Goal: Register for event/course: Sign up to attend an event or enroll in a course

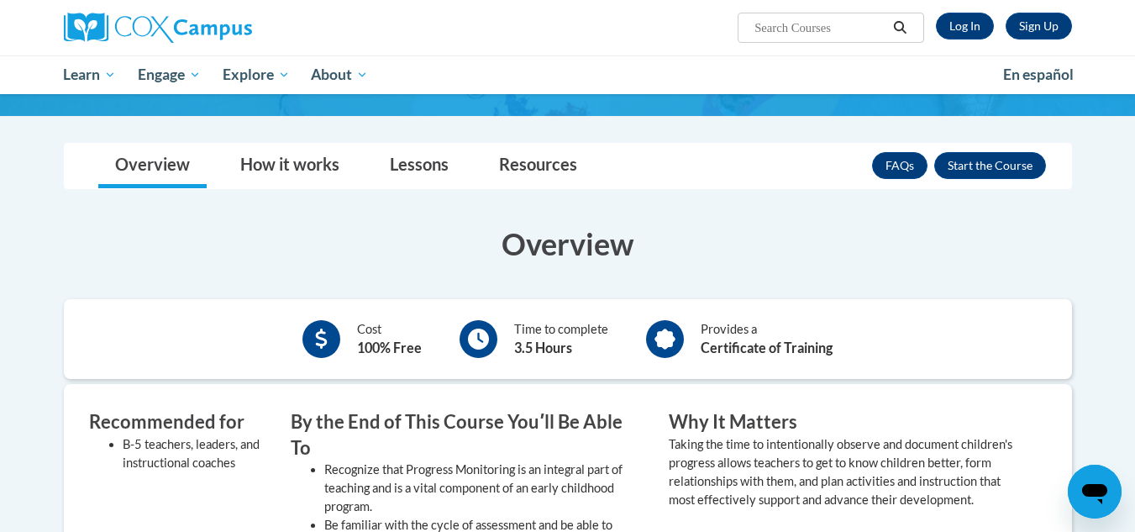
scroll to position [303, 0]
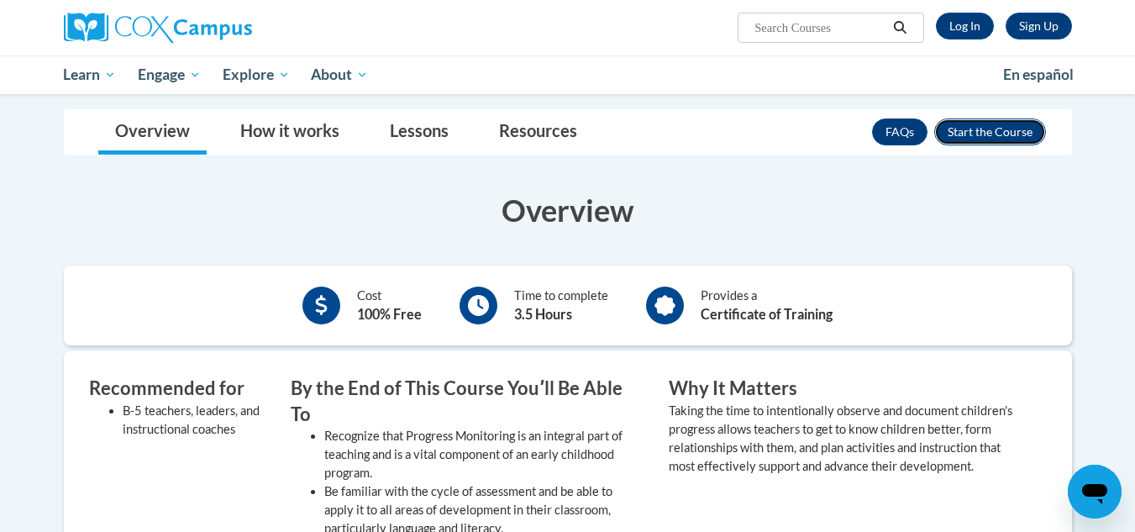
click at [987, 128] on button "Enroll" at bounding box center [990, 131] width 112 height 27
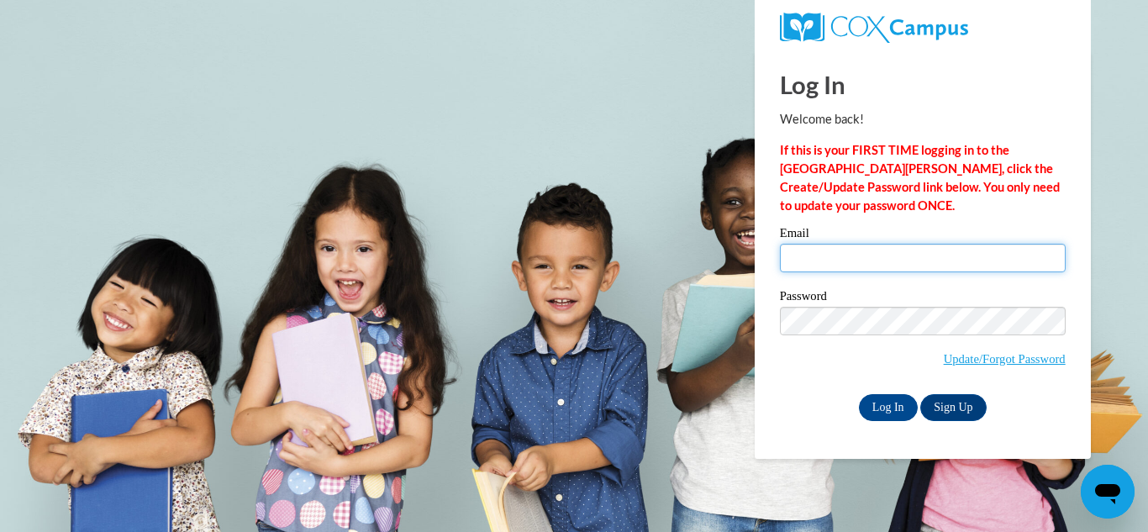
click at [941, 260] on input "Email" at bounding box center [923, 258] width 286 height 29
type input "[EMAIL_ADDRESS][DOMAIN_NAME]"
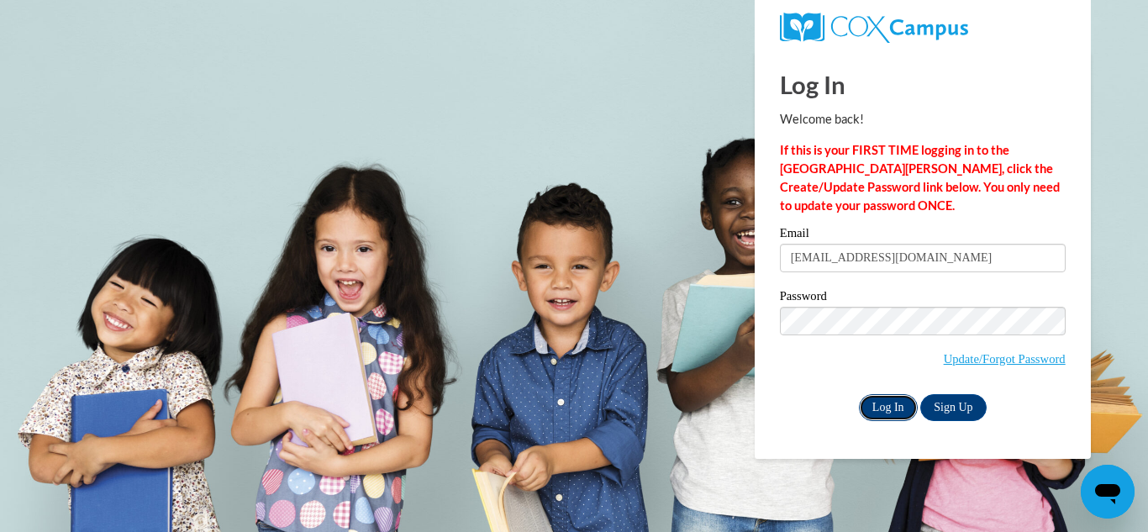
click at [872, 400] on input "Log In" at bounding box center [888, 407] width 59 height 27
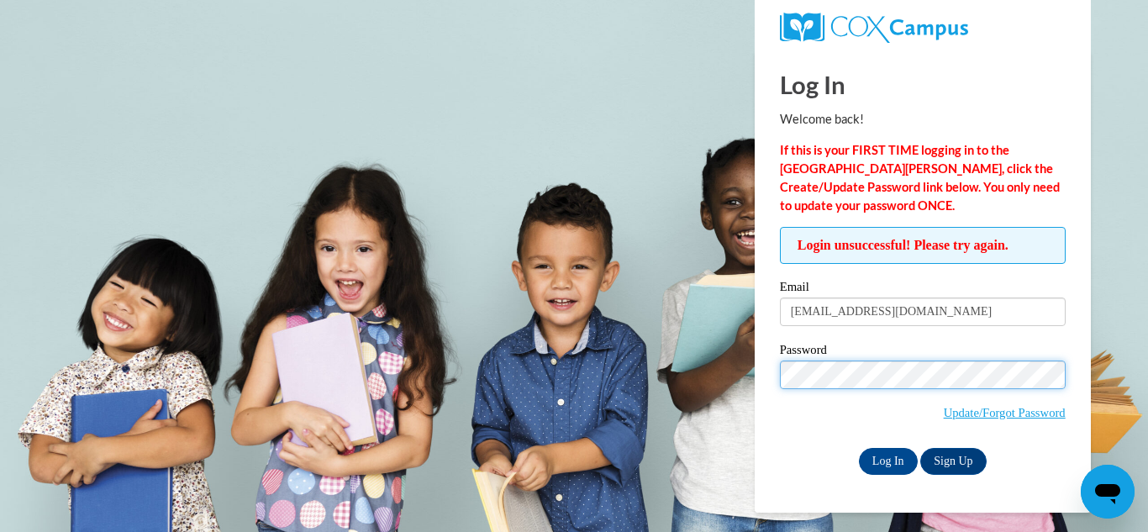
click at [859, 448] on input "Log In" at bounding box center [888, 461] width 59 height 27
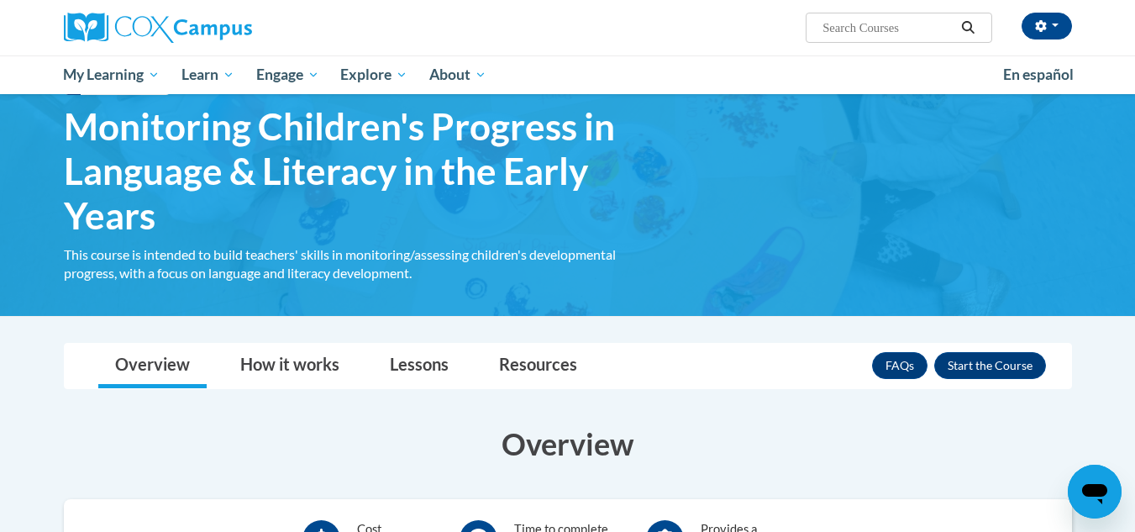
scroll to position [67, 0]
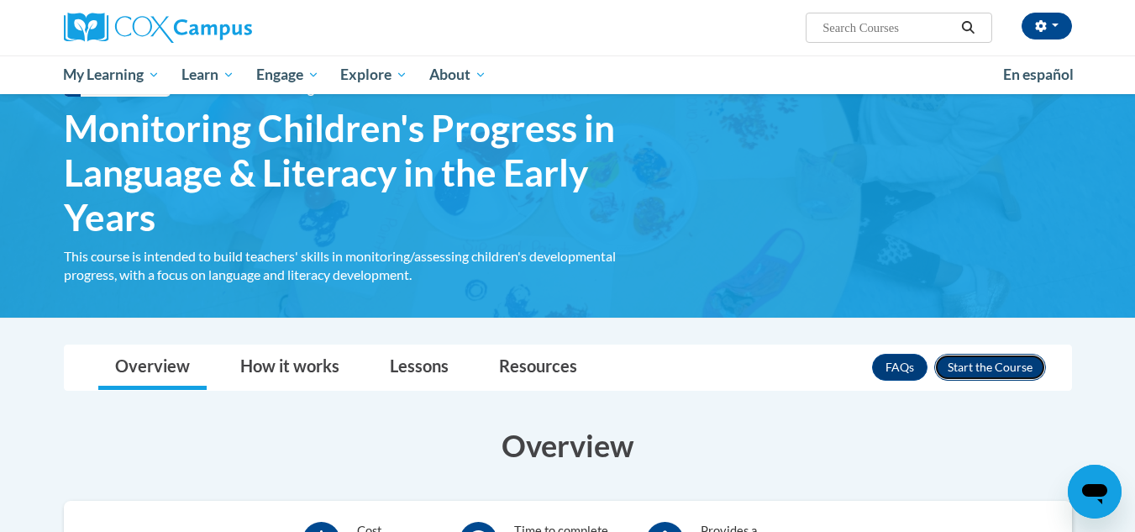
click at [976, 362] on button "Enroll" at bounding box center [990, 367] width 112 height 27
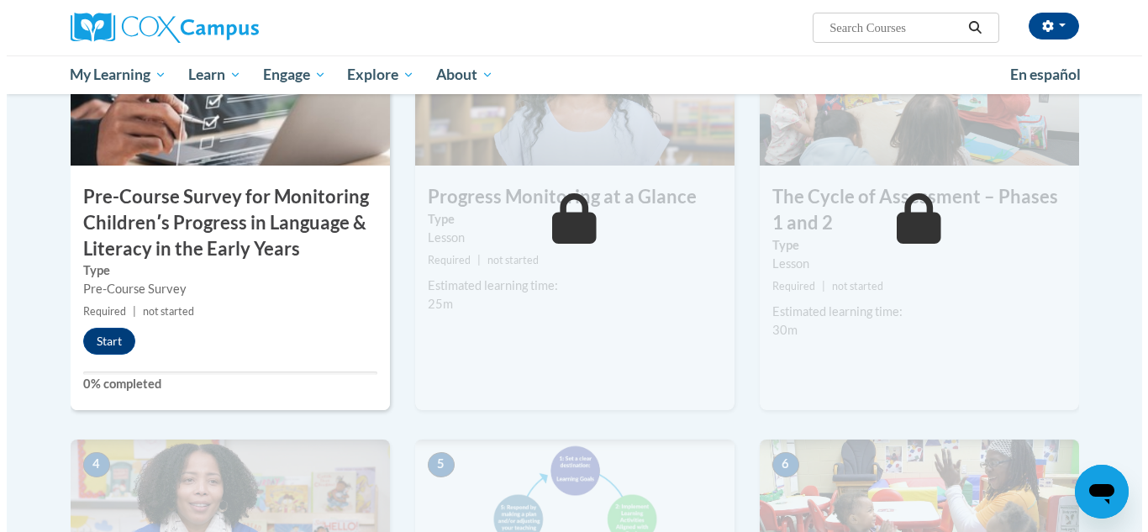
scroll to position [471, 0]
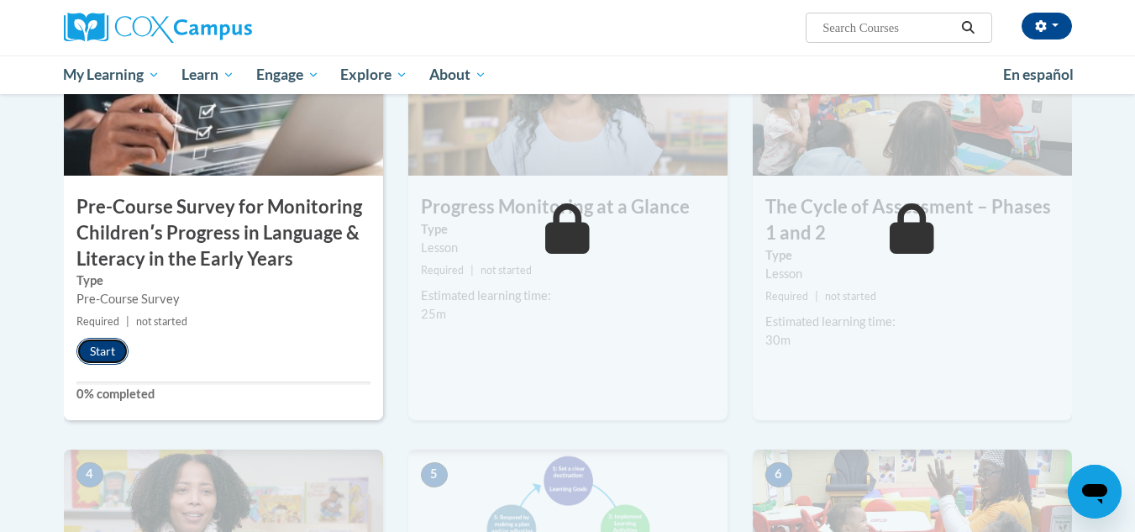
click at [112, 344] on button "Start" at bounding box center [102, 351] width 52 height 27
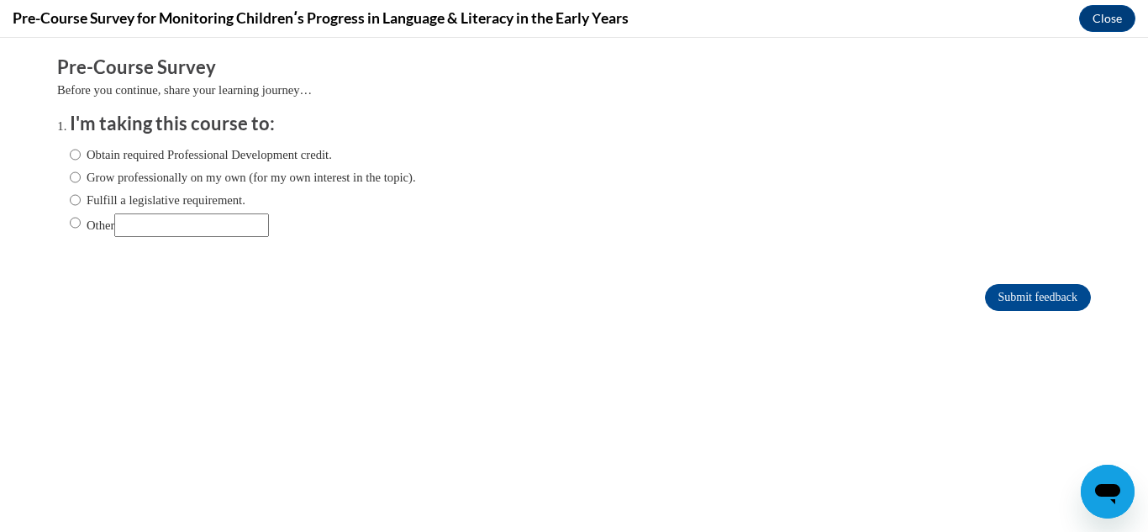
scroll to position [0, 0]
click at [70, 155] on input "Obtain required Professional Development credit." at bounding box center [75, 154] width 11 height 18
radio input "true"
click at [70, 175] on input "Grow professionally on my own (for my own interest in the topic)." at bounding box center [75, 177] width 11 height 18
radio input "true"
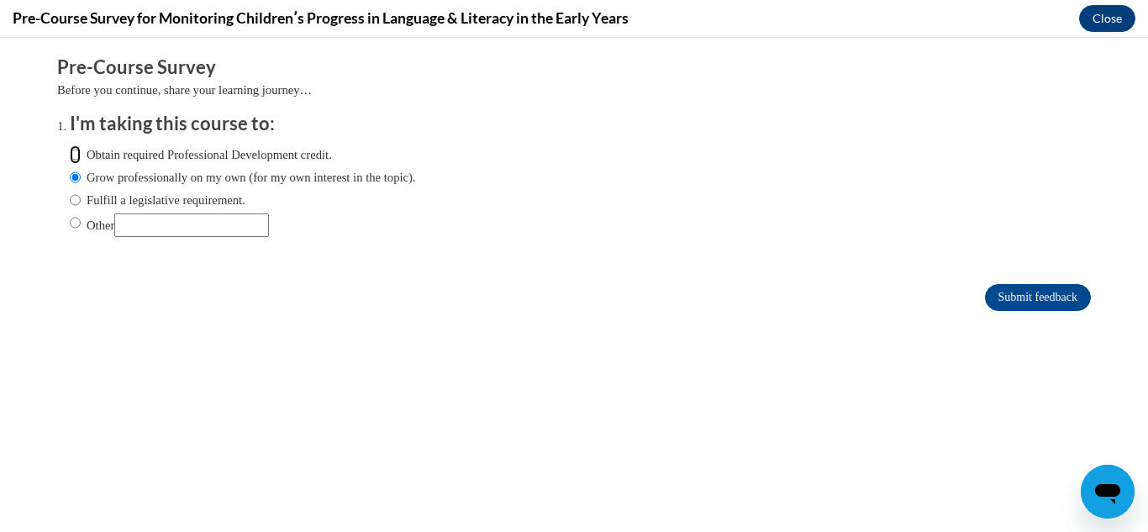
click at [70, 150] on input "Obtain required Professional Development credit." at bounding box center [75, 154] width 11 height 18
radio input "true"
click at [1014, 291] on input "Submit feedback" at bounding box center [1038, 297] width 106 height 27
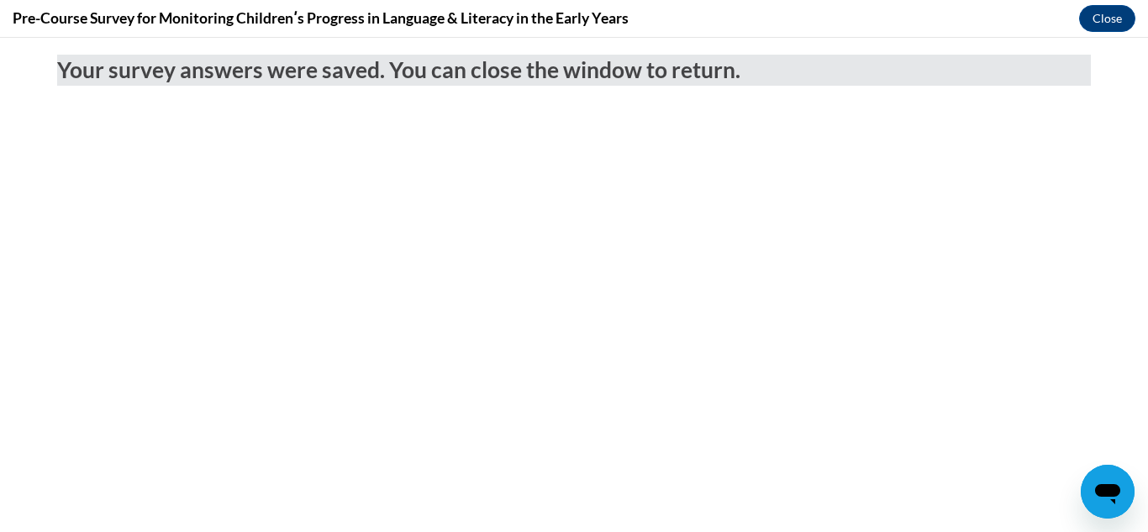
drag, startPoint x: 1027, startPoint y: 417, endPoint x: 898, endPoint y: 312, distance: 166.0
click at [898, 312] on body "Your survey answers were saved. You can close the window to return." at bounding box center [574, 285] width 1148 height 494
click at [1110, 20] on button "Close" at bounding box center [1107, 18] width 56 height 27
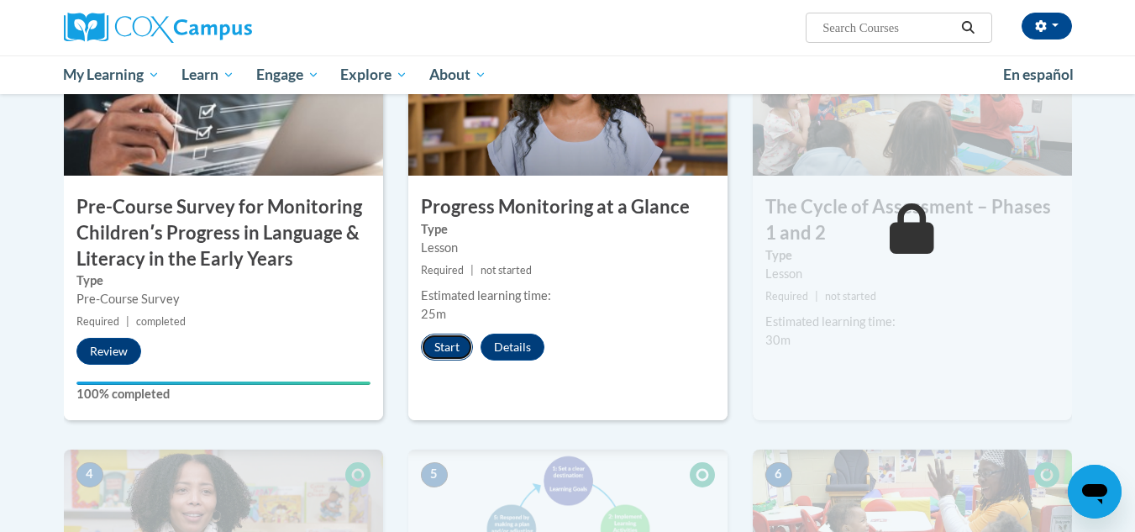
click at [461, 350] on button "Start" at bounding box center [447, 347] width 52 height 27
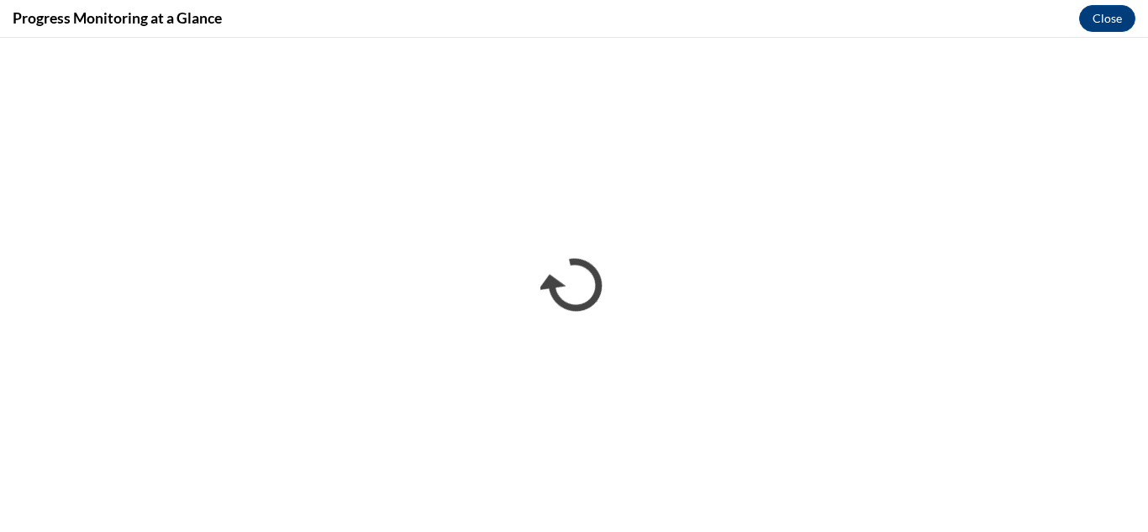
click at [412, 17] on div "Progress Monitoring at a Glance Close" at bounding box center [574, 19] width 1148 height 38
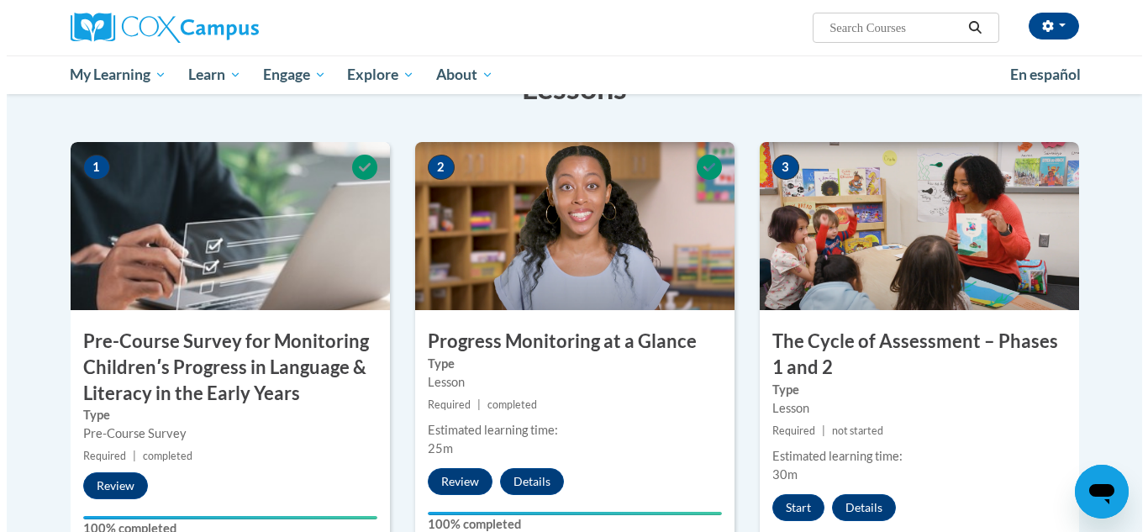
scroll to position [370, 0]
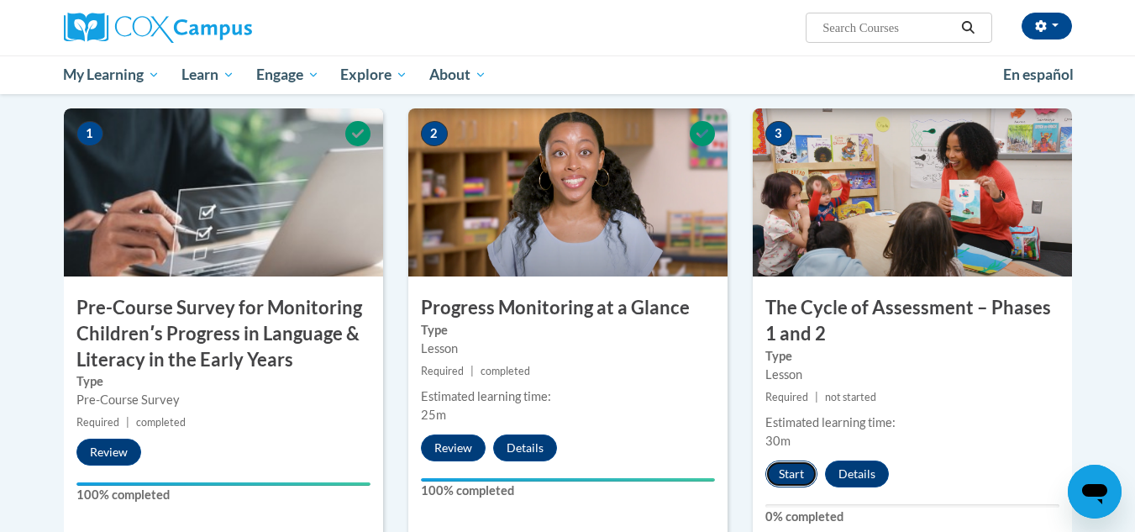
click at [790, 465] on button "Start" at bounding box center [792, 473] width 52 height 27
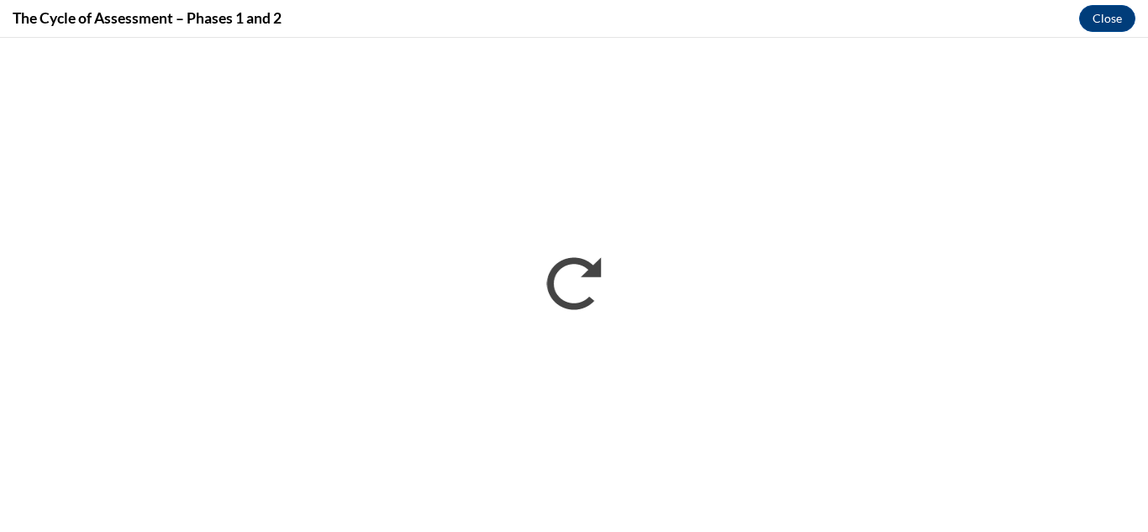
scroll to position [0, 0]
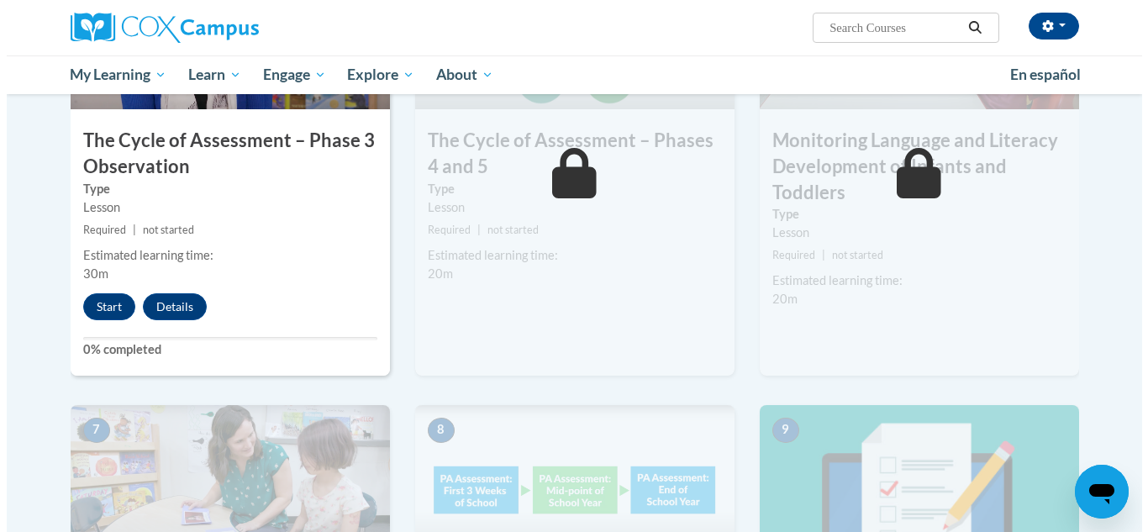
scroll to position [975, 0]
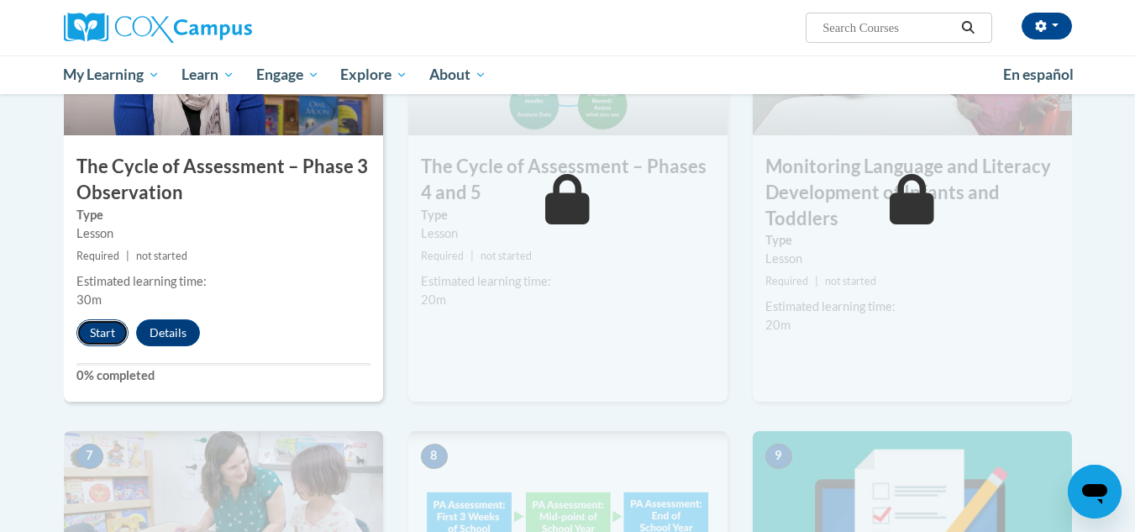
click at [93, 335] on button "Start" at bounding box center [102, 332] width 52 height 27
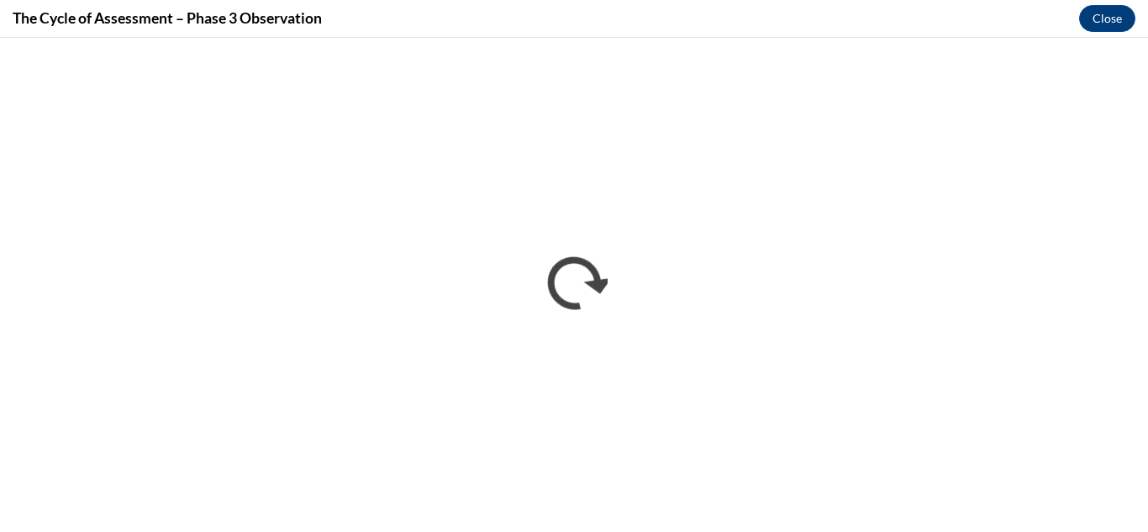
scroll to position [0, 0]
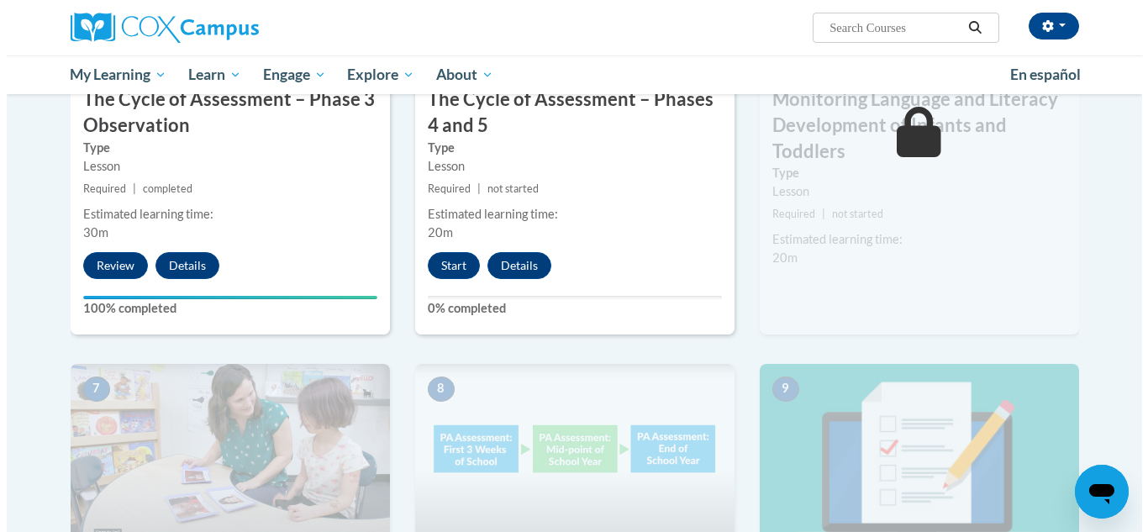
scroll to position [1008, 0]
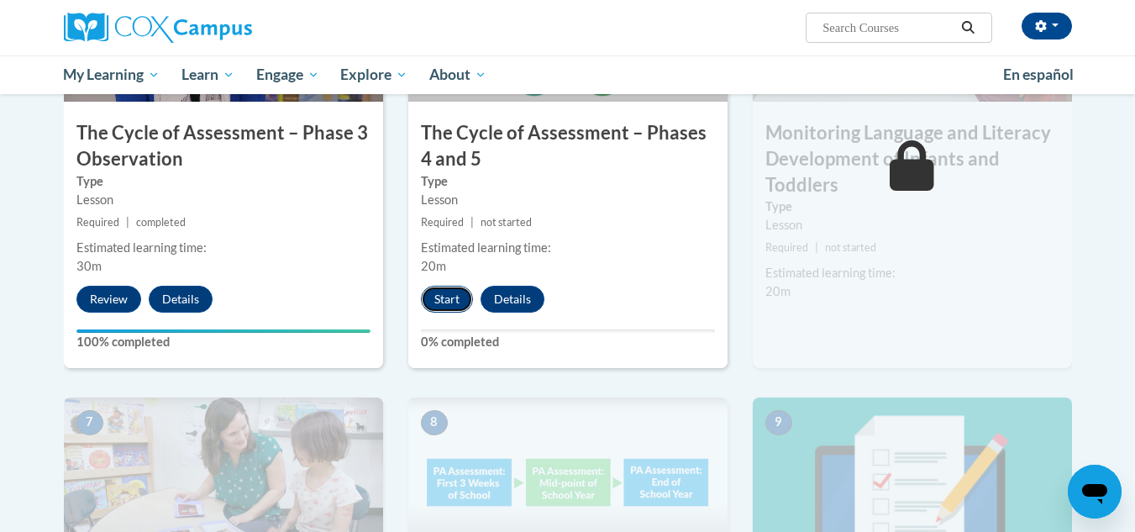
click at [456, 304] on button "Start" at bounding box center [447, 299] width 52 height 27
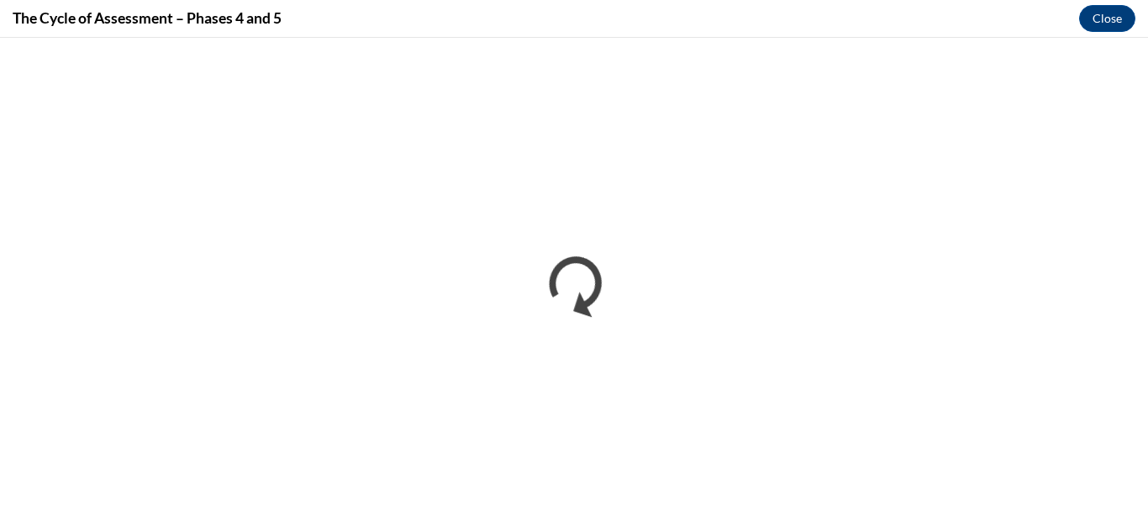
scroll to position [0, 0]
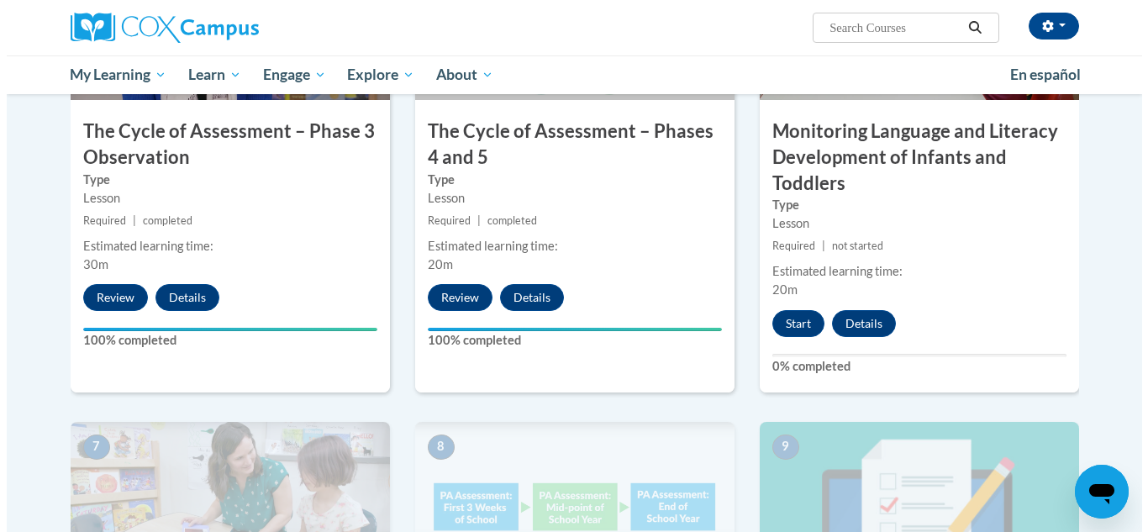
scroll to position [1008, 0]
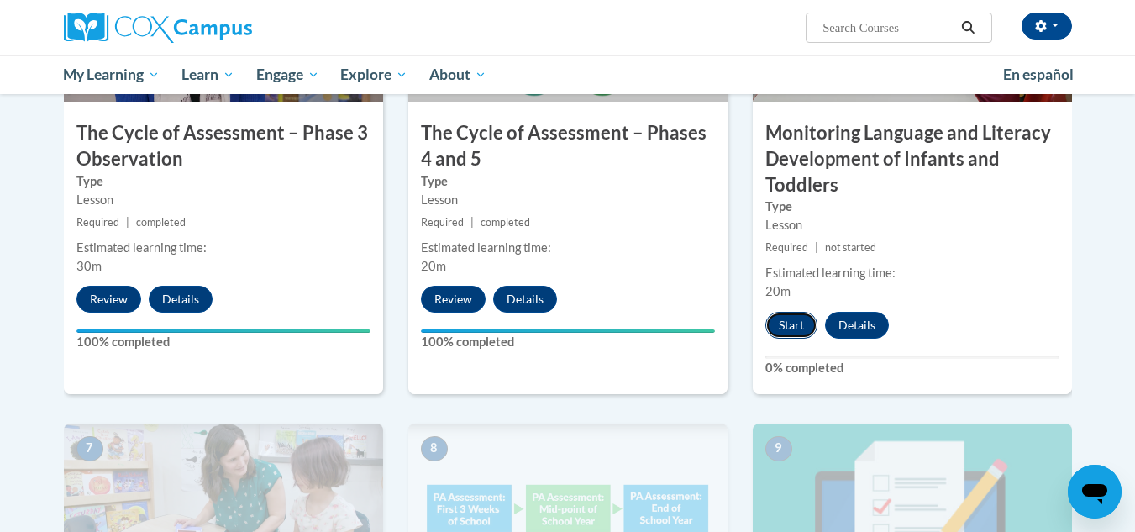
click at [800, 328] on button "Start" at bounding box center [792, 325] width 52 height 27
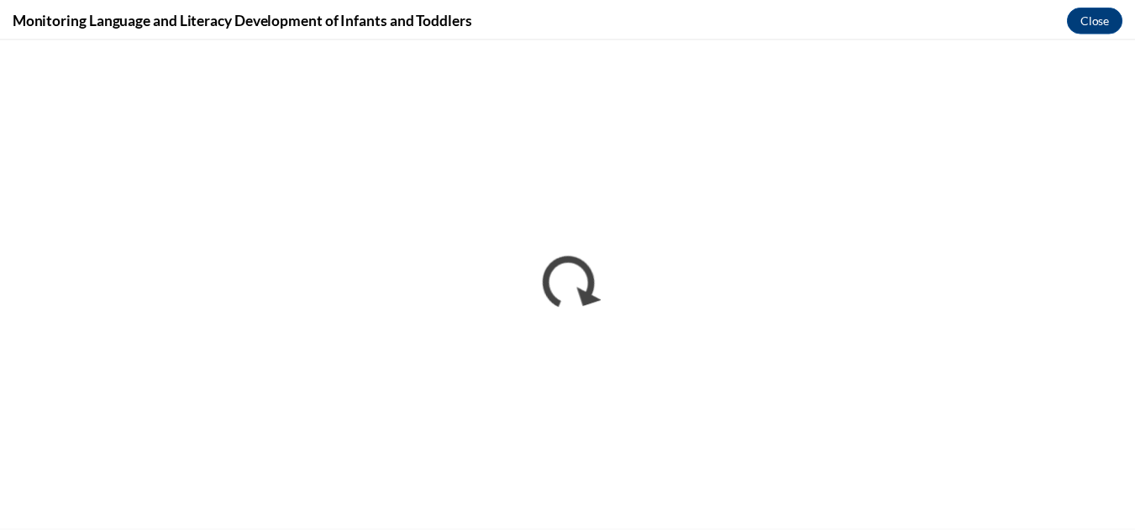
scroll to position [0, 0]
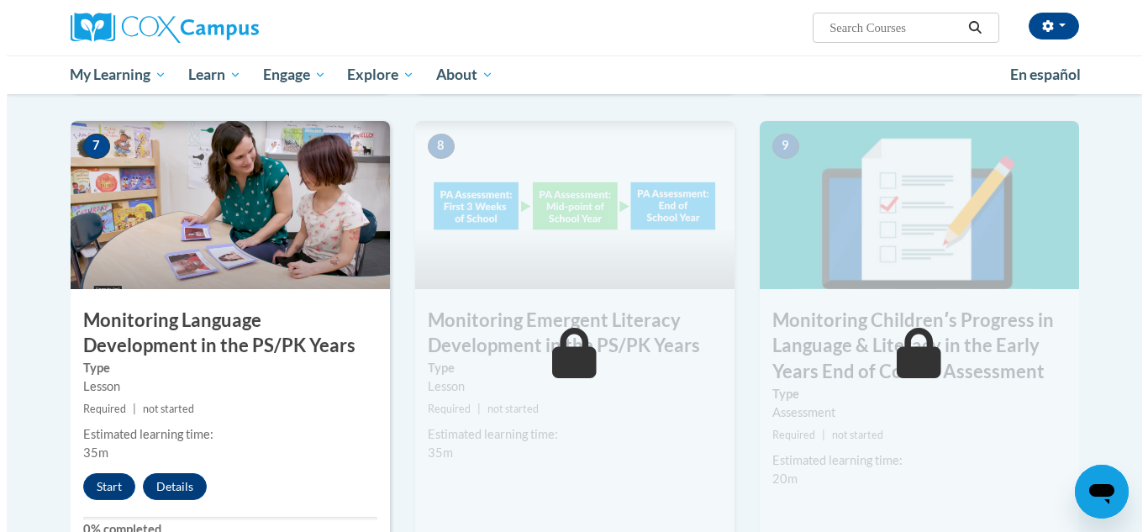
scroll to position [1344, 0]
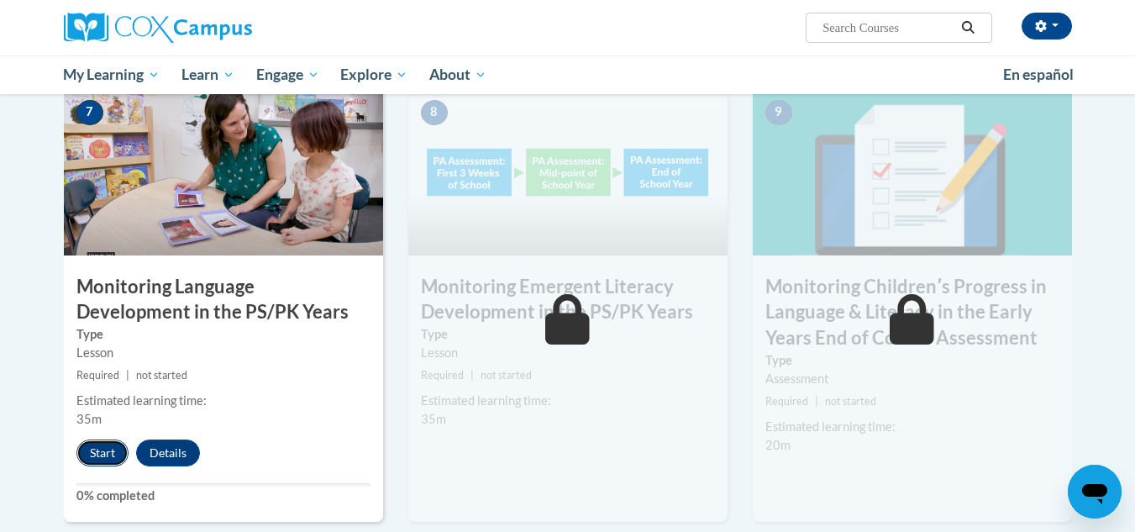
click at [99, 440] on button "Start" at bounding box center [102, 452] width 52 height 27
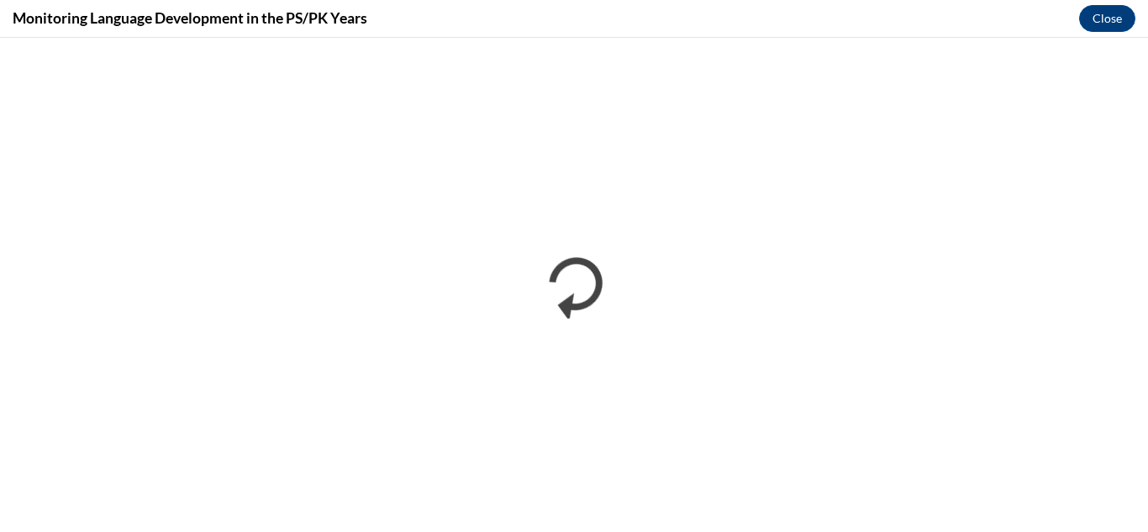
scroll to position [0, 0]
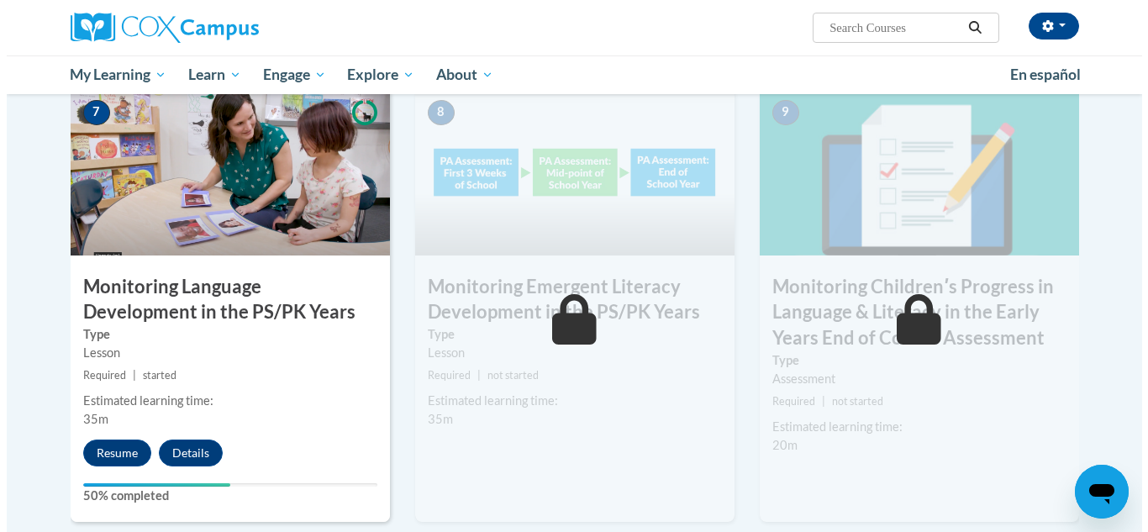
scroll to position [1378, 0]
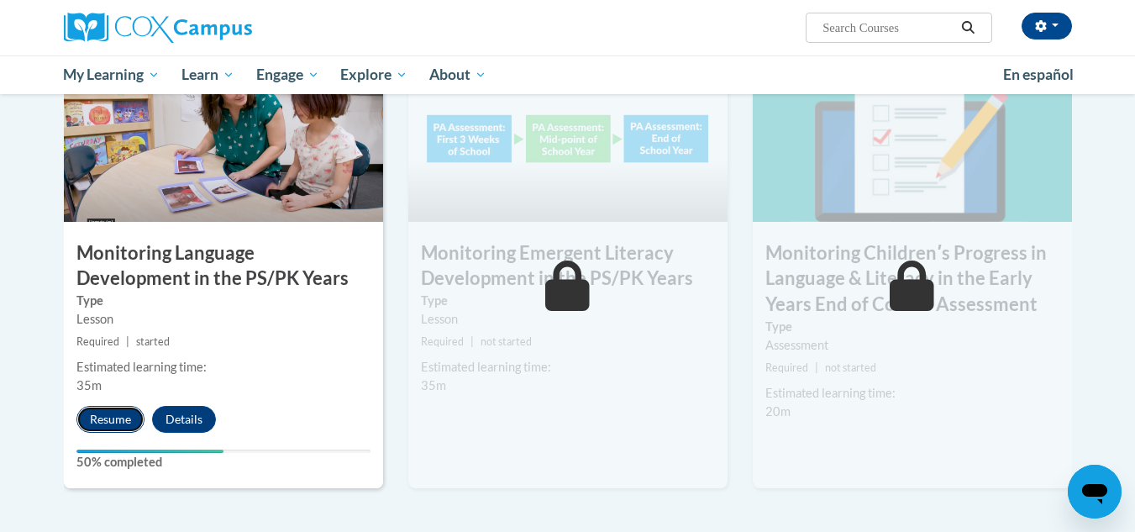
click at [97, 415] on button "Resume" at bounding box center [110, 419] width 68 height 27
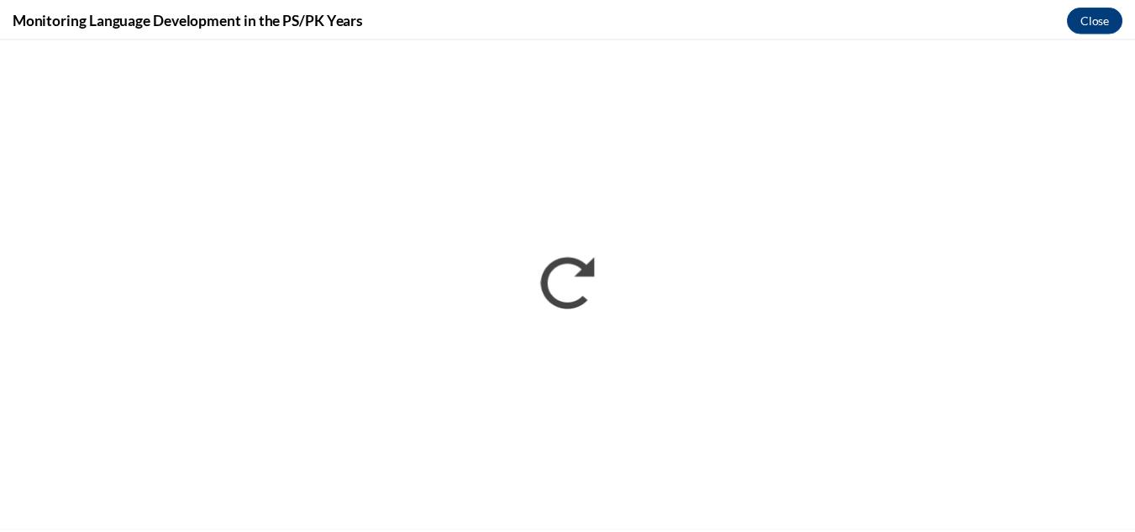
scroll to position [0, 0]
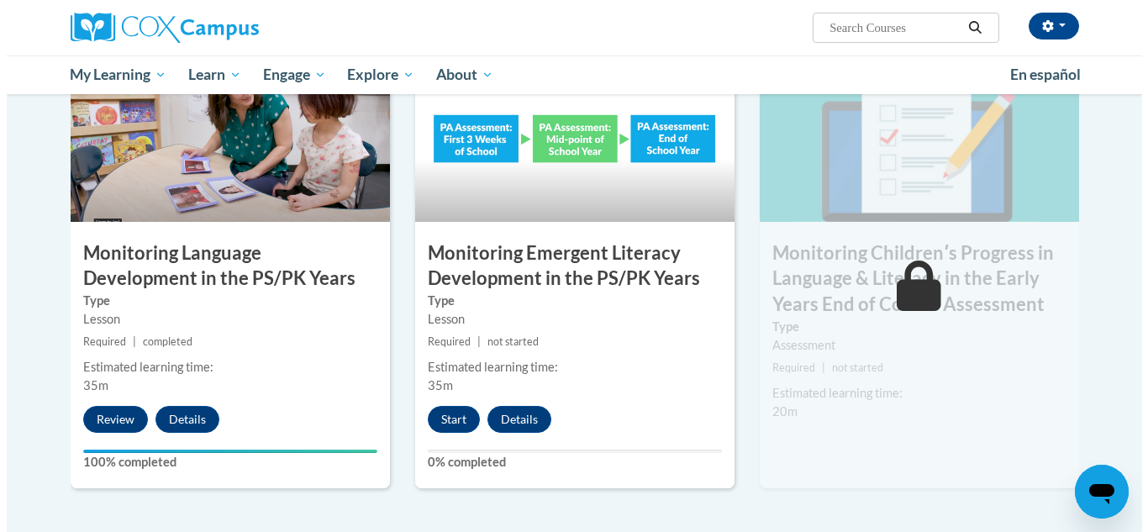
scroll to position [1412, 0]
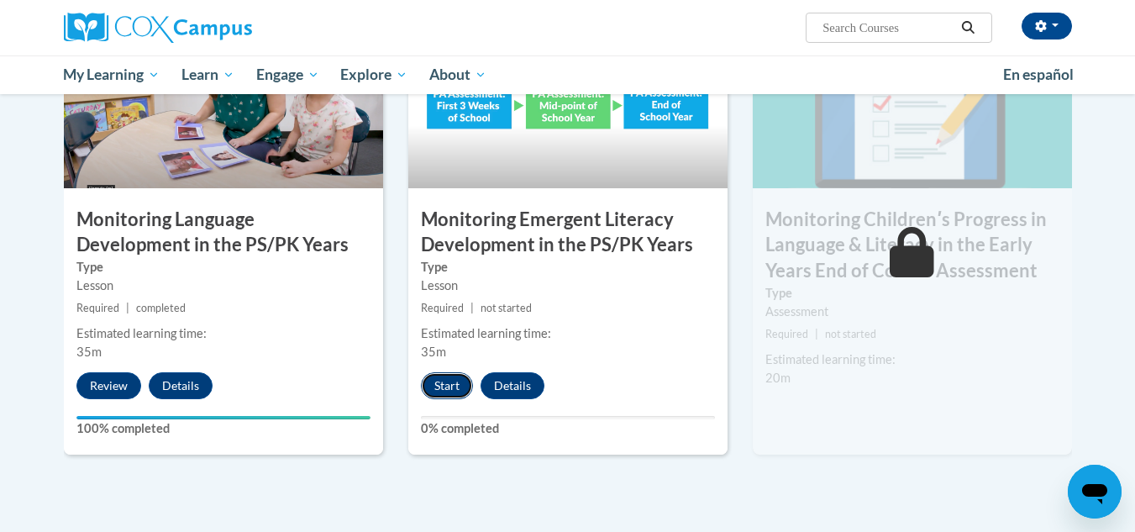
click at [437, 387] on button "Start" at bounding box center [447, 385] width 52 height 27
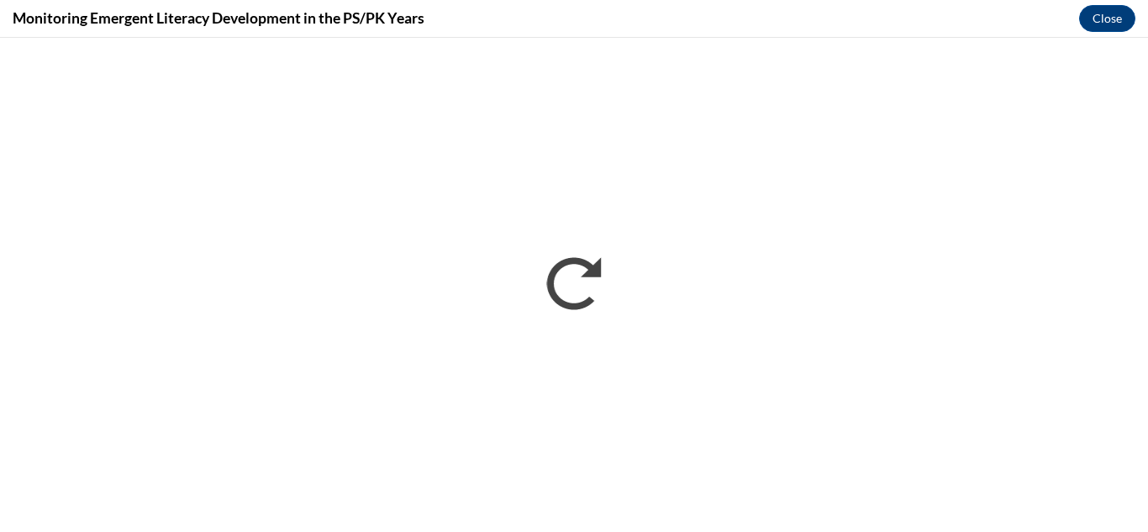
scroll to position [0, 0]
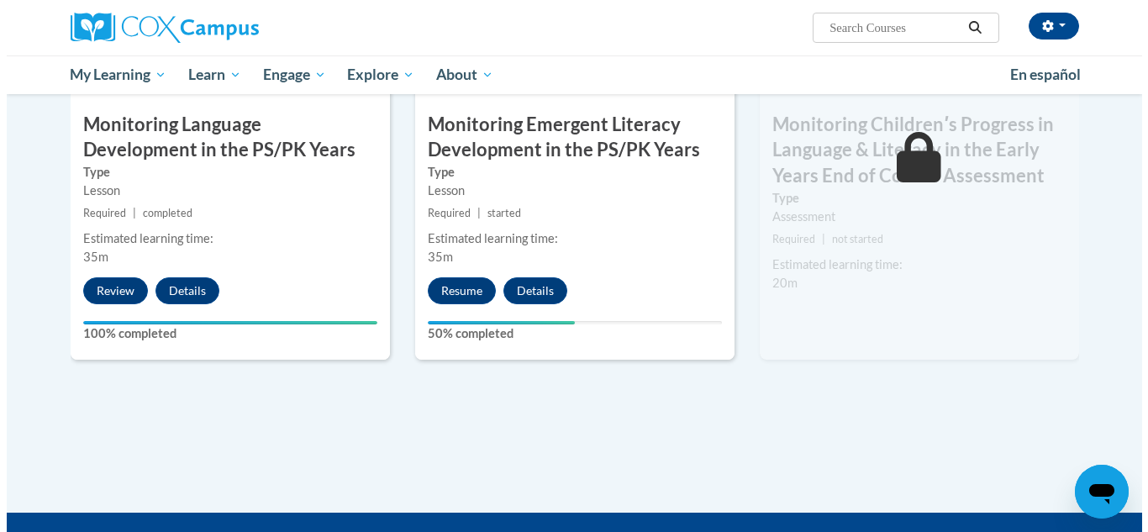
scroll to position [1513, 0]
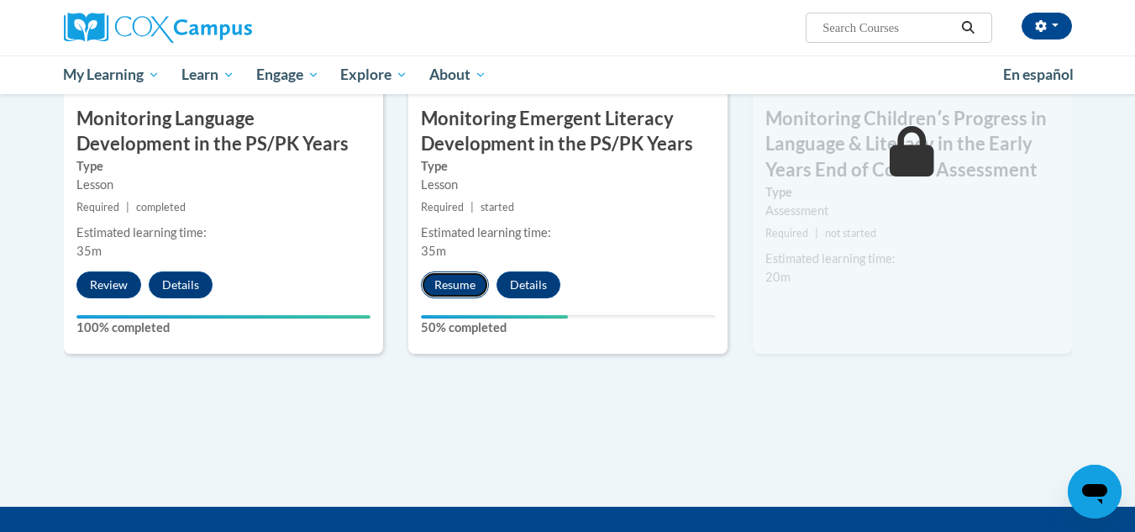
click at [460, 281] on button "Resume" at bounding box center [455, 284] width 68 height 27
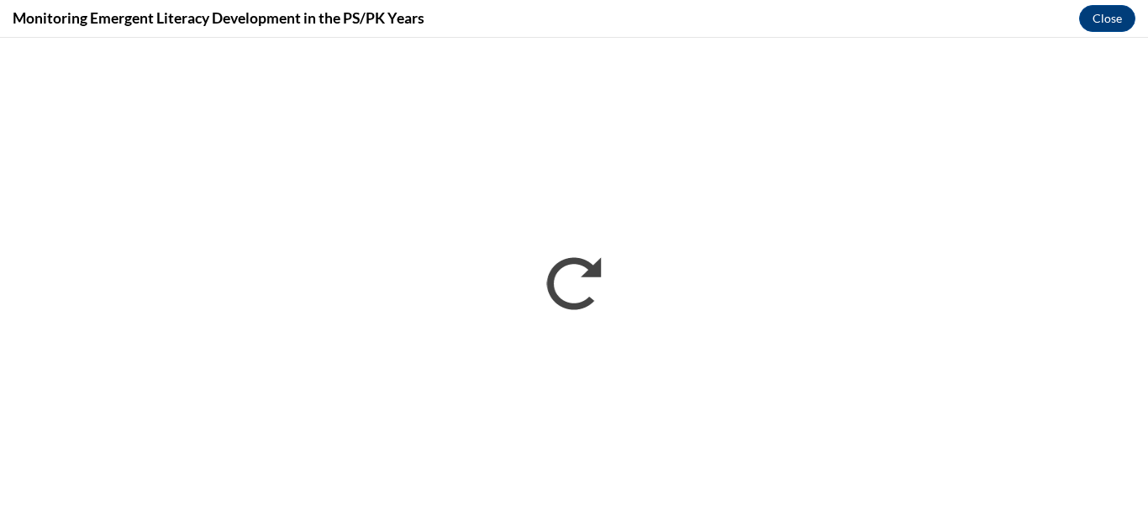
scroll to position [0, 0]
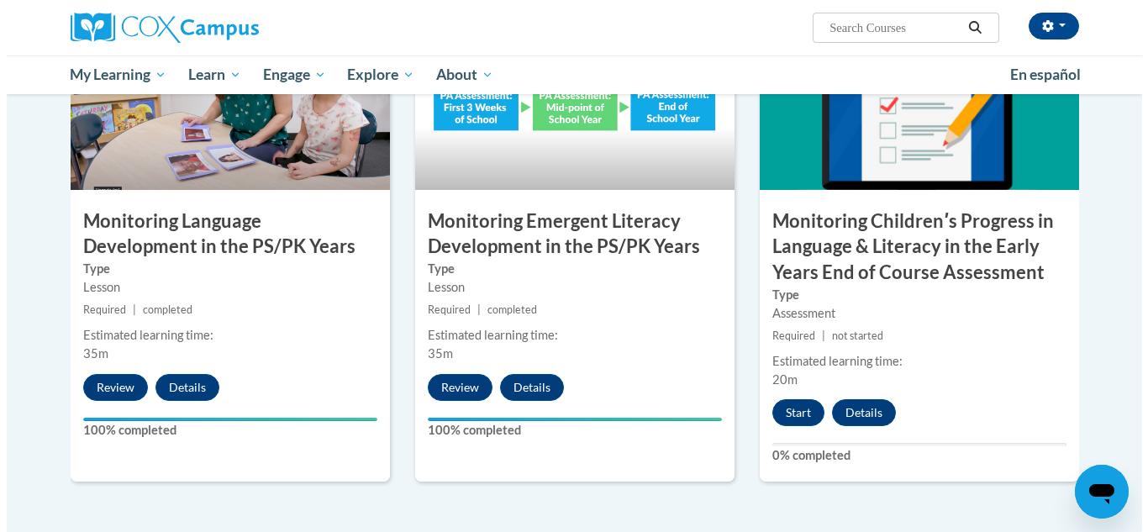
scroll to position [1412, 0]
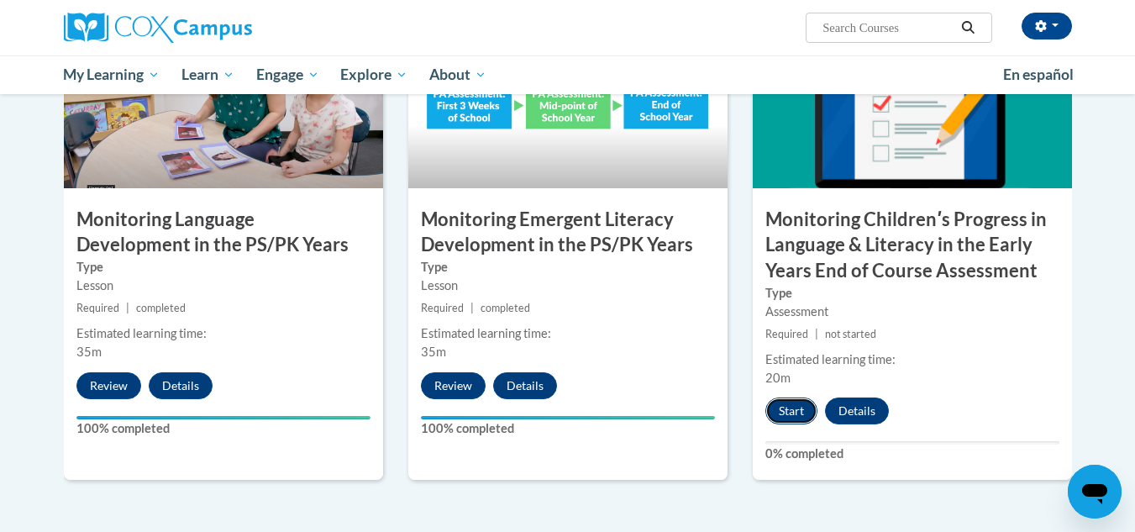
click at [795, 407] on button "Start" at bounding box center [792, 410] width 52 height 27
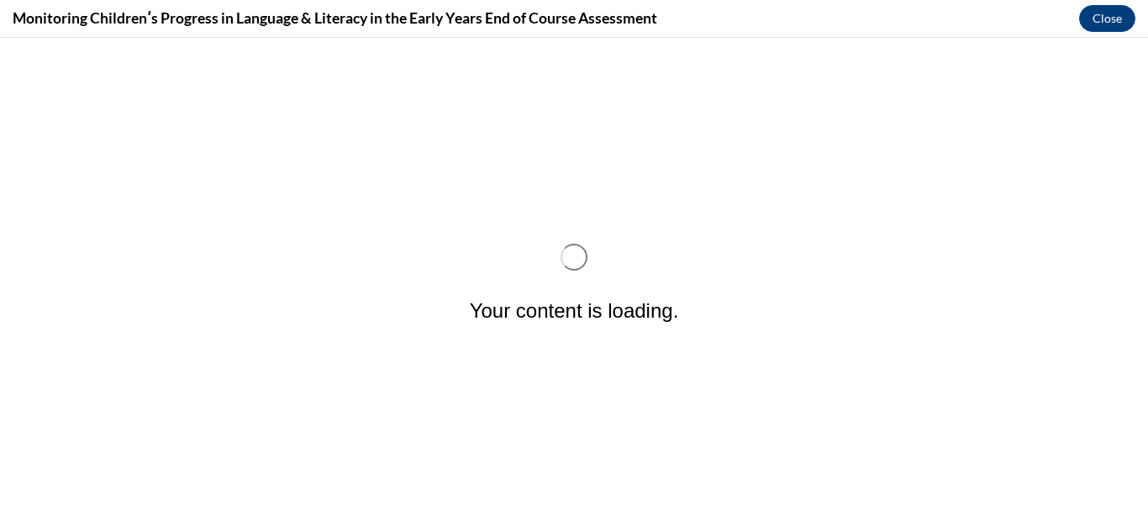
scroll to position [0, 0]
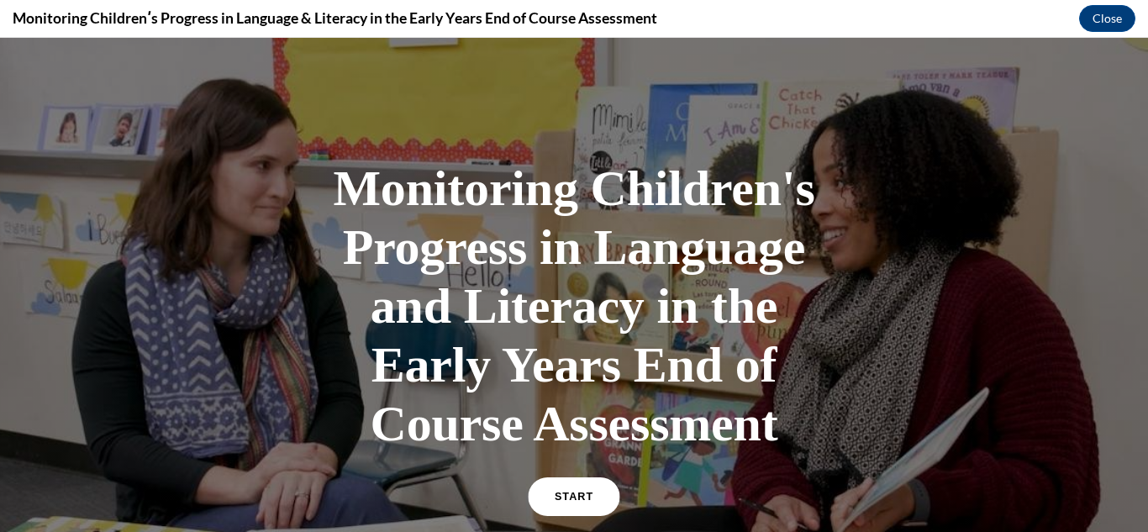
click at [588, 486] on link "START" at bounding box center [574, 496] width 92 height 39
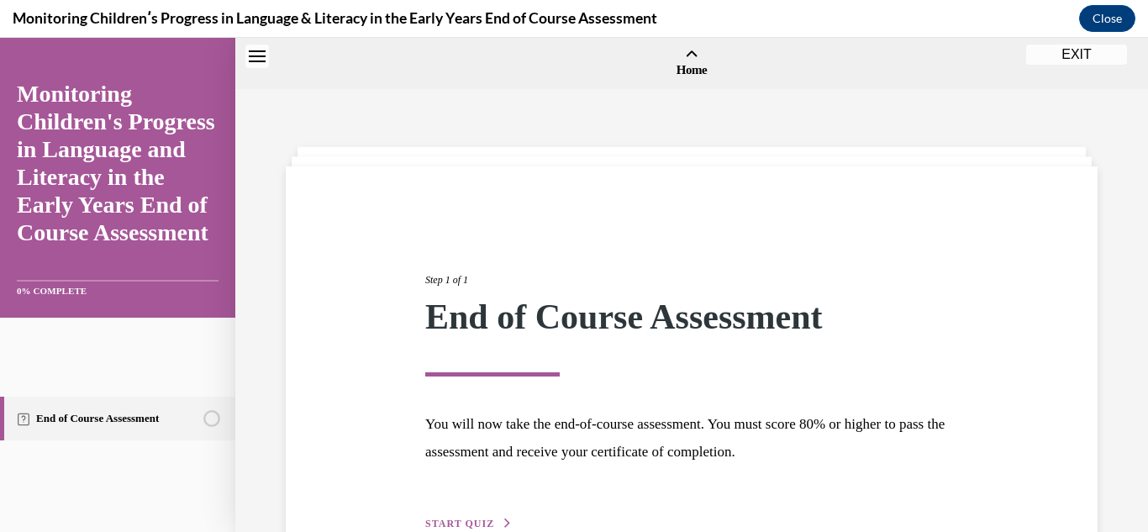
scroll to position [52, 0]
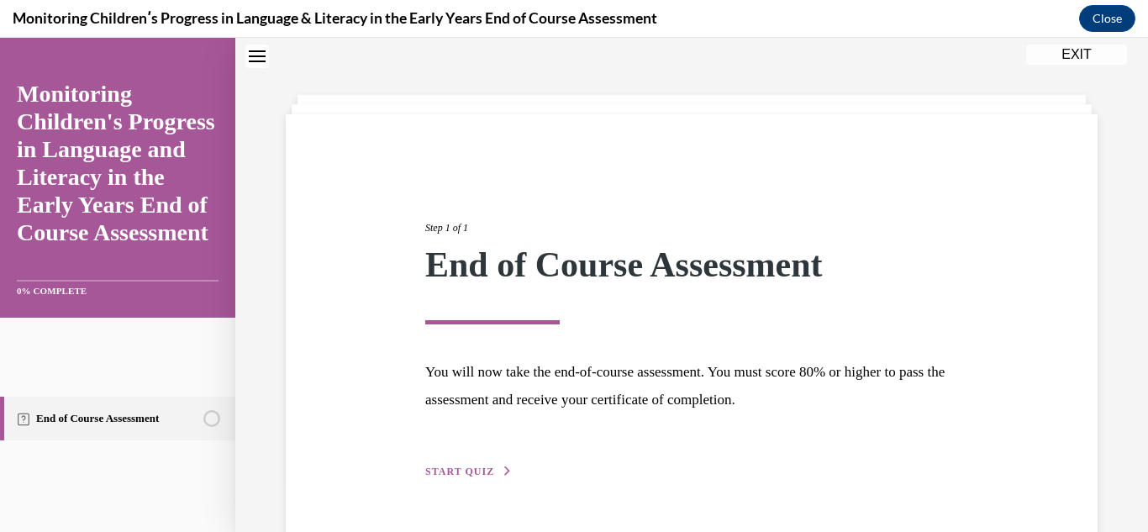
click at [467, 466] on button "START QUIZ" at bounding box center [468, 471] width 87 height 15
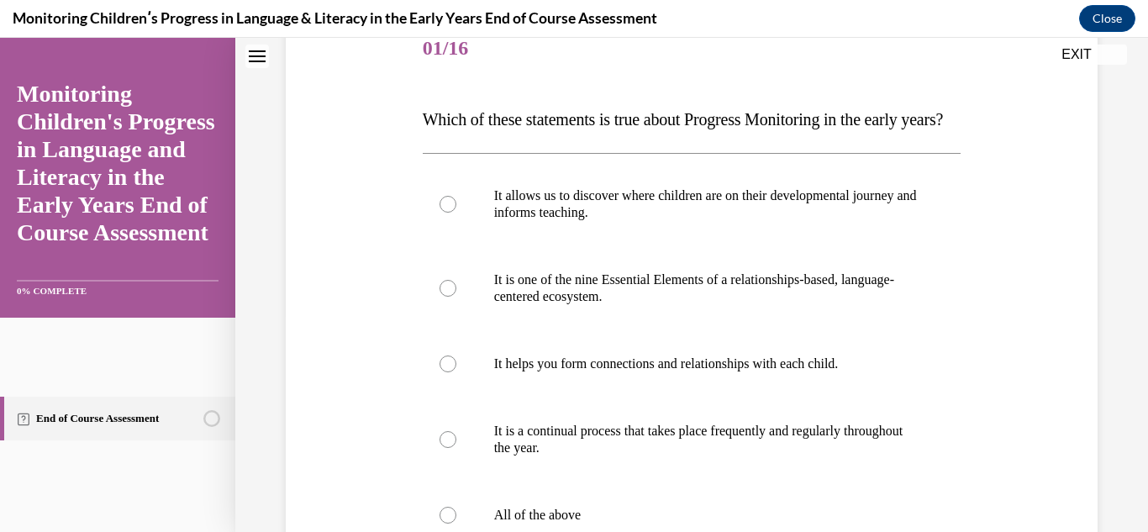
scroll to position [220, 0]
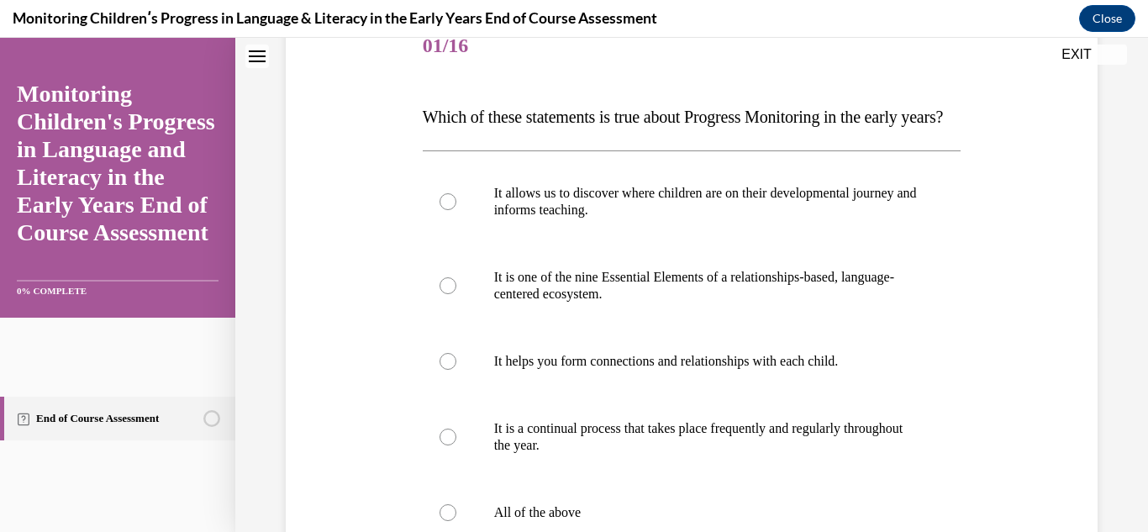
click at [467, 466] on label "It is a continual process that takes place frequently and regularly throughout …" at bounding box center [692, 437] width 539 height 84
click at [456, 445] on input "It is a continual process that takes place frequently and regularly throughout …" at bounding box center [447, 437] width 17 height 17
radio input "true"
click at [441, 445] on div at bounding box center [447, 437] width 17 height 17
click at [441, 445] on input "It is a continual process that takes place frequently and regularly throughout …" at bounding box center [447, 437] width 17 height 17
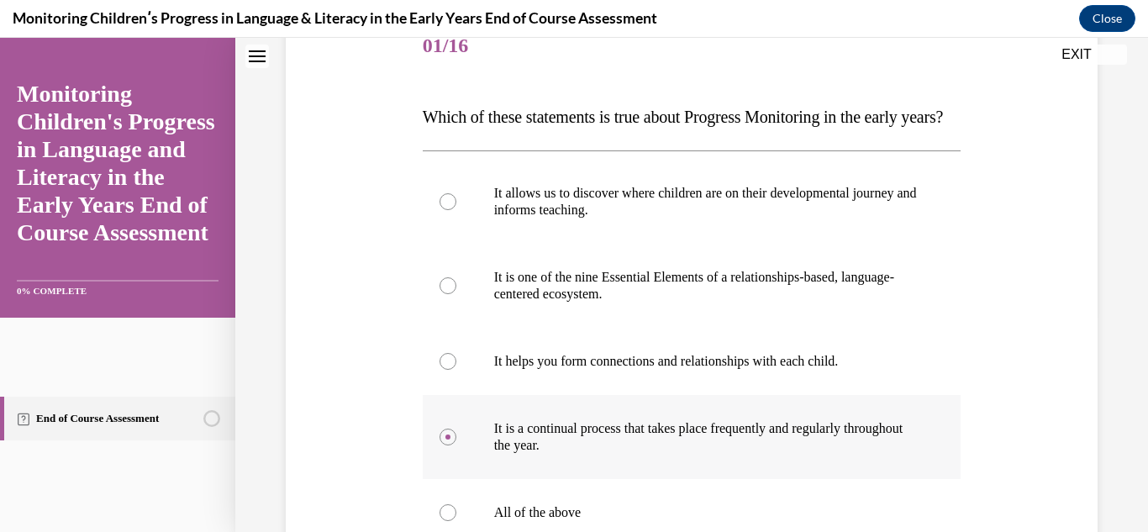
click at [439, 504] on input "All of the above" at bounding box center [447, 512] width 17 height 17
radio input "true"
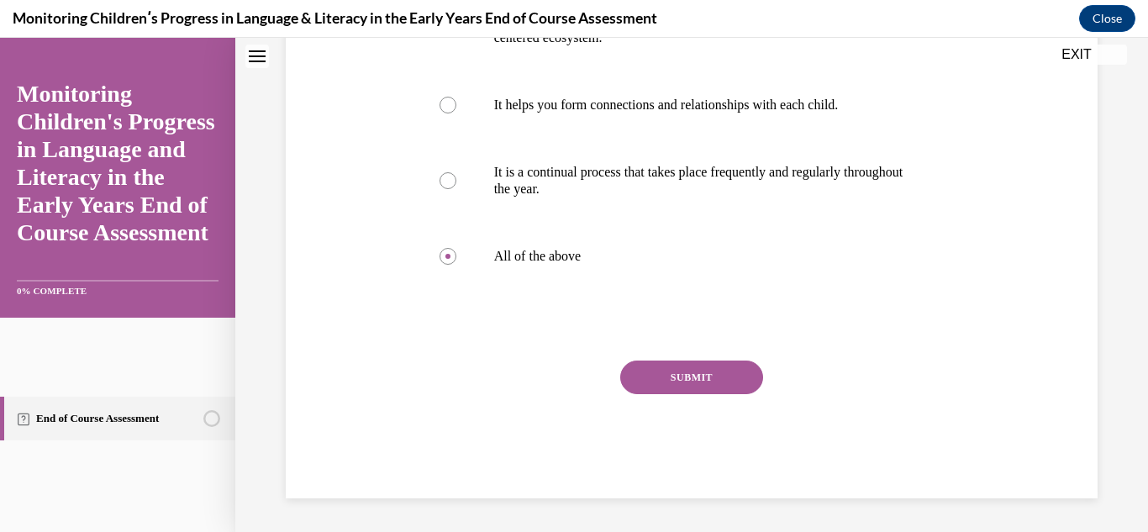
click at [661, 394] on button "SUBMIT" at bounding box center [691, 377] width 143 height 34
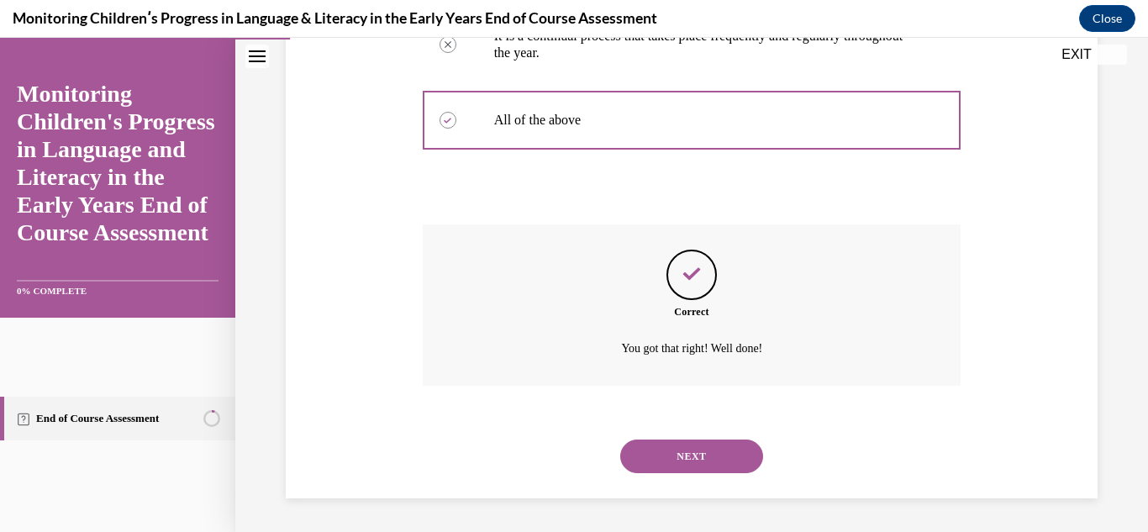
scroll to position [646, 0]
click at [645, 454] on button "NEXT" at bounding box center [691, 456] width 143 height 34
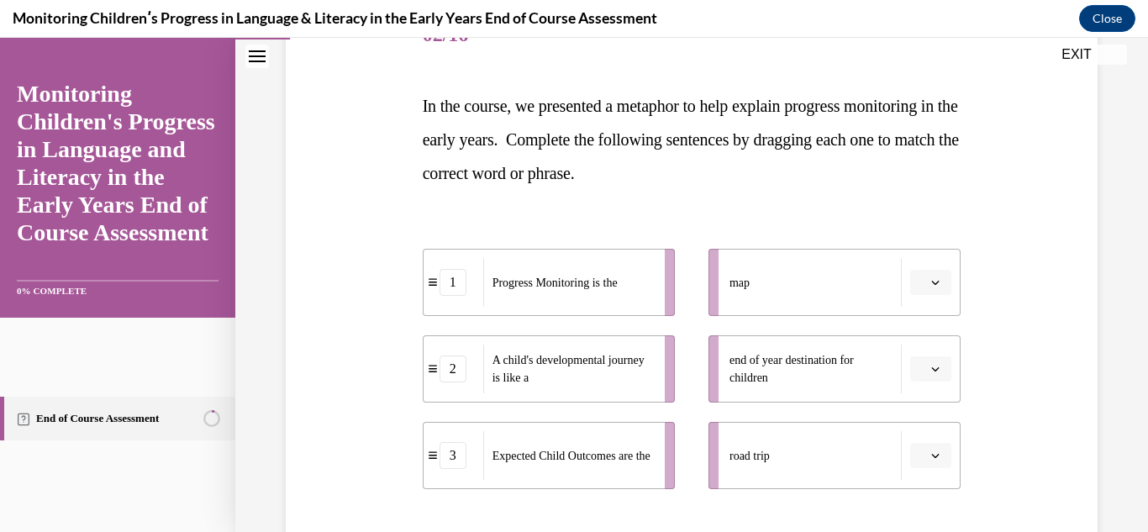
scroll to position [235, 0]
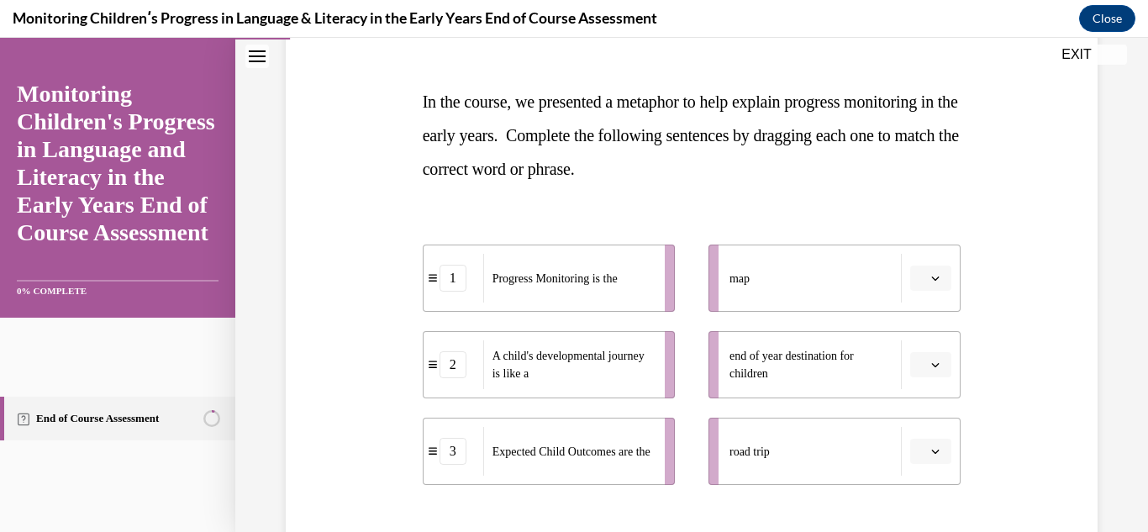
click at [435, 379] on li "2 A child's developmental journey is like a" at bounding box center [549, 364] width 252 height 67
click at [434, 376] on div "2" at bounding box center [454, 364] width 60 height 27
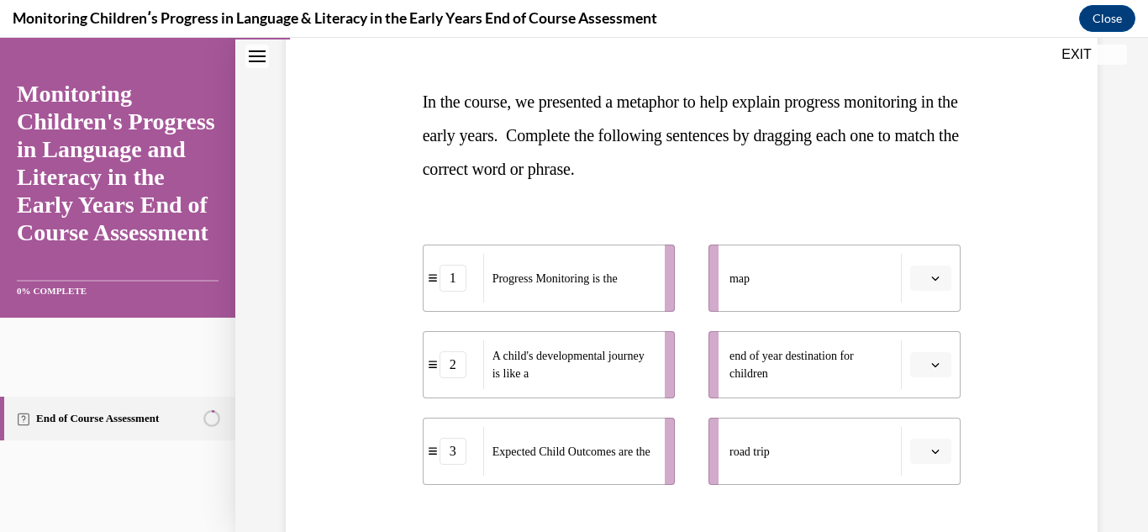
click at [434, 376] on div "2" at bounding box center [454, 364] width 60 height 27
click at [929, 359] on span "button" at bounding box center [935, 365] width 12 height 12
click at [931, 280] on icon "button" at bounding box center [935, 278] width 8 height 8
click at [922, 374] on div "2" at bounding box center [918, 383] width 42 height 34
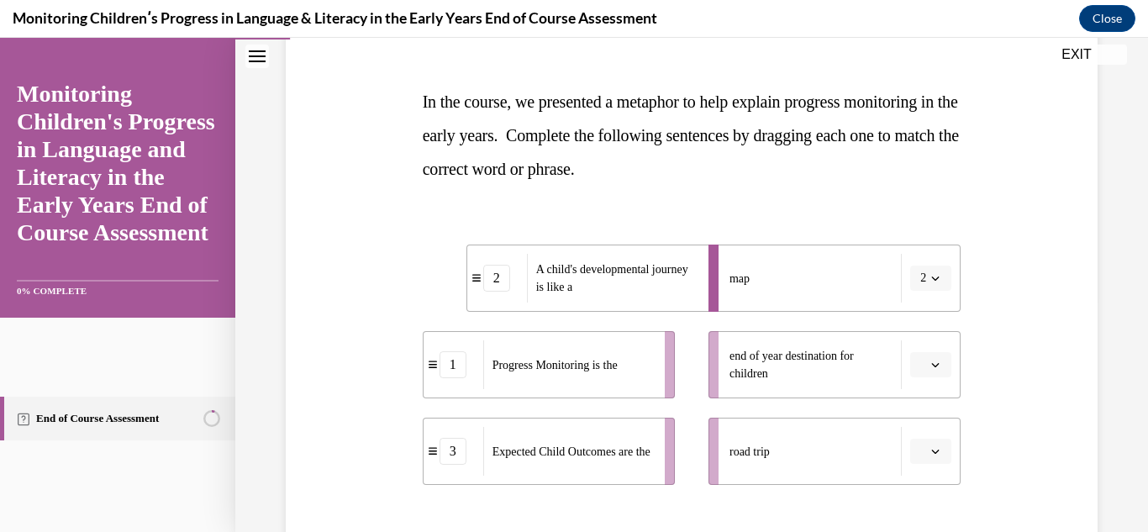
click at [926, 371] on button "button" at bounding box center [930, 364] width 41 height 25
click at [914, 461] on div "2" at bounding box center [918, 470] width 42 height 34
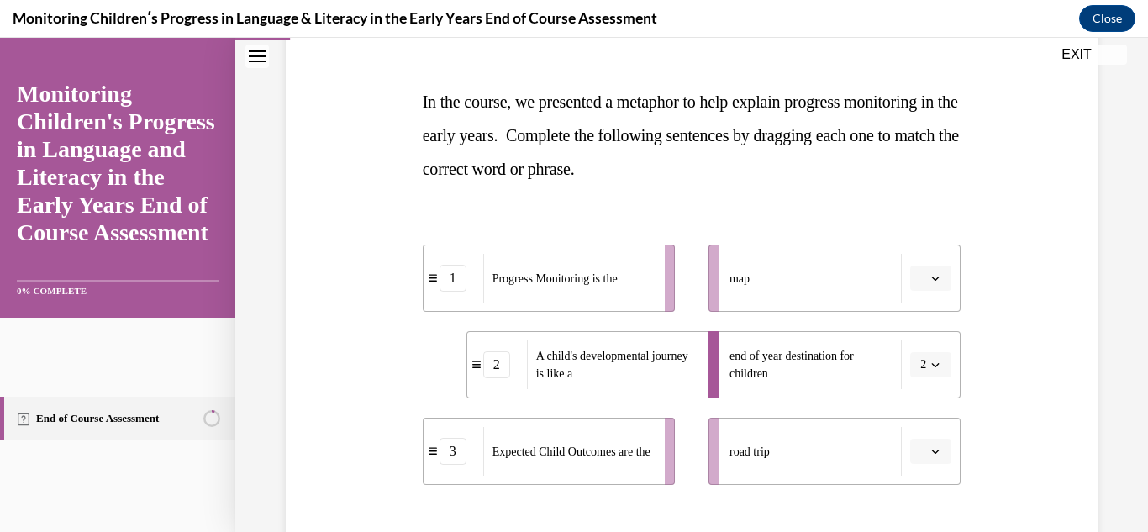
click at [931, 452] on icon "button" at bounding box center [935, 451] width 8 height 8
click at [920, 350] on div "1" at bounding box center [918, 346] width 42 height 34
click at [920, 274] on span "Please select an option" at bounding box center [923, 278] width 6 height 17
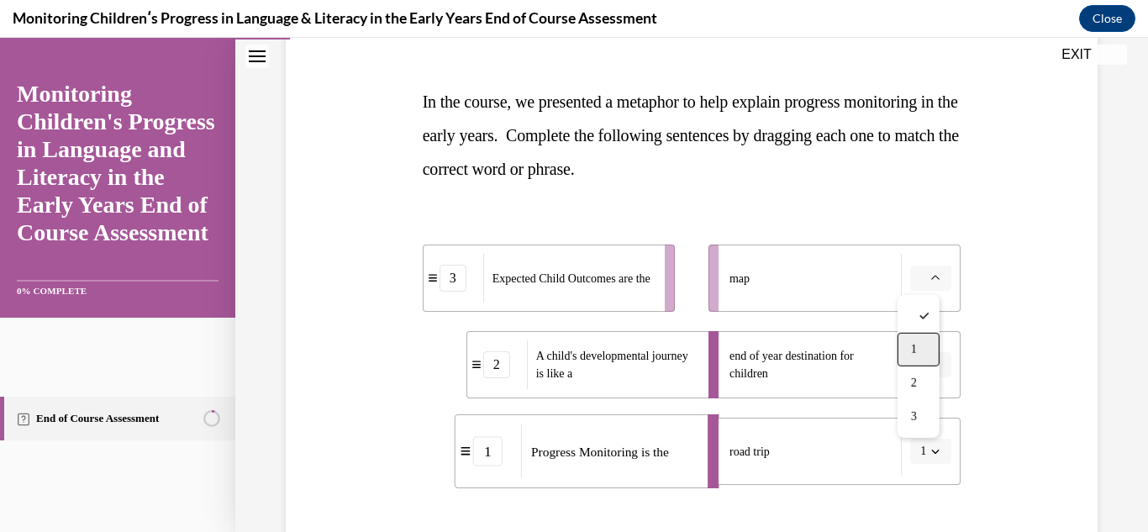
click at [906, 354] on div "1" at bounding box center [918, 350] width 42 height 34
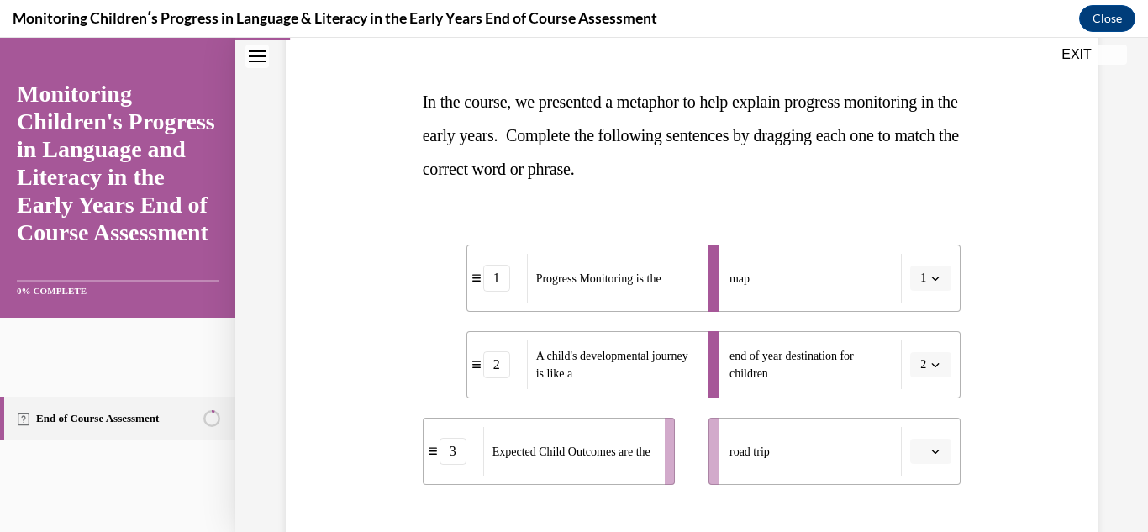
click at [1045, 376] on div "Question 02/16 In the course, we presented a metaphor to help explain progress …" at bounding box center [691, 320] width 820 height 745
click at [929, 445] on span "button" at bounding box center [935, 451] width 12 height 12
click at [911, 413] on span "3" at bounding box center [914, 413] width 6 height 13
click at [911, 413] on ul "map 1 end of year destination for children 2 road trip 3" at bounding box center [826, 365] width 269 height 240
click at [1131, 493] on div "Question 02/16 In the course, we presented a metaphor to help explain progress …" at bounding box center [691, 290] width 913 height 871
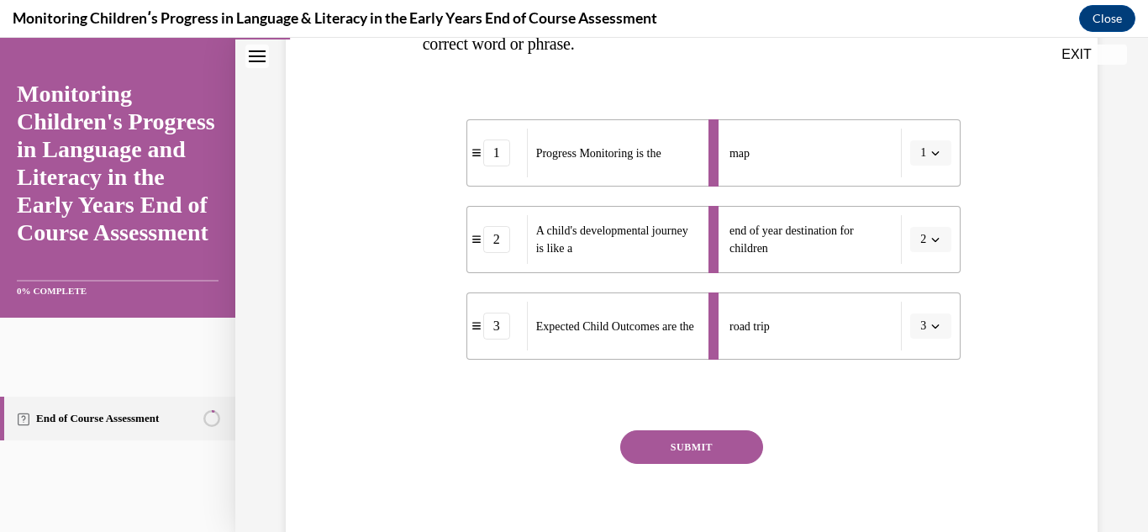
scroll to position [381, 0]
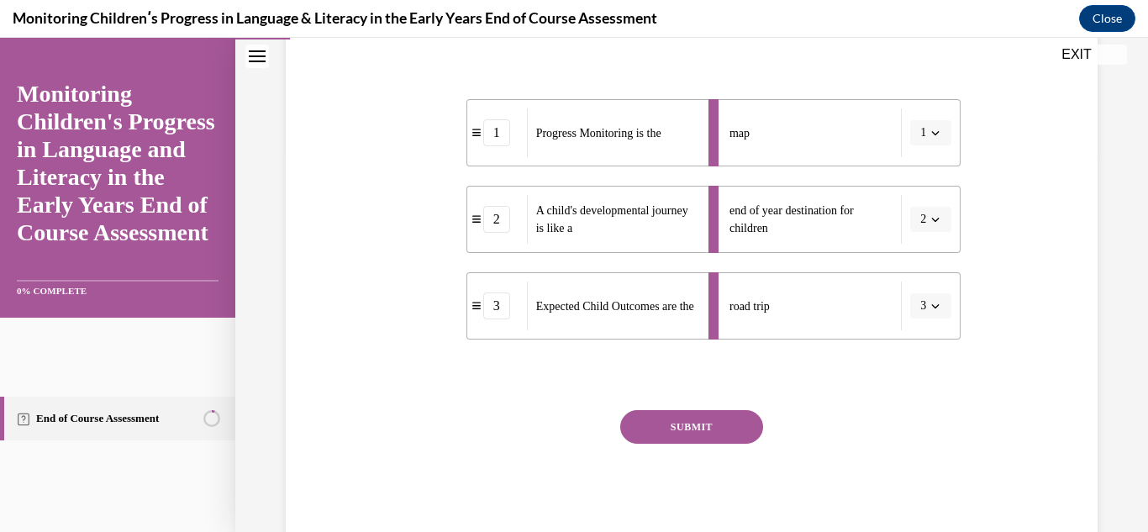
click at [663, 435] on button "SUBMIT" at bounding box center [691, 427] width 143 height 34
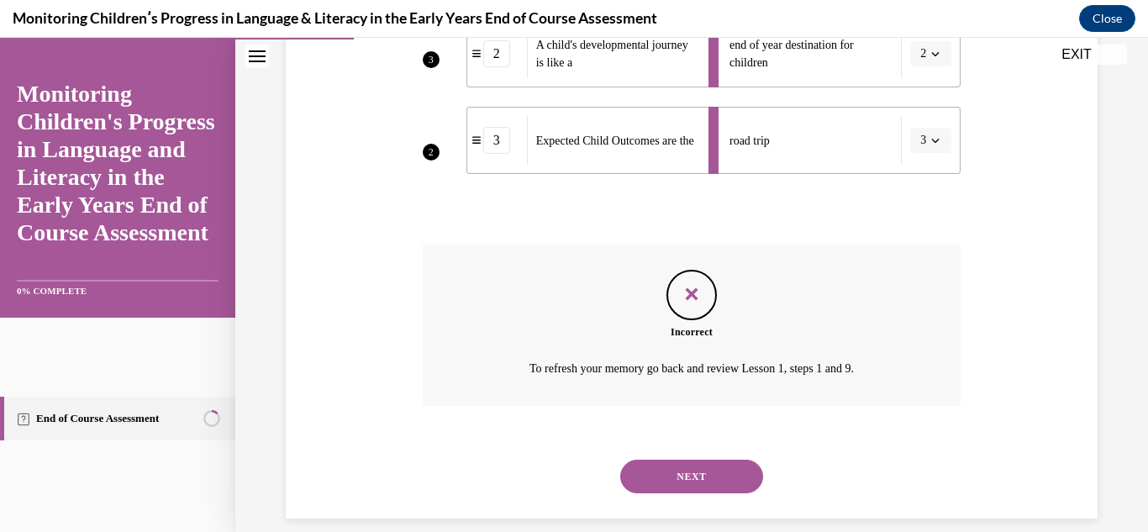
scroll to position [566, 0]
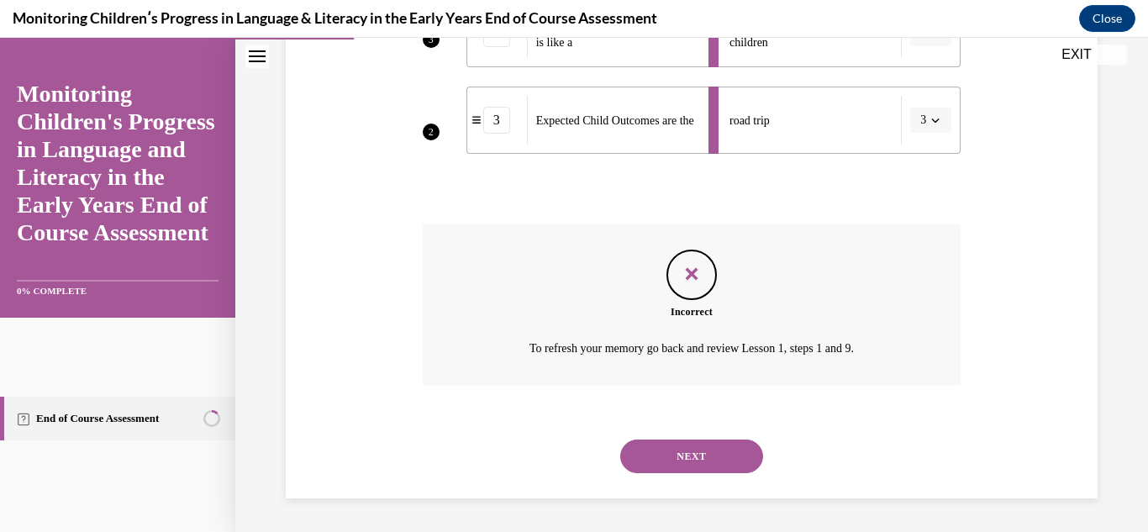
click at [712, 448] on button "NEXT" at bounding box center [691, 456] width 143 height 34
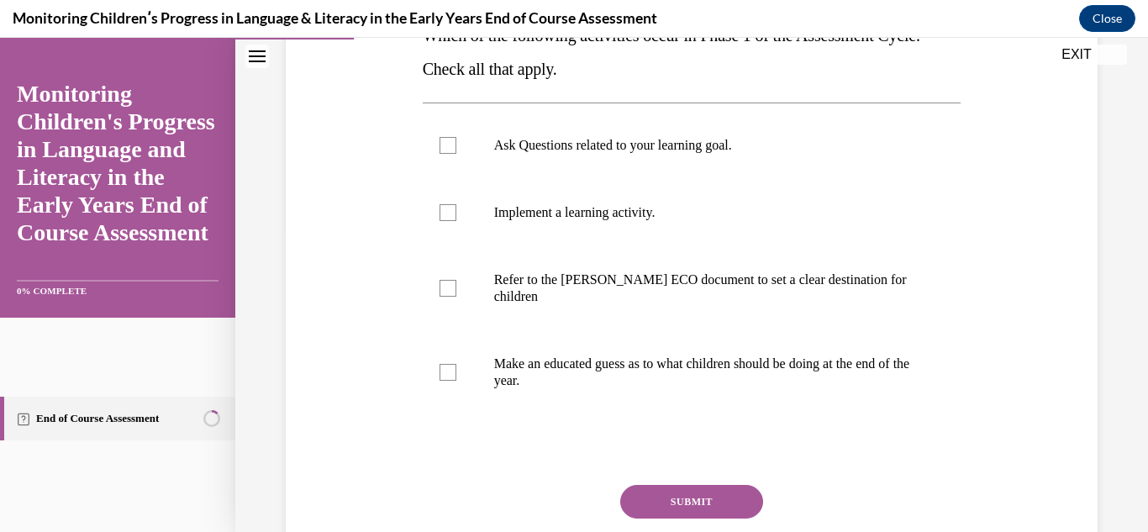
scroll to position [303, 0]
drag, startPoint x: 445, startPoint y: 138, endPoint x: 439, endPoint y: 146, distance: 9.8
click at [439, 146] on div at bounding box center [447, 144] width 17 height 17
click at [439, 146] on input "Ask Questions related to your learning goal." at bounding box center [447, 144] width 17 height 17
click at [439, 146] on div at bounding box center [447, 144] width 17 height 17
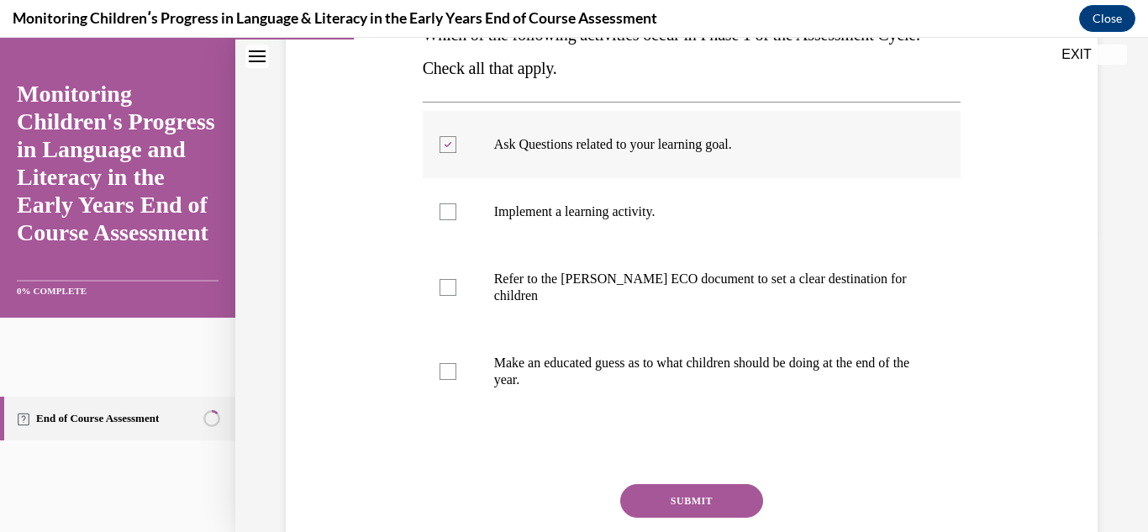
click at [439, 146] on input "Ask Questions related to your learning goal." at bounding box center [447, 144] width 17 height 17
click at [443, 139] on div at bounding box center [447, 144] width 17 height 17
click at [443, 139] on input "Ask Questions related to your learning goal." at bounding box center [447, 144] width 17 height 17
checkbox input "true"
click at [439, 212] on div at bounding box center [447, 211] width 17 height 17
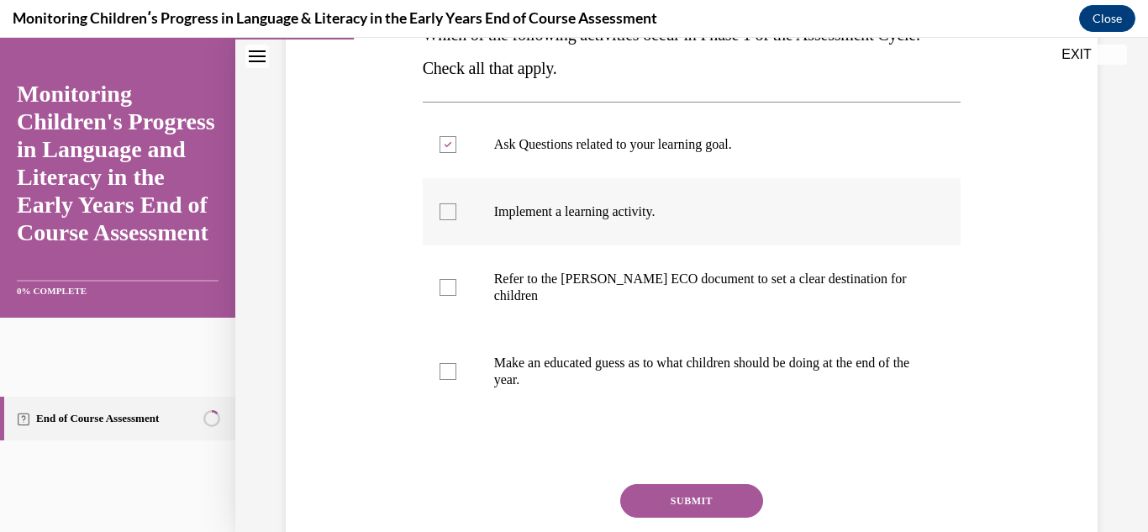
click at [439, 212] on input "Implement a learning activity." at bounding box center [447, 211] width 17 height 17
checkbox input "true"
click at [449, 285] on div at bounding box center [447, 287] width 17 height 17
click at [449, 285] on input "Refer to the Rollins ECO document to set a clear destination for children" at bounding box center [447, 287] width 17 height 17
checkbox input "true"
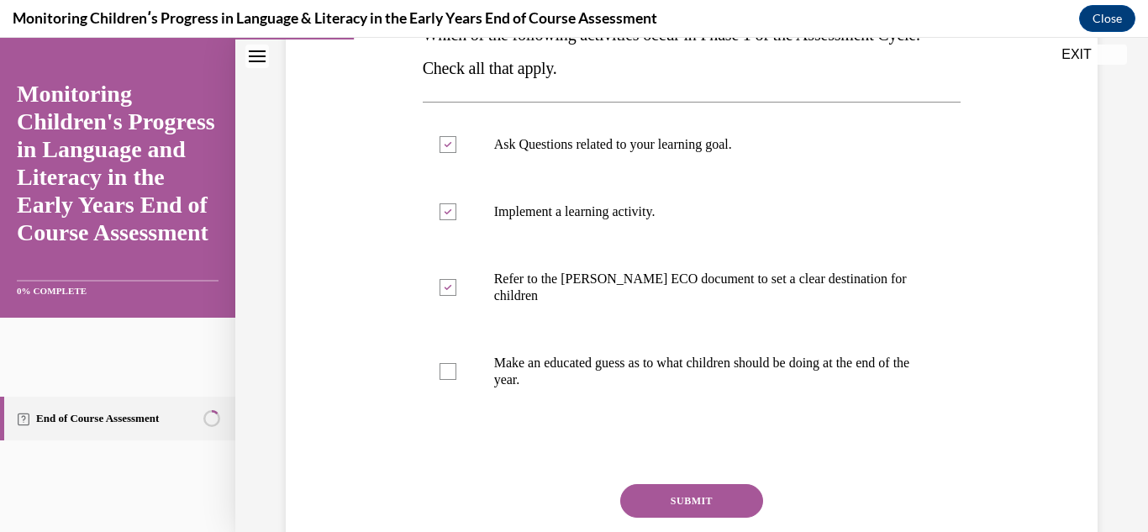
click at [656, 496] on button "SUBMIT" at bounding box center [691, 501] width 143 height 34
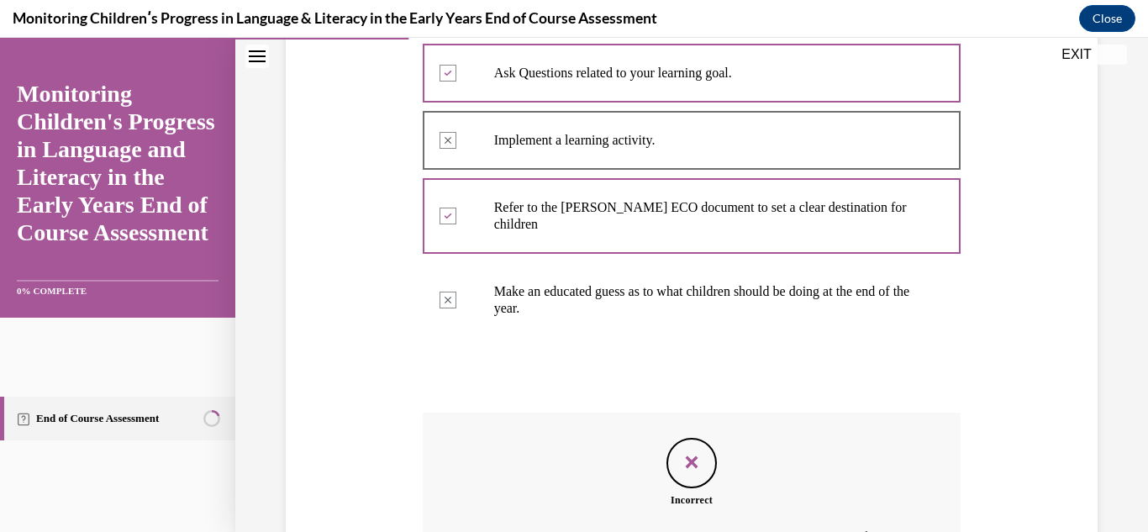
scroll to position [313, 0]
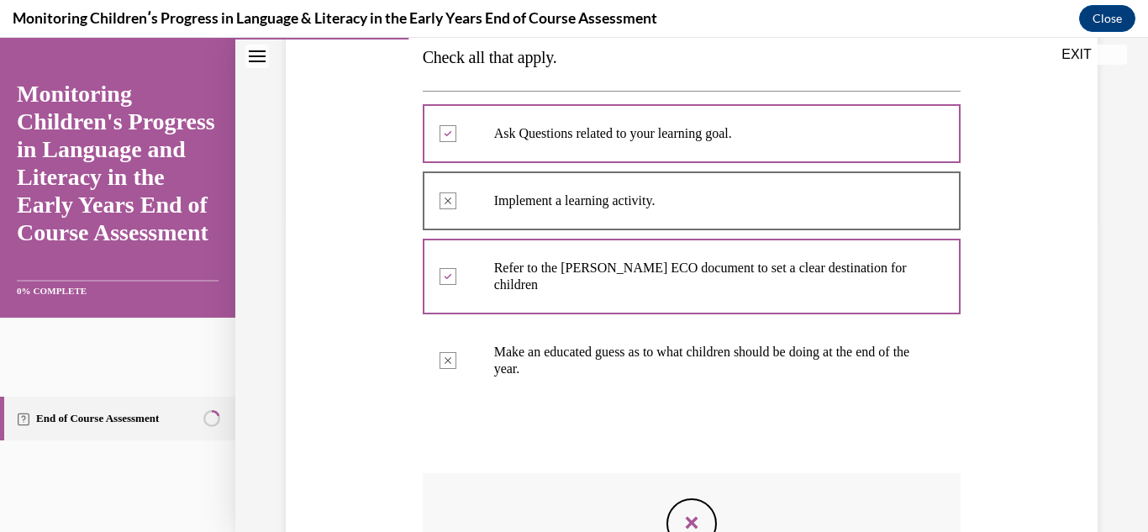
click at [1106, 478] on div "Question 03/16 Which of the following activities occur in Phase 1 of the Assess…" at bounding box center [691, 288] width 913 height 1023
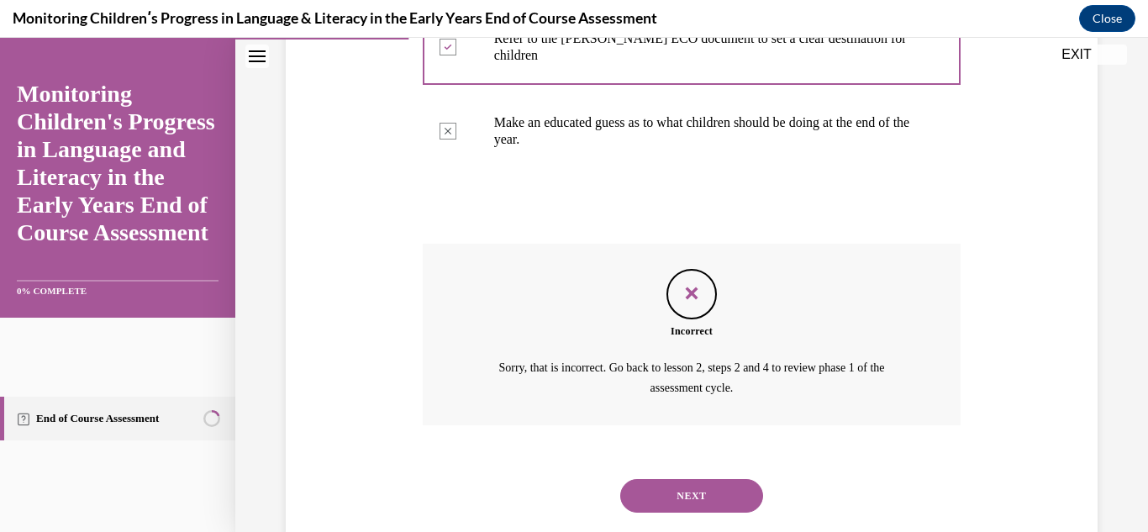
scroll to position [582, 0]
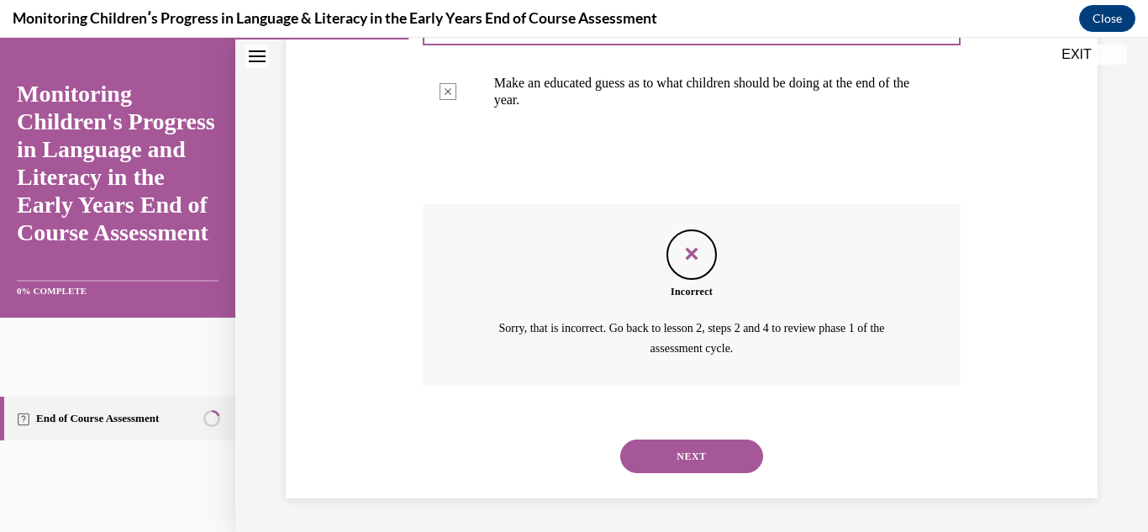
click at [694, 455] on button "NEXT" at bounding box center [691, 456] width 143 height 34
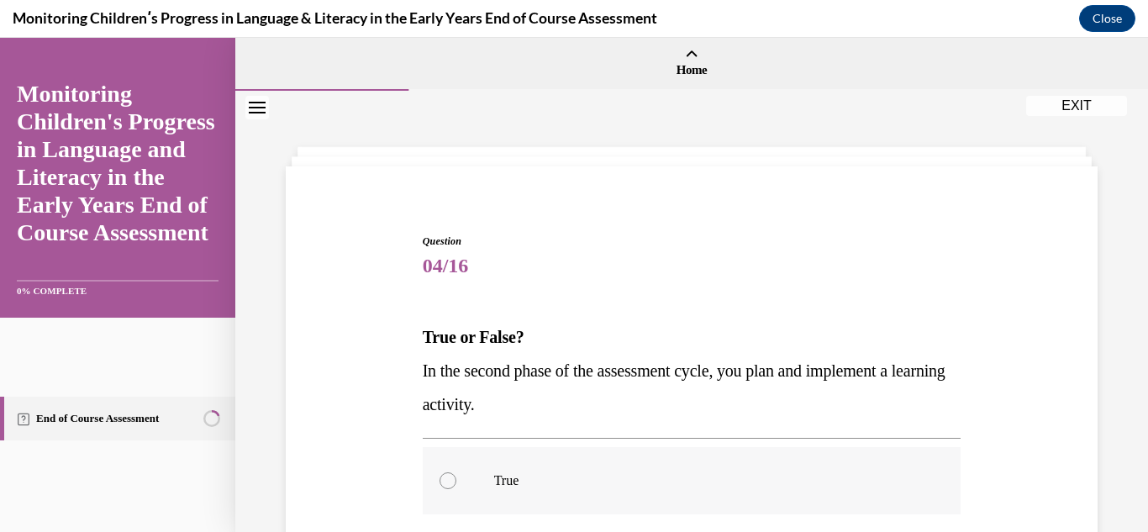
click at [445, 480] on div at bounding box center [447, 480] width 17 height 17
click at [445, 480] on input "True" at bounding box center [447, 480] width 17 height 17
radio input "true"
click at [1095, 491] on div "Question 04/16 True or False? In the second phase of the assessment cycle, you …" at bounding box center [691, 457] width 913 height 733
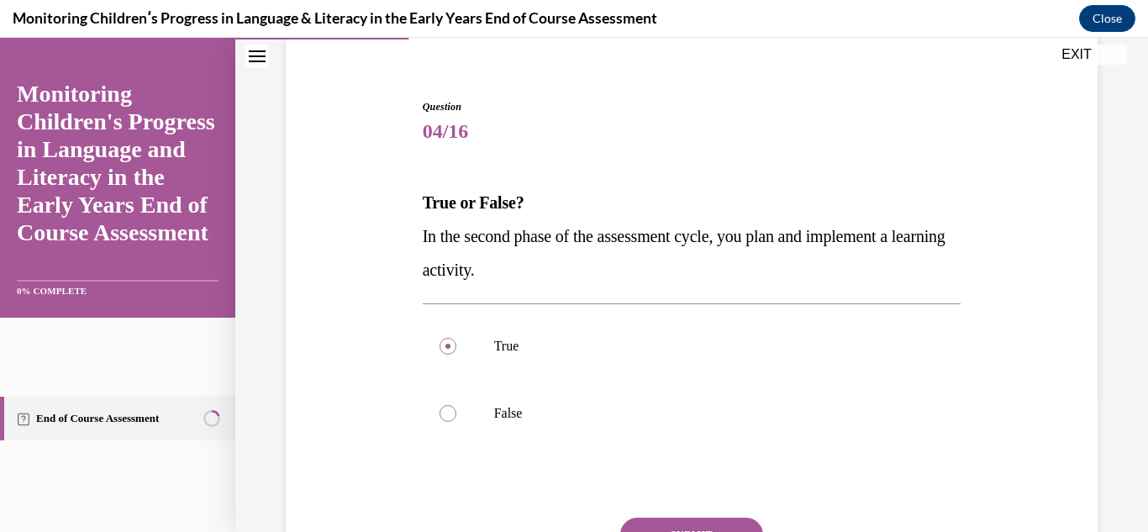
scroll to position [168, 0]
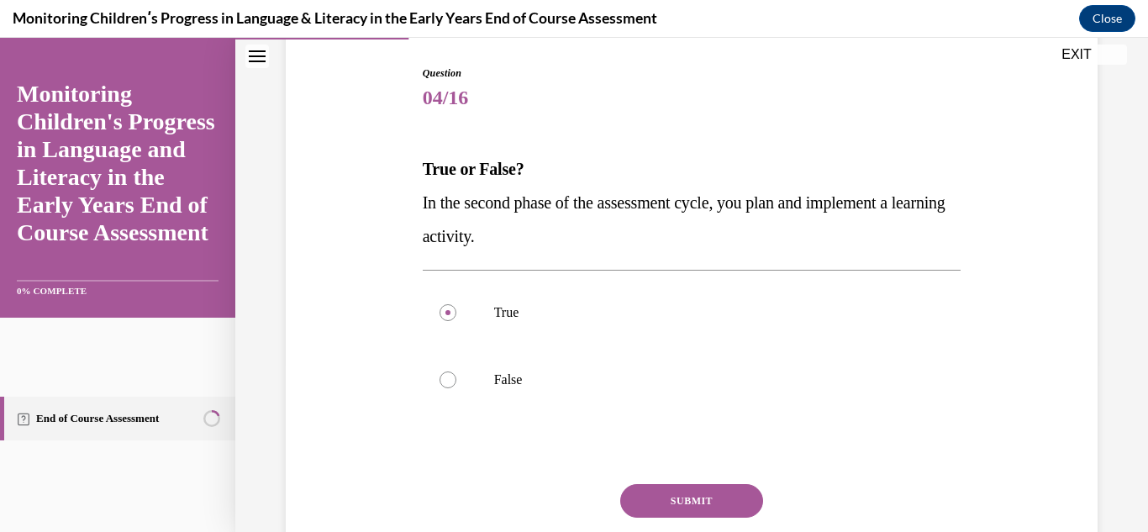
click at [693, 508] on button "SUBMIT" at bounding box center [691, 501] width 143 height 34
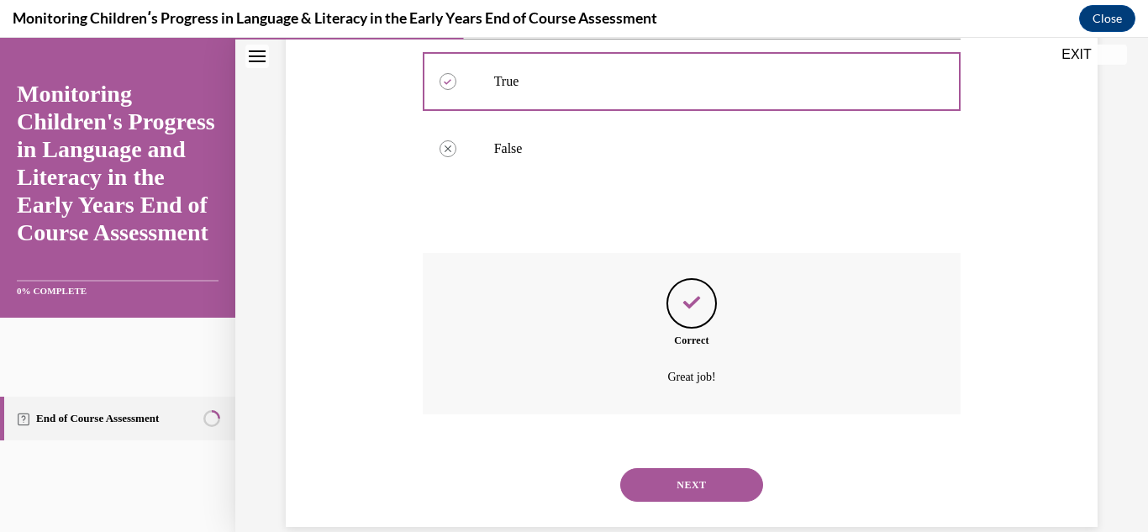
scroll to position [428, 0]
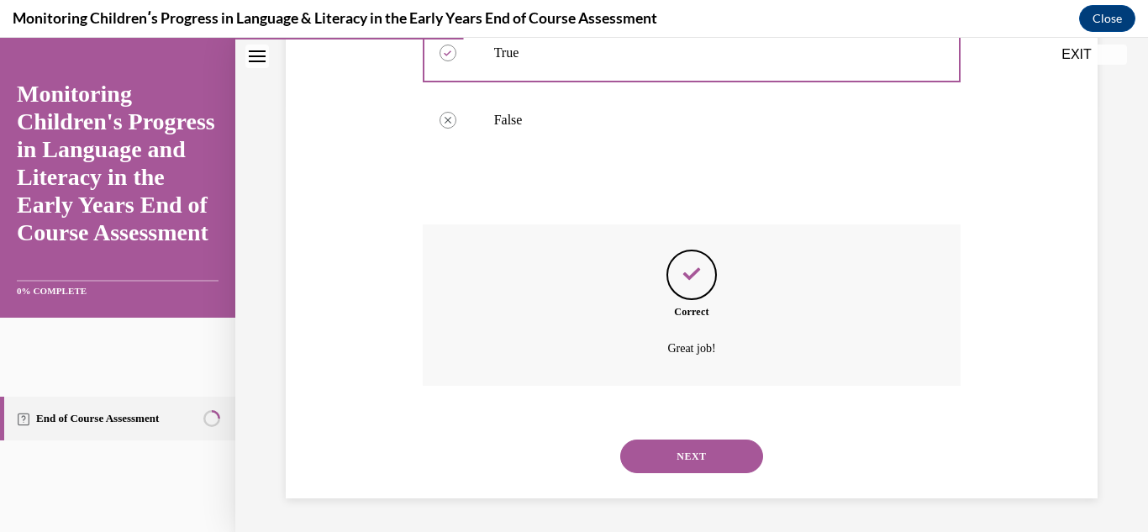
click at [697, 452] on button "NEXT" at bounding box center [691, 456] width 143 height 34
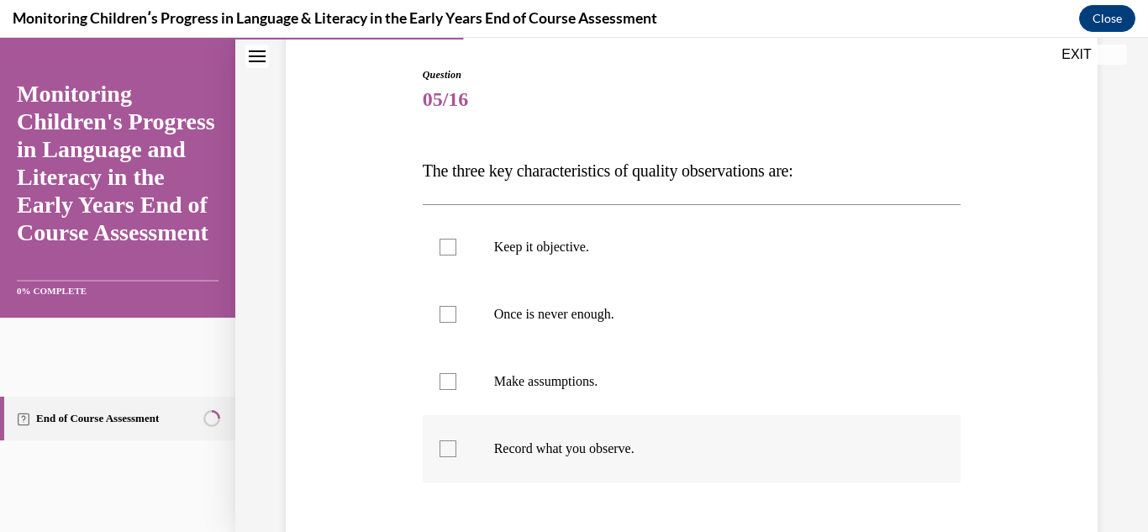
scroll to position [168, 0]
click at [443, 441] on div at bounding box center [447, 447] width 17 height 17
click at [443, 441] on input "Record what you observe." at bounding box center [447, 447] width 17 height 17
checkbox input "true"
click at [449, 320] on div at bounding box center [447, 312] width 17 height 17
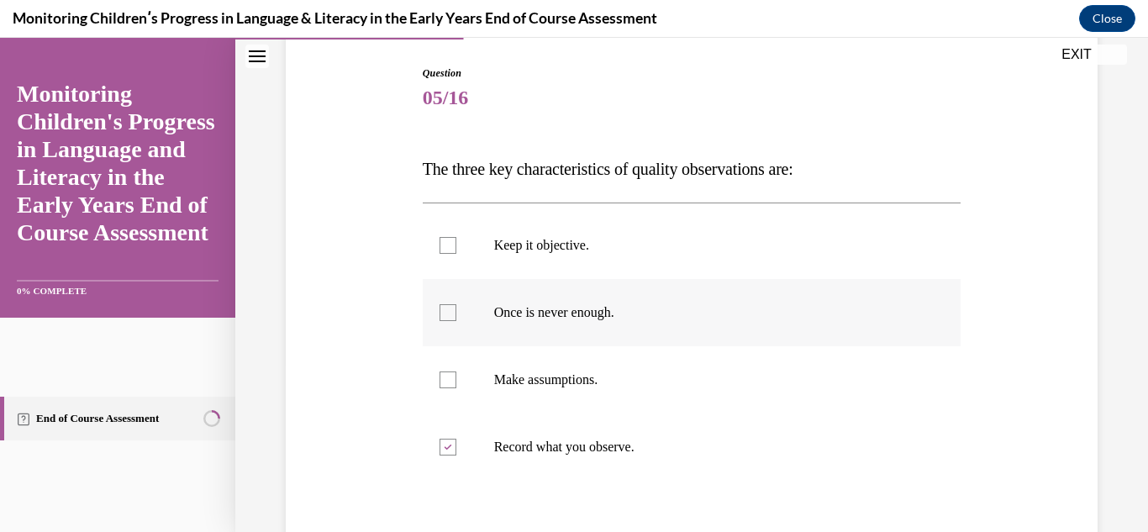
click at [449, 320] on input "Once is never enough." at bounding box center [447, 312] width 17 height 17
checkbox input "true"
click at [448, 244] on div at bounding box center [447, 245] width 17 height 17
click at [448, 244] on input "Keep it objective." at bounding box center [447, 245] width 17 height 17
checkbox input "true"
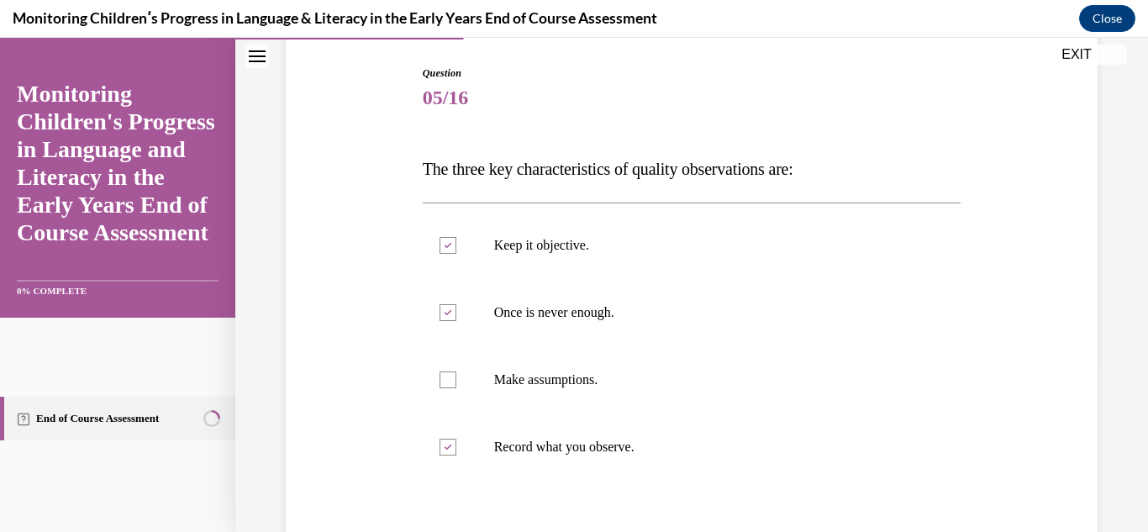
click at [1104, 442] on div "Question 05/16 The three key characteristics of quality observations are: Keep …" at bounding box center [691, 323] width 913 height 800
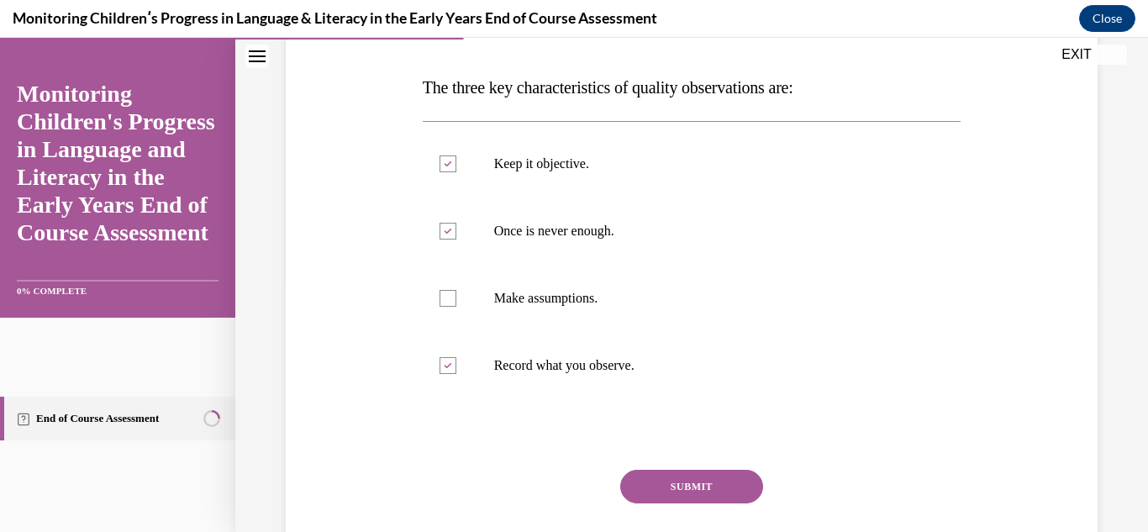
scroll to position [269, 0]
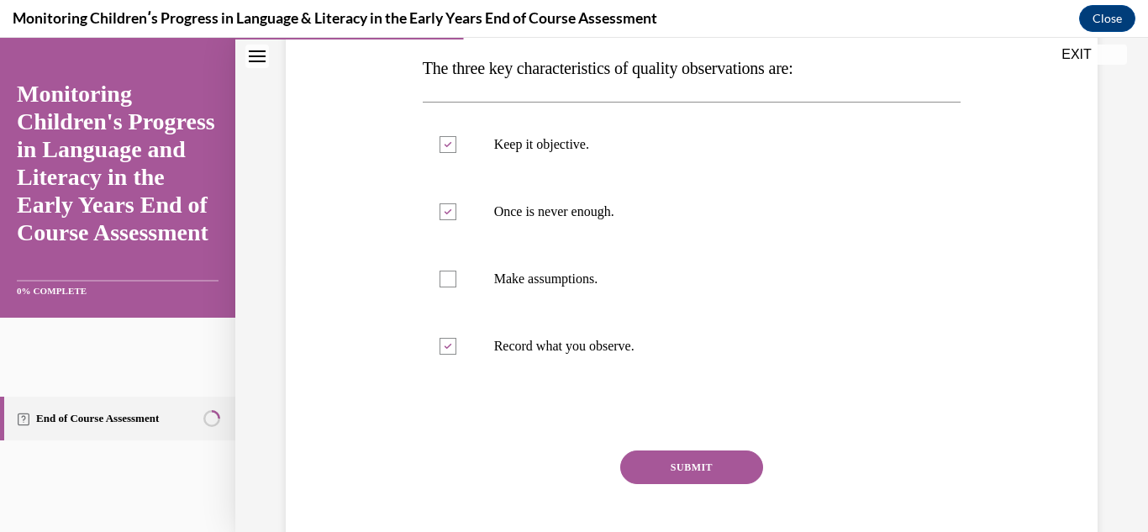
click at [697, 464] on button "SUBMIT" at bounding box center [691, 467] width 143 height 34
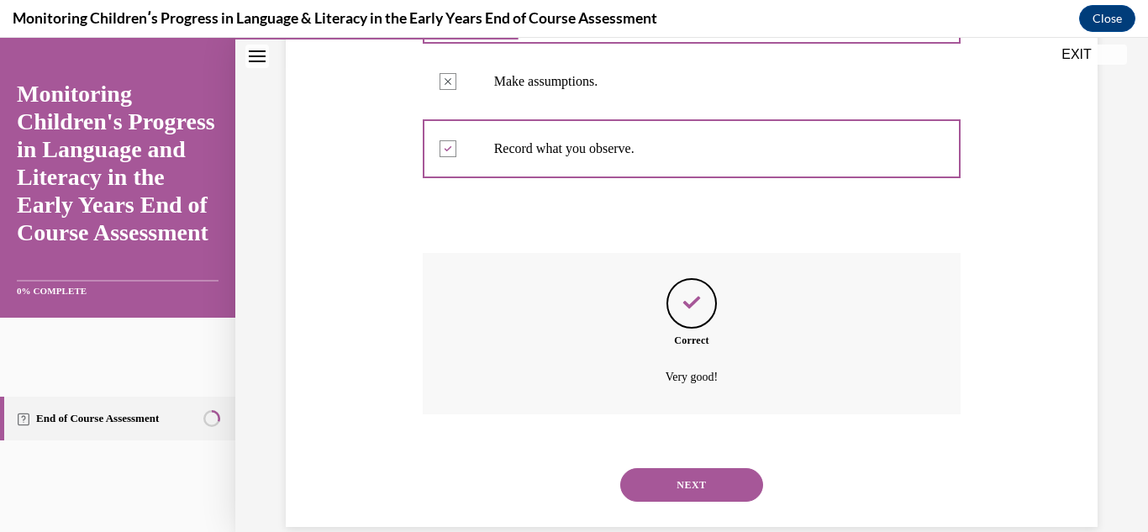
scroll to position [495, 0]
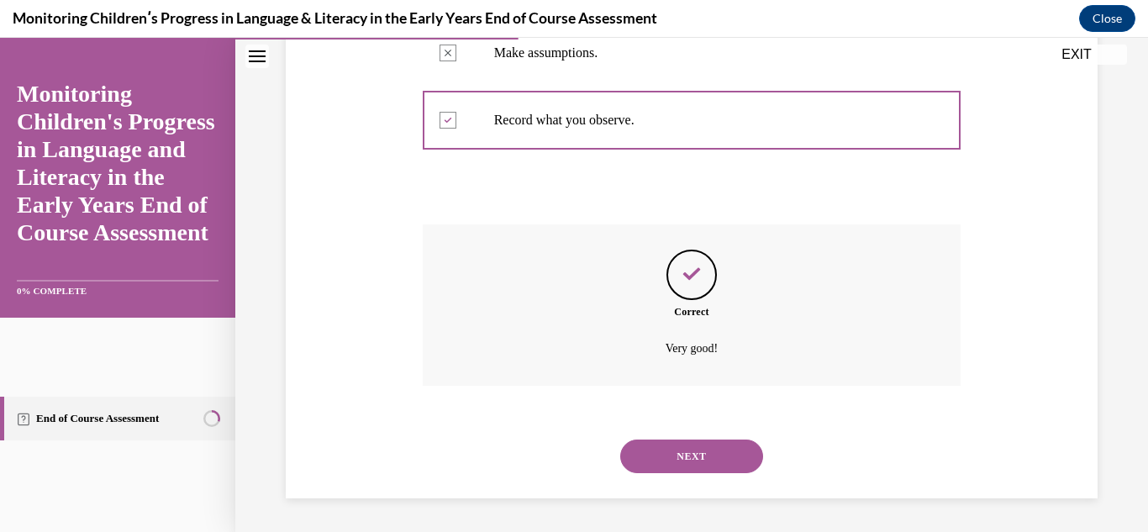
click at [697, 464] on button "NEXT" at bounding box center [691, 456] width 143 height 34
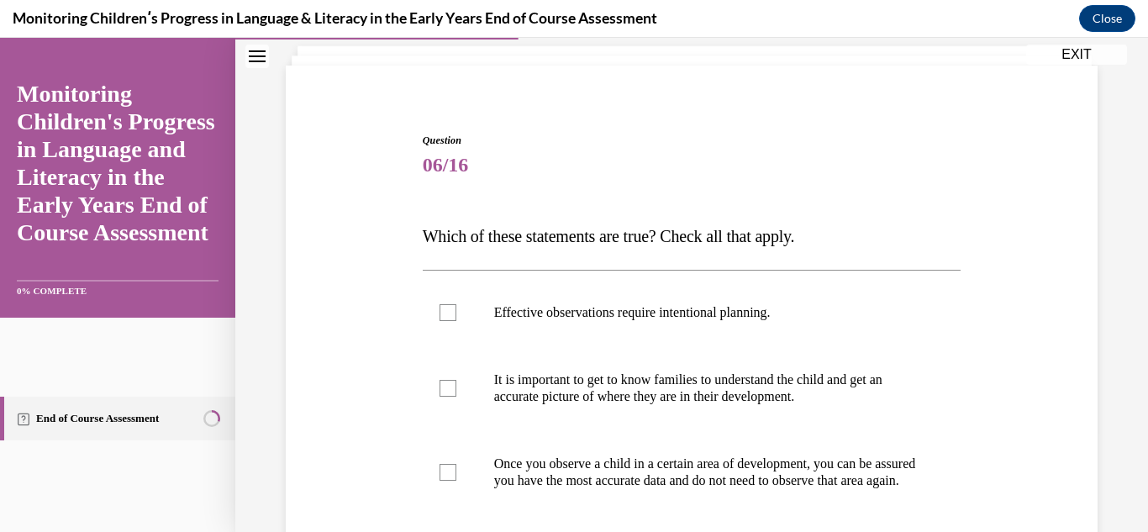
scroll to position [134, 0]
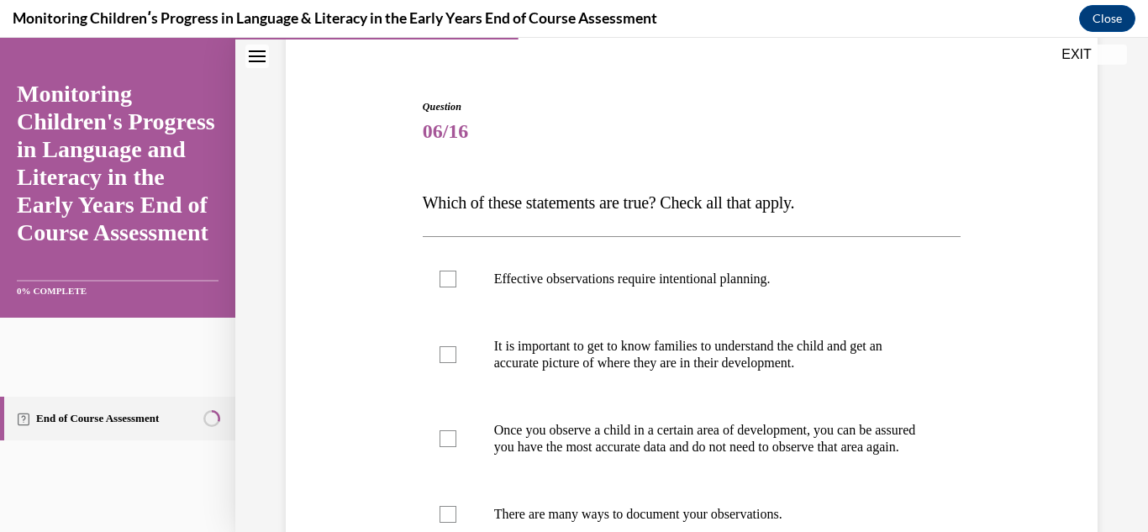
click at [697, 455] on p "Once you observe a child in a certain area of development, you can be assured y…" at bounding box center [706, 439] width 425 height 34
click at [456, 447] on input "Once you observe a child in a certain area of development, you can be assured y…" at bounding box center [447, 438] width 17 height 17
checkbox input "true"
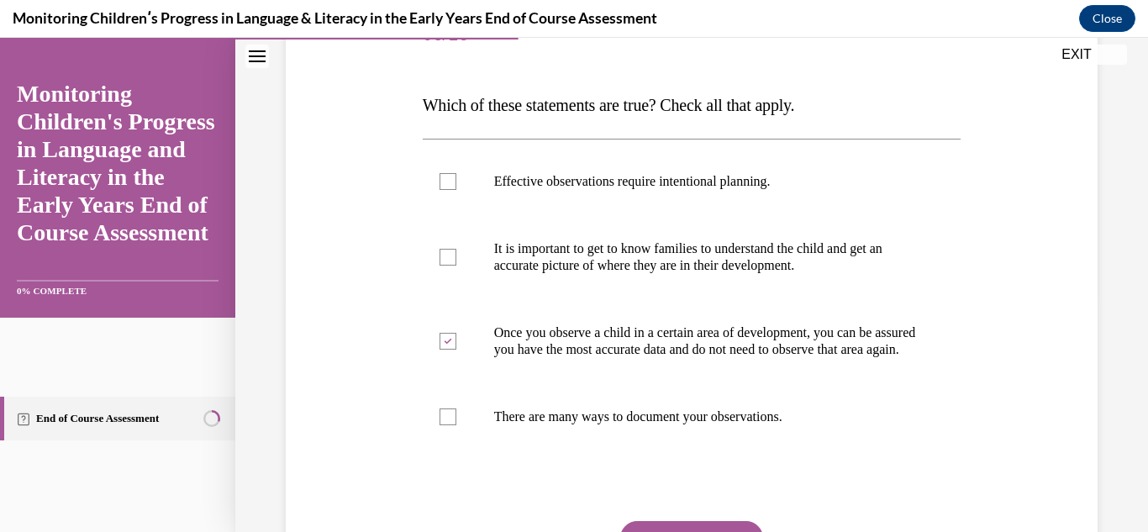
scroll to position [235, 0]
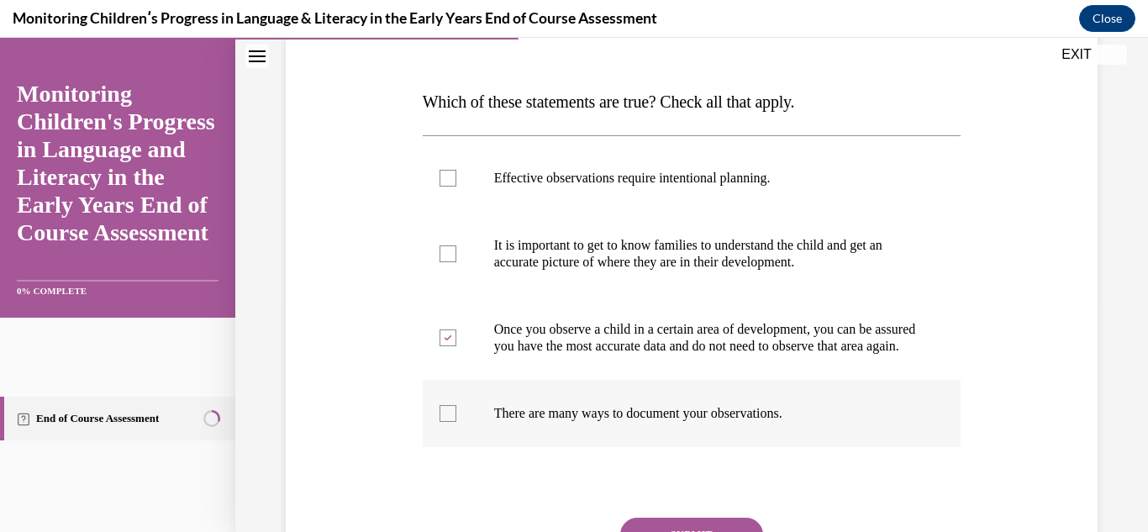
click at [449, 421] on label "There are many ways to document your observations." at bounding box center [692, 413] width 539 height 67
click at [449, 421] on input "There are many ways to document your observations." at bounding box center [447, 413] width 17 height 17
checkbox input "true"
click at [447, 250] on div at bounding box center [447, 253] width 17 height 17
click at [447, 250] on input "It is important to get to know families to understand the child and get an accu…" at bounding box center [447, 253] width 17 height 17
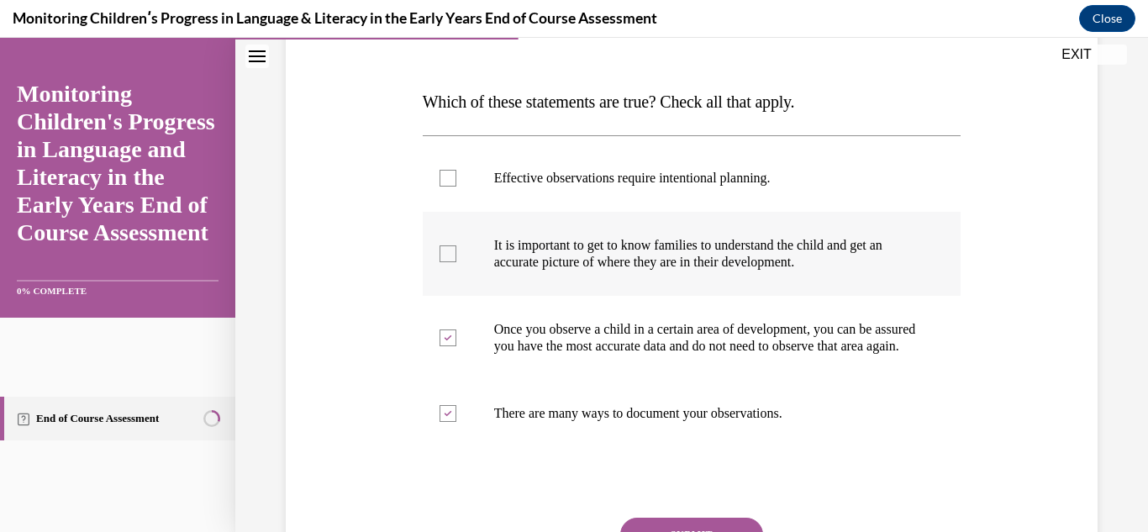
checkbox input "true"
click at [1134, 476] on div "Question 06/16 Which of these statements are true? Check all that apply. Effect…" at bounding box center [691, 272] width 913 height 834
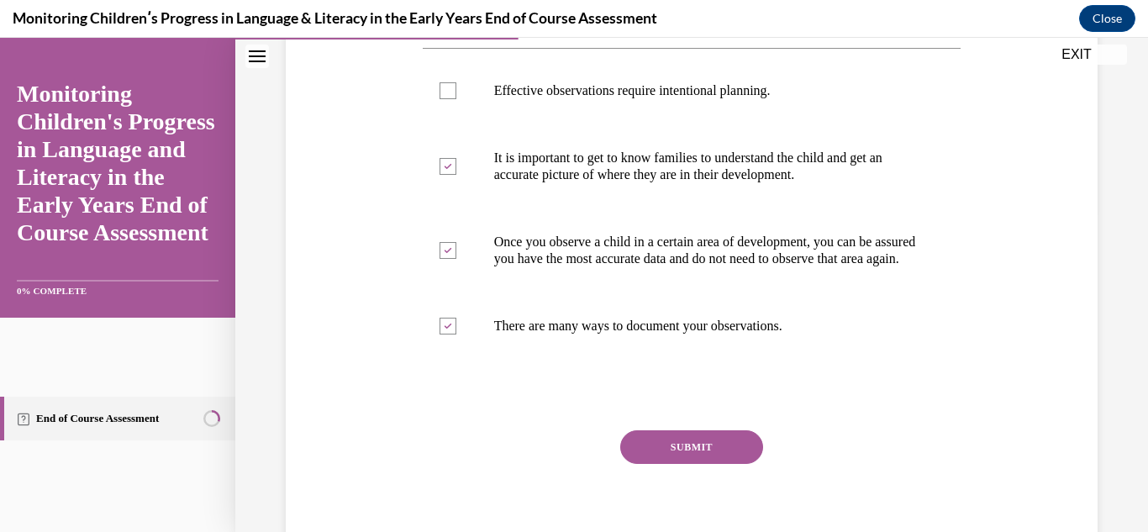
scroll to position [336, 0]
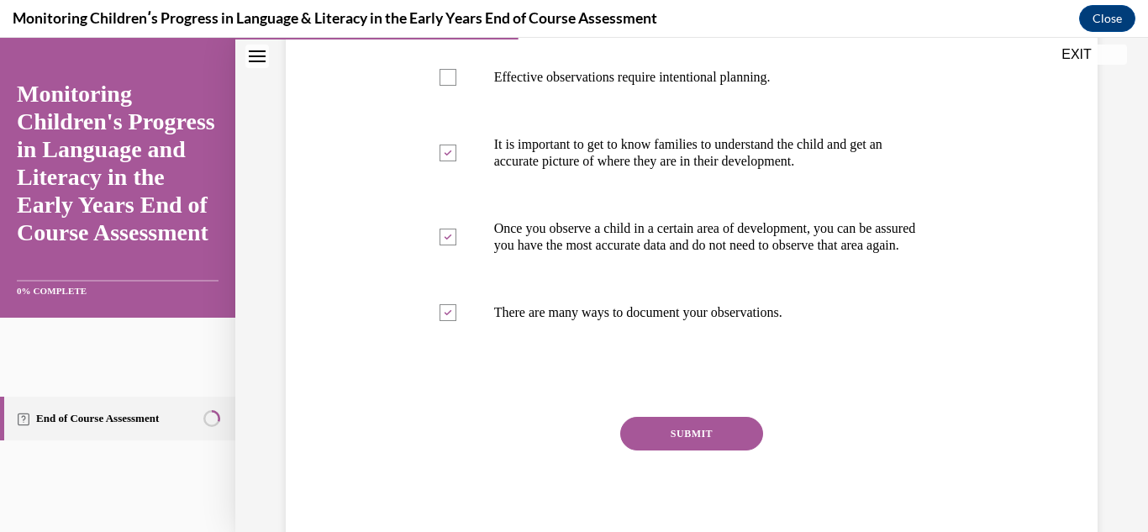
click at [728, 450] on button "SUBMIT" at bounding box center [691, 434] width 143 height 34
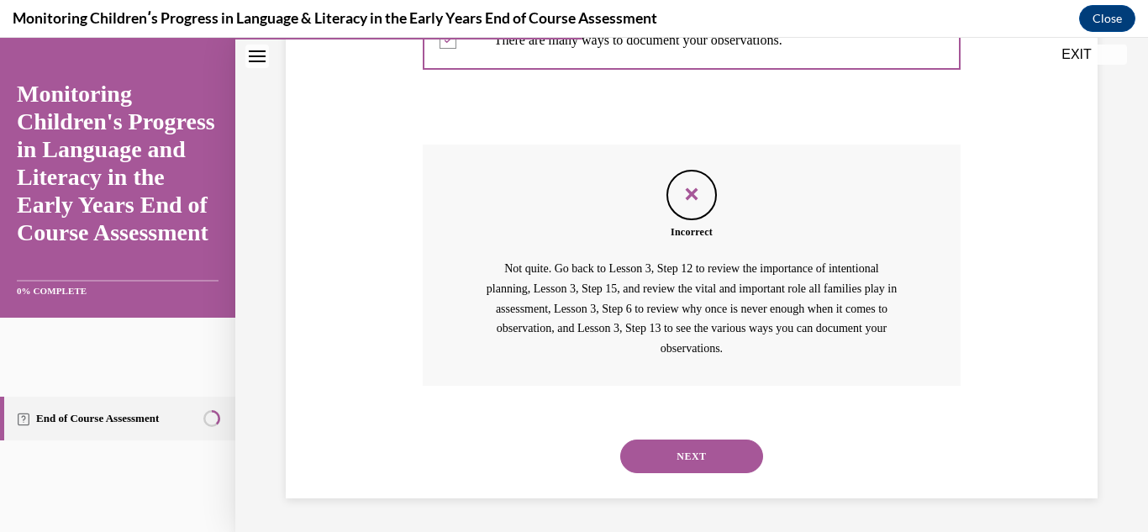
scroll to position [625, 0]
click at [679, 454] on button "NEXT" at bounding box center [691, 456] width 143 height 34
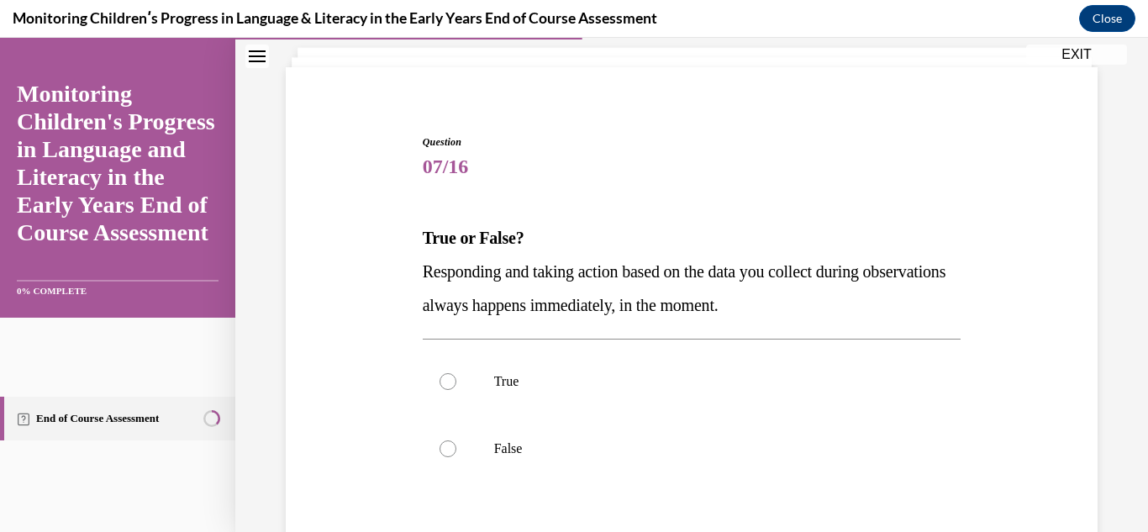
scroll to position [101, 0]
click at [445, 441] on div at bounding box center [447, 447] width 17 height 17
click at [445, 441] on input "False" at bounding box center [447, 447] width 17 height 17
radio input "true"
click at [1104, 477] on div "Question 07/16 True or False? Responding and taking action based on the data yo…" at bounding box center [691, 356] width 913 height 733
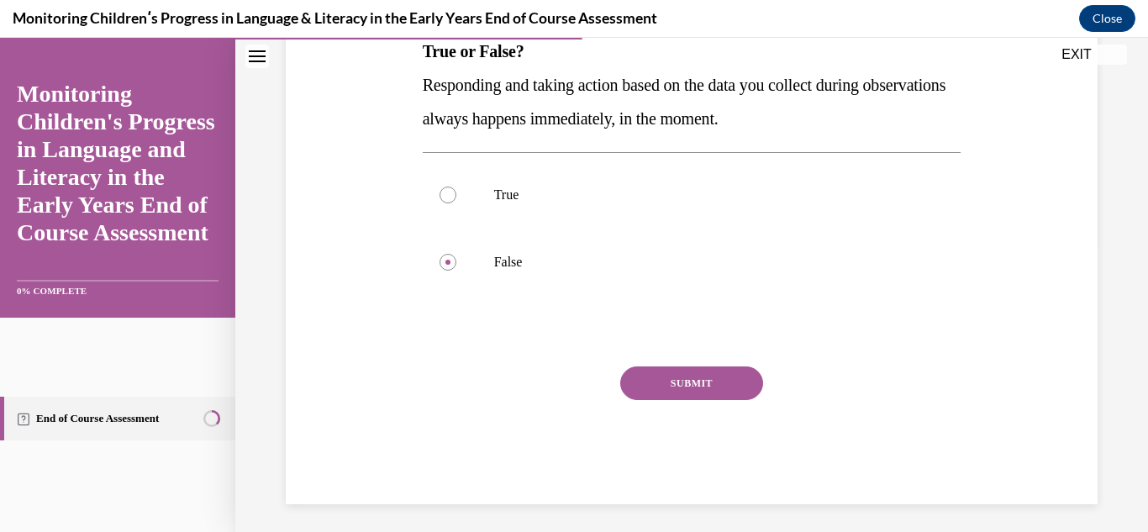
scroll to position [292, 0]
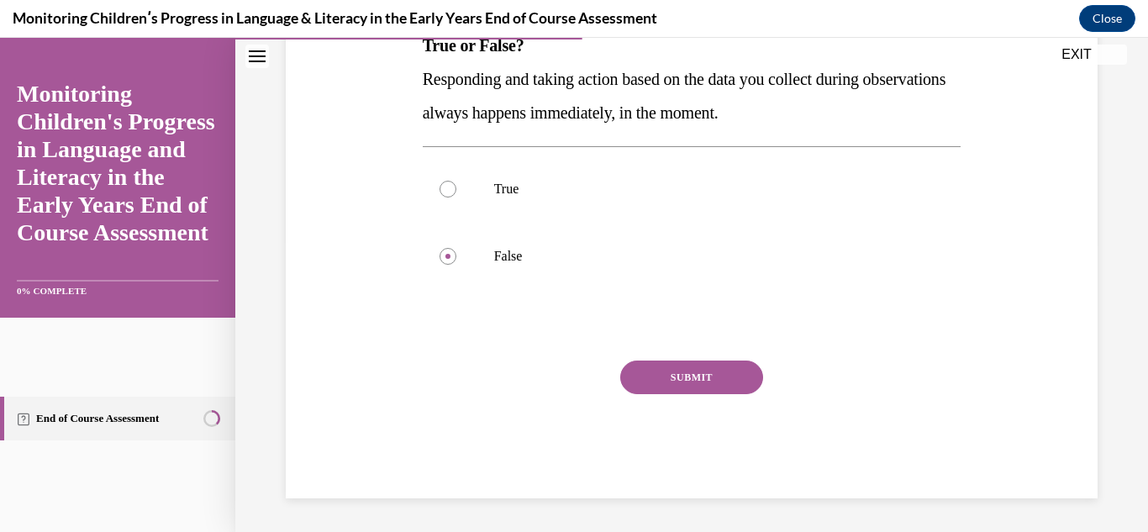
click at [727, 383] on button "SUBMIT" at bounding box center [691, 377] width 143 height 34
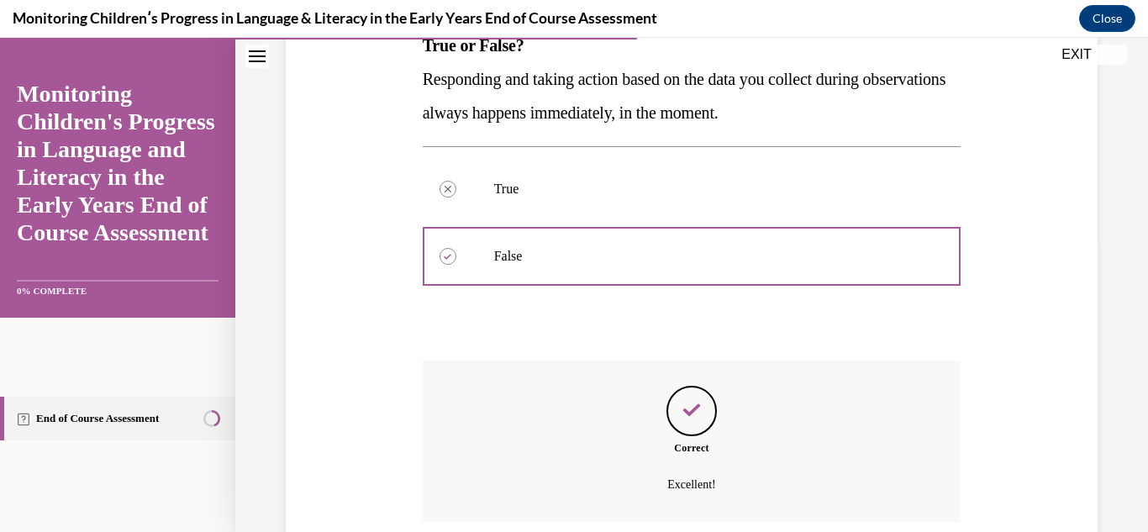
scroll to position [428, 0]
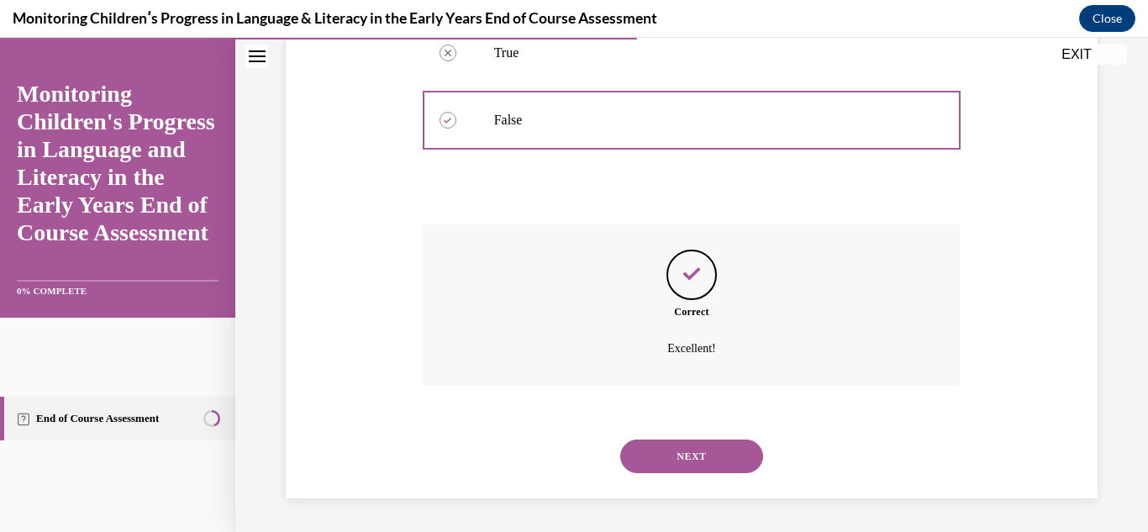
click at [684, 455] on button "NEXT" at bounding box center [691, 456] width 143 height 34
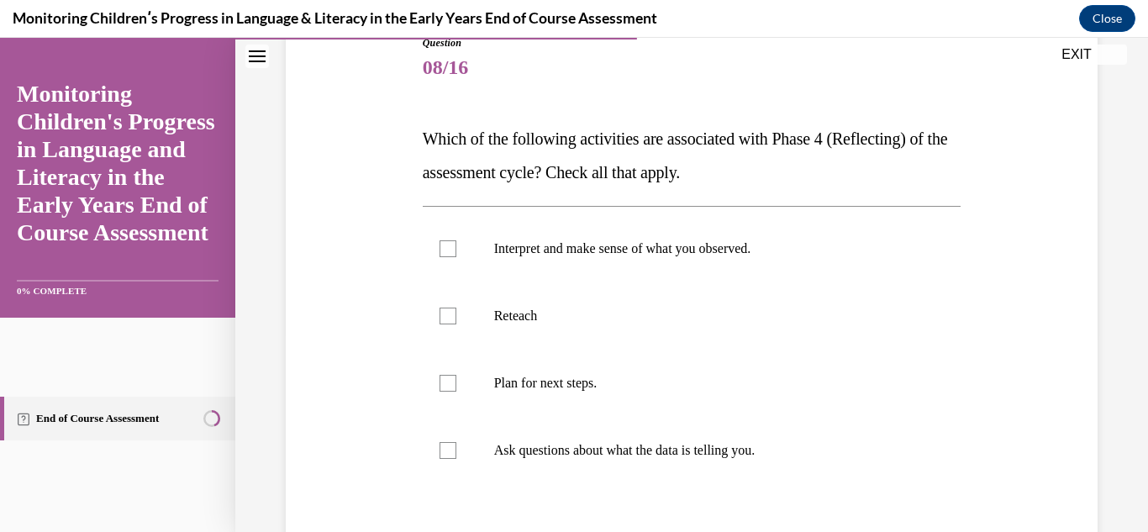
scroll to position [202, 0]
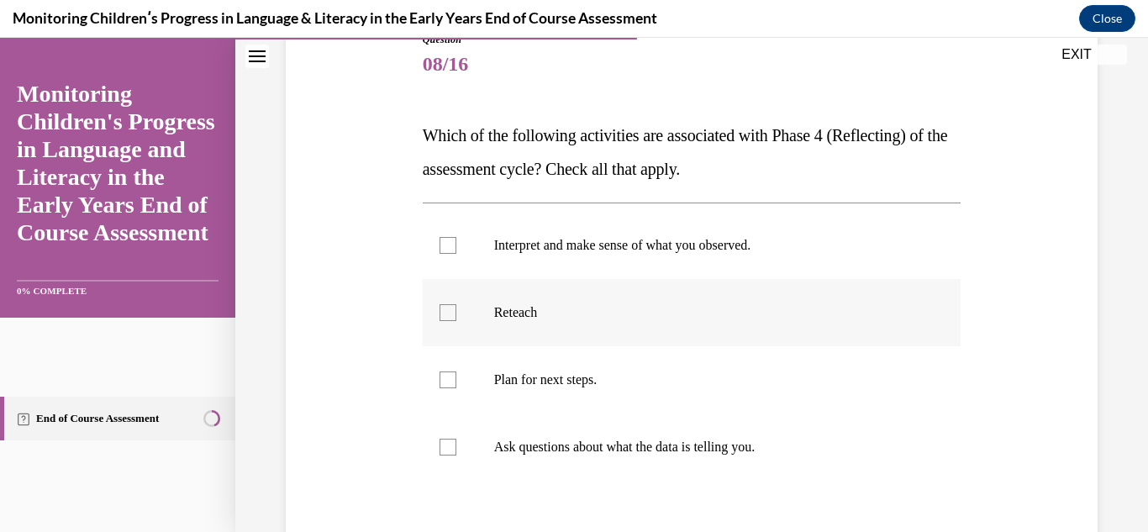
click at [441, 317] on div at bounding box center [447, 312] width 17 height 17
click at [441, 317] on input "Reteach" at bounding box center [447, 312] width 17 height 17
checkbox input "true"
click at [448, 442] on div at bounding box center [447, 447] width 17 height 17
click at [448, 442] on input "Ask questions about what the data is telling you." at bounding box center [447, 447] width 17 height 17
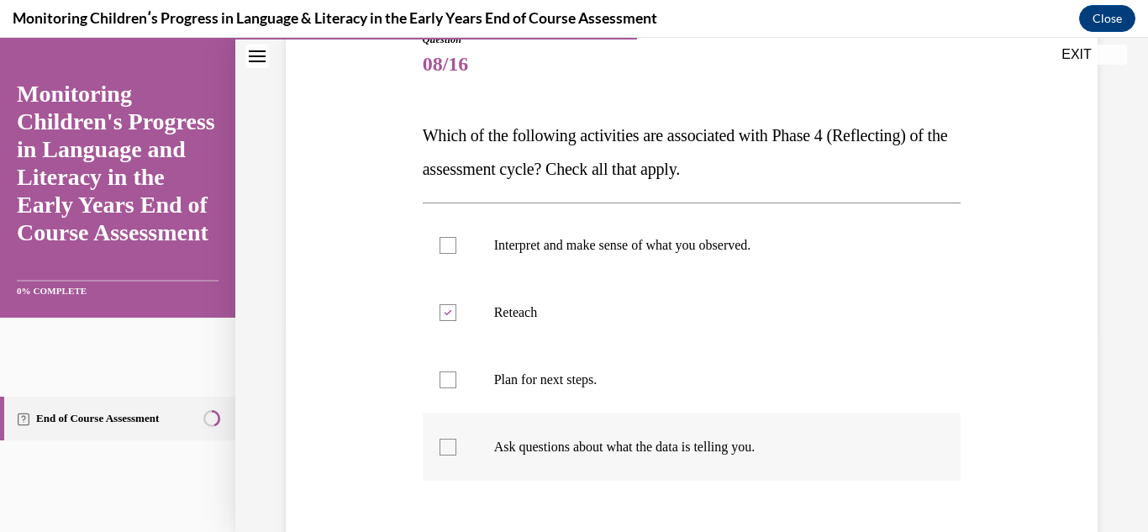
checkbox input "true"
click at [441, 246] on div at bounding box center [447, 245] width 17 height 17
click at [441, 246] on input "Interpret and make sense of what you observed." at bounding box center [447, 245] width 17 height 17
checkbox input "true"
click at [1102, 437] on div "Question 08/16 Which of the following activities are associated with Phase 4 (R…" at bounding box center [691, 306] width 913 height 834
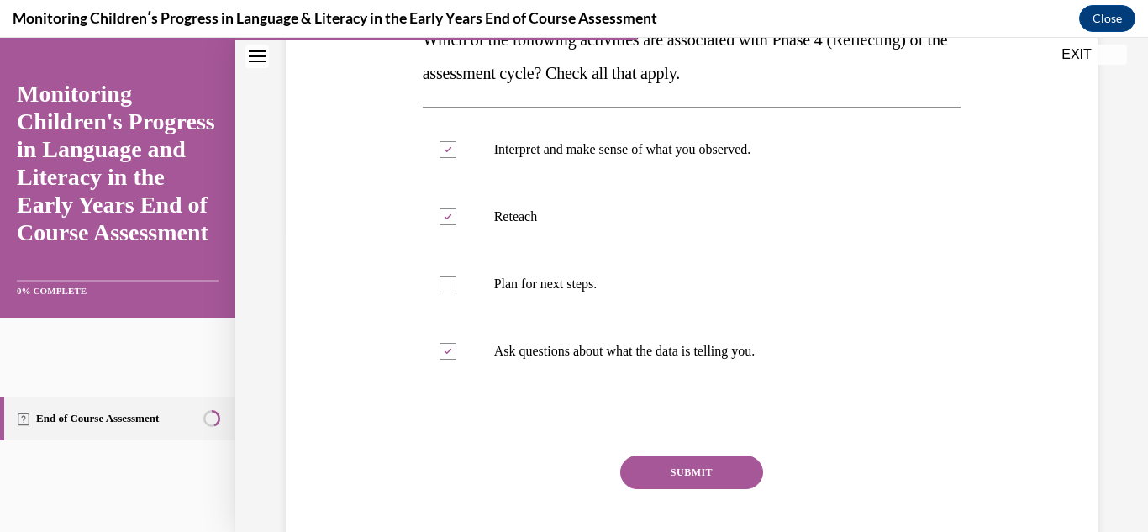
scroll to position [392, 0]
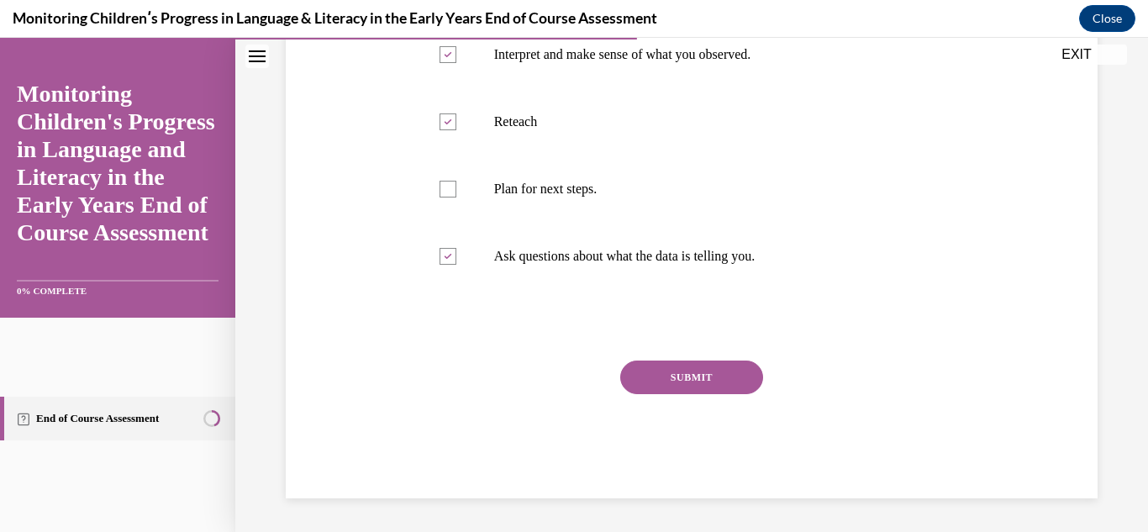
click at [712, 384] on button "SUBMIT" at bounding box center [691, 377] width 143 height 34
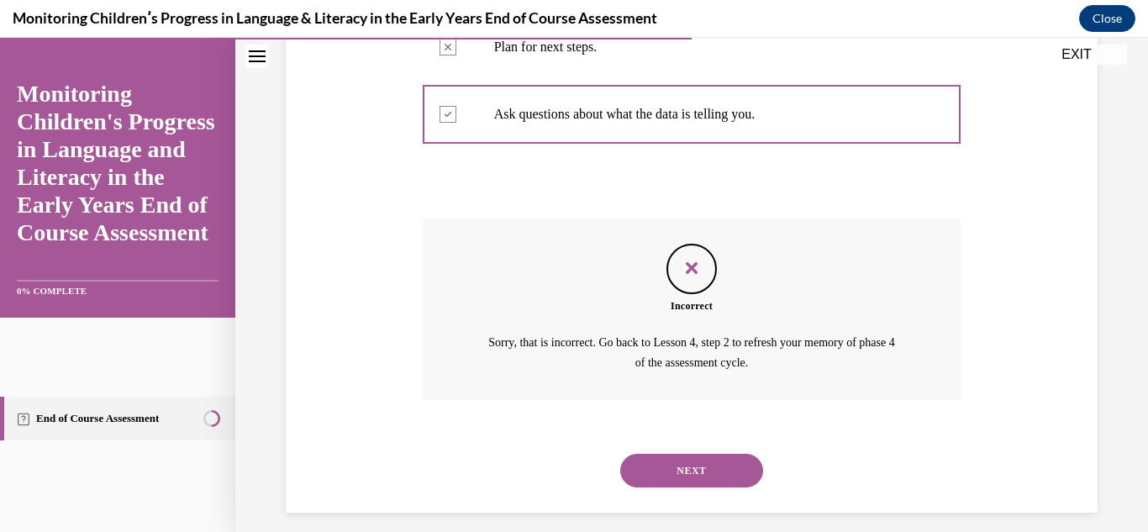
scroll to position [549, 0]
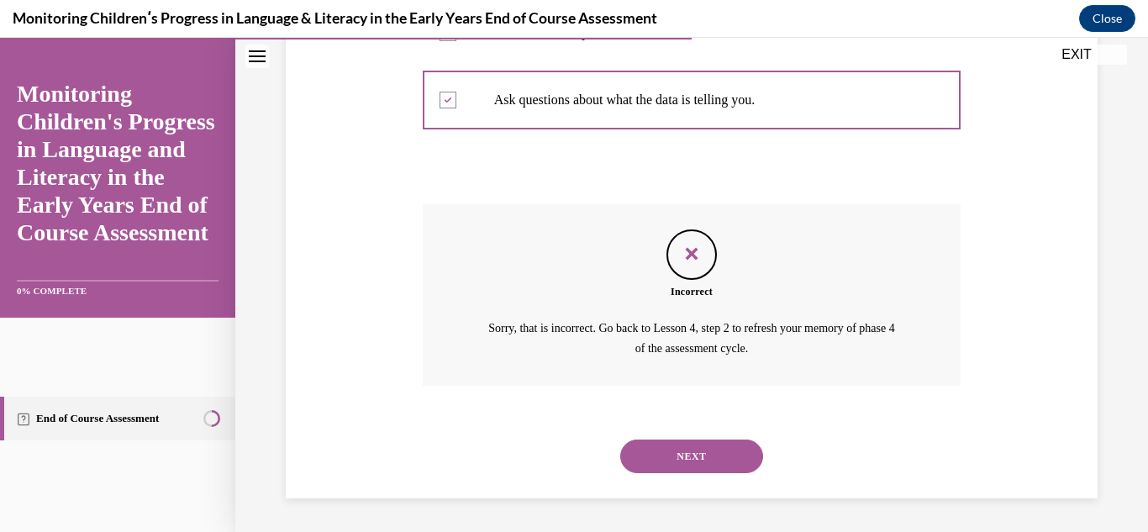
click at [677, 462] on button "NEXT" at bounding box center [691, 456] width 143 height 34
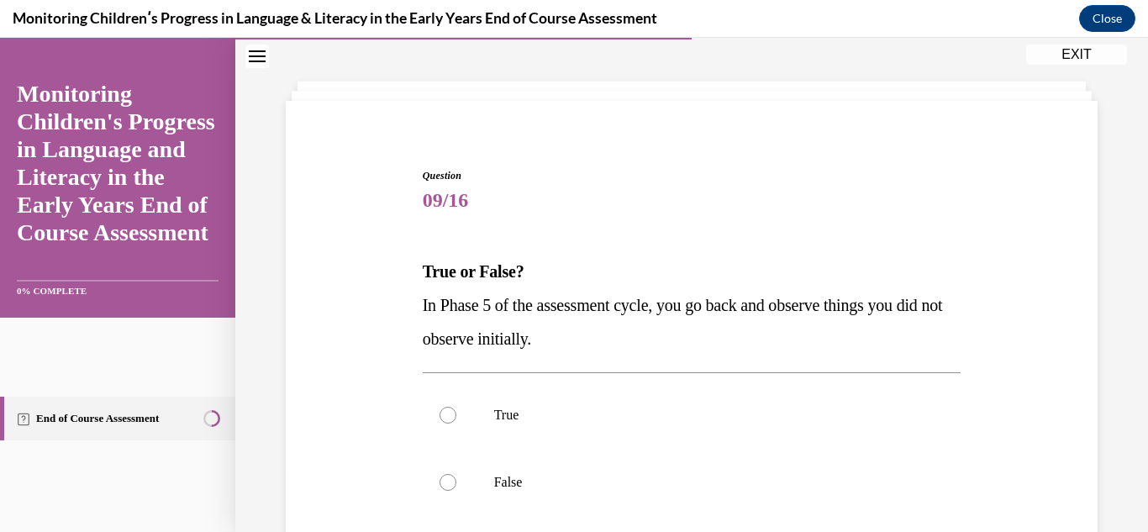
scroll to position [67, 0]
click at [439, 414] on div at bounding box center [447, 413] width 17 height 17
click at [439, 414] on input "True" at bounding box center [447, 413] width 17 height 17
radio input "true"
click at [439, 472] on input "False" at bounding box center [447, 480] width 17 height 17
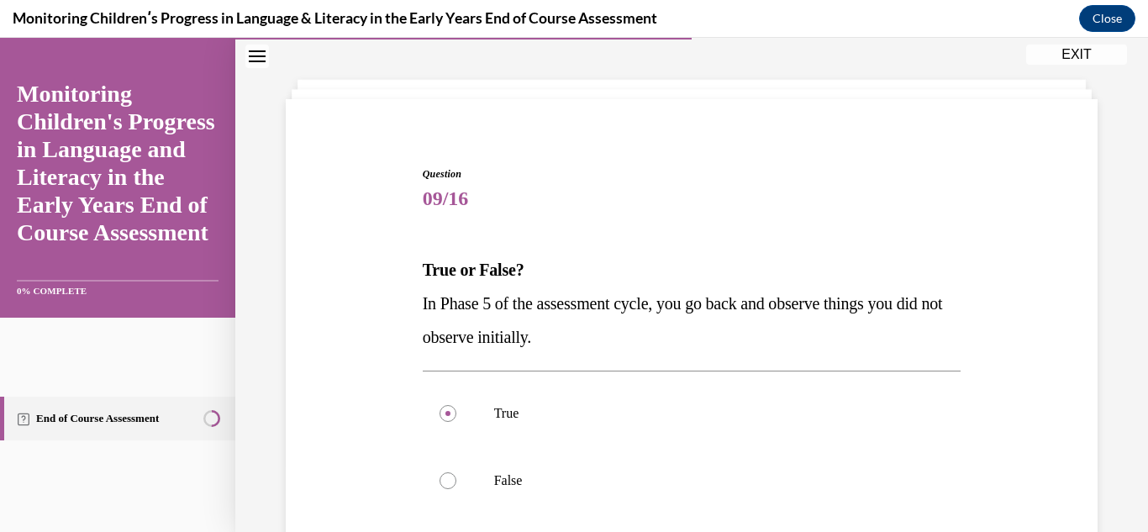
radio input "true"
click at [439, 405] on input "True" at bounding box center [447, 413] width 17 height 17
radio input "true"
click at [1105, 504] on div "Question 09/16 True or False? In Phase 5 of the assessment cycle, you go back a…" at bounding box center [691, 390] width 913 height 733
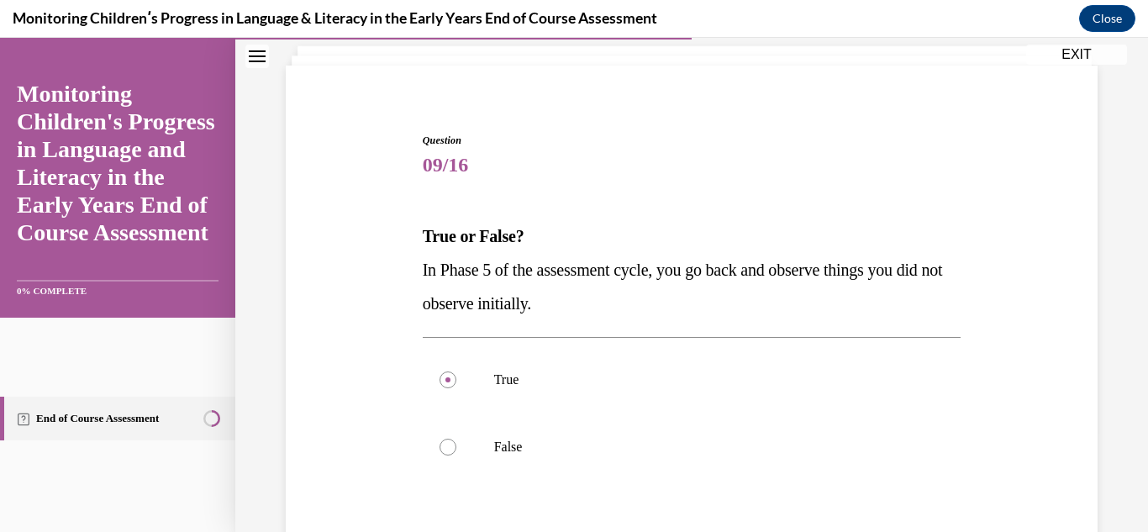
scroll to position [134, 0]
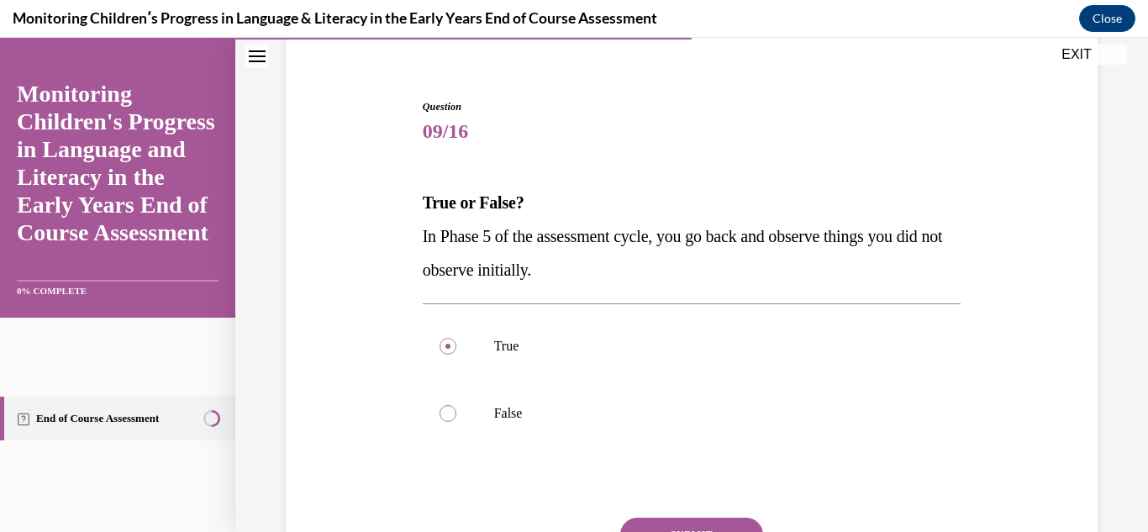
click at [702, 524] on button "SUBMIT" at bounding box center [691, 535] width 143 height 34
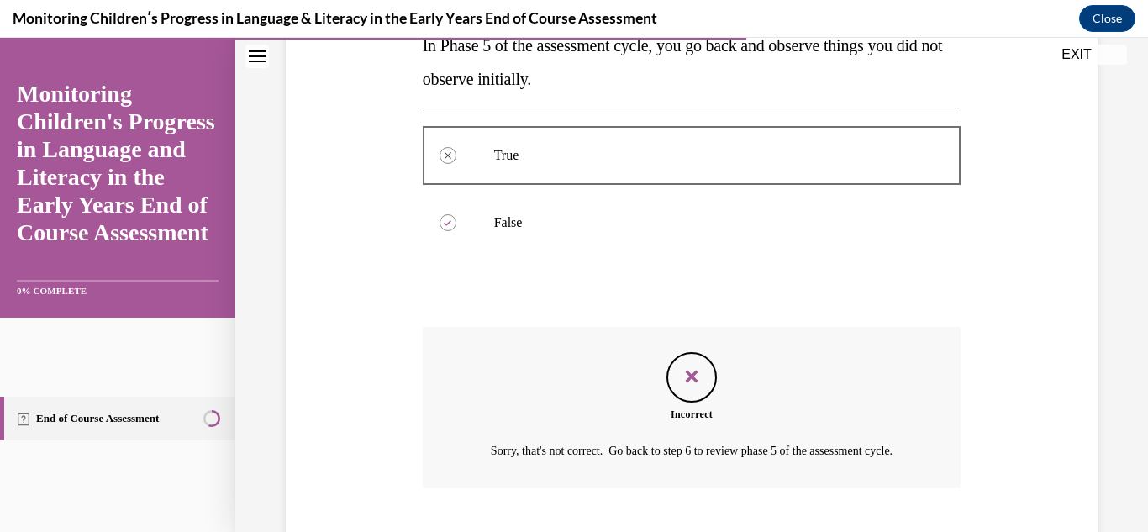
scroll to position [448, 0]
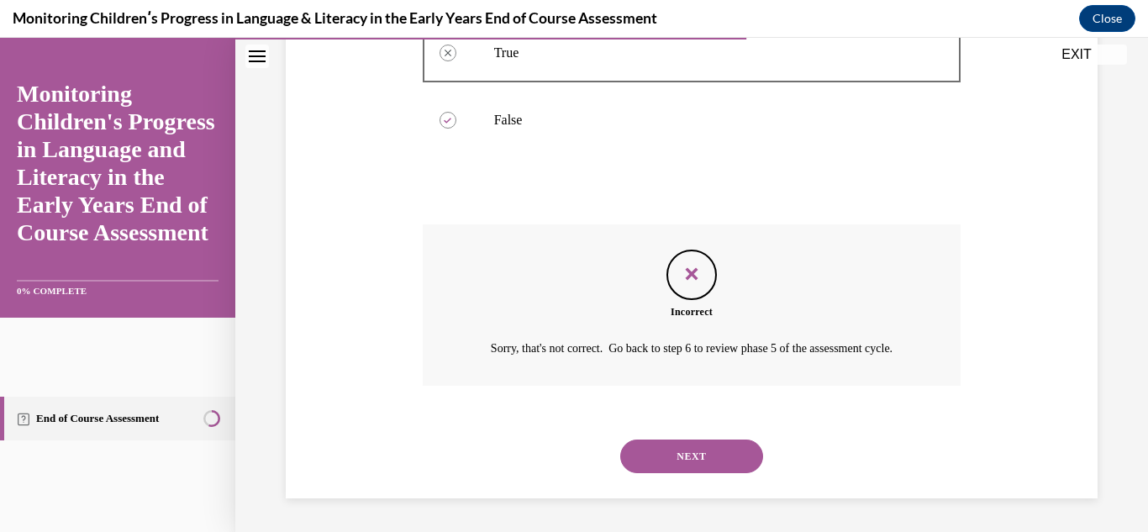
click at [675, 465] on button "NEXT" at bounding box center [691, 456] width 143 height 34
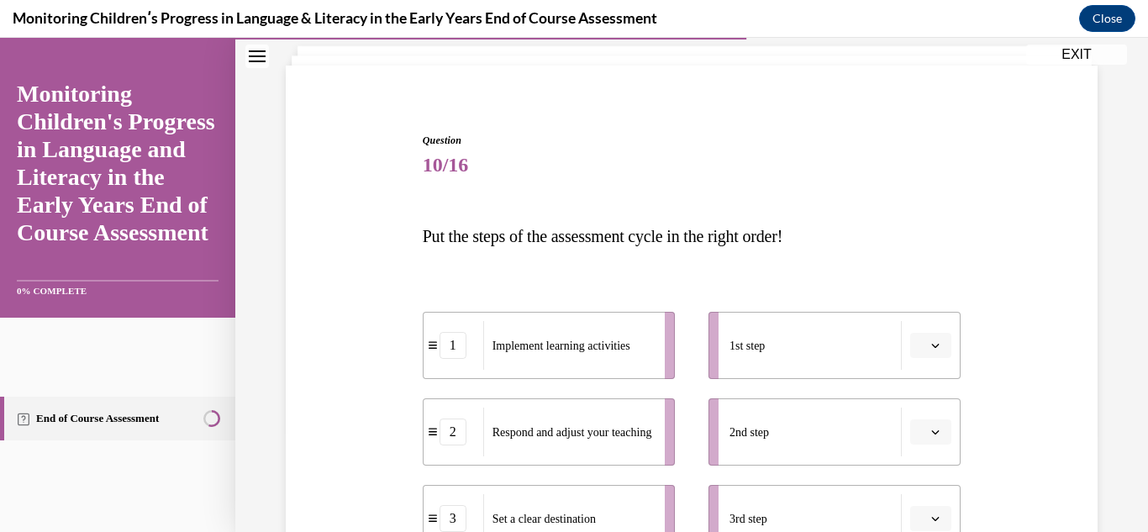
scroll to position [134, 0]
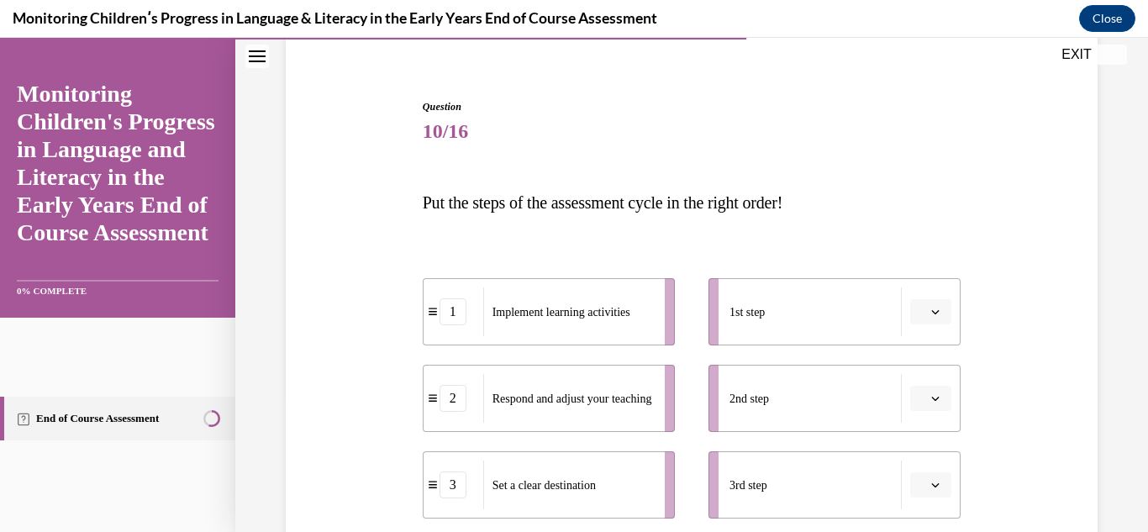
drag, startPoint x: 938, startPoint y: 305, endPoint x: 937, endPoint y: 430, distance: 125.2
click at [937, 430] on ul "1st step 2nd step 3rd step 4th step 5th step" at bounding box center [826, 484] width 269 height 413
click at [931, 487] on icon "button" at bounding box center [935, 485] width 8 height 8
click at [911, 313] on span "1" at bounding box center [914, 312] width 6 height 13
click at [932, 312] on icon "button" at bounding box center [936, 312] width 8 height 4
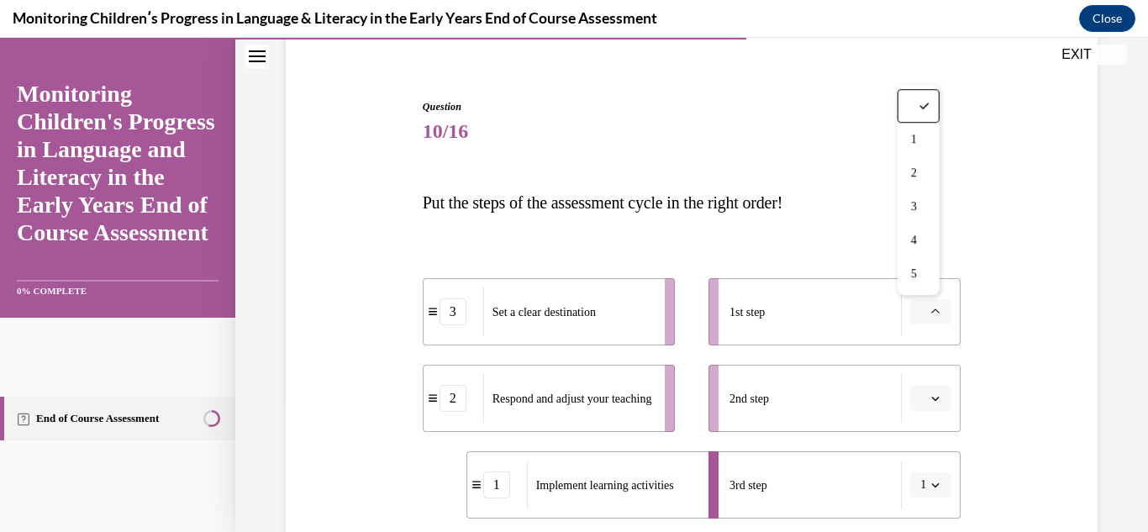
click at [918, 390] on button "button" at bounding box center [930, 398] width 41 height 25
click at [899, 273] on div "2" at bounding box center [918, 260] width 42 height 34
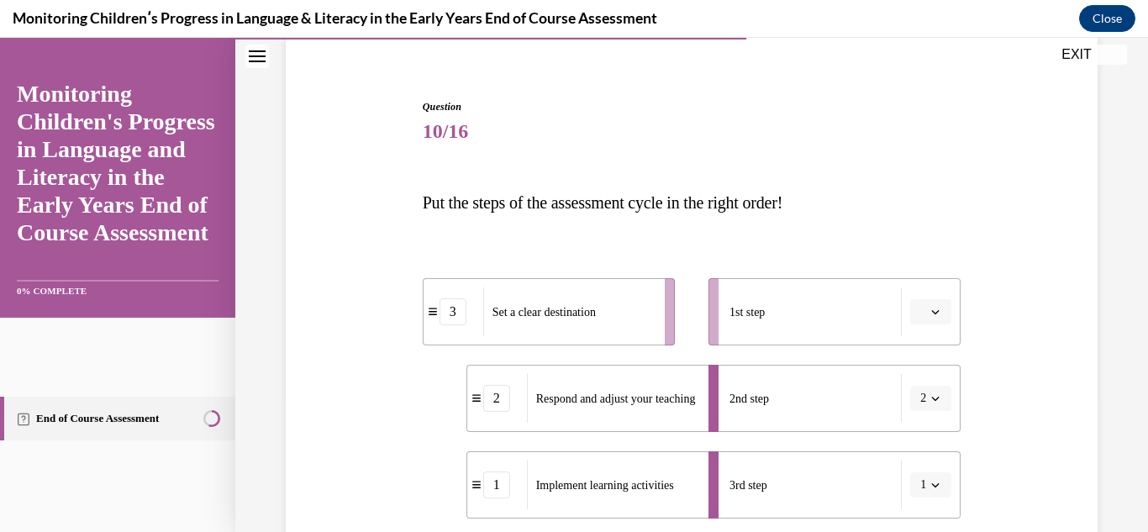
click at [931, 313] on icon "button" at bounding box center [935, 312] width 8 height 8
click at [923, 199] on div "3" at bounding box center [918, 207] width 42 height 34
click at [1113, 250] on div "Question 10/16 Put the steps of the assessment cycle in the right order! 3 Set …" at bounding box center [691, 444] width 913 height 977
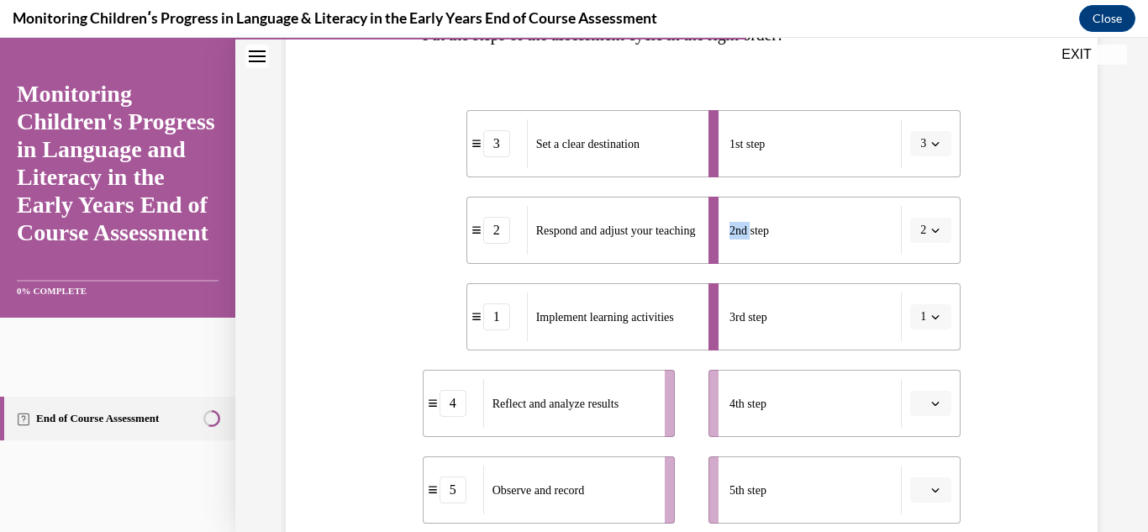
scroll to position [336, 0]
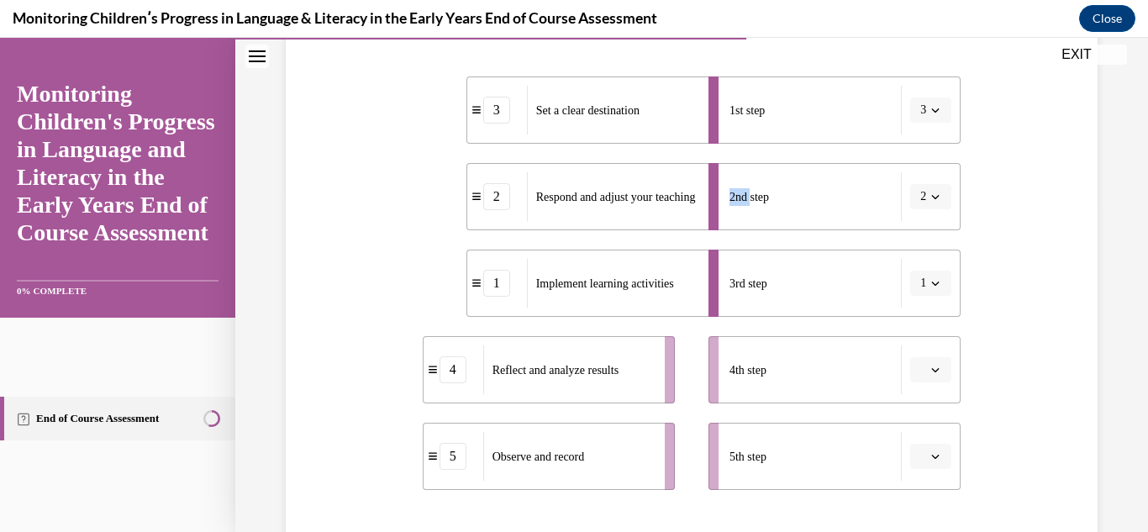
click at [923, 358] on button "button" at bounding box center [930, 369] width 41 height 25
click at [931, 459] on icon "button" at bounding box center [935, 456] width 8 height 8
click at [908, 387] on div "4" at bounding box center [918, 385] width 42 height 34
click at [920, 371] on span "Please select an option" at bounding box center [923, 369] width 6 height 17
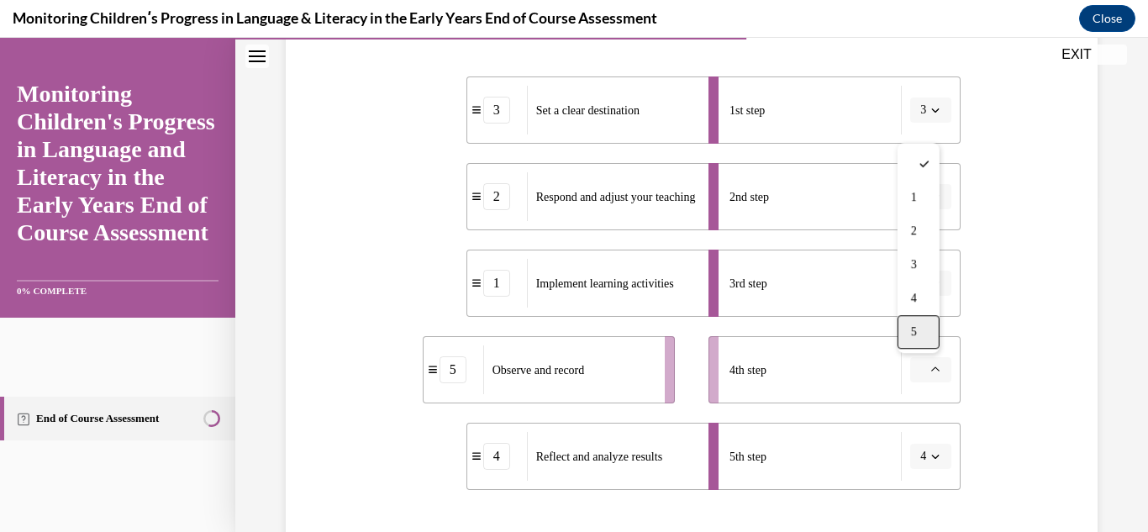
click at [911, 323] on div "5" at bounding box center [918, 332] width 42 height 34
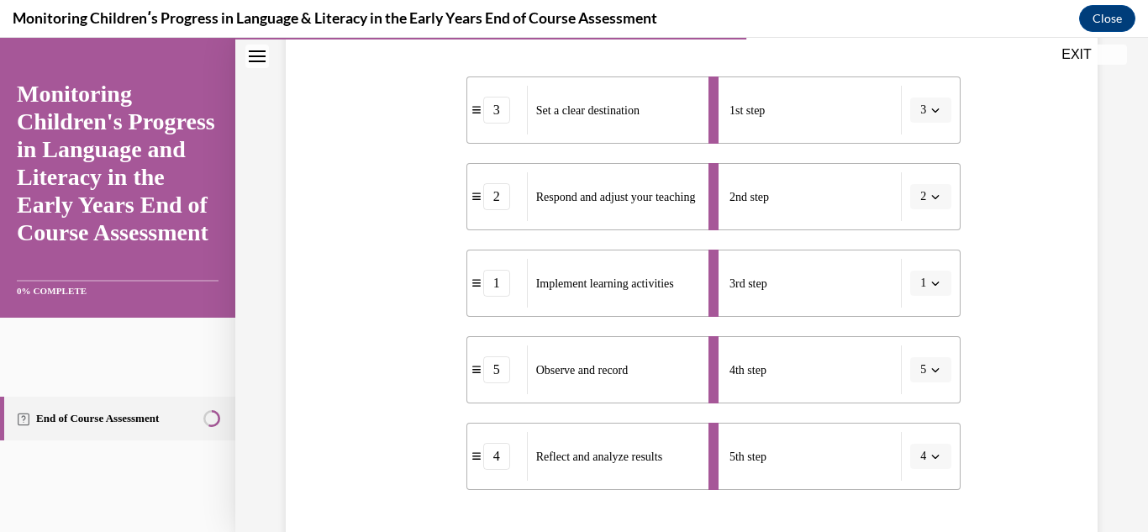
click at [1116, 315] on div "Question 10/16 Put the steps of the assessment cycle in the right order! 3 Set …" at bounding box center [691, 243] width 913 height 977
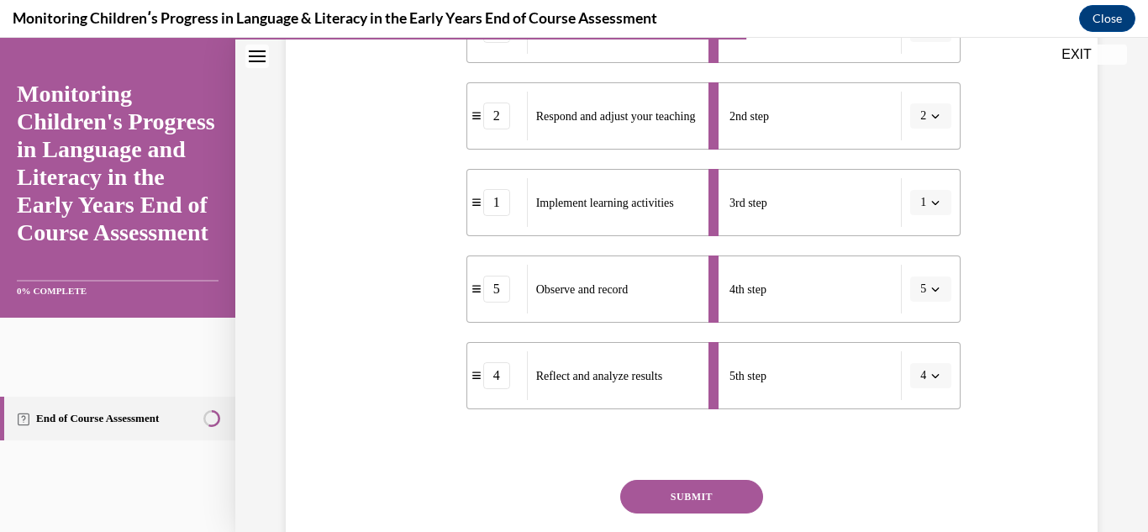
scroll to position [471, 0]
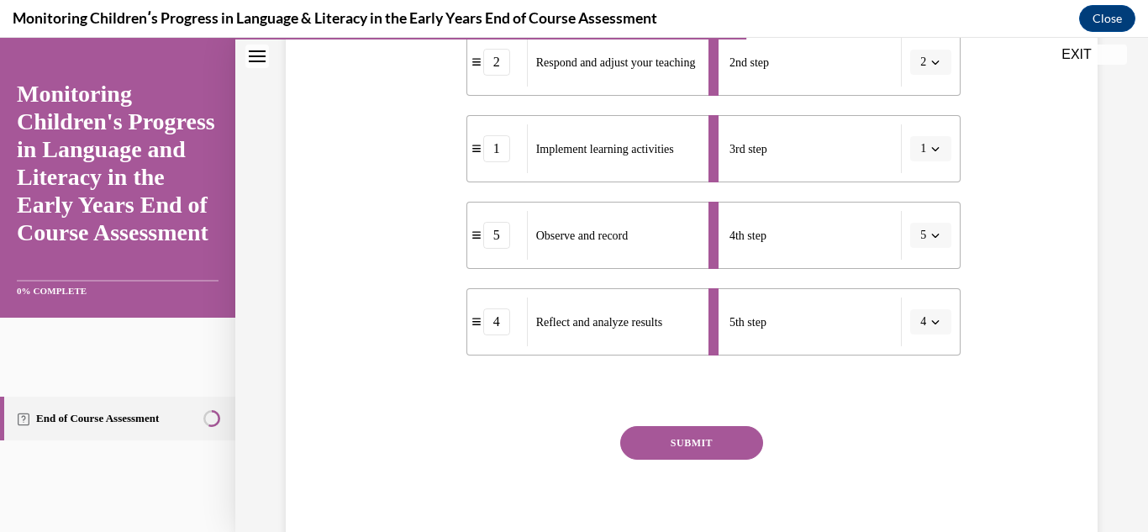
click at [693, 442] on button "SUBMIT" at bounding box center [691, 443] width 143 height 34
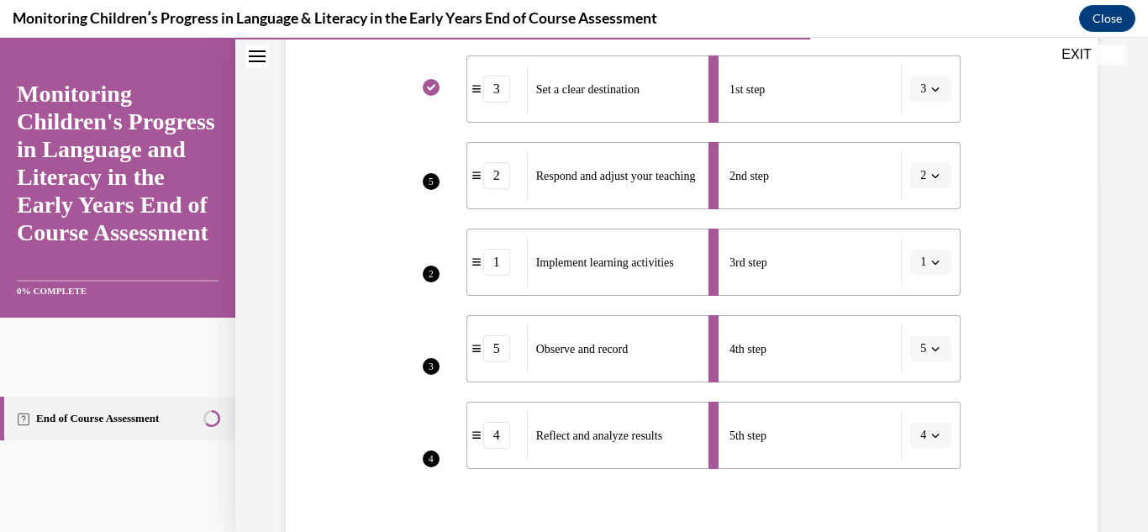
scroll to position [356, 0]
click at [924, 436] on li "5th step 4" at bounding box center [834, 436] width 252 height 67
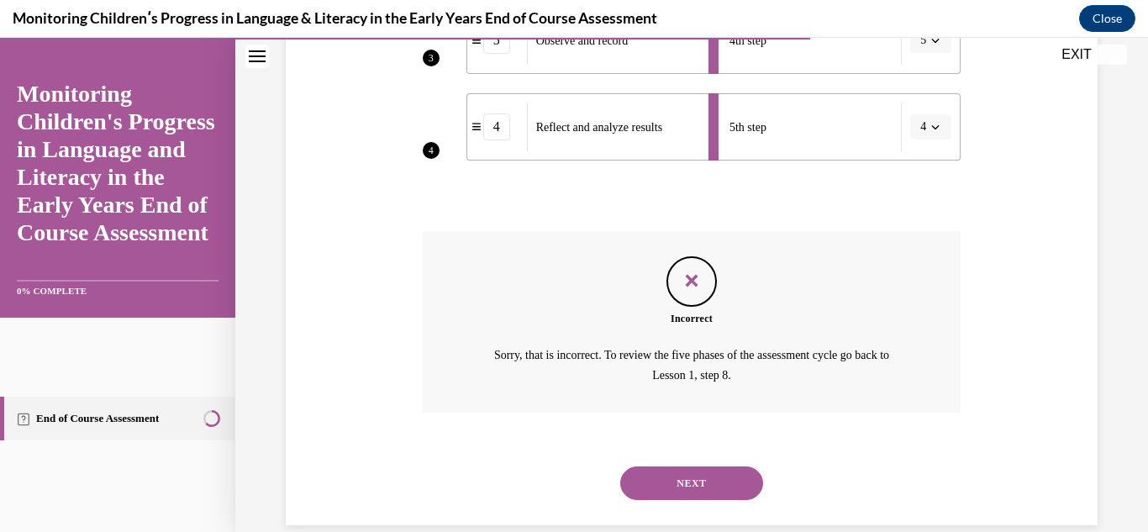
scroll to position [692, 0]
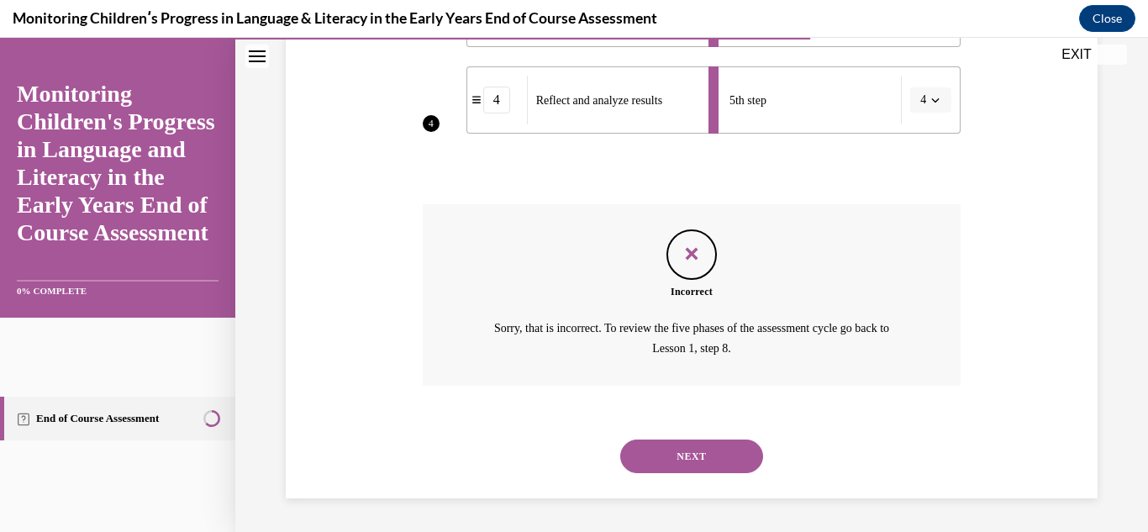
click at [723, 447] on button "NEXT" at bounding box center [691, 456] width 143 height 34
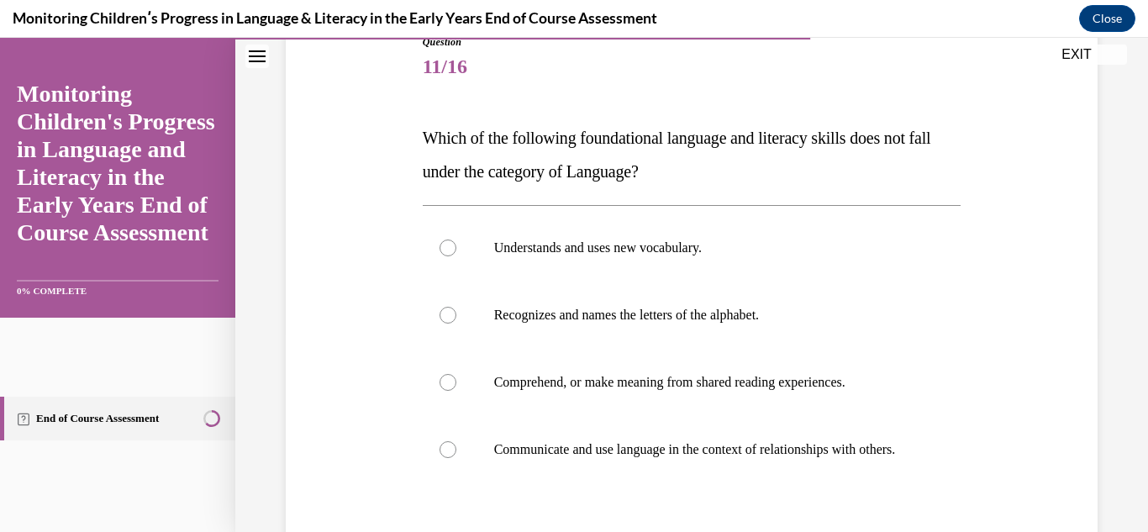
scroll to position [202, 0]
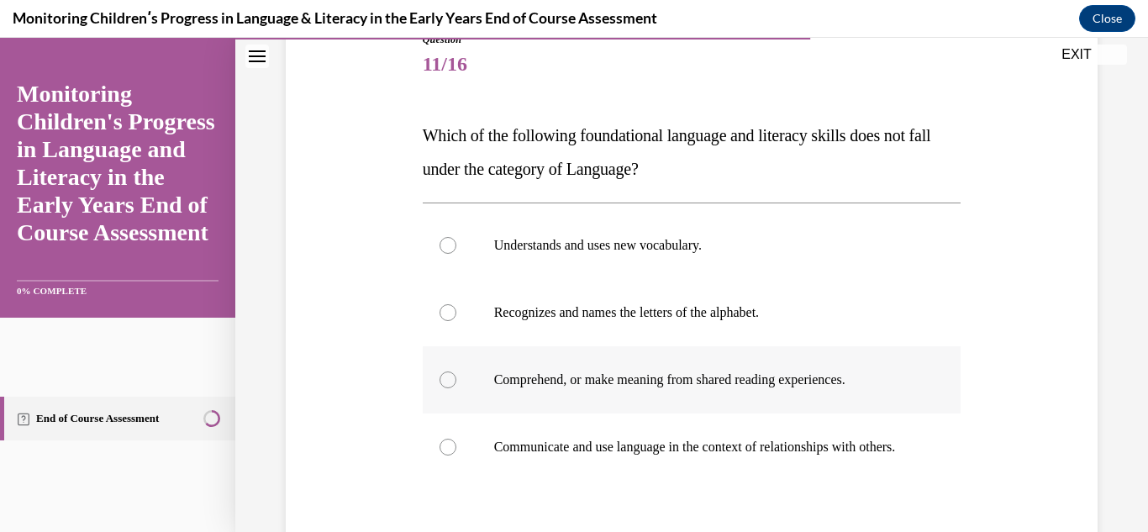
click at [445, 381] on div at bounding box center [447, 379] width 17 height 17
click at [445, 381] on input "Comprehend, or make meaning from shared reading experiences." at bounding box center [447, 379] width 17 height 17
radio input "true"
click at [443, 455] on div at bounding box center [447, 447] width 17 height 17
click at [443, 455] on input "Communicate and use language in the context of relationships with others." at bounding box center [447, 447] width 17 height 17
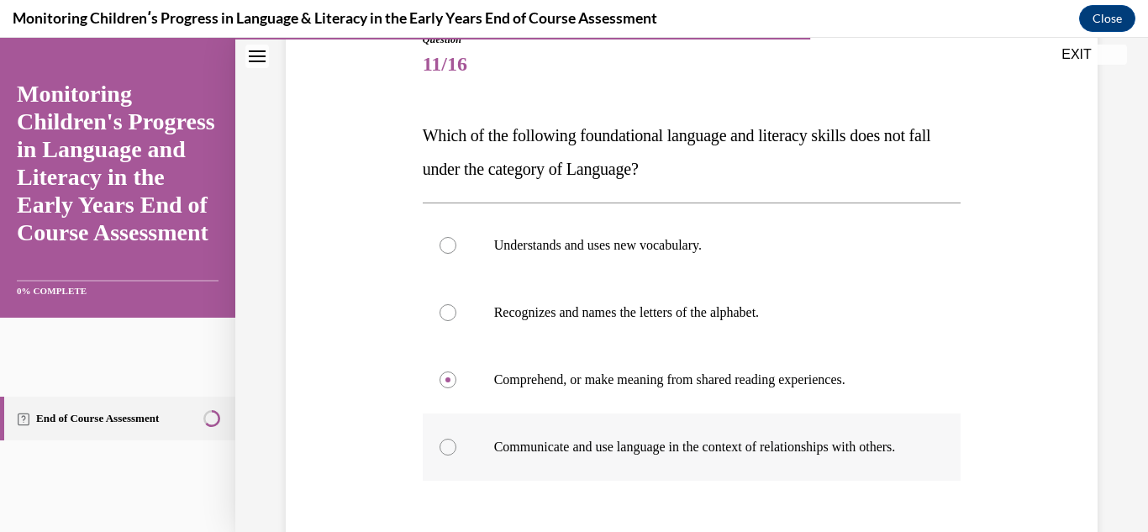
radio input "true"
click at [445, 374] on div at bounding box center [447, 379] width 17 height 17
click at [445, 374] on input "Comprehend, or make meaning from shared reading experiences." at bounding box center [447, 379] width 17 height 17
radio input "true"
click at [1099, 441] on div "Question 11/16 Which of the following foundational language and literacy skills…" at bounding box center [691, 306] width 913 height 834
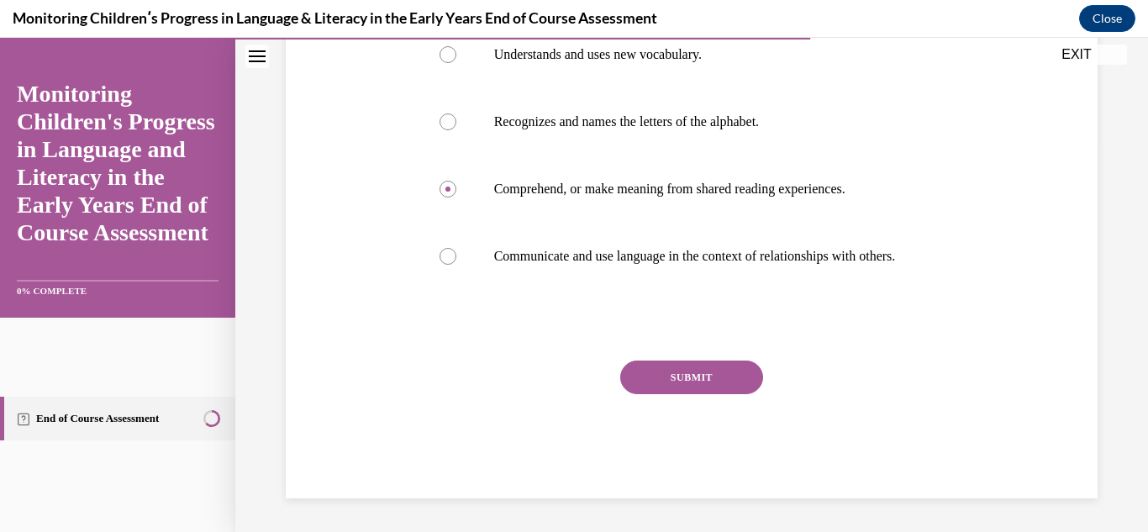
scroll to position [409, 0]
click at [726, 383] on button "SUBMIT" at bounding box center [691, 377] width 143 height 34
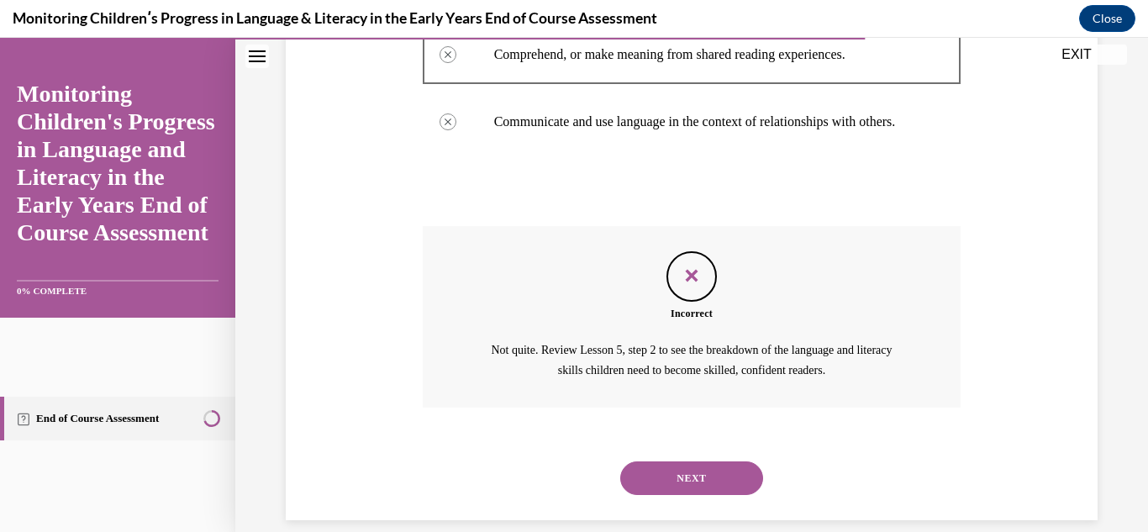
scroll to position [566, 0]
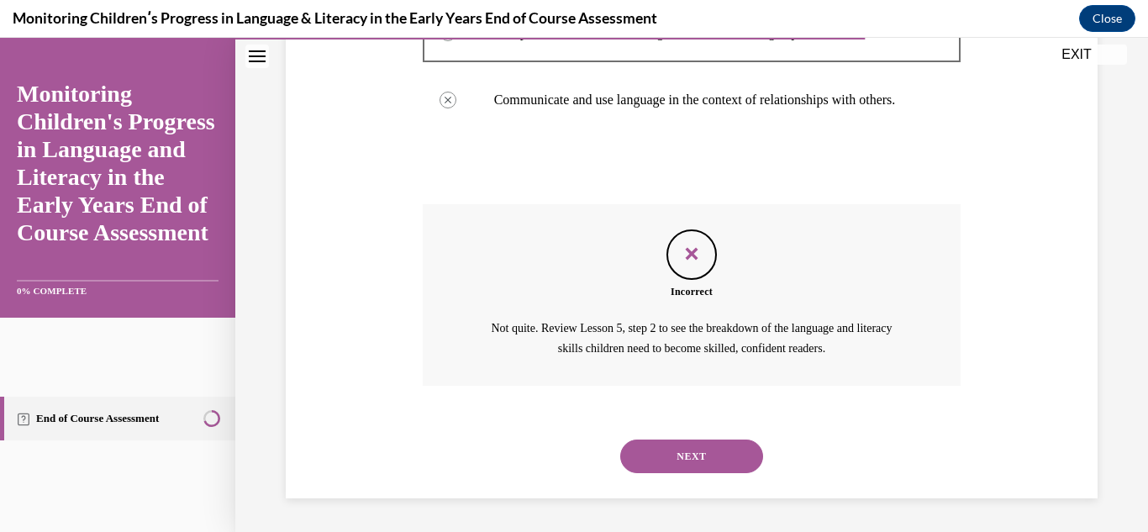
click at [655, 455] on button "NEXT" at bounding box center [691, 456] width 143 height 34
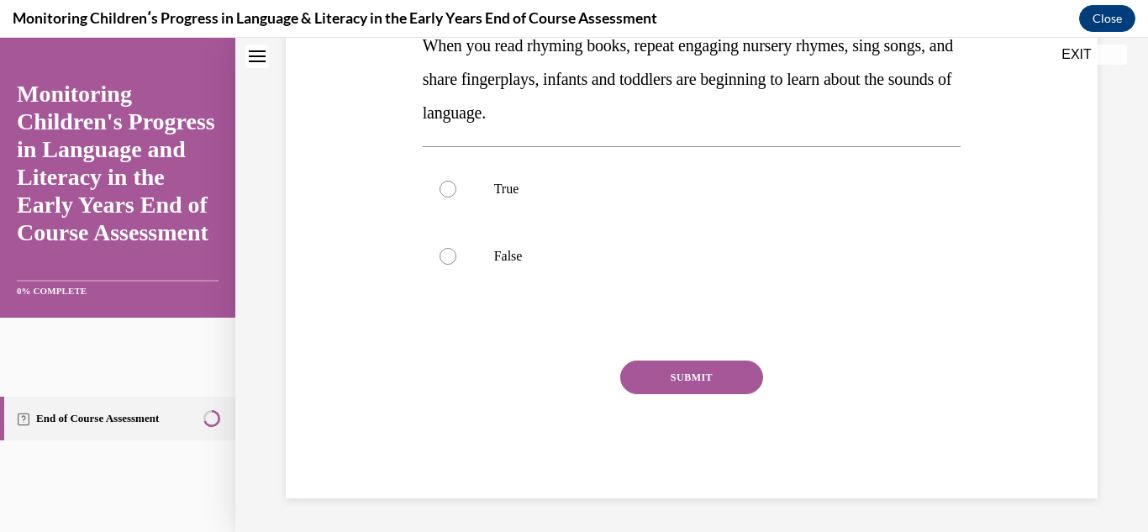
scroll to position [0, 0]
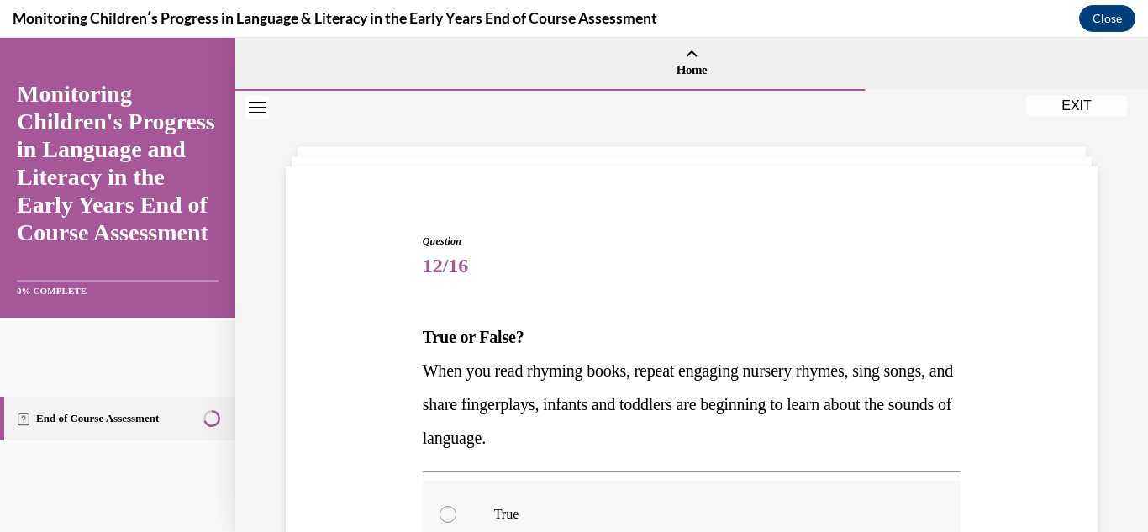
click at [440, 519] on div at bounding box center [447, 514] width 17 height 17
click at [440, 519] on input "True" at bounding box center [447, 514] width 17 height 17
radio input "true"
click at [1101, 494] on div "Question 12/16 True or False? When you read rhyming books, repeat engaging nurs…" at bounding box center [691, 474] width 913 height 766
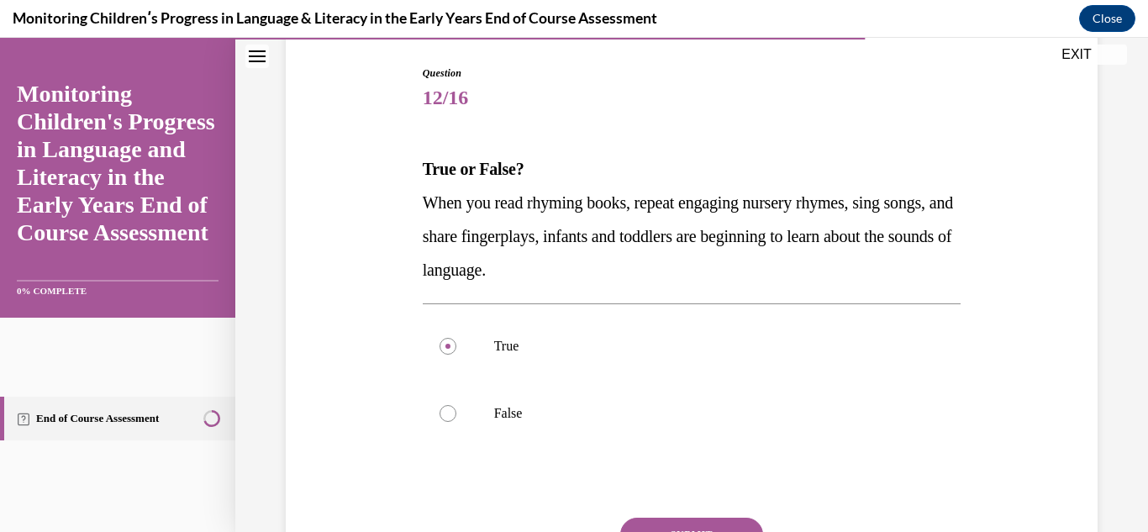
scroll to position [202, 0]
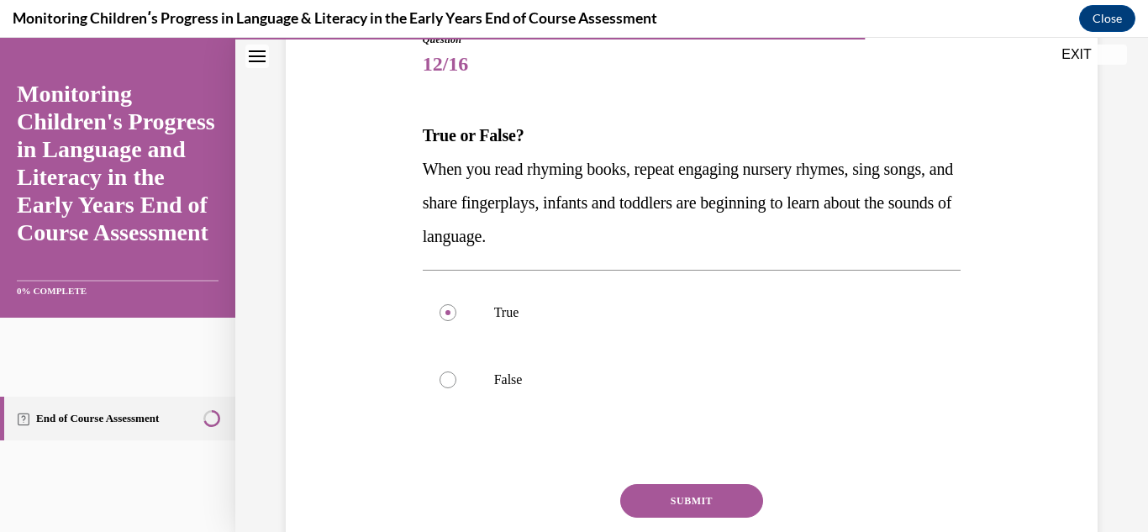
click at [690, 504] on button "SUBMIT" at bounding box center [691, 501] width 143 height 34
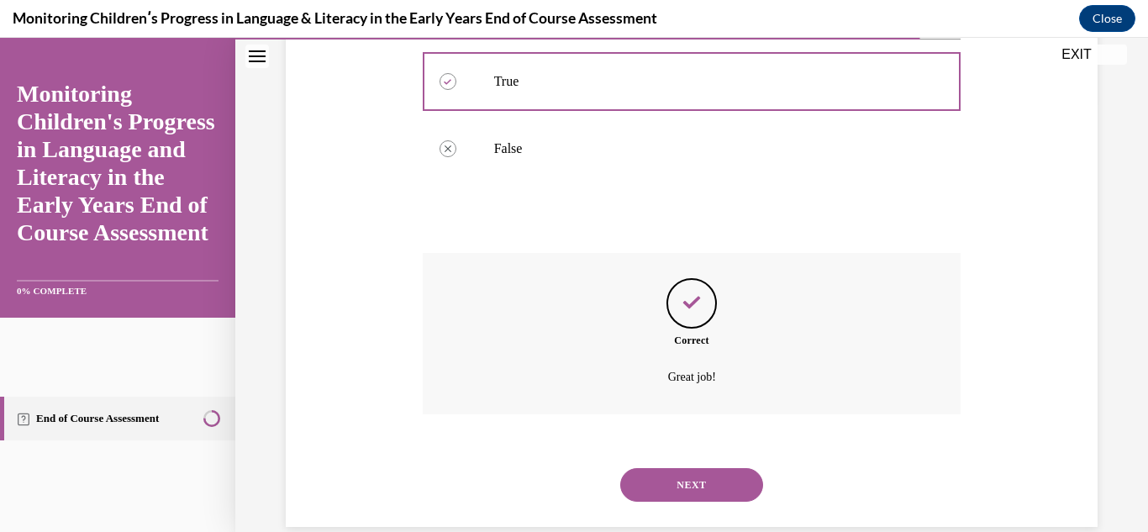
scroll to position [461, 0]
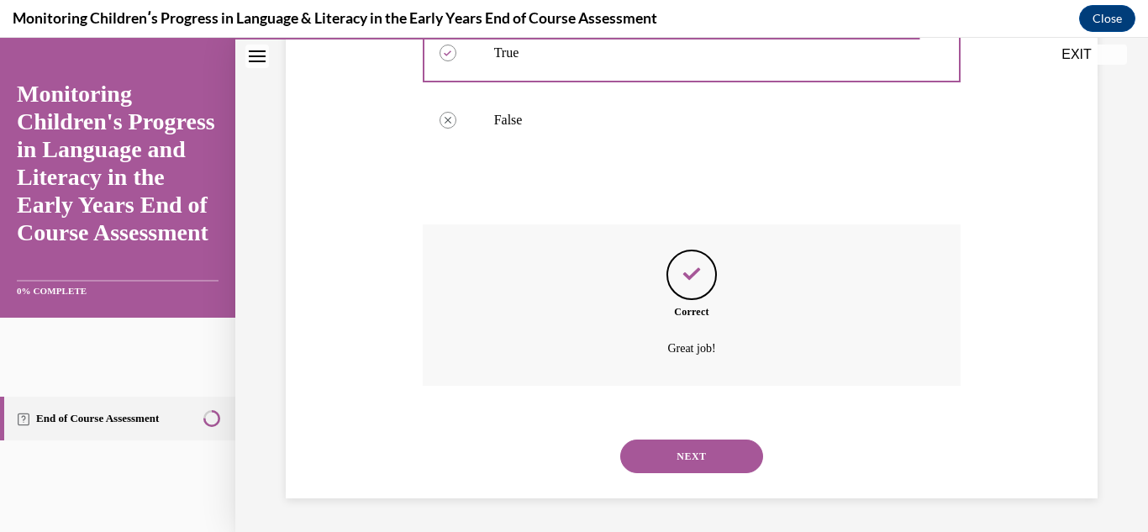
click at [681, 459] on button "NEXT" at bounding box center [691, 456] width 143 height 34
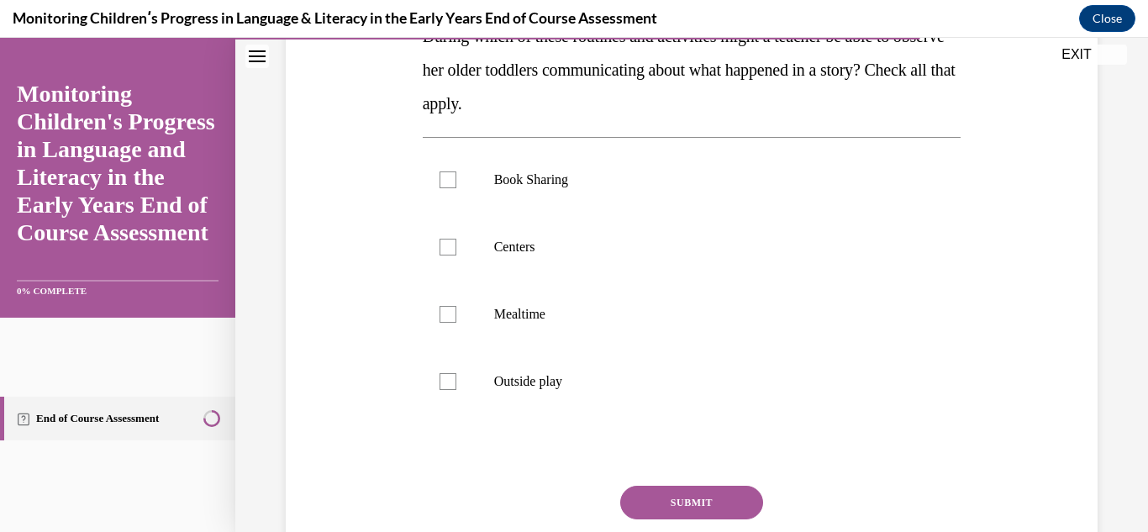
scroll to position [303, 0]
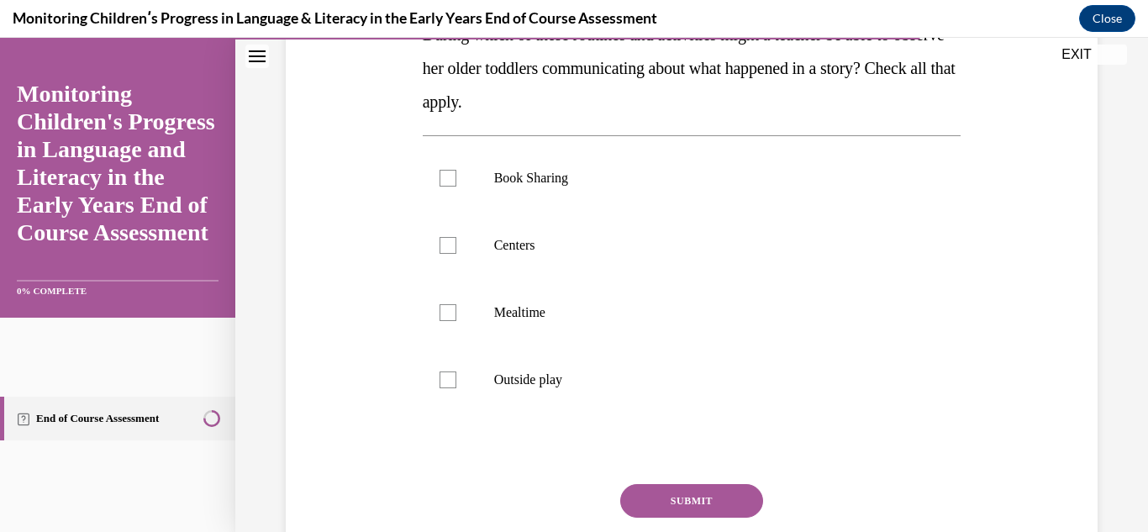
click at [681, 459] on div "Question 13/16 During which of these routines and activities might a teacher be…" at bounding box center [692, 276] width 539 height 691
click at [483, 330] on label "Mealtime" at bounding box center [692, 312] width 539 height 67
click at [456, 321] on input "Mealtime" at bounding box center [447, 312] width 17 height 17
checkbox input "true"
click at [638, 501] on button "SUBMIT" at bounding box center [691, 501] width 143 height 34
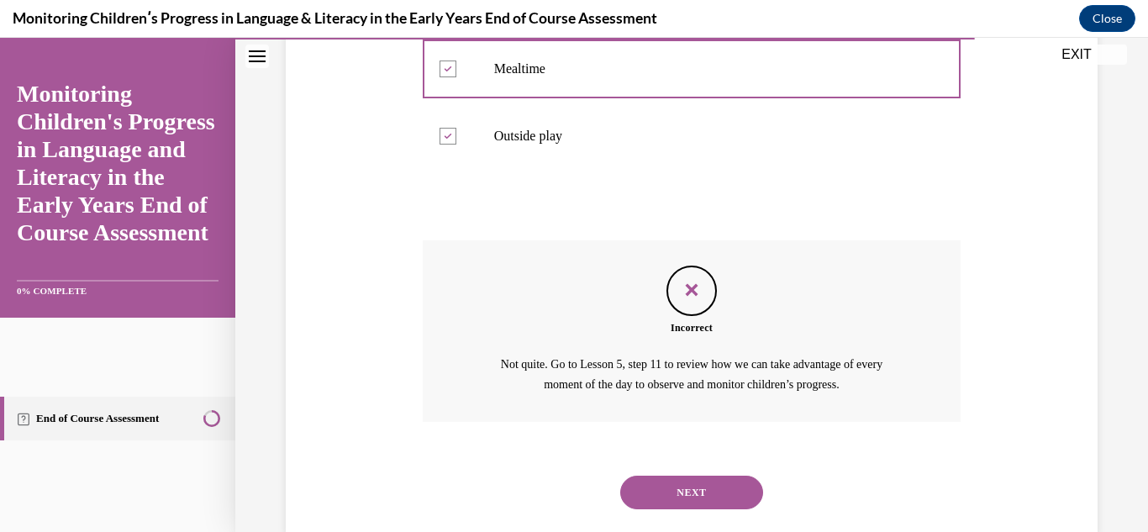
scroll to position [549, 0]
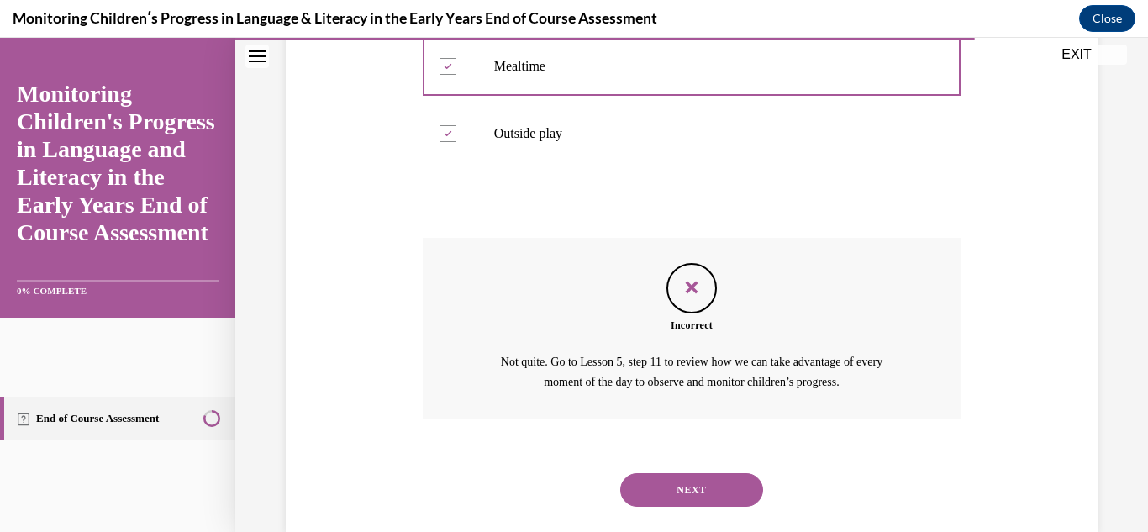
click at [638, 501] on button "NEXT" at bounding box center [691, 490] width 143 height 34
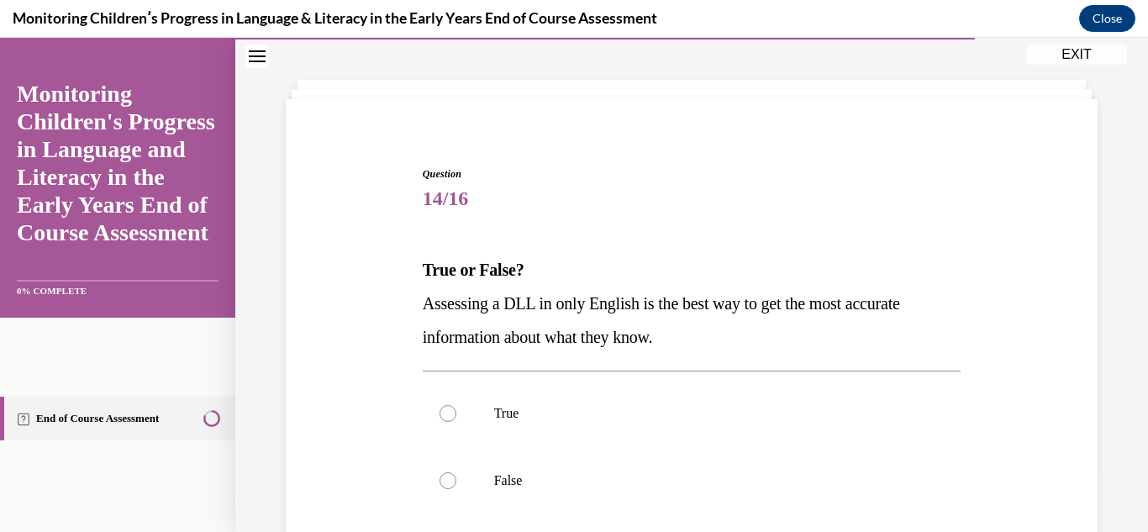
scroll to position [101, 0]
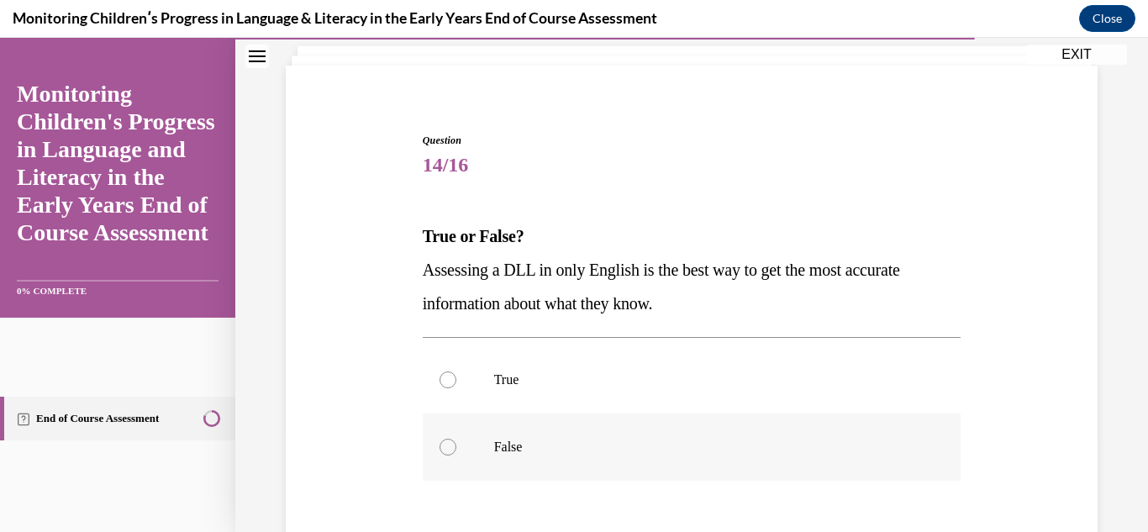
click at [442, 443] on div at bounding box center [447, 447] width 17 height 17
click at [442, 443] on input "False" at bounding box center [447, 447] width 17 height 17
radio input "true"
click at [1122, 437] on div "Question 14/16 True or False? Assessing a DLL in only English is the best way t…" at bounding box center [691, 356] width 913 height 733
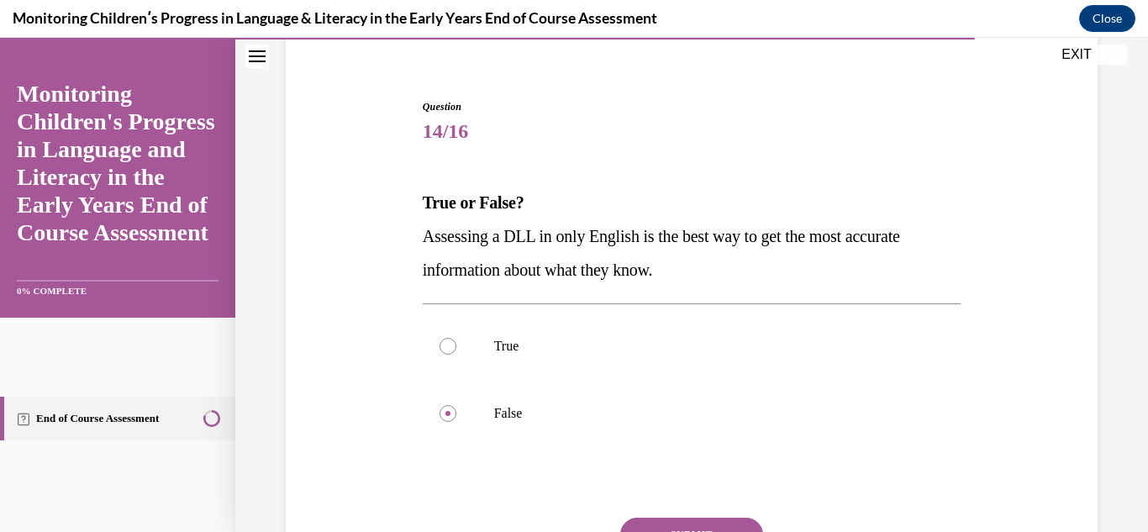
scroll to position [168, 0]
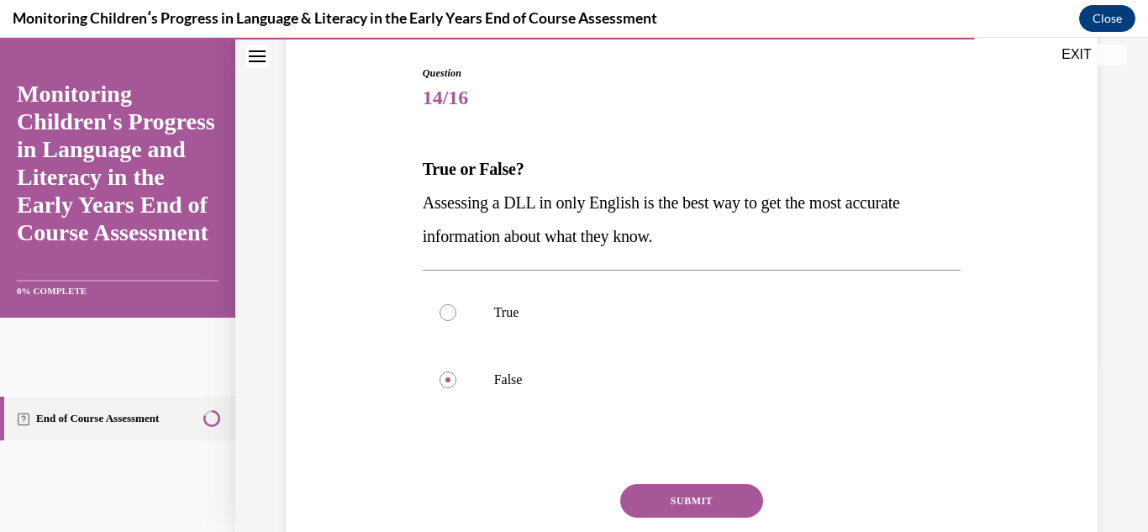
click at [732, 480] on div "Question 14/16 True or False? Assessing a DLL in only English is the best way t…" at bounding box center [692, 344] width 539 height 556
click at [728, 492] on button "SUBMIT" at bounding box center [691, 501] width 143 height 34
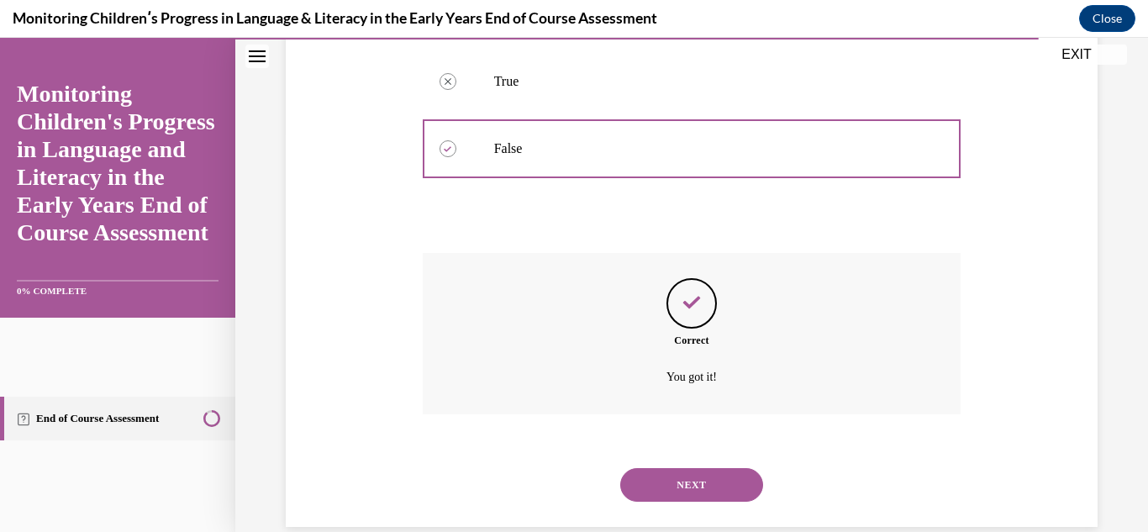
scroll to position [428, 0]
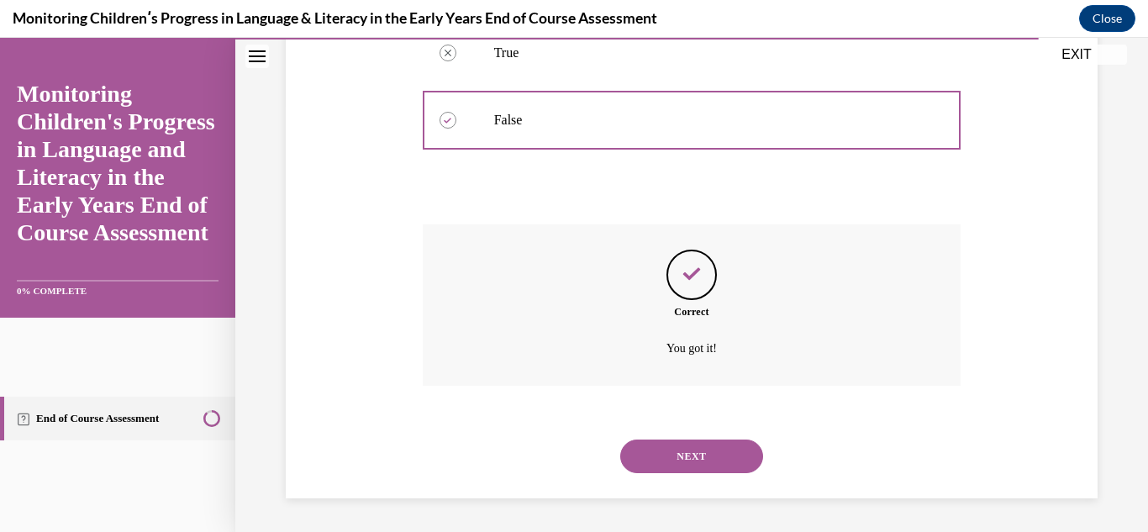
click at [655, 471] on button "NEXT" at bounding box center [691, 456] width 143 height 34
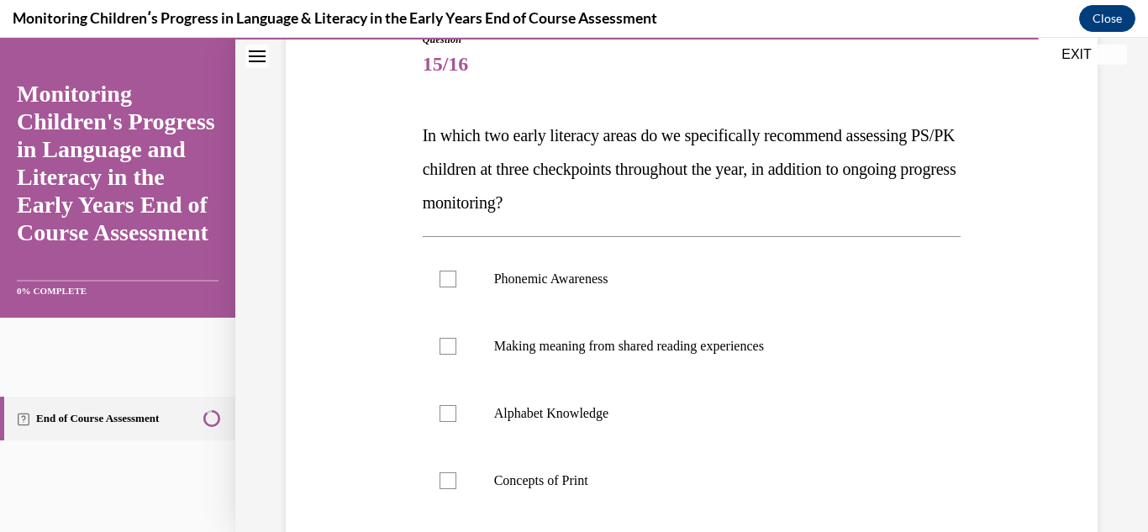
scroll to position [235, 0]
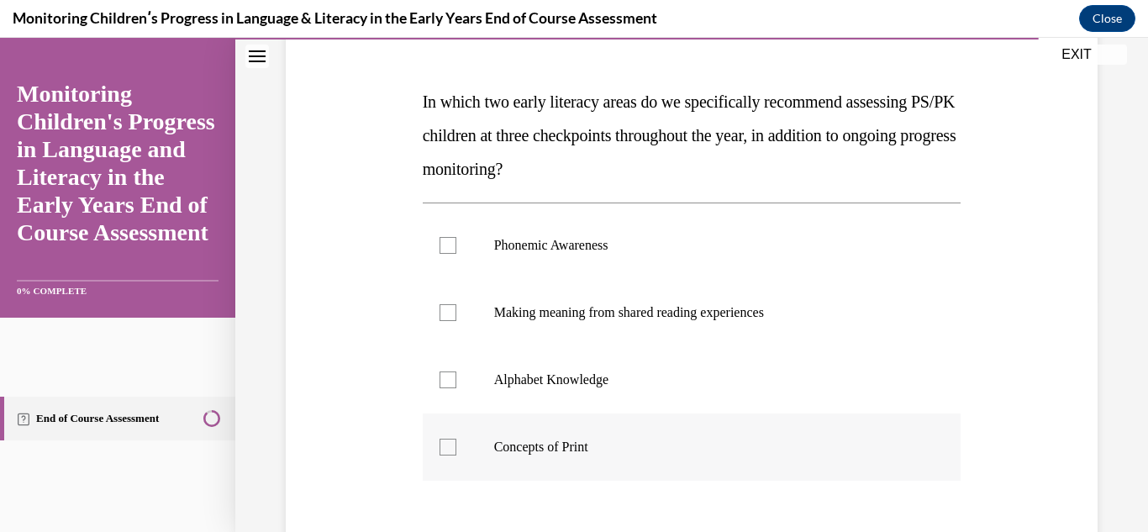
click at [441, 445] on div at bounding box center [447, 447] width 17 height 17
click at [441, 445] on input "Concepts of Print" at bounding box center [447, 447] width 17 height 17
checkbox input "true"
click at [449, 250] on div at bounding box center [447, 245] width 17 height 17
click at [449, 250] on input "Phonemic Awareness" at bounding box center [447, 245] width 17 height 17
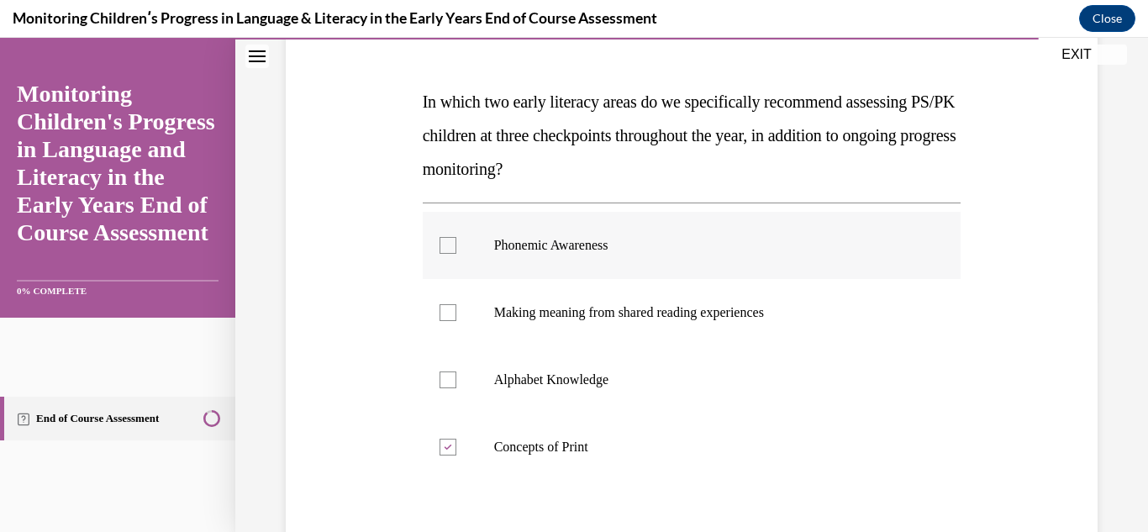
checkbox input "true"
click at [452, 303] on label "Making meaning from shared reading experiences" at bounding box center [692, 312] width 539 height 67
click at [452, 304] on input "Making meaning from shared reading experiences" at bounding box center [447, 312] width 17 height 17
checkbox input "true"
click at [445, 443] on div at bounding box center [447, 447] width 17 height 17
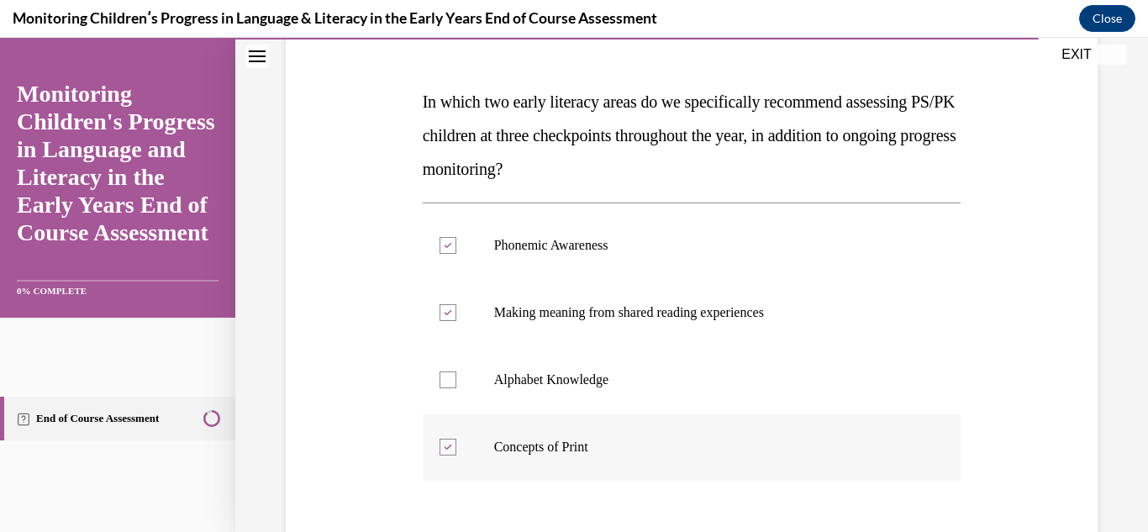
click at [445, 443] on input "Concepts of Print" at bounding box center [447, 447] width 17 height 17
checkbox input "false"
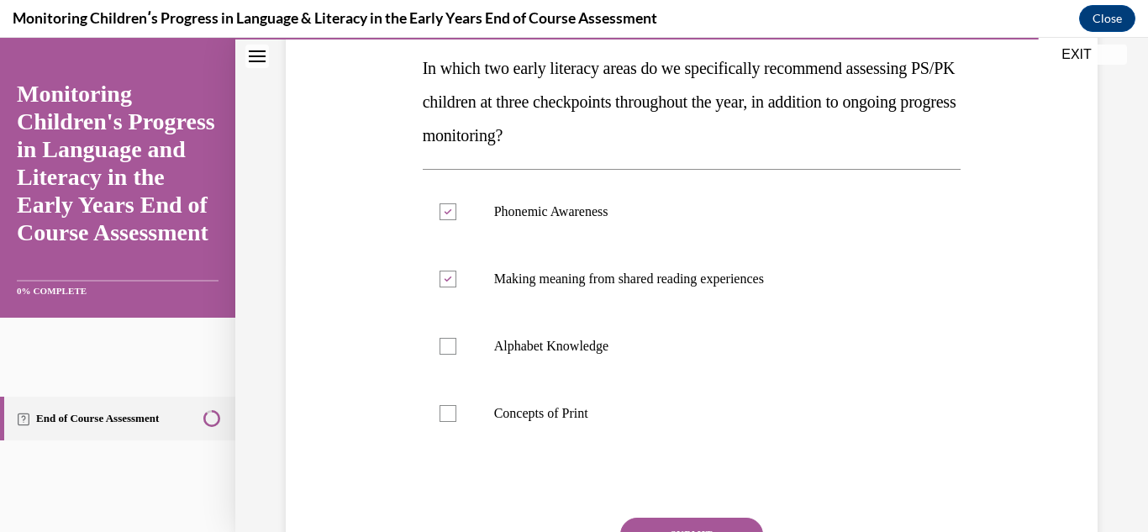
click at [638, 519] on button "SUBMIT" at bounding box center [691, 535] width 143 height 34
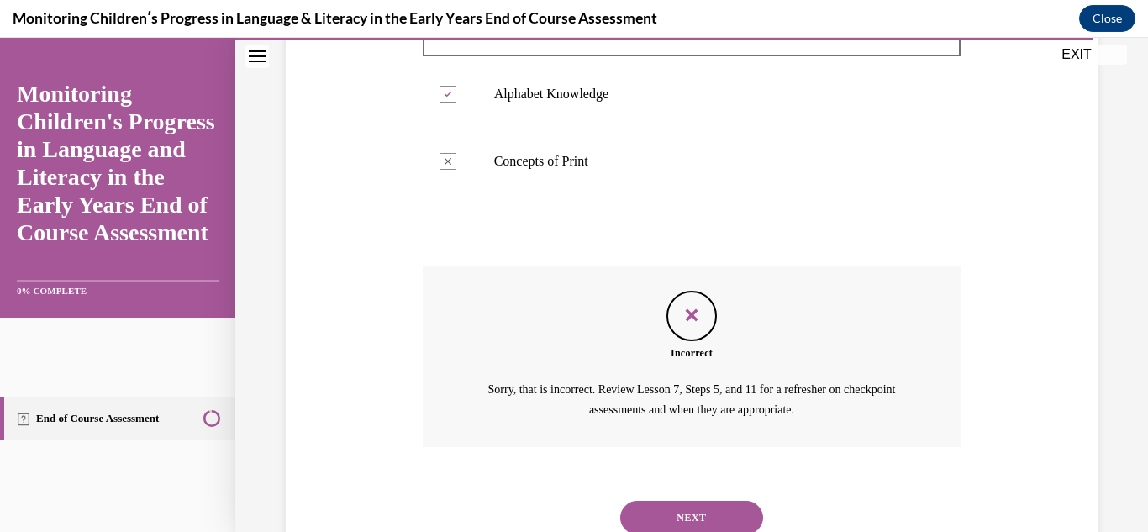
scroll to position [582, 0]
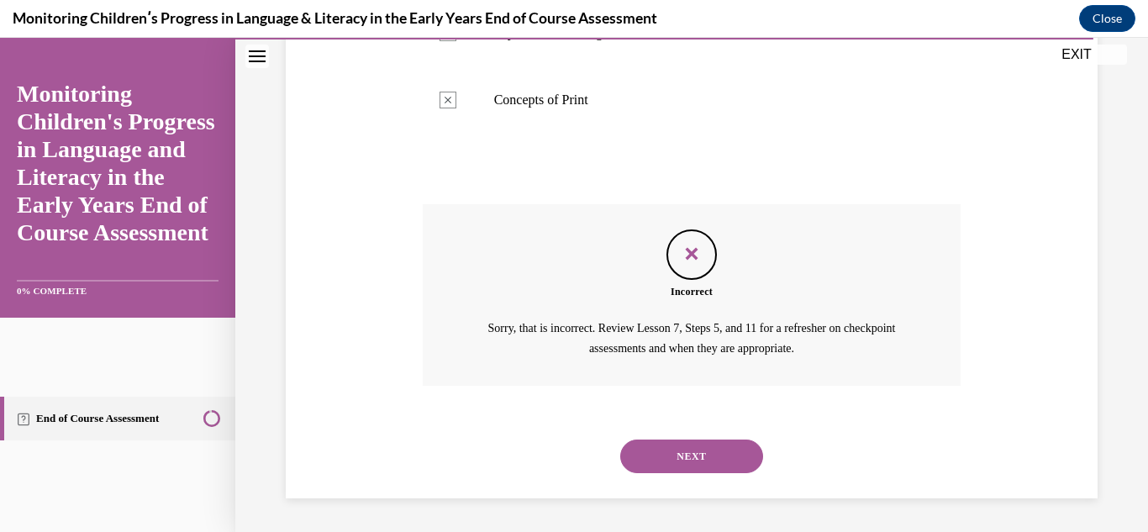
click at [653, 455] on button "NEXT" at bounding box center [691, 456] width 143 height 34
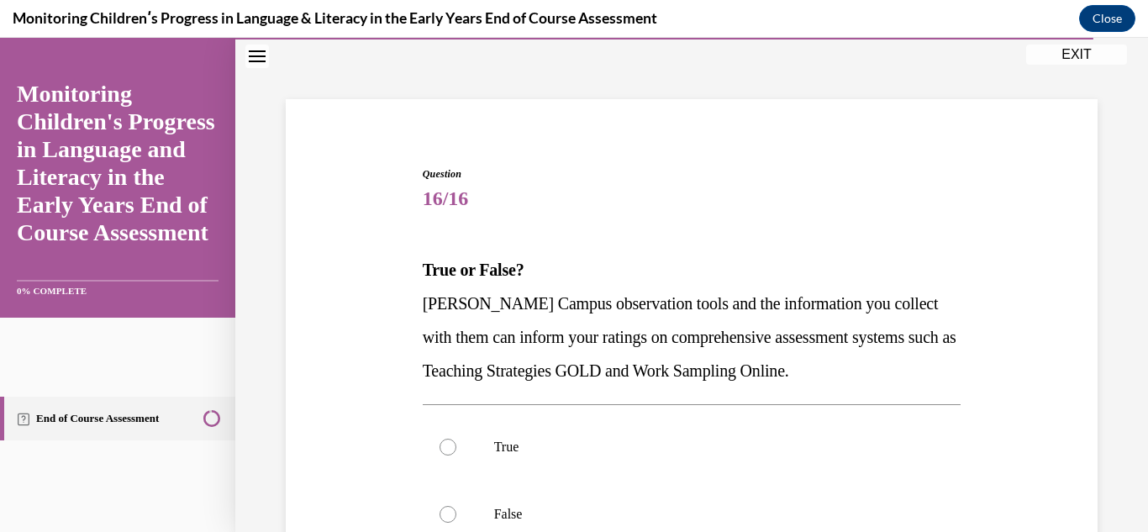
scroll to position [101, 0]
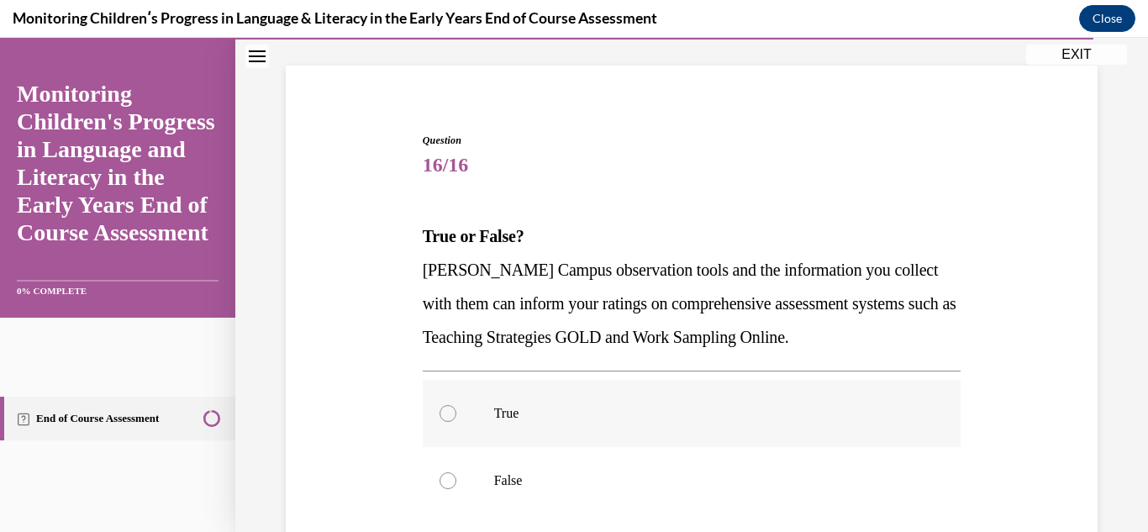
click at [449, 411] on div at bounding box center [447, 413] width 17 height 17
click at [449, 411] on input "True" at bounding box center [447, 413] width 17 height 17
radio input "true"
click at [439, 472] on input "False" at bounding box center [447, 480] width 17 height 17
radio input "true"
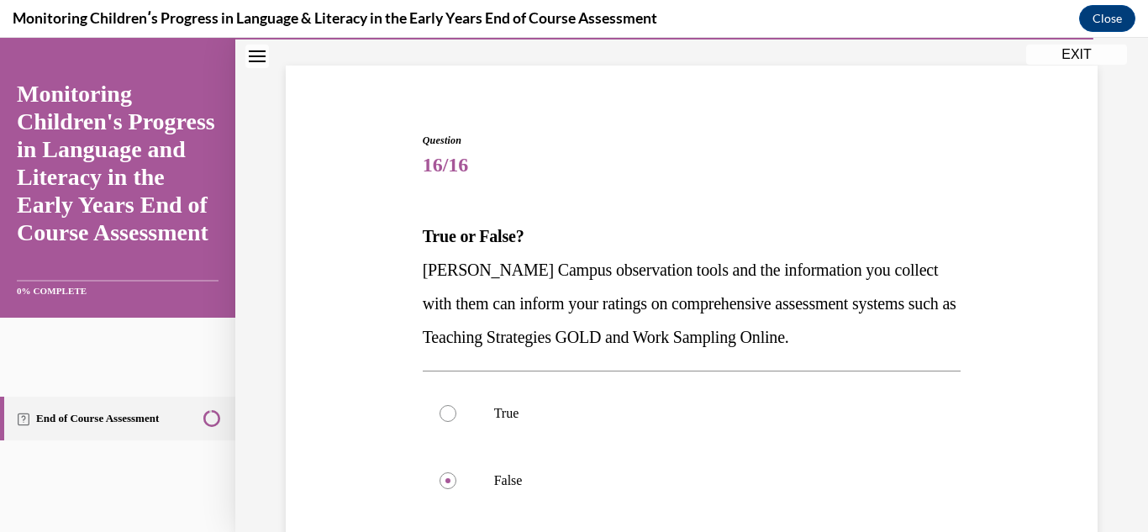
click at [439, 405] on input "True" at bounding box center [447, 413] width 17 height 17
radio input "true"
click at [439, 472] on input "False" at bounding box center [447, 480] width 17 height 17
radio input "true"
click at [439, 405] on input "True" at bounding box center [447, 413] width 17 height 17
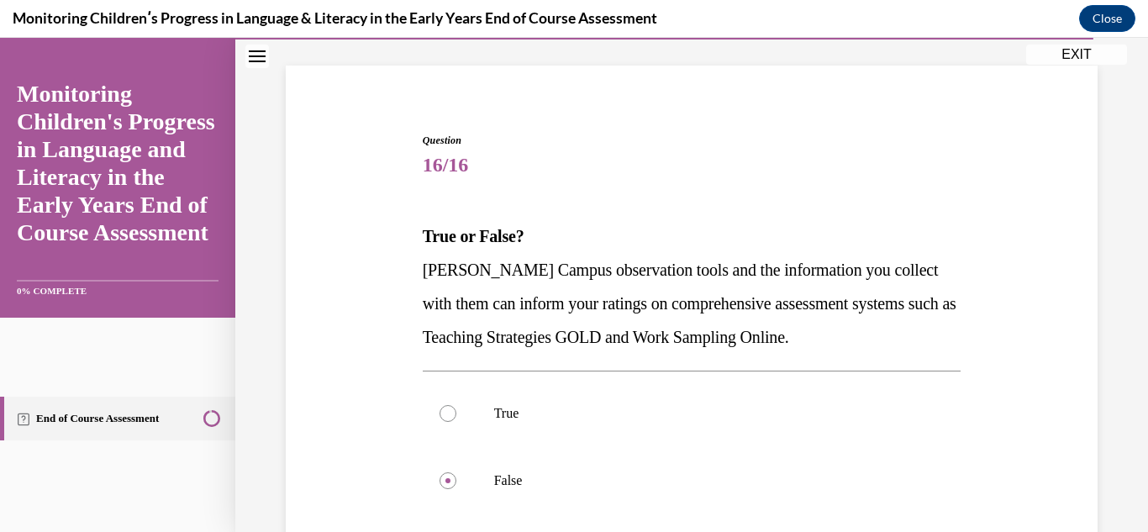
radio input "true"
click at [439, 472] on input "False" at bounding box center [447, 480] width 17 height 17
radio input "true"
click at [1108, 433] on div "Question 16/16 True or False? Cox Campus observation tools and the information …" at bounding box center [691, 373] width 913 height 766
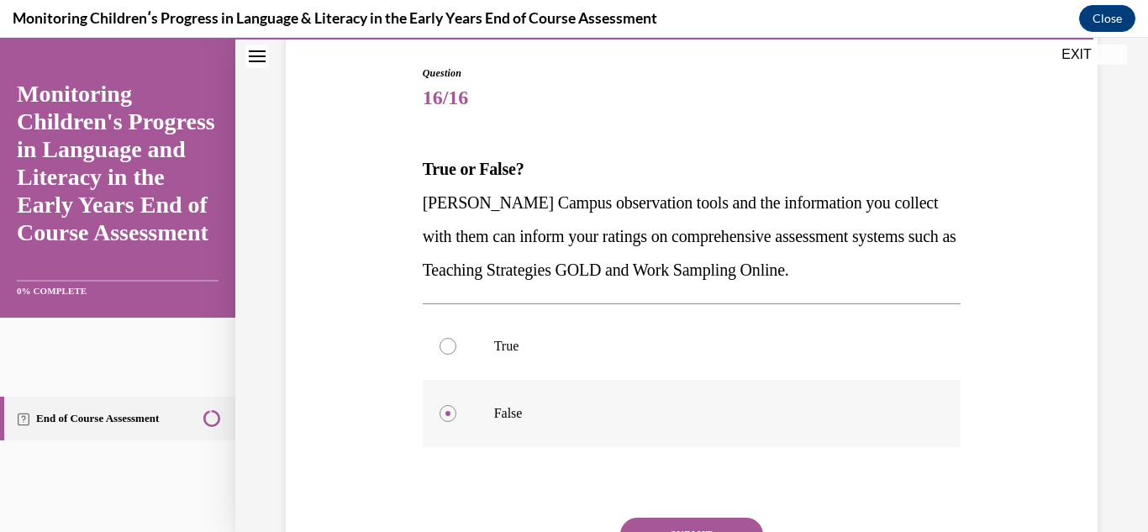
scroll to position [202, 0]
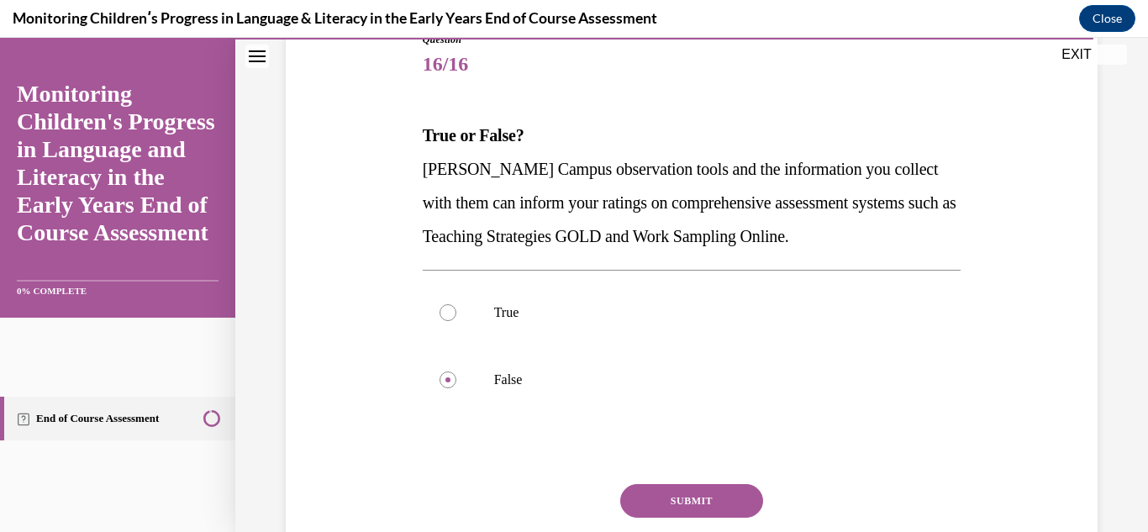
click at [686, 500] on button "SUBMIT" at bounding box center [691, 501] width 143 height 34
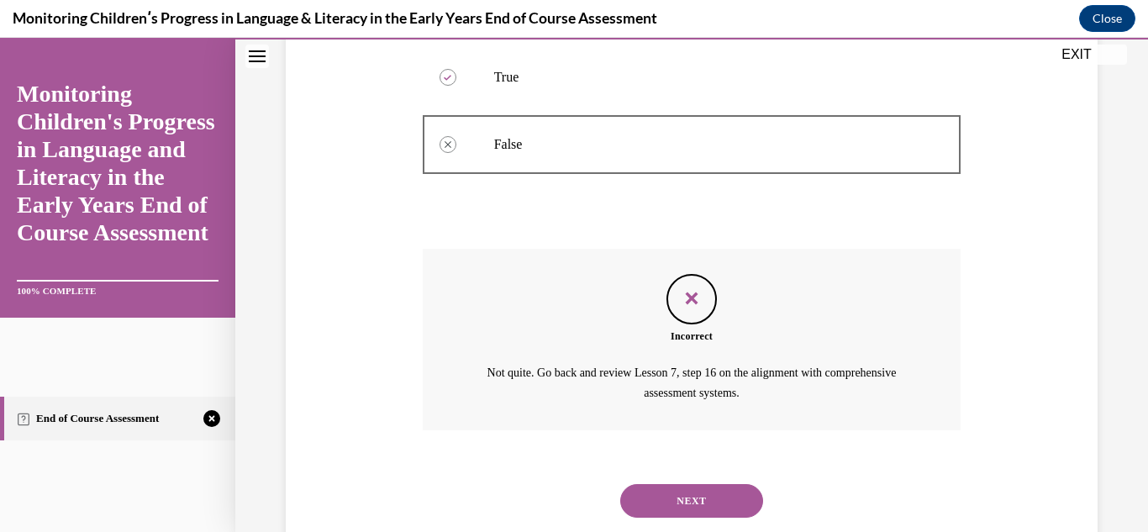
scroll to position [481, 0]
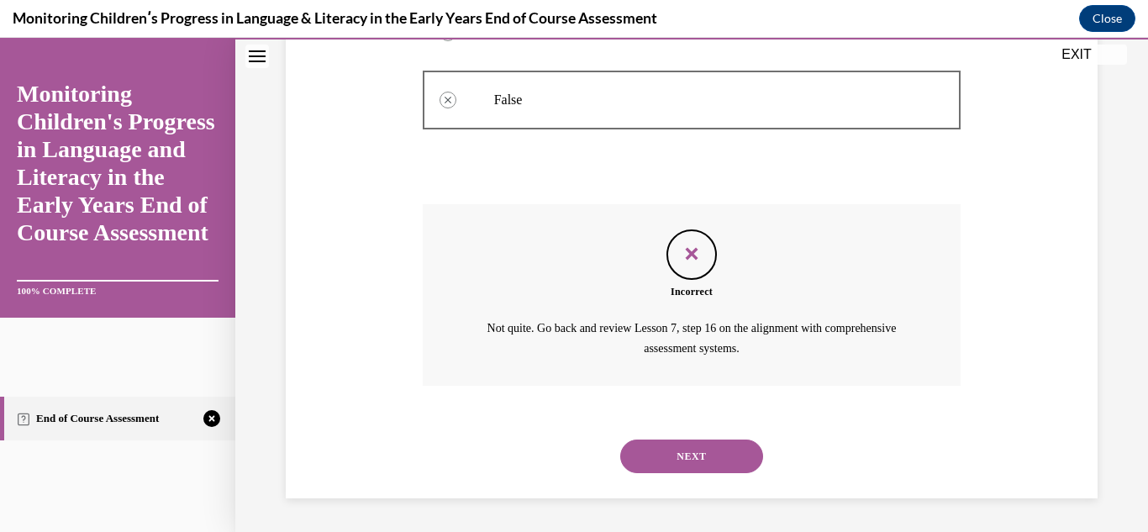
click at [663, 449] on button "NEXT" at bounding box center [691, 456] width 143 height 34
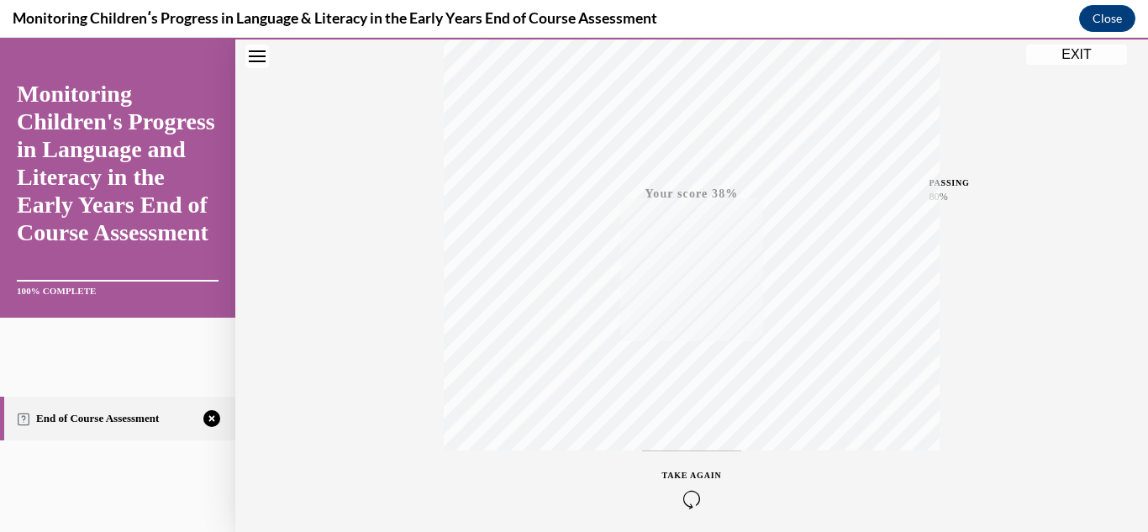
scroll to position [331, 0]
click at [694, 460] on icon "button" at bounding box center [692, 465] width 60 height 18
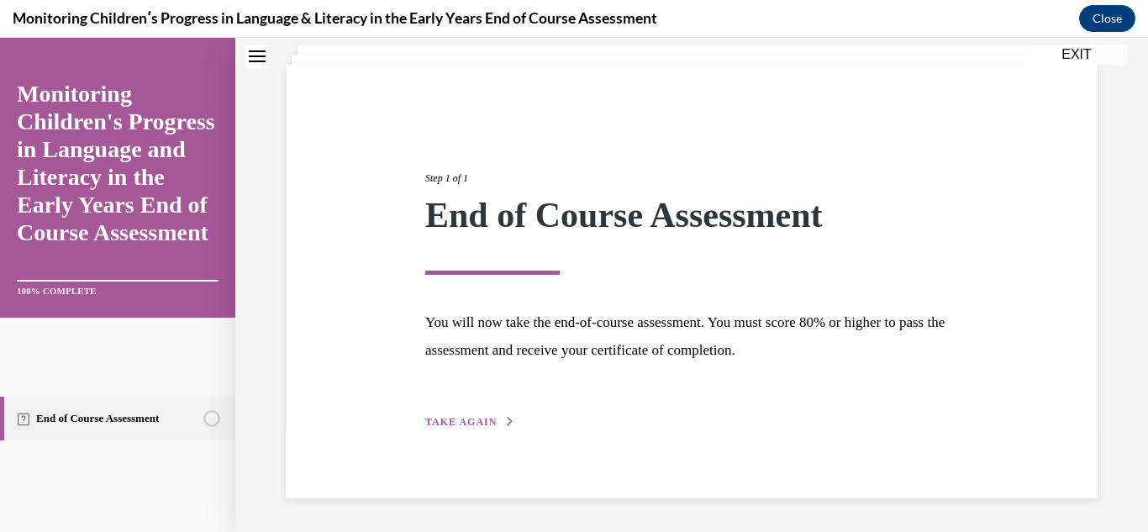
scroll to position [102, 0]
click at [439, 424] on span "TAKE AGAIN" at bounding box center [460, 422] width 71 height 12
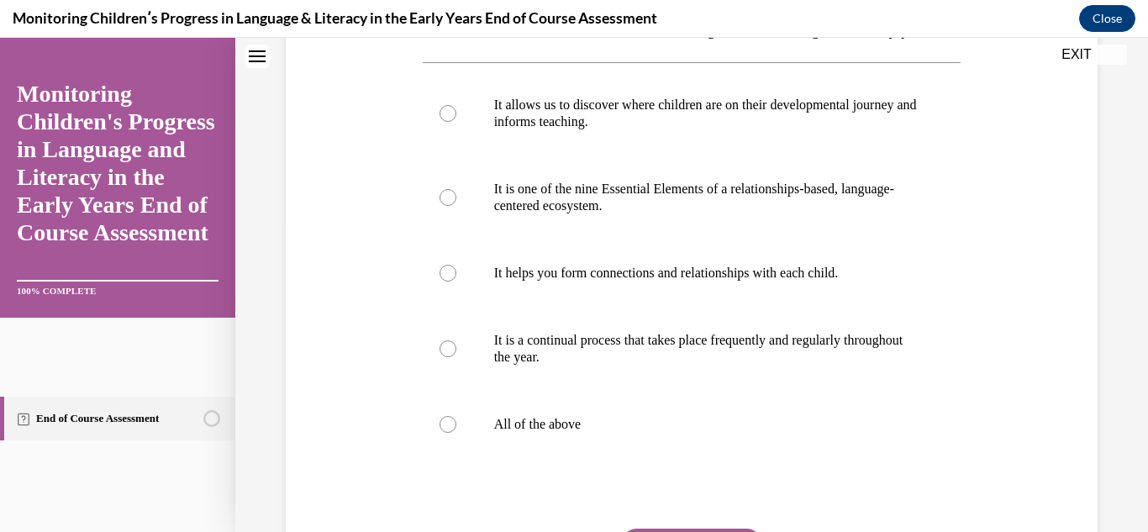
scroll to position [337, 0]
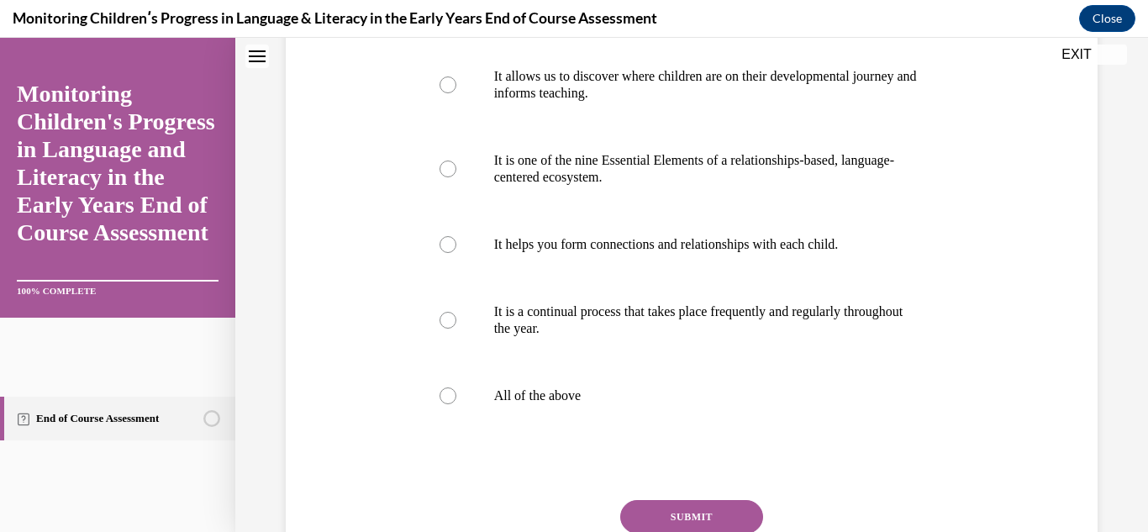
click at [439, 404] on div at bounding box center [447, 395] width 17 height 17
click at [439, 404] on input "All of the above" at bounding box center [447, 395] width 17 height 17
radio input "true"
click at [1113, 471] on div "Question 01/16 Which of these statements is true about Progress Monitoring in t…" at bounding box center [691, 213] width 913 height 918
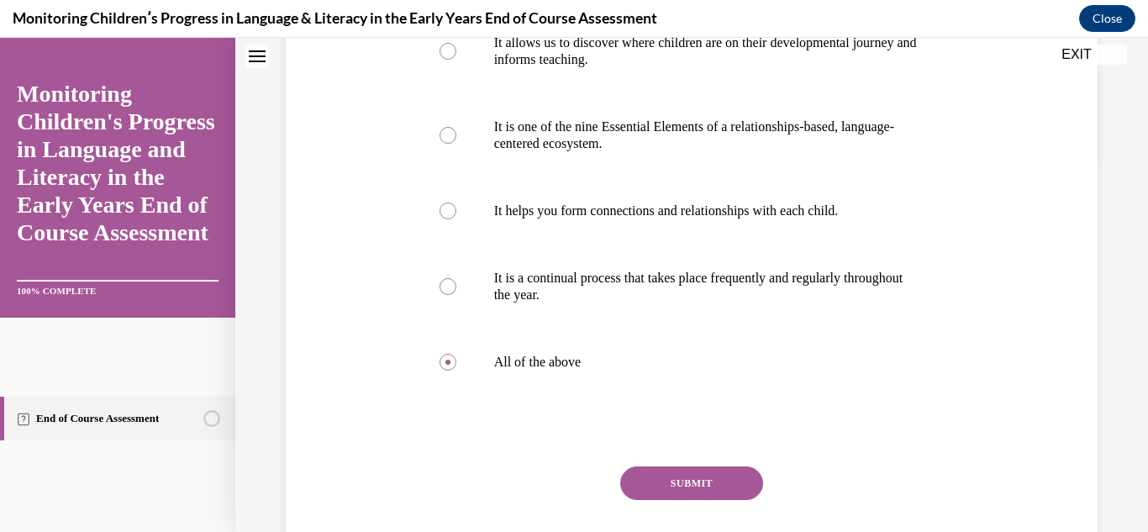
click at [730, 500] on button "SUBMIT" at bounding box center [691, 483] width 143 height 34
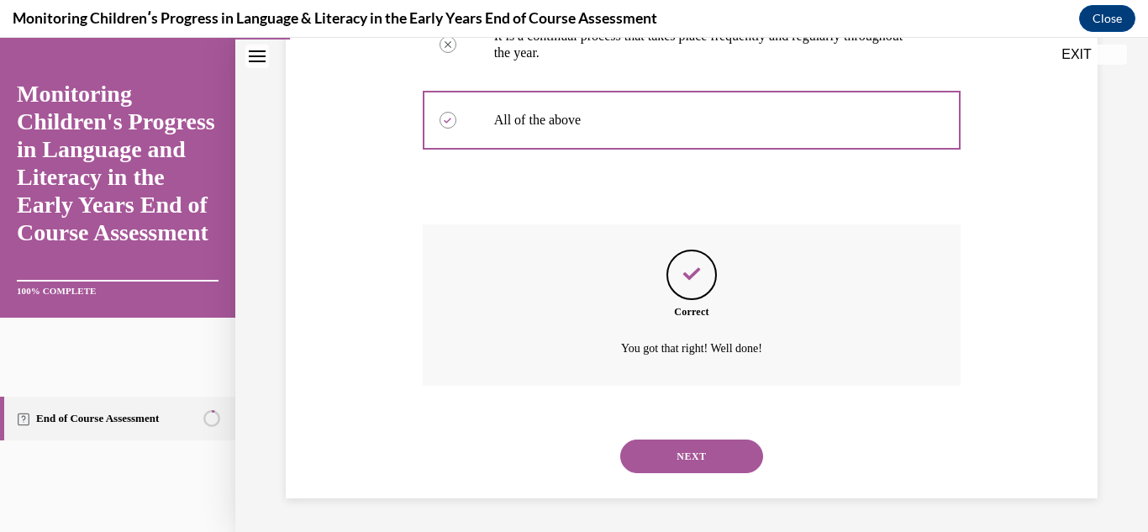
scroll to position [646, 0]
click at [671, 445] on button "NEXT" at bounding box center [691, 456] width 143 height 34
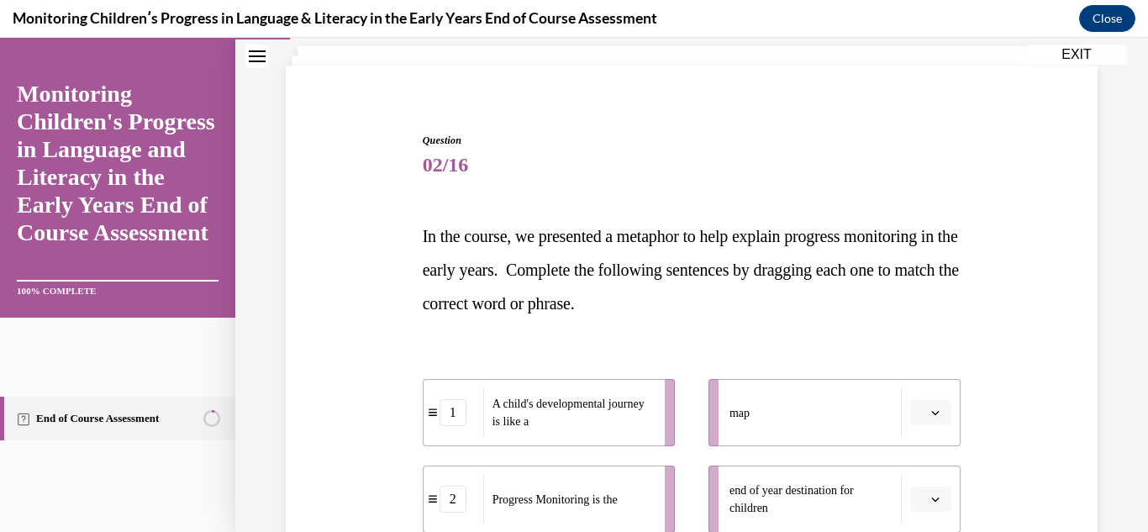
scroll to position [134, 0]
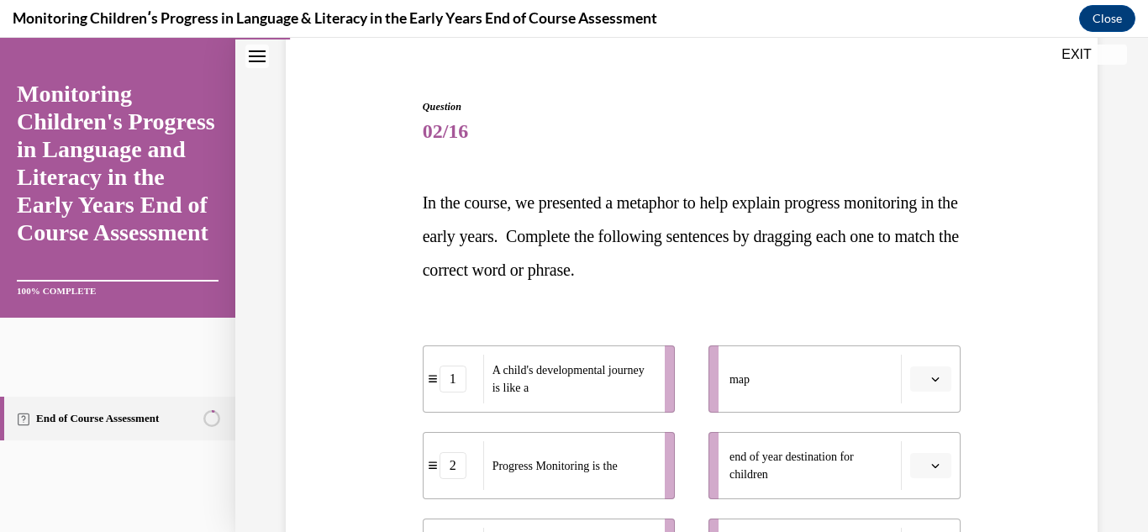
click at [931, 381] on icon "button" at bounding box center [935, 379] width 8 height 8
click at [923, 267] on div "1" at bounding box center [918, 274] width 42 height 34
click at [931, 461] on icon "button" at bounding box center [935, 465] width 8 height 8
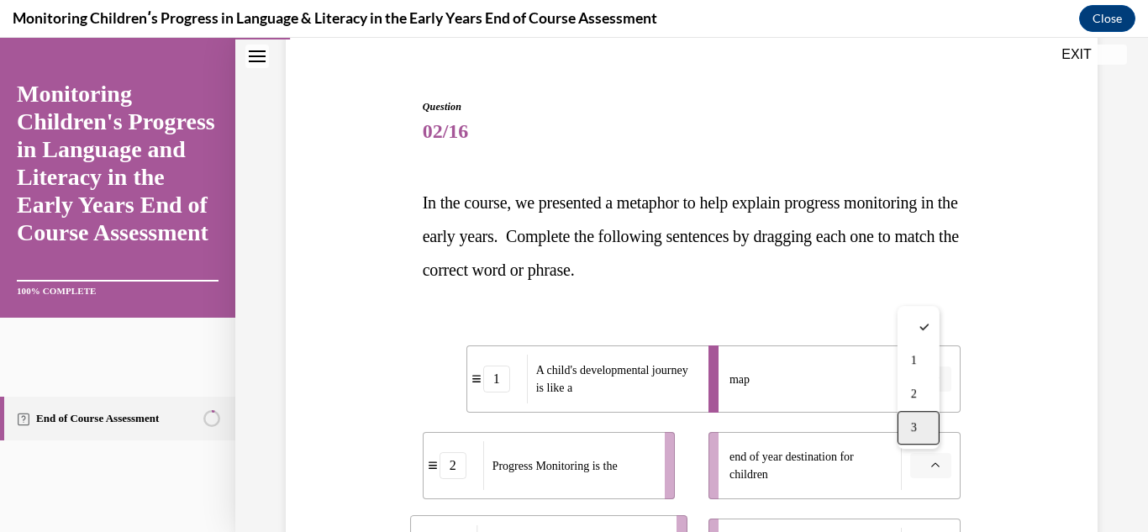
click at [919, 415] on div "3" at bounding box center [918, 428] width 42 height 34
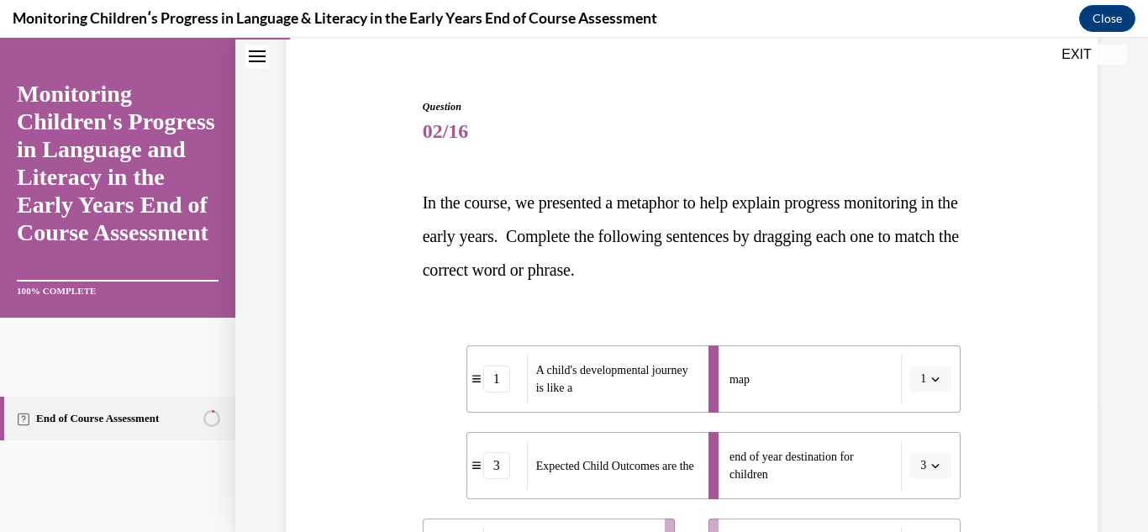
click at [969, 496] on div "Question 02/16 In the course, we presented a metaphor to help explain progress …" at bounding box center [691, 421] width 820 height 745
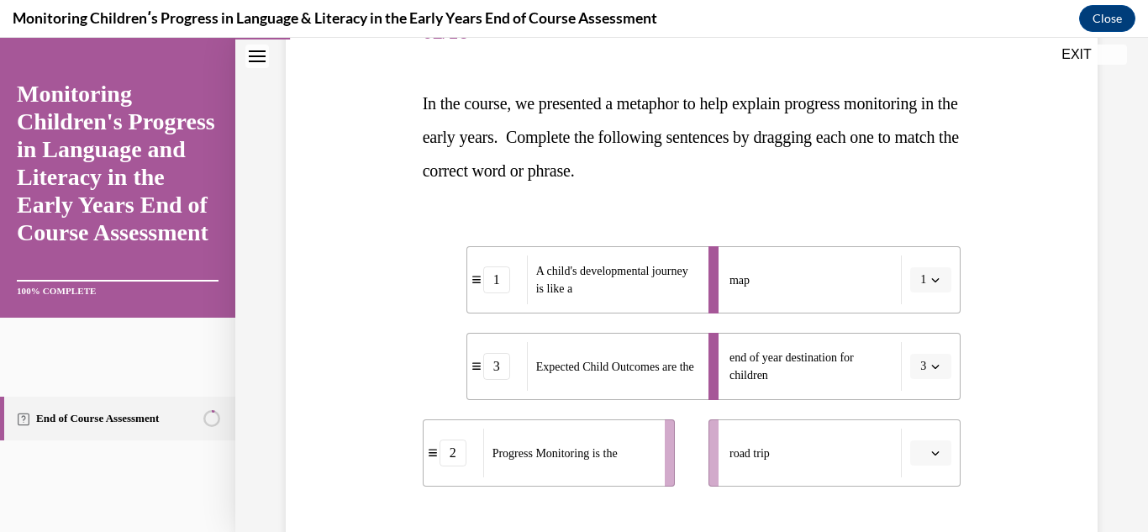
scroll to position [235, 0]
click at [931, 449] on icon "button" at bounding box center [935, 451] width 8 height 8
click at [918, 379] on div "2" at bounding box center [918, 380] width 42 height 34
click at [1098, 468] on div "Question 02/16 In the course, we presented a metaphor to help explain progress …" at bounding box center [691, 290] width 913 height 871
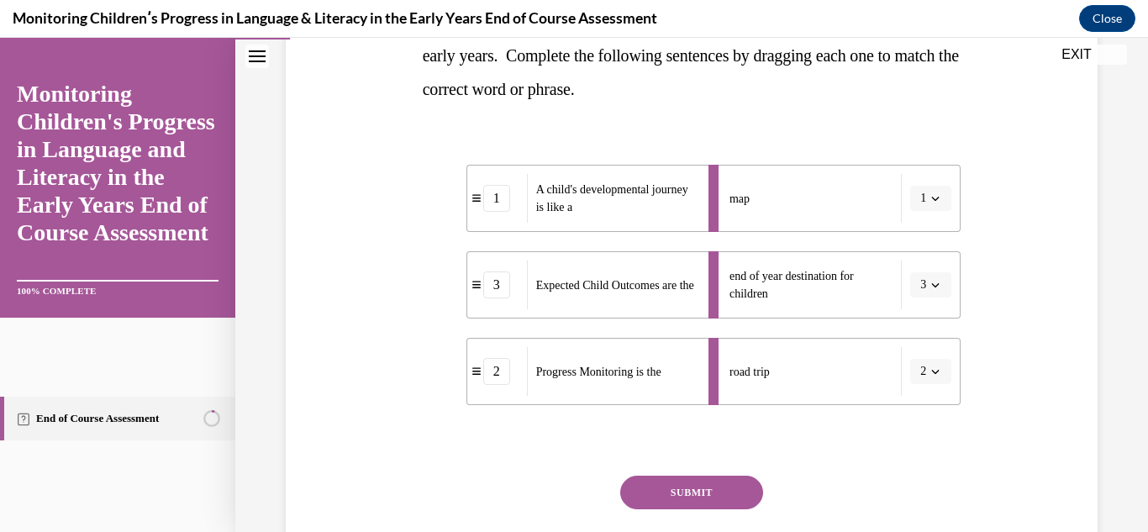
scroll to position [336, 0]
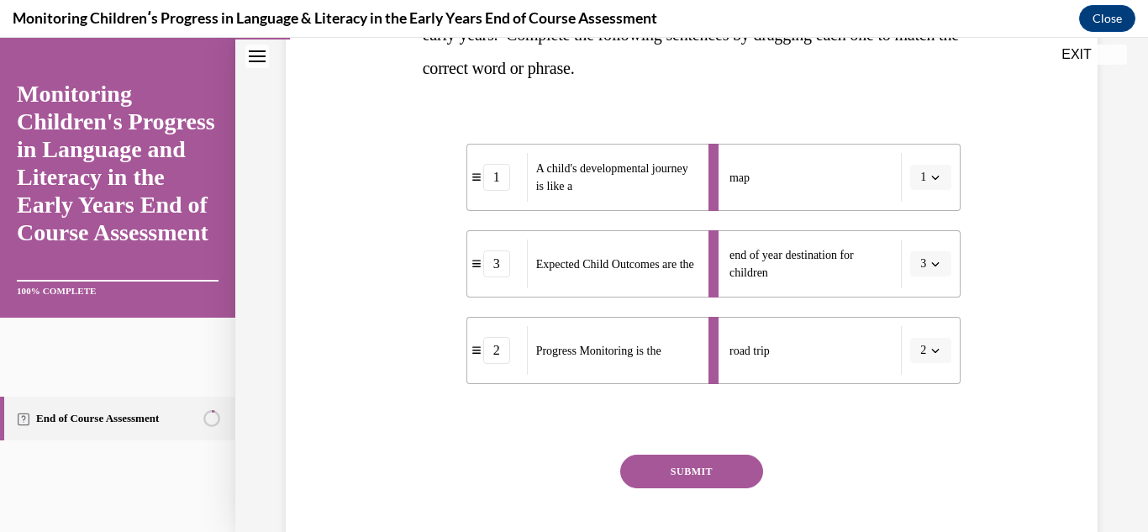
click at [712, 462] on button "SUBMIT" at bounding box center [691, 472] width 143 height 34
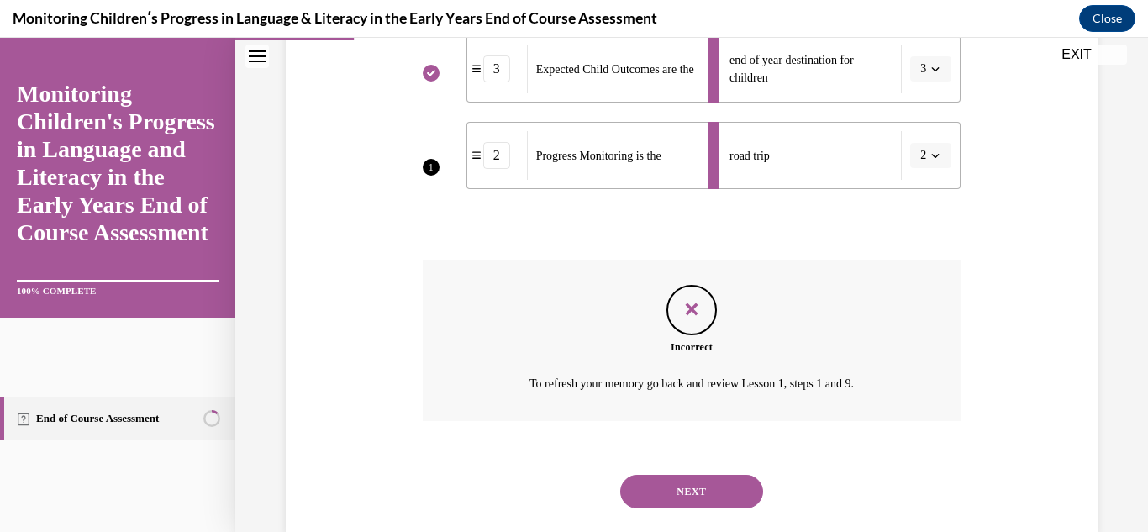
scroll to position [533, 0]
click at [710, 486] on button "NEXT" at bounding box center [691, 490] width 143 height 34
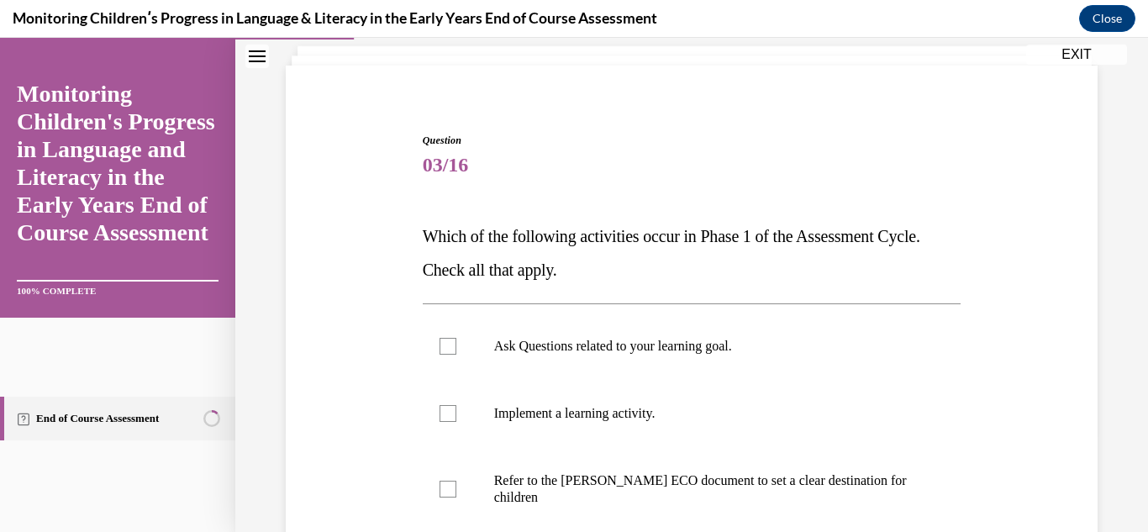
scroll to position [134, 0]
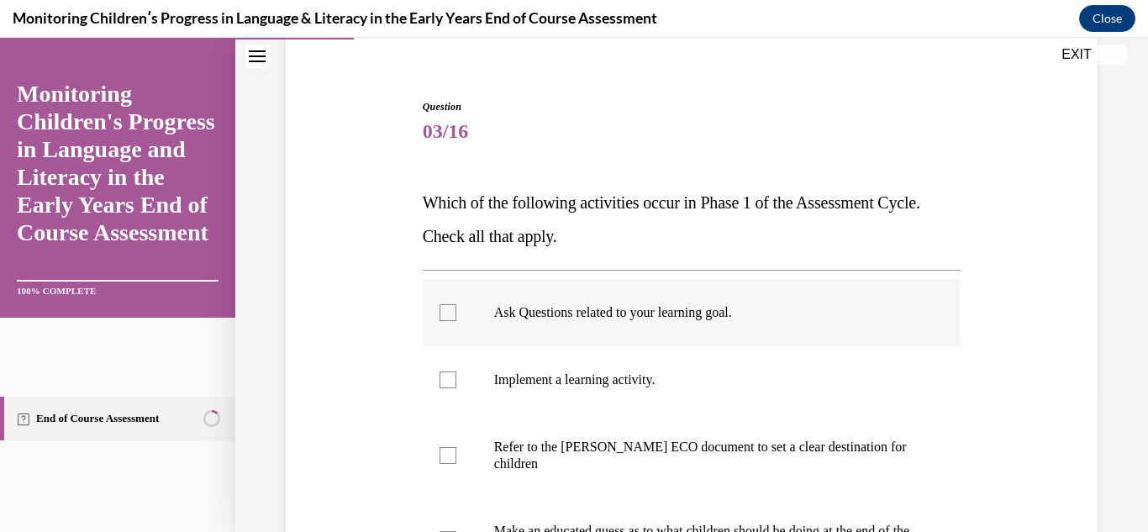
click at [448, 305] on div at bounding box center [447, 312] width 17 height 17
click at [448, 305] on input "Ask Questions related to your learning goal." at bounding box center [447, 312] width 17 height 17
click at [448, 305] on div at bounding box center [447, 312] width 17 height 17
click at [448, 305] on input "Ask Questions related to your learning goal." at bounding box center [447, 312] width 17 height 17
click at [445, 311] on div at bounding box center [447, 312] width 17 height 17
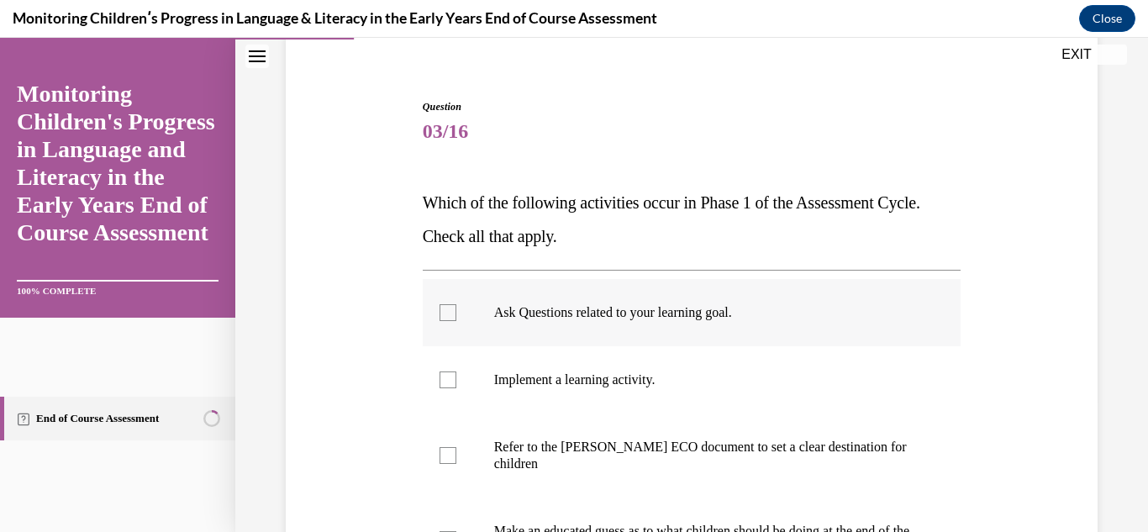
click at [445, 311] on input "Ask Questions related to your learning goal." at bounding box center [447, 312] width 17 height 17
checkbox input "true"
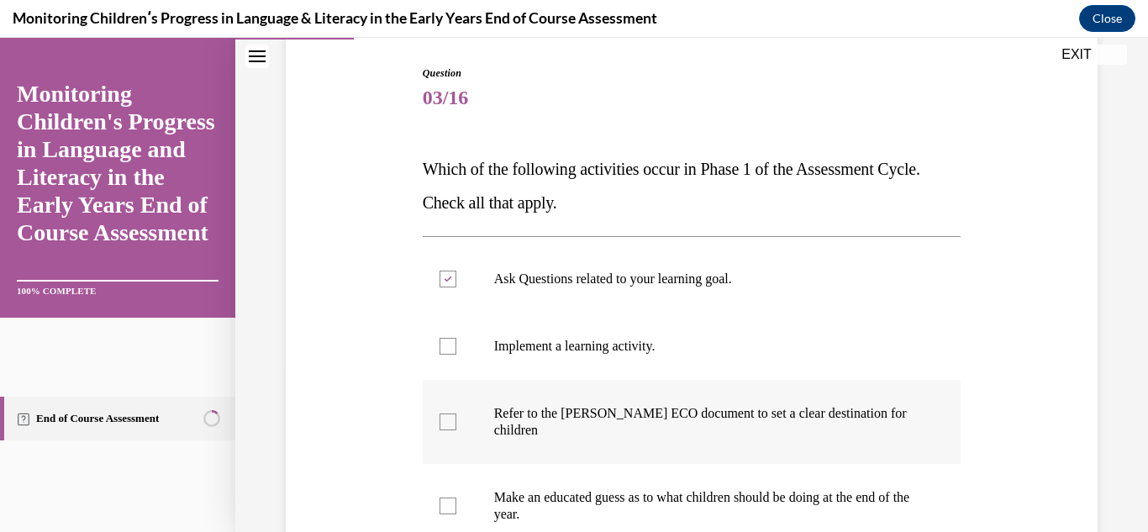
scroll to position [202, 0]
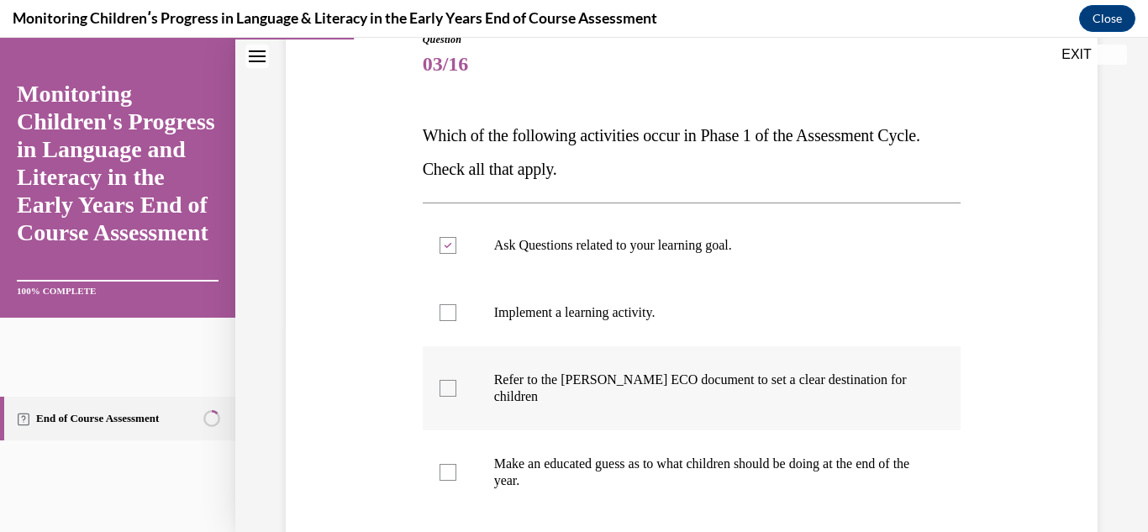
click at [440, 392] on div at bounding box center [447, 388] width 17 height 17
click at [440, 392] on input "Refer to the Rollins ECO document to set a clear destination for children" at bounding box center [447, 388] width 17 height 17
checkbox input "true"
click at [1109, 474] on div "Question 03/16 Which of the following activities occur in Phase 1 of the Assess…" at bounding box center [691, 322] width 913 height 867
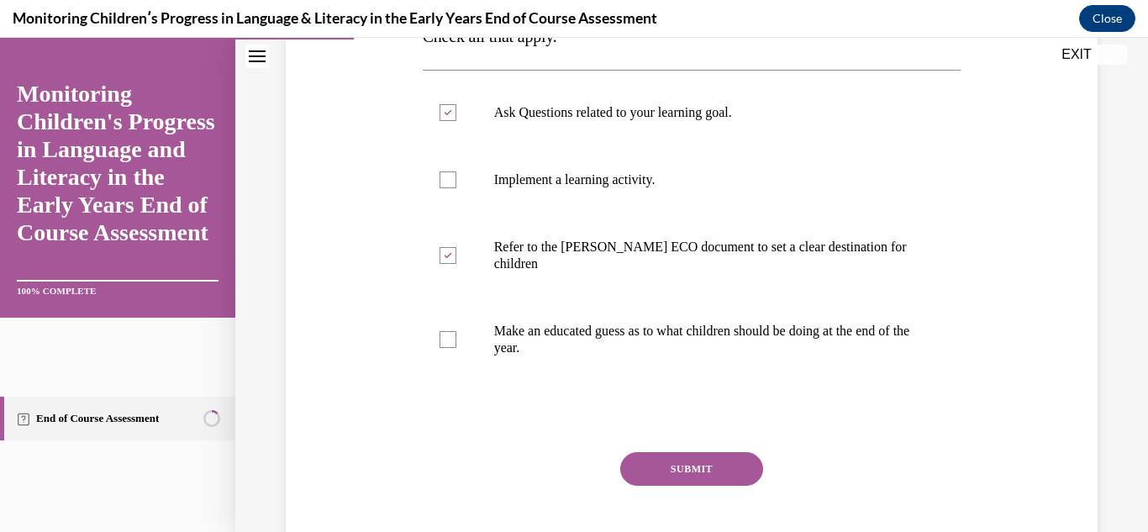
scroll to position [336, 0]
click at [725, 460] on button "SUBMIT" at bounding box center [691, 467] width 143 height 34
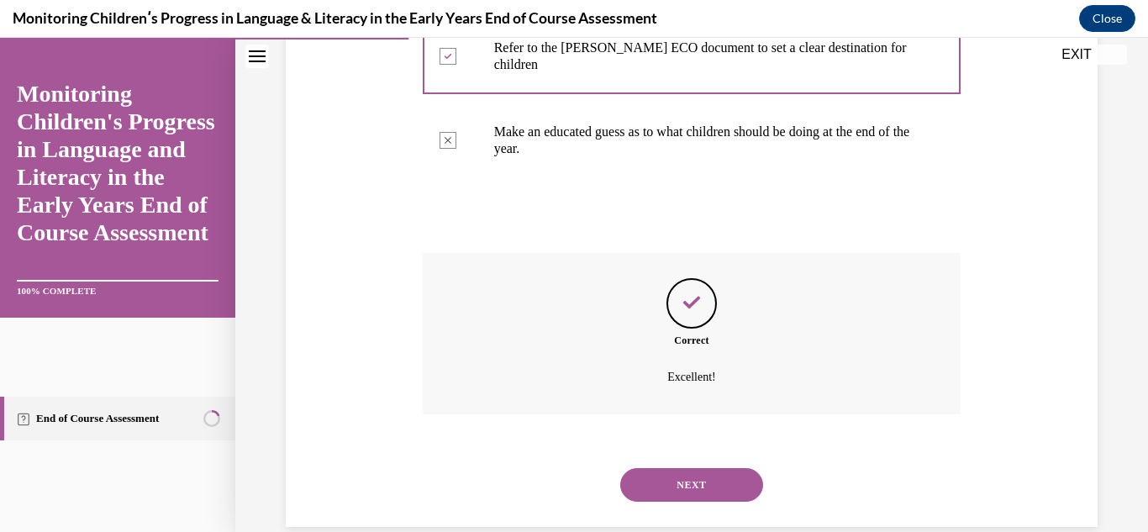
scroll to position [562, 0]
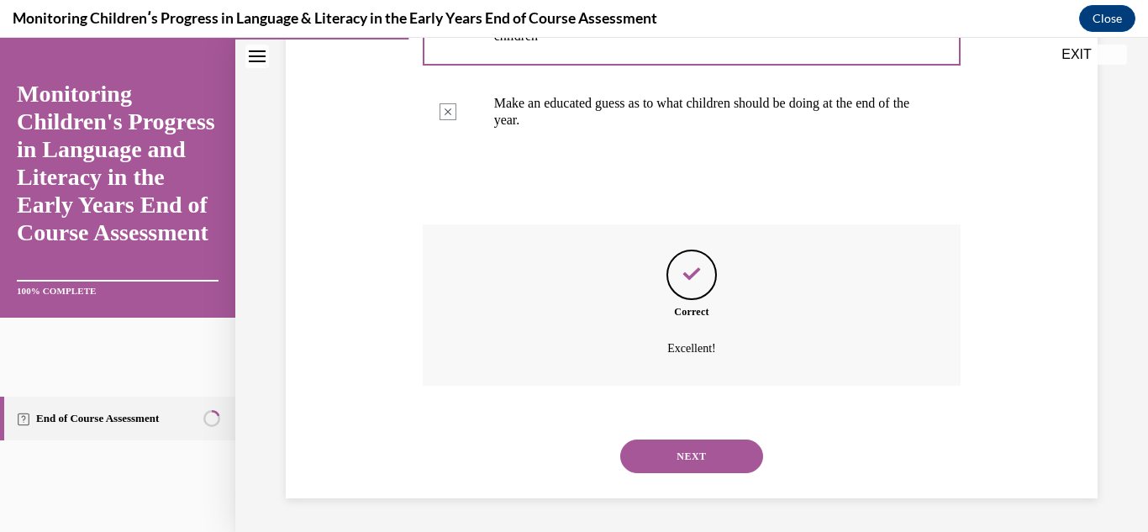
click at [725, 460] on button "NEXT" at bounding box center [691, 456] width 143 height 34
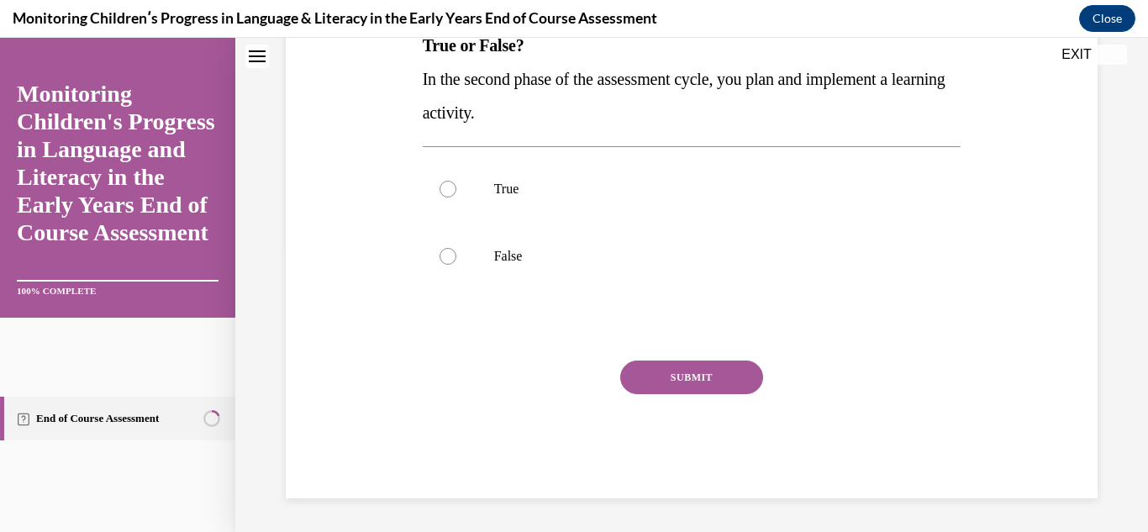
scroll to position [0, 0]
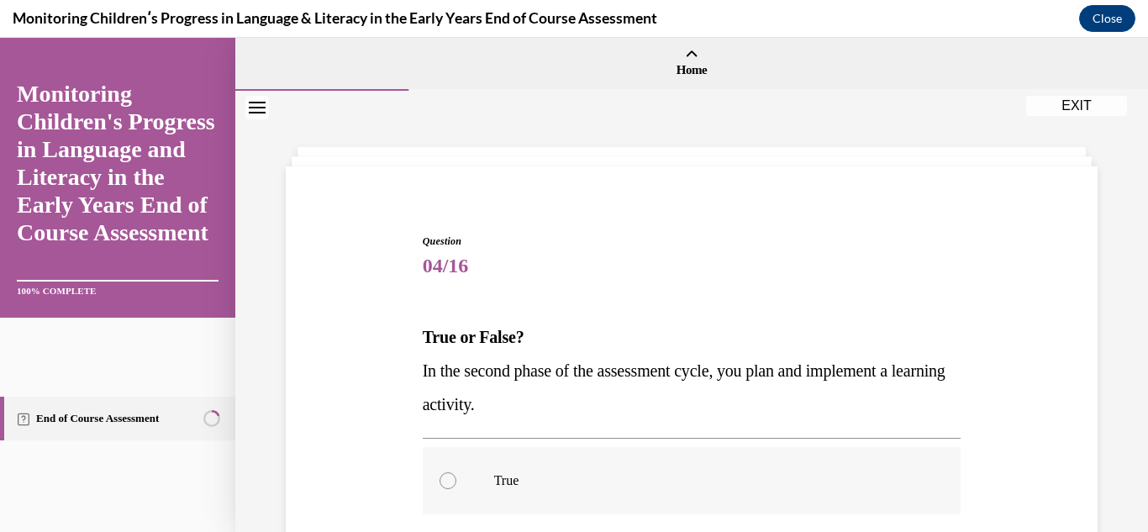
click at [445, 482] on div at bounding box center [447, 480] width 17 height 17
click at [445, 482] on input "True" at bounding box center [447, 480] width 17 height 17
radio input "true"
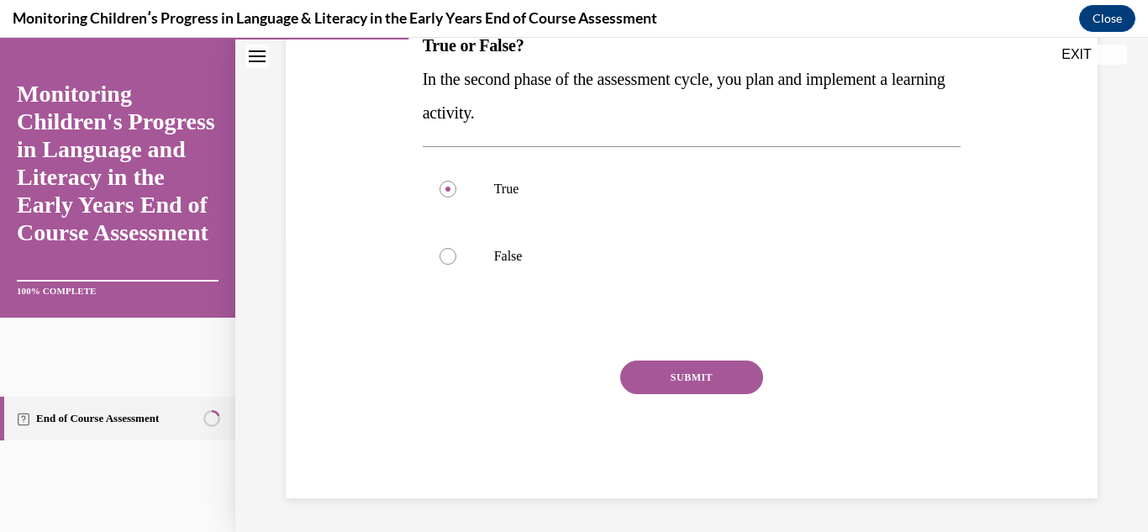
click at [714, 381] on button "SUBMIT" at bounding box center [691, 377] width 143 height 34
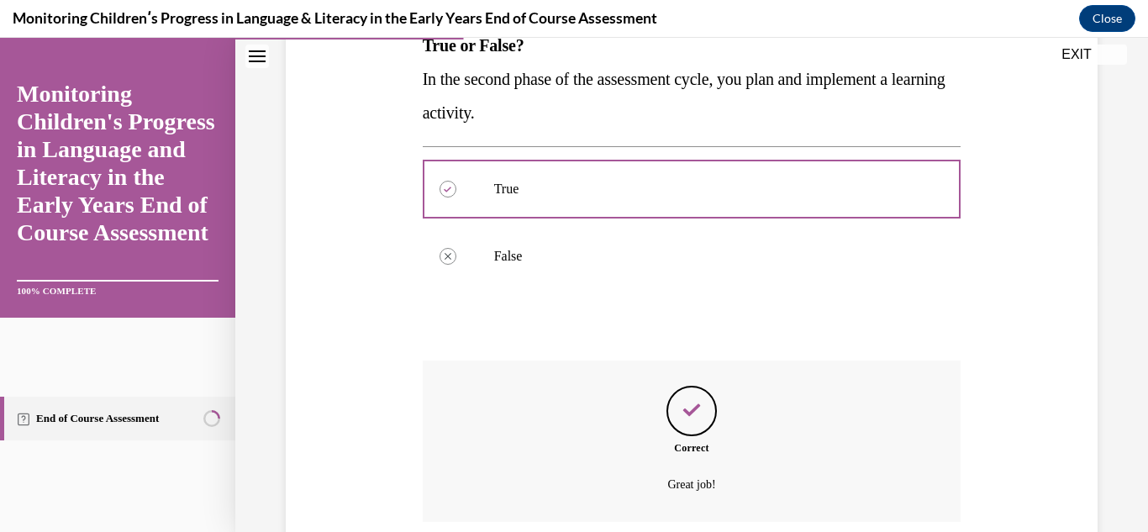
scroll to position [428, 0]
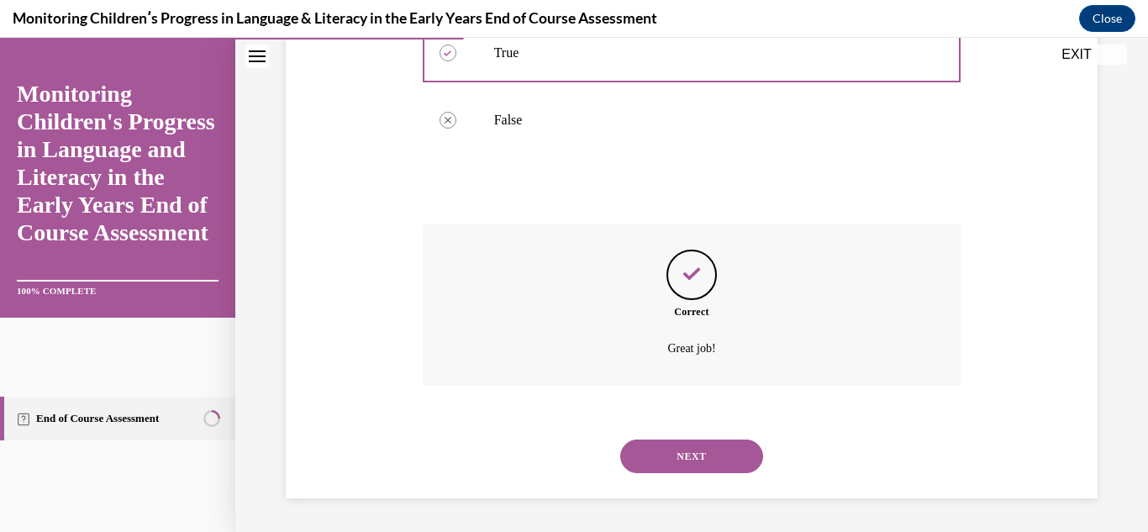
click at [682, 460] on button "NEXT" at bounding box center [691, 456] width 143 height 34
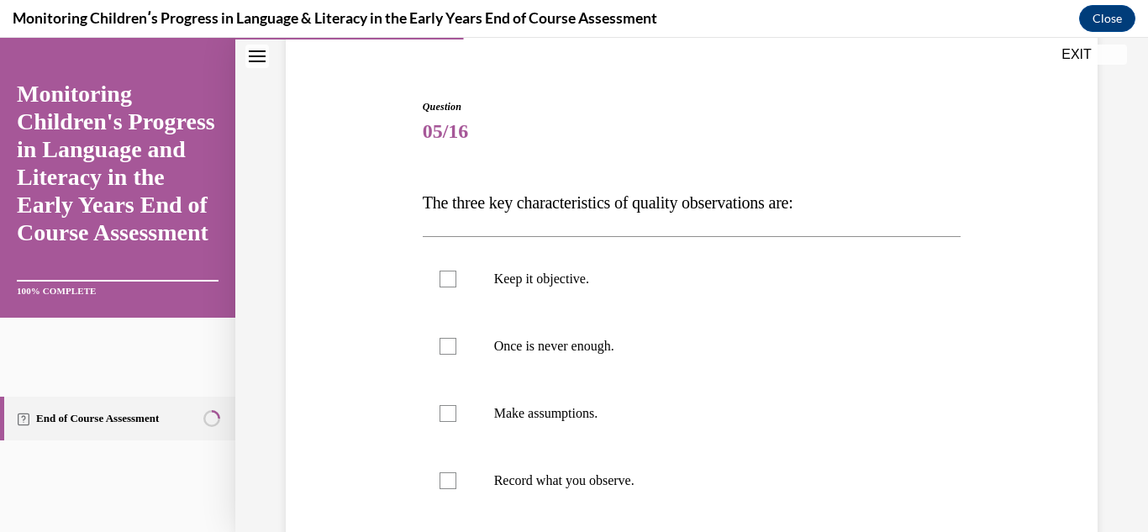
scroll to position [168, 0]
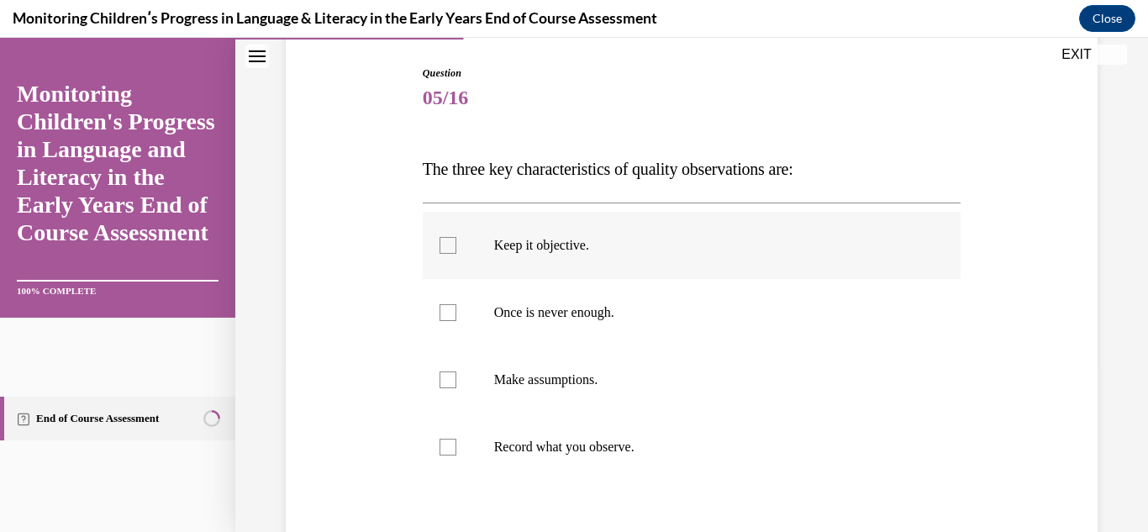
click at [439, 247] on div at bounding box center [447, 245] width 17 height 17
click at [439, 247] on input "Keep it objective." at bounding box center [447, 245] width 17 height 17
checkbox input "true"
click at [439, 312] on div at bounding box center [447, 312] width 17 height 17
click at [439, 312] on input "Once is never enough." at bounding box center [447, 312] width 17 height 17
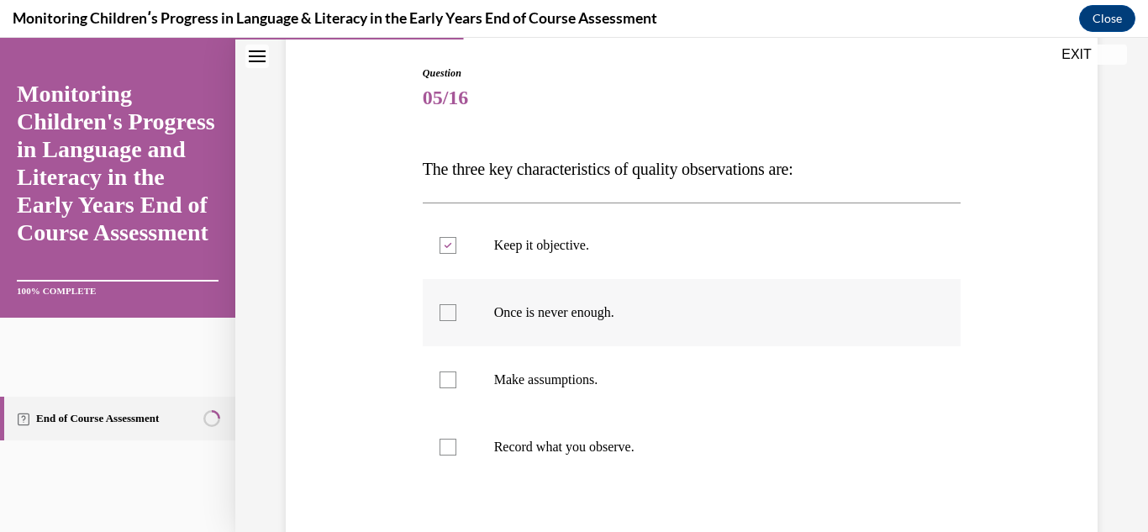
checkbox input "true"
click at [444, 444] on div at bounding box center [447, 447] width 17 height 17
click at [444, 444] on input "Record what you observe." at bounding box center [447, 447] width 17 height 17
checkbox input "true"
click at [1095, 468] on div "Question 05/16 The three key characteristics of quality observations are: Keep …" at bounding box center [691, 323] width 913 height 800
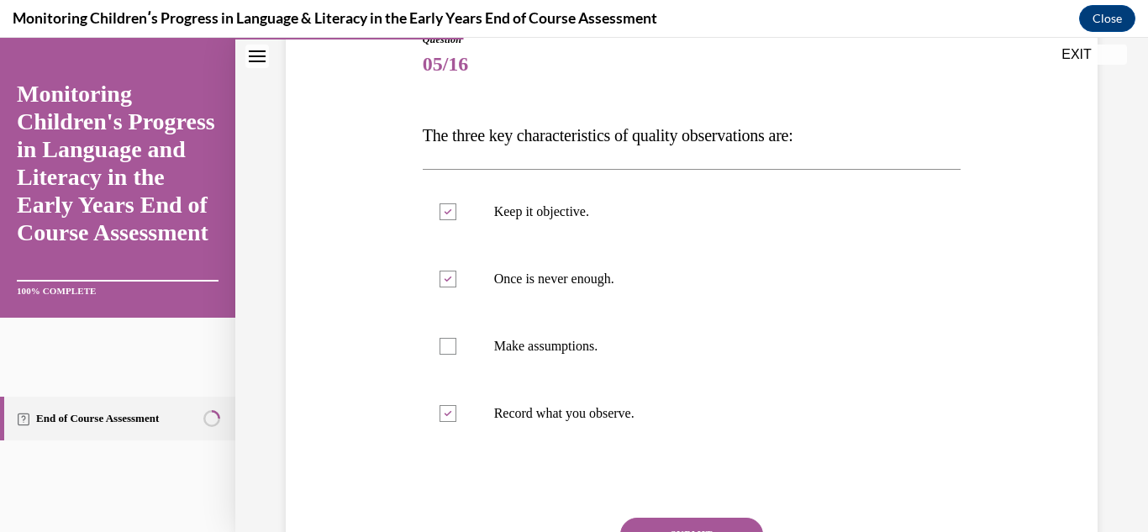
scroll to position [269, 0]
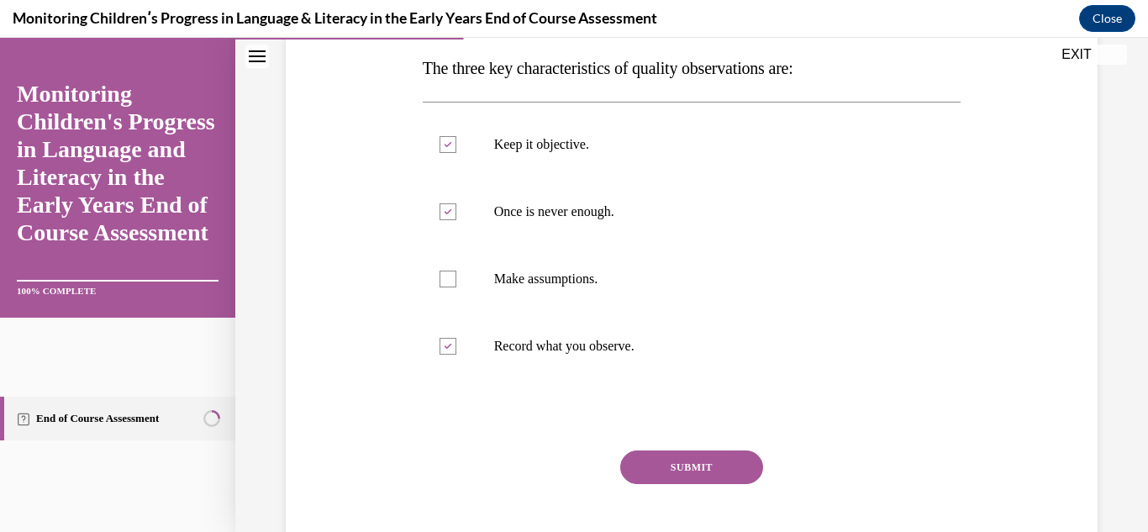
click at [710, 466] on button "SUBMIT" at bounding box center [691, 467] width 143 height 34
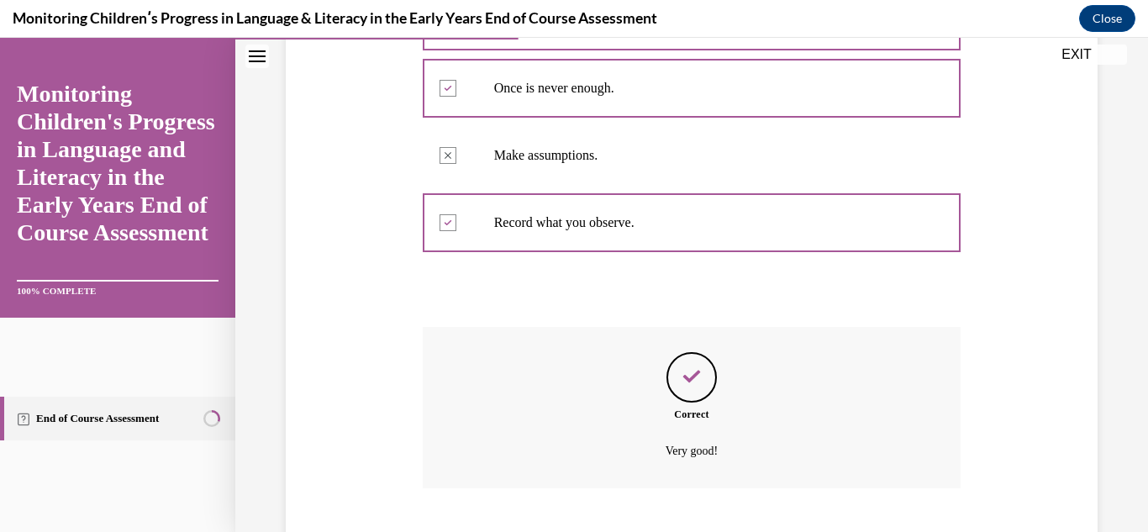
scroll to position [495, 0]
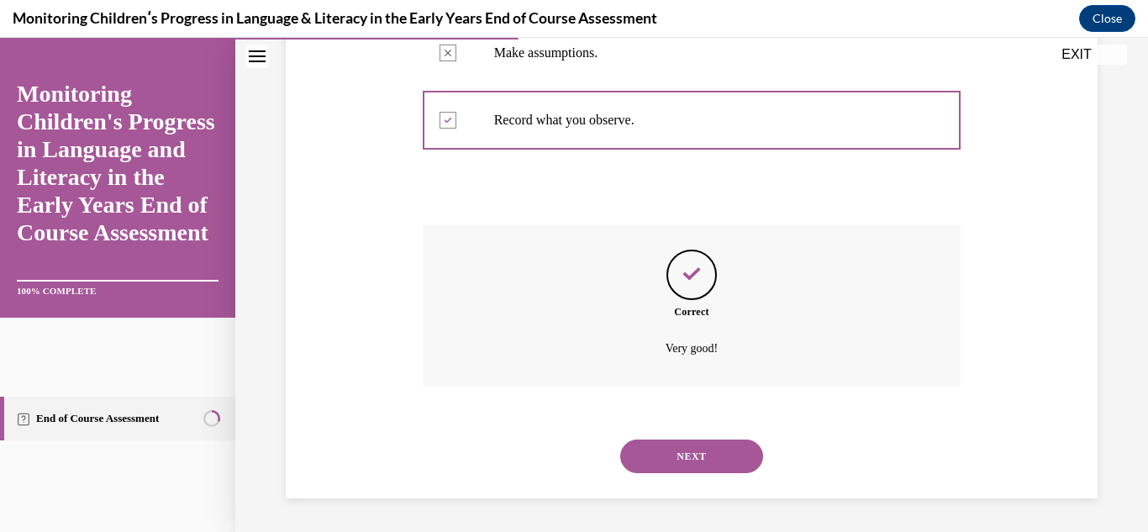
click at [710, 466] on button "NEXT" at bounding box center [691, 456] width 143 height 34
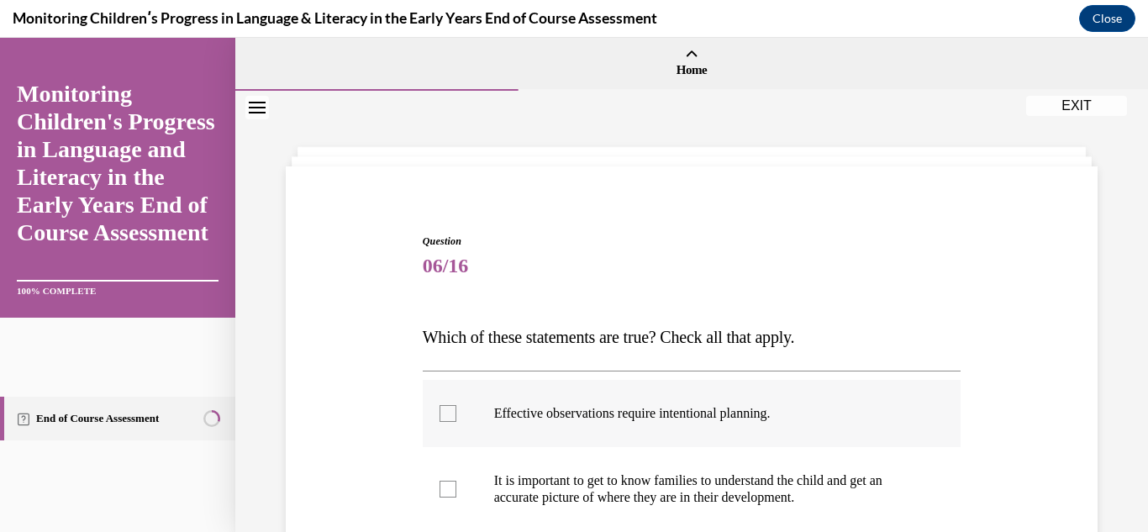
click at [439, 417] on div at bounding box center [447, 413] width 17 height 17
click at [439, 417] on input "Effective observations require intentional planning." at bounding box center [447, 413] width 17 height 17
checkbox input "true"
click at [1096, 453] on div "Question 06/16 Which of these statements are true? Check all that apply. Effect…" at bounding box center [691, 508] width 913 height 834
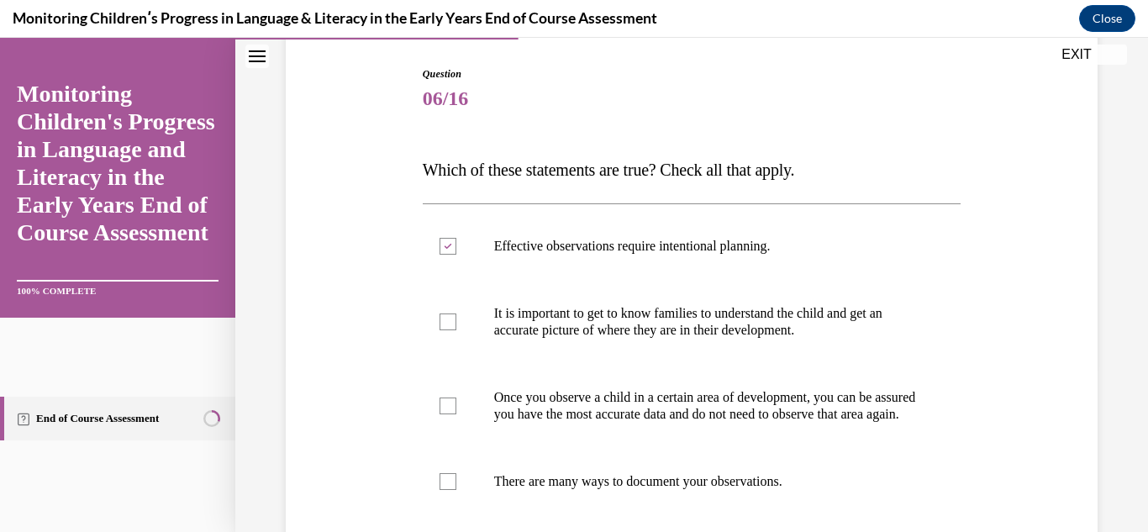
scroll to position [168, 0]
click at [447, 318] on div at bounding box center [447, 321] width 17 height 17
click at [447, 318] on input "It is important to get to know families to understand the child and get an accu…" at bounding box center [447, 321] width 17 height 17
checkbox input "true"
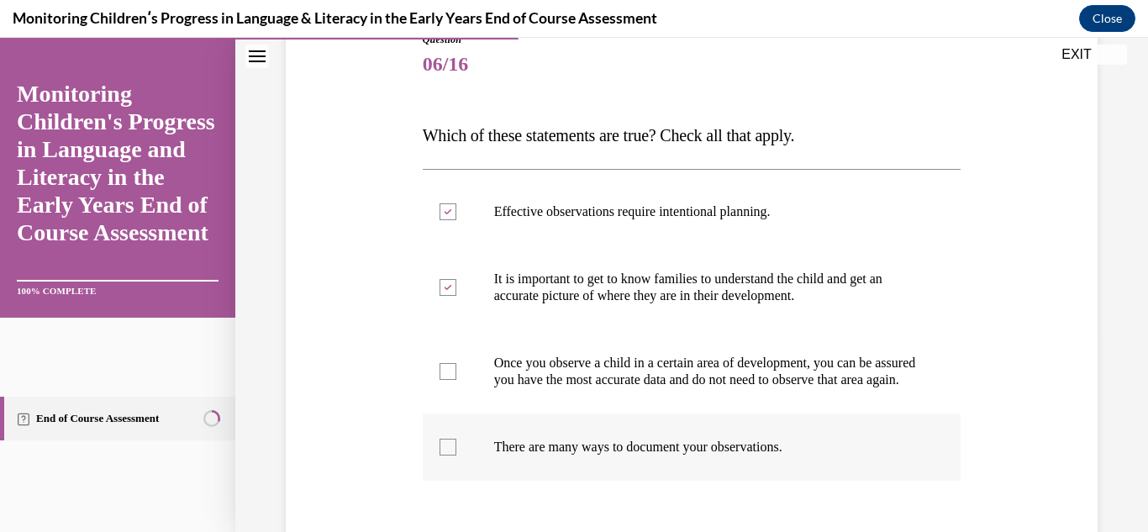
click at [445, 455] on div at bounding box center [447, 447] width 17 height 17
click at [445, 455] on input "There are many ways to document your observations." at bounding box center [447, 447] width 17 height 17
checkbox input "true"
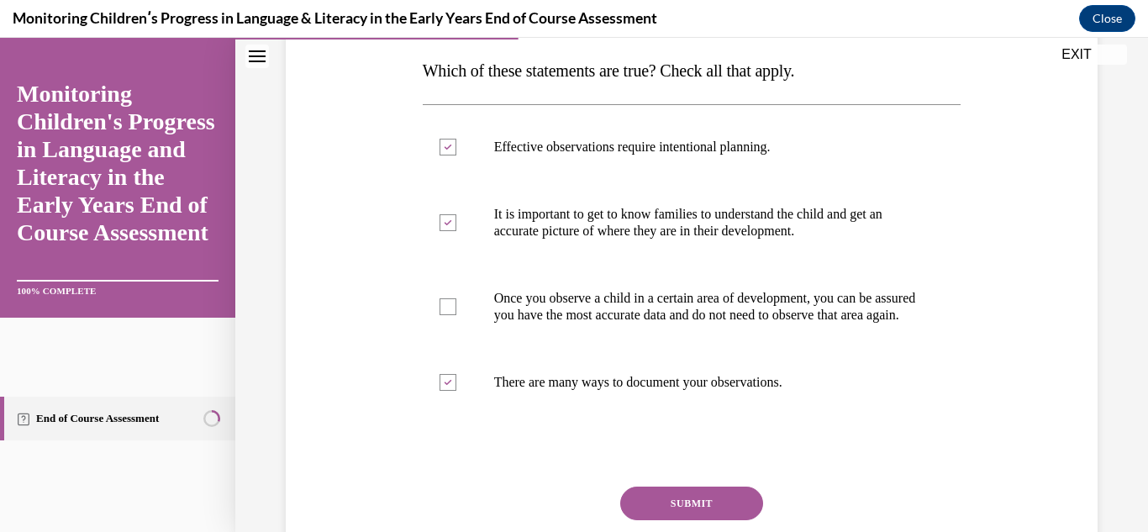
scroll to position [269, 0]
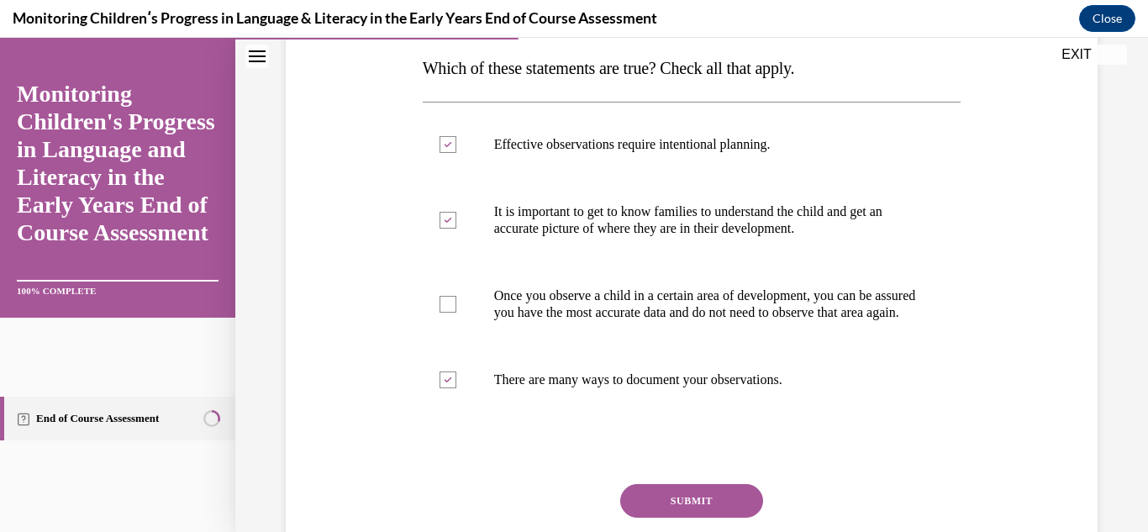
click at [692, 508] on button "SUBMIT" at bounding box center [691, 501] width 143 height 34
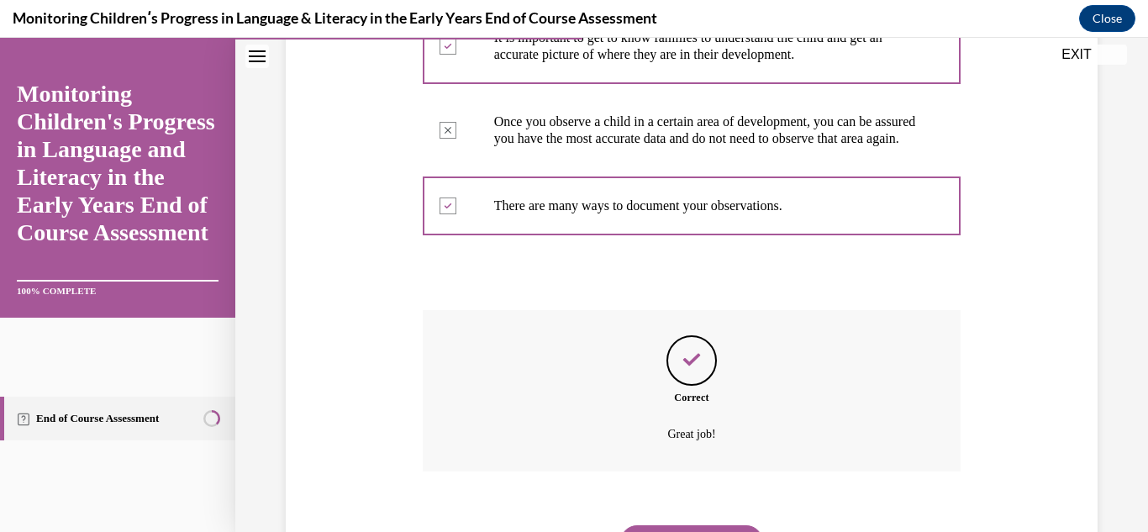
scroll to position [545, 0]
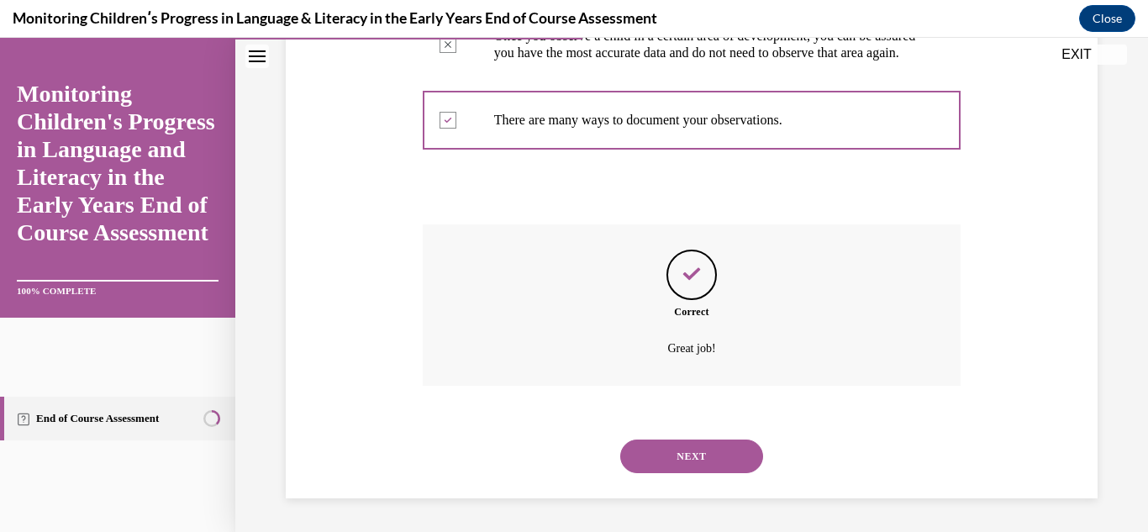
click at [682, 444] on button "NEXT" at bounding box center [691, 456] width 143 height 34
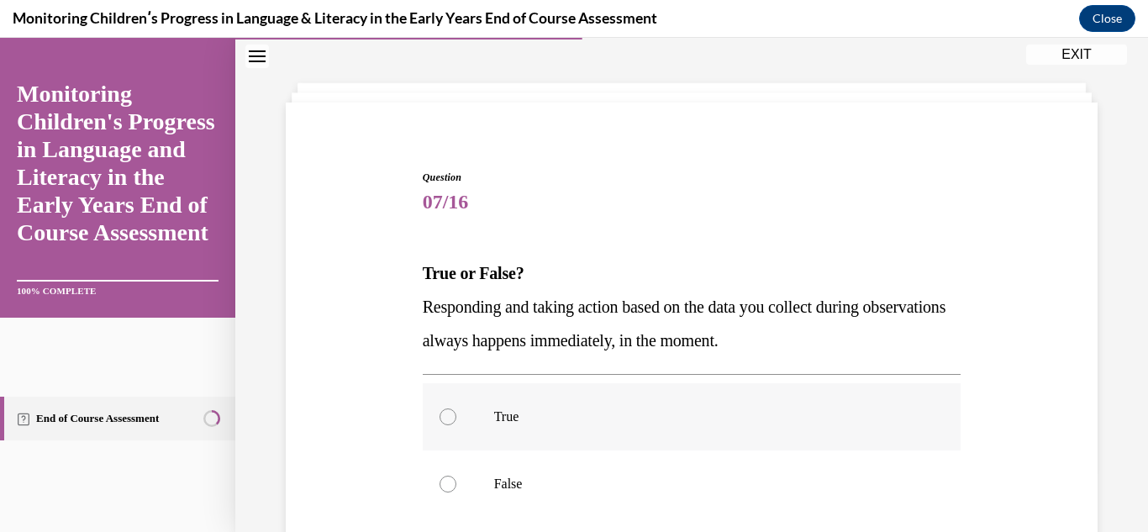
scroll to position [67, 0]
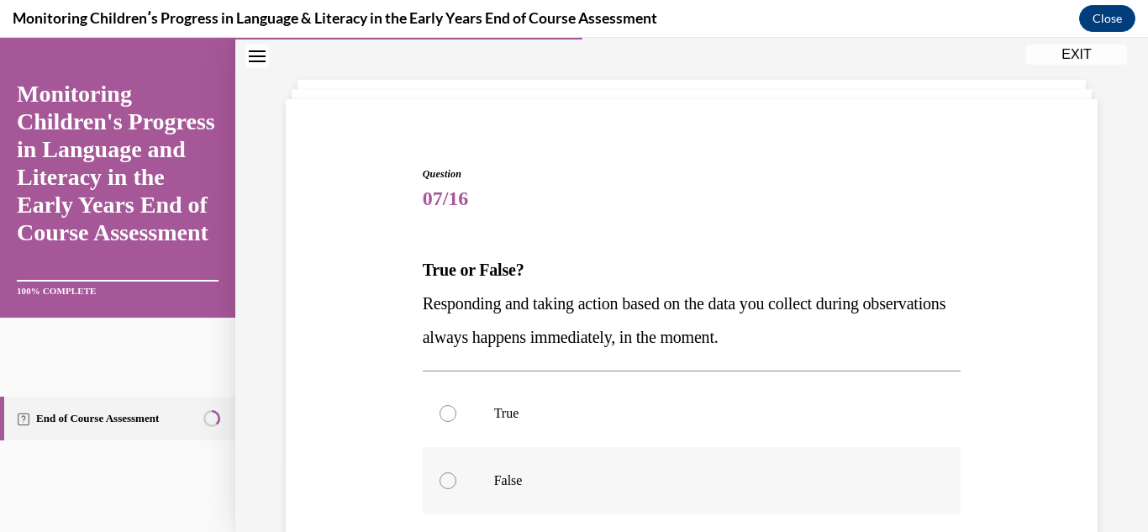
click at [446, 480] on div at bounding box center [447, 480] width 17 height 17
click at [446, 480] on input "False" at bounding box center [447, 480] width 17 height 17
radio input "true"
click at [1086, 492] on div "Question 07/16 True or False? Responding and taking action based on the data yo…" at bounding box center [691, 419] width 820 height 607
click at [1100, 493] on div "Question 07/16 True or False? Responding and taking action based on the data yo…" at bounding box center [691, 390] width 913 height 733
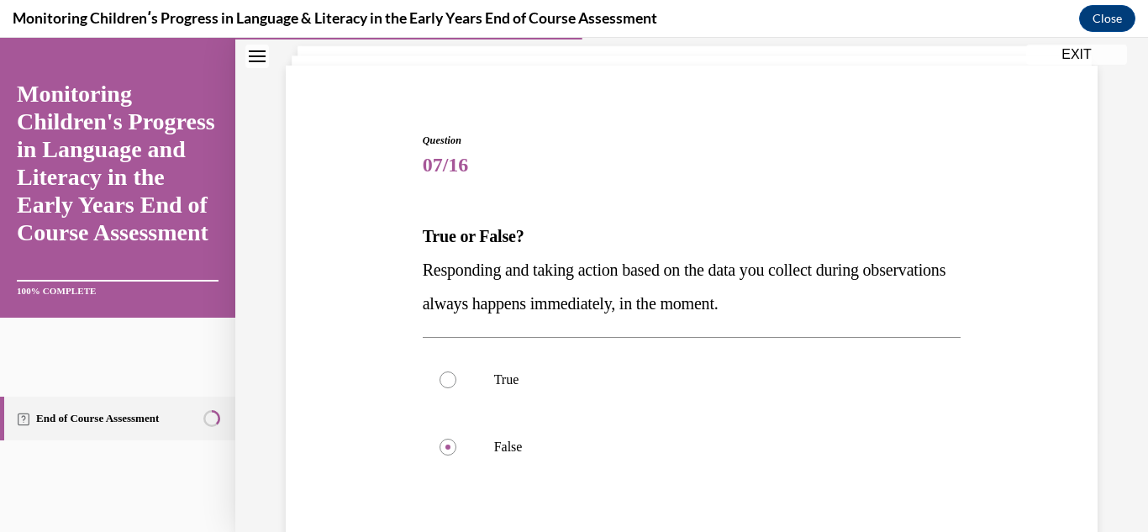
scroll to position [168, 0]
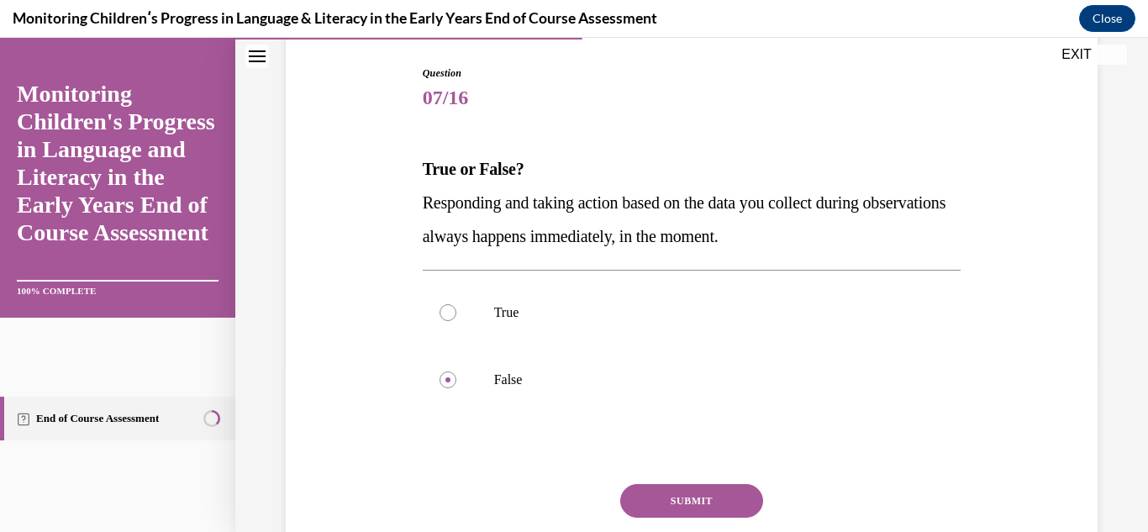
click at [736, 498] on button "SUBMIT" at bounding box center [691, 501] width 143 height 34
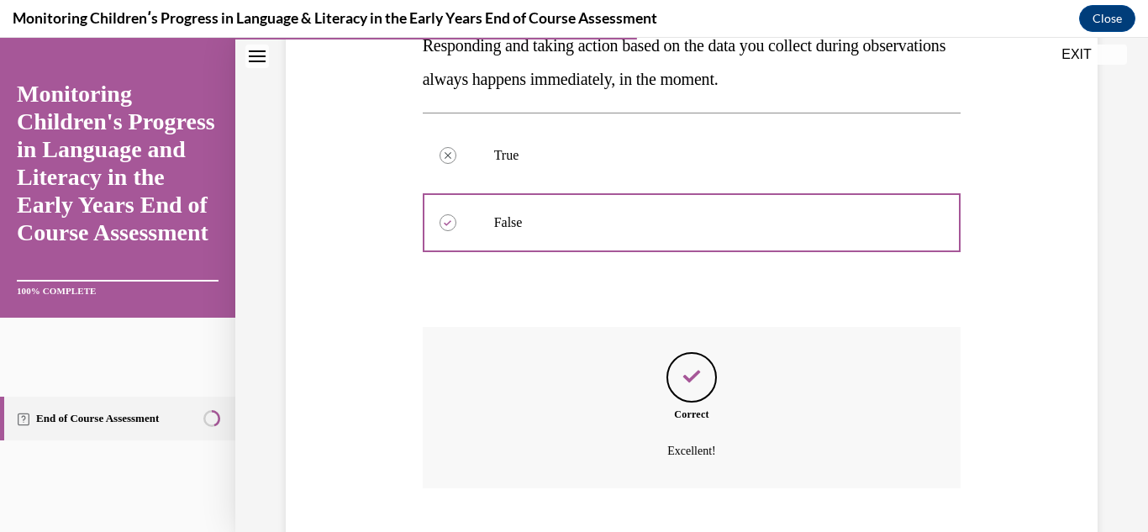
scroll to position [428, 0]
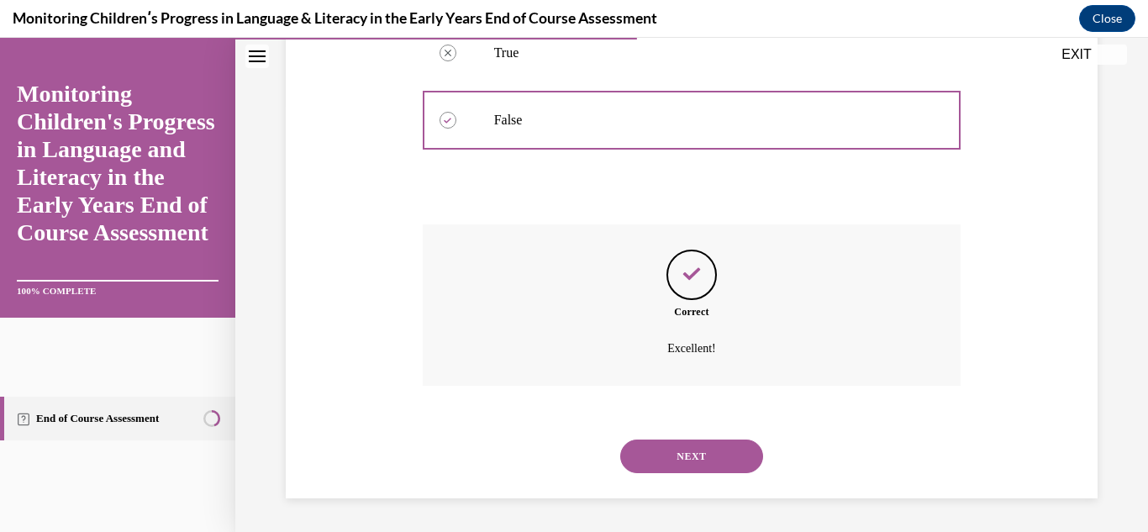
click at [689, 450] on button "NEXT" at bounding box center [691, 456] width 143 height 34
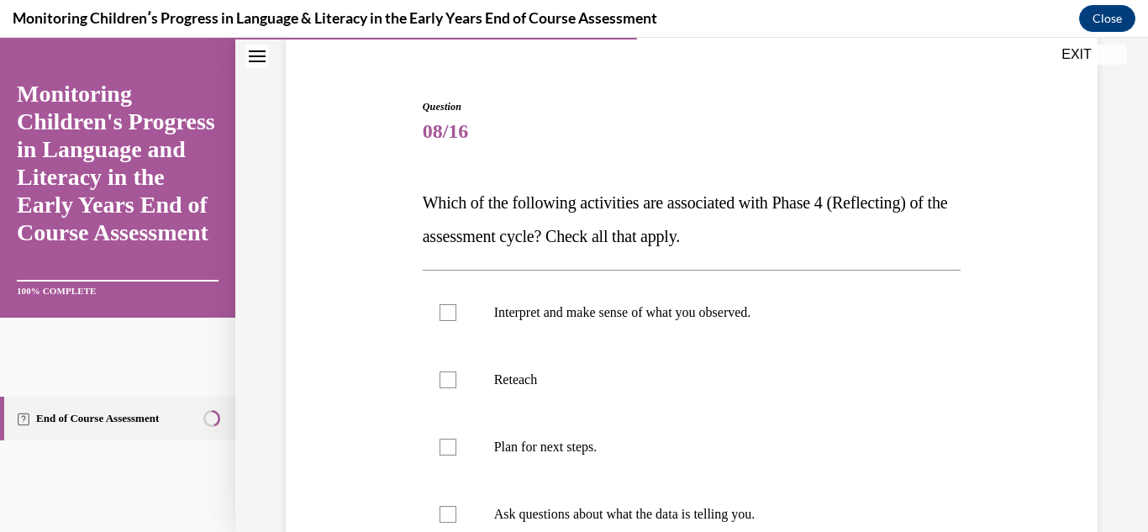
scroll to position [168, 0]
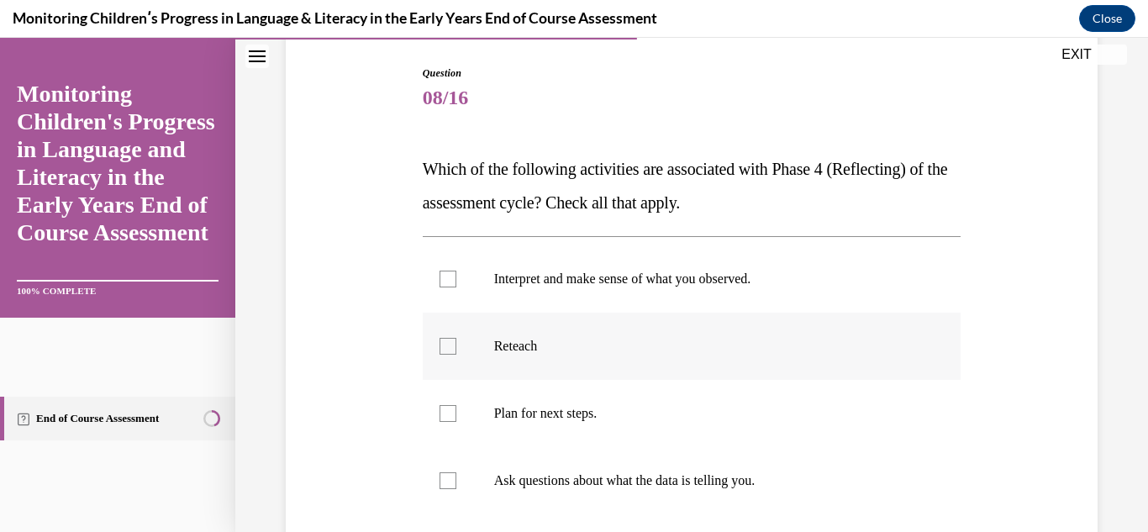
click at [443, 348] on div at bounding box center [447, 346] width 17 height 17
click at [443, 348] on input "Reteach" at bounding box center [447, 346] width 17 height 17
checkbox input "true"
click at [443, 473] on div at bounding box center [447, 480] width 17 height 17
click at [443, 473] on input "Ask questions about what the data is telling you." at bounding box center [447, 480] width 17 height 17
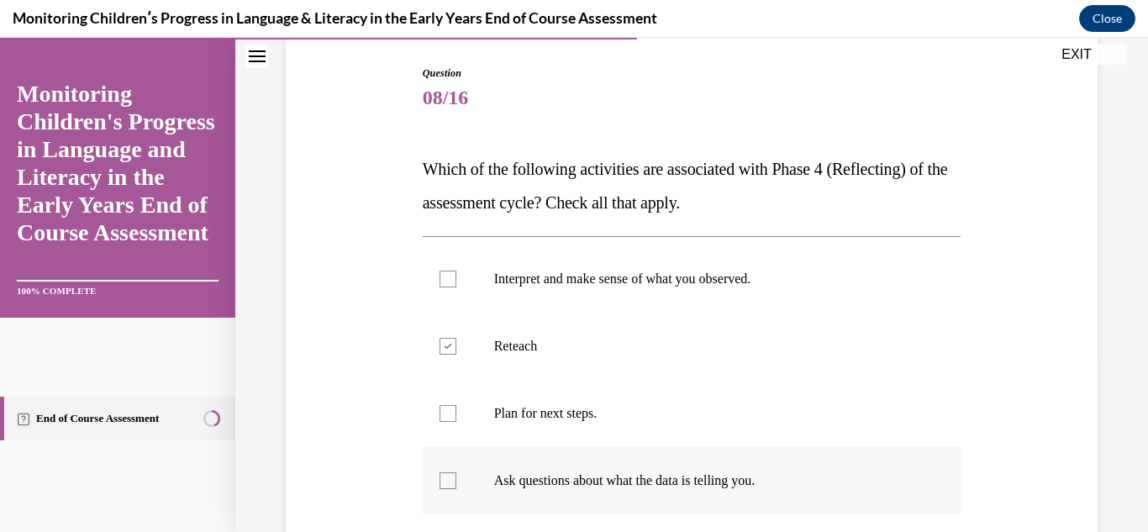
checkbox input "true"
click at [1090, 462] on div "Question 08/16 Which of the following activities are associated with Phase 4 (R…" at bounding box center [691, 340] width 913 height 834
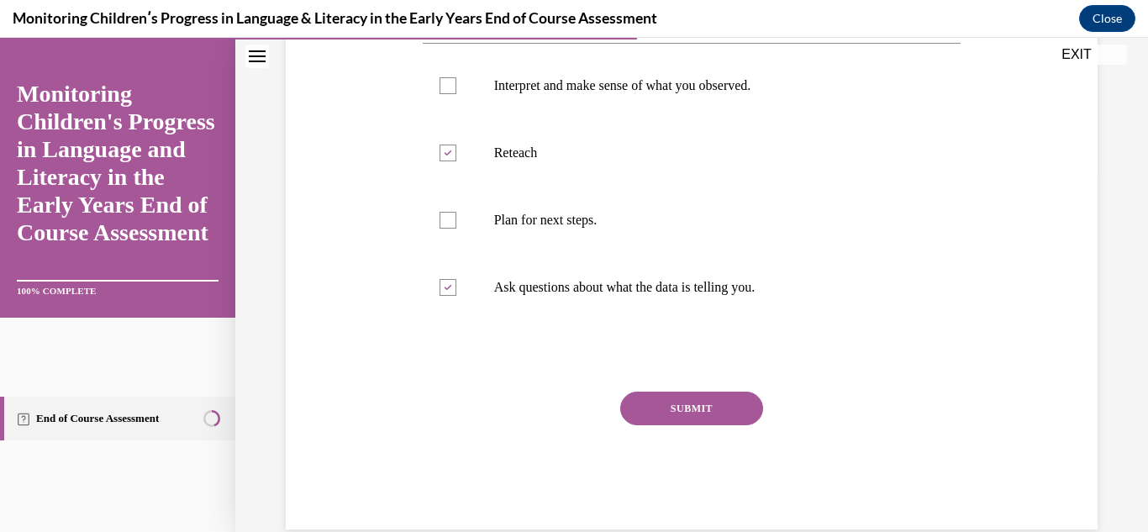
scroll to position [370, 0]
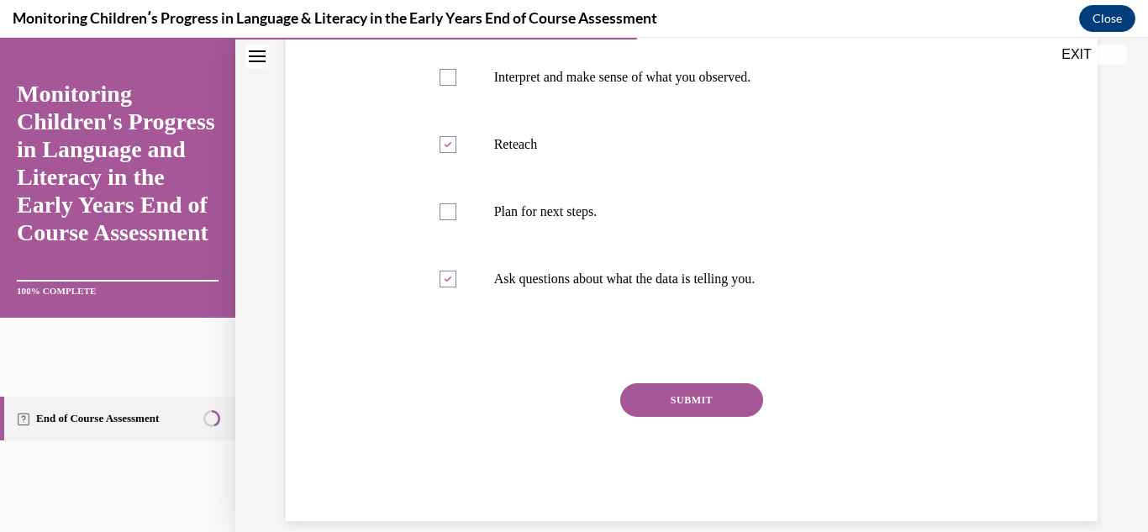
click at [723, 402] on button "SUBMIT" at bounding box center [691, 400] width 143 height 34
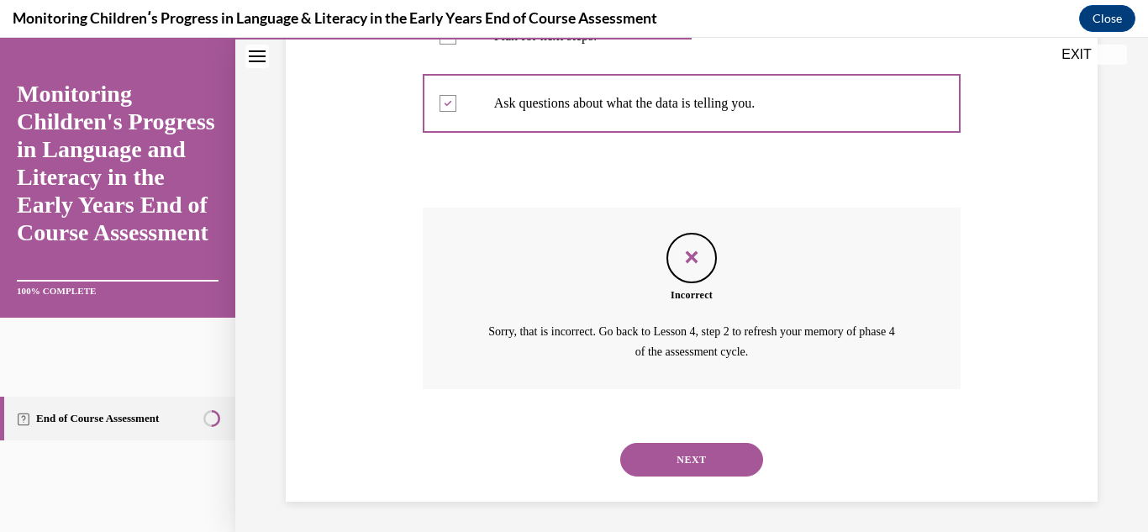
scroll to position [549, 0]
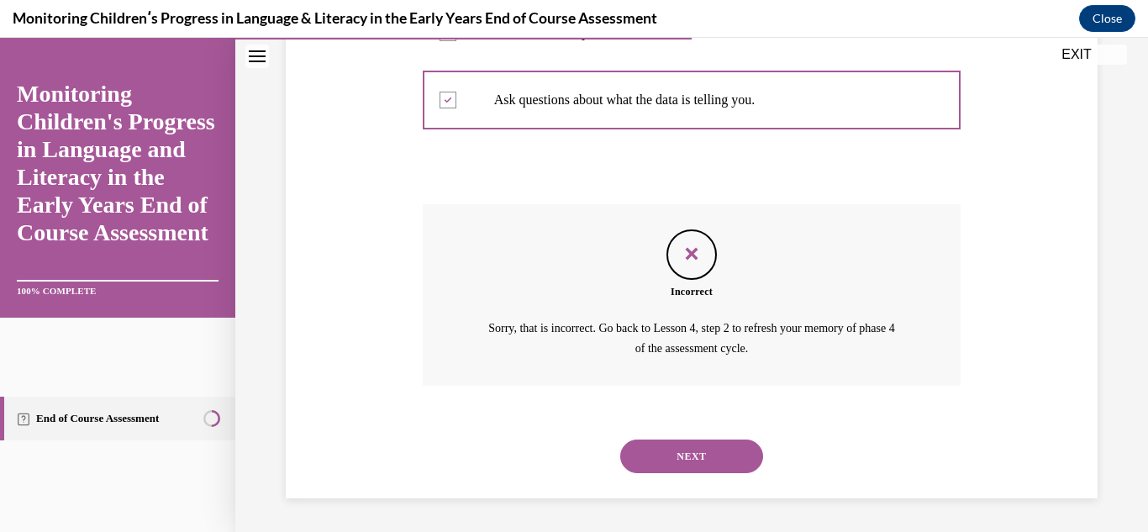
click at [650, 445] on button "NEXT" at bounding box center [691, 456] width 143 height 34
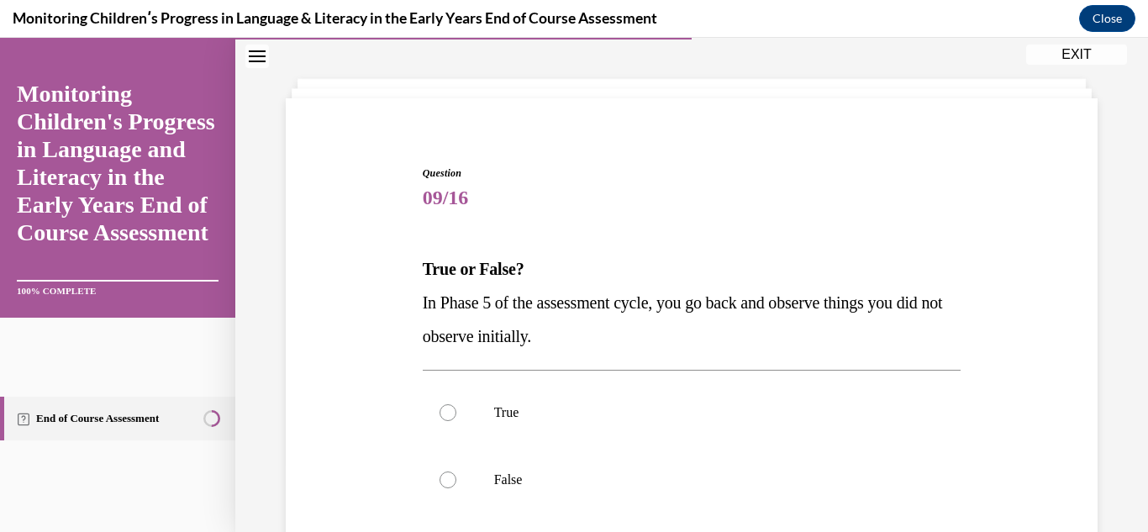
scroll to position [101, 0]
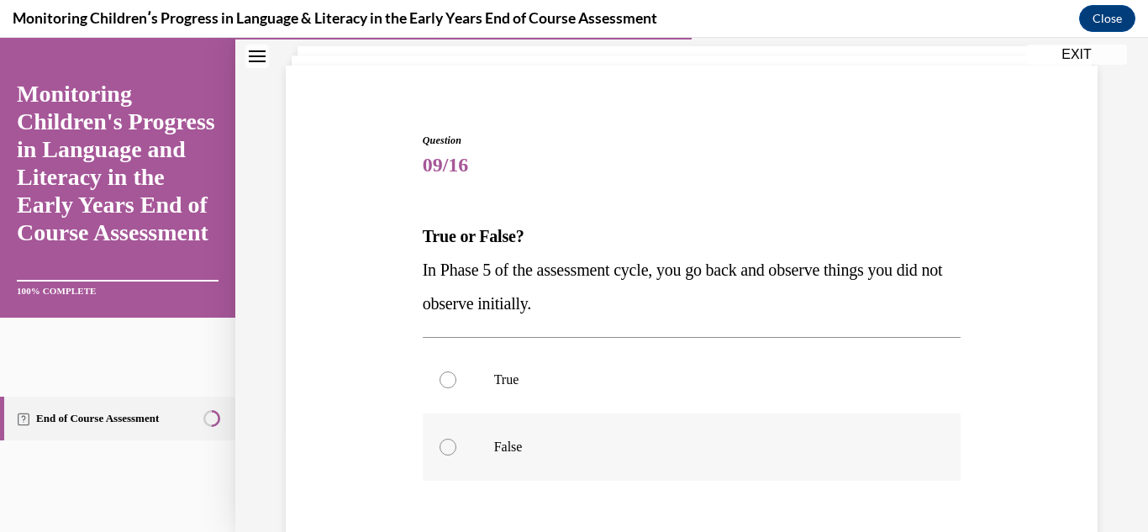
click at [445, 450] on div at bounding box center [447, 447] width 17 height 17
click at [445, 450] on input "False" at bounding box center [447, 447] width 17 height 17
radio input "true"
click at [1116, 497] on div "Question 09/16 True or False? In Phase 5 of the assessment cycle, you go back a…" at bounding box center [691, 356] width 913 height 733
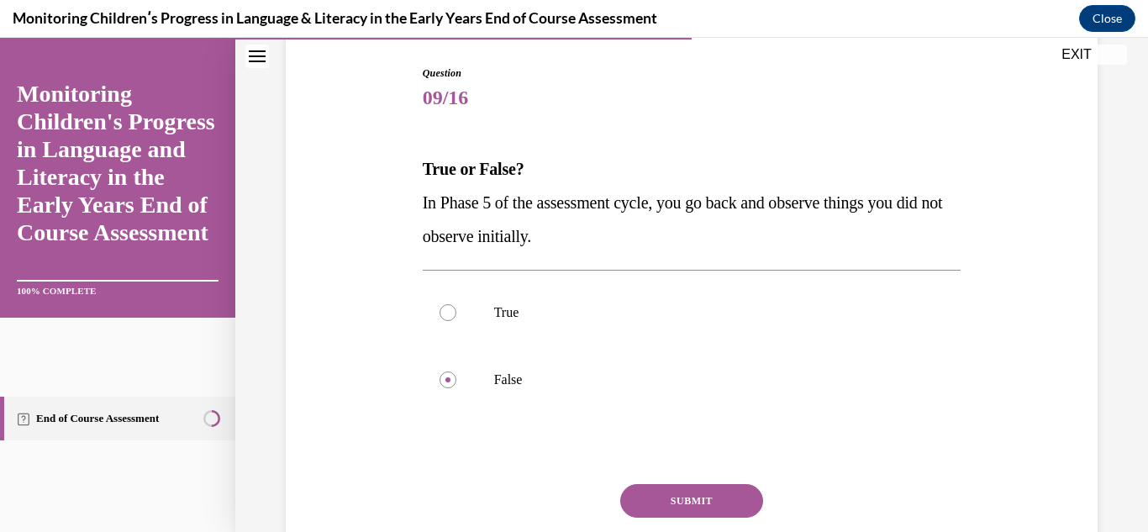
scroll to position [202, 0]
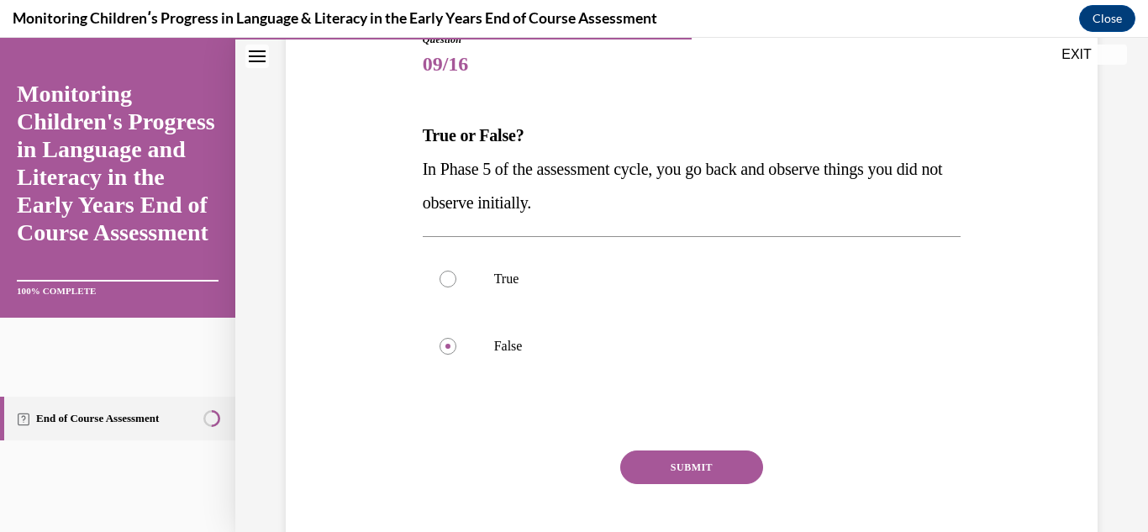
click at [647, 461] on button "SUBMIT" at bounding box center [691, 467] width 143 height 34
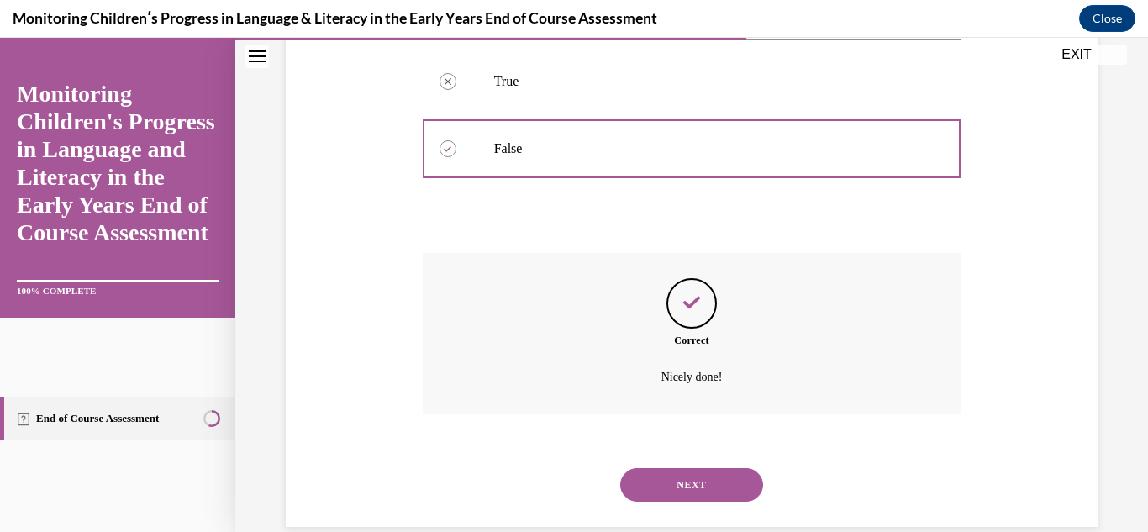
scroll to position [428, 0]
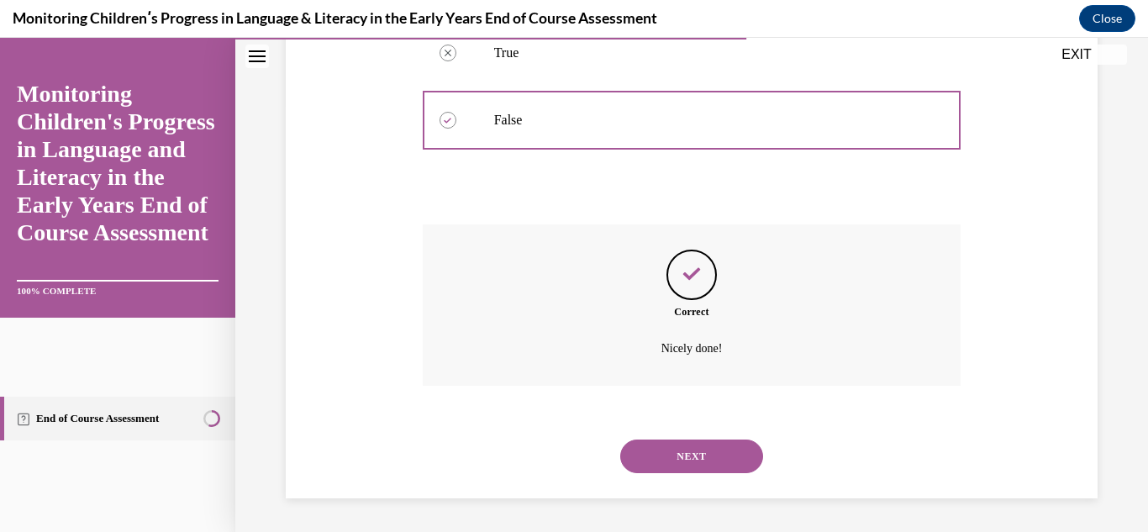
click at [647, 461] on button "NEXT" at bounding box center [691, 456] width 143 height 34
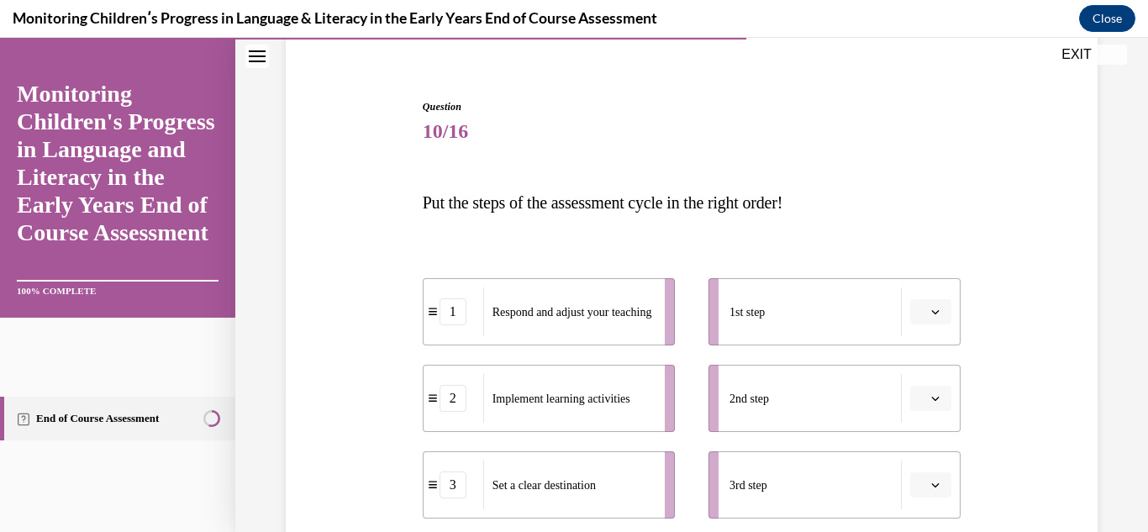
scroll to position [168, 0]
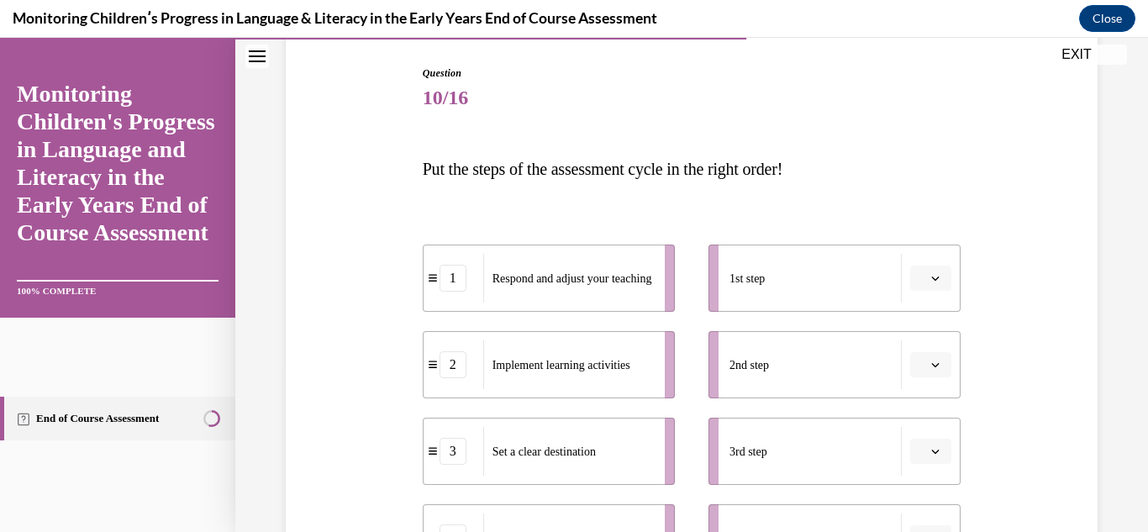
click at [931, 450] on icon "button" at bounding box center [935, 451] width 8 height 8
click at [931, 450] on icon "button" at bounding box center [935, 450] width 8 height 9
click at [931, 450] on icon "button" at bounding box center [935, 451] width 8 height 8
click at [931, 450] on icon "button" at bounding box center [935, 450] width 8 height 9
click at [931, 448] on icon "button" at bounding box center [935, 451] width 8 height 8
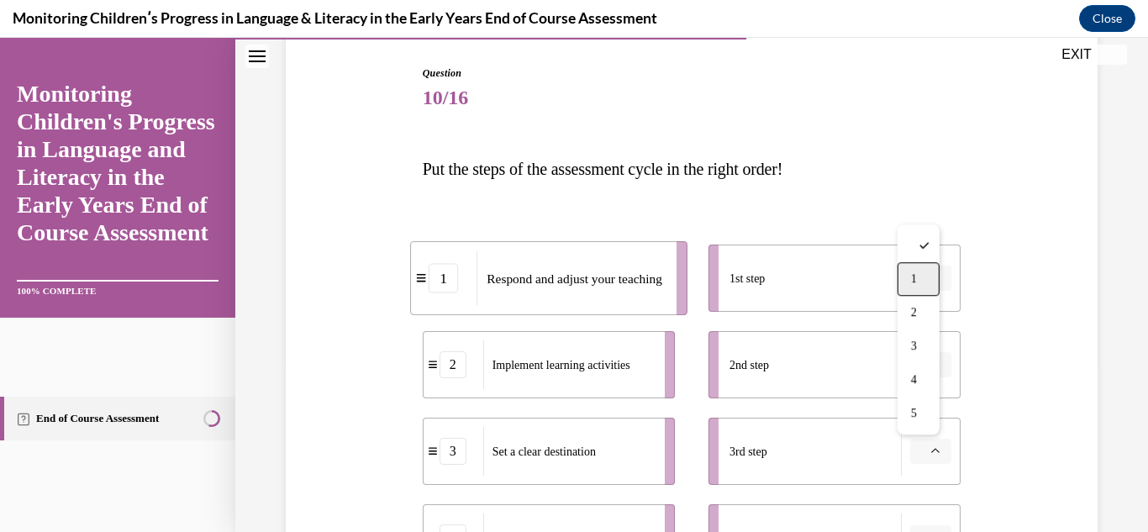
click at [913, 281] on span "1" at bounding box center [914, 278] width 6 height 13
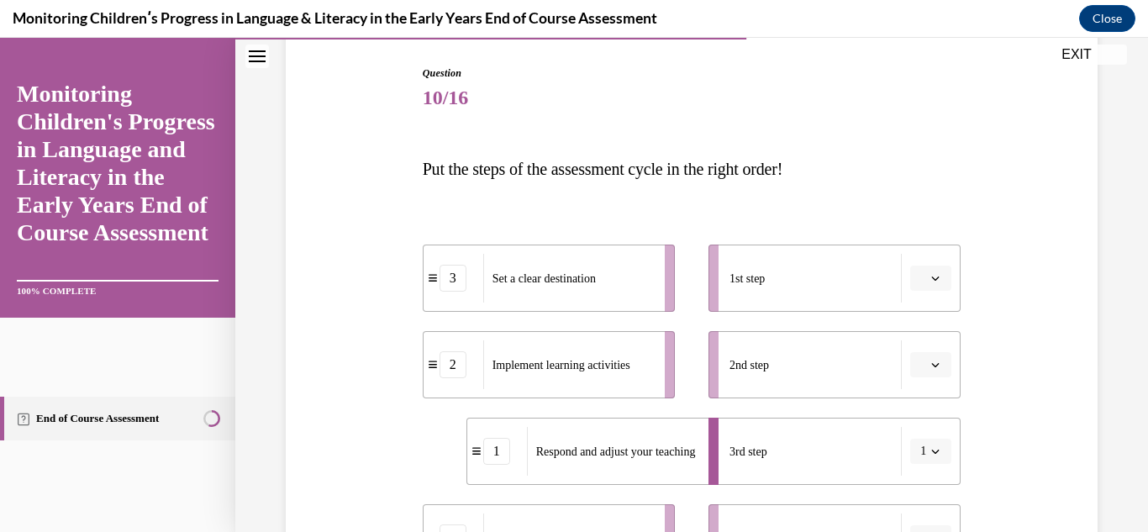
click at [1037, 447] on div "Question 10/16 Put the steps of the assessment cycle in the right order! 3 Set …" at bounding box center [691, 440] width 820 height 851
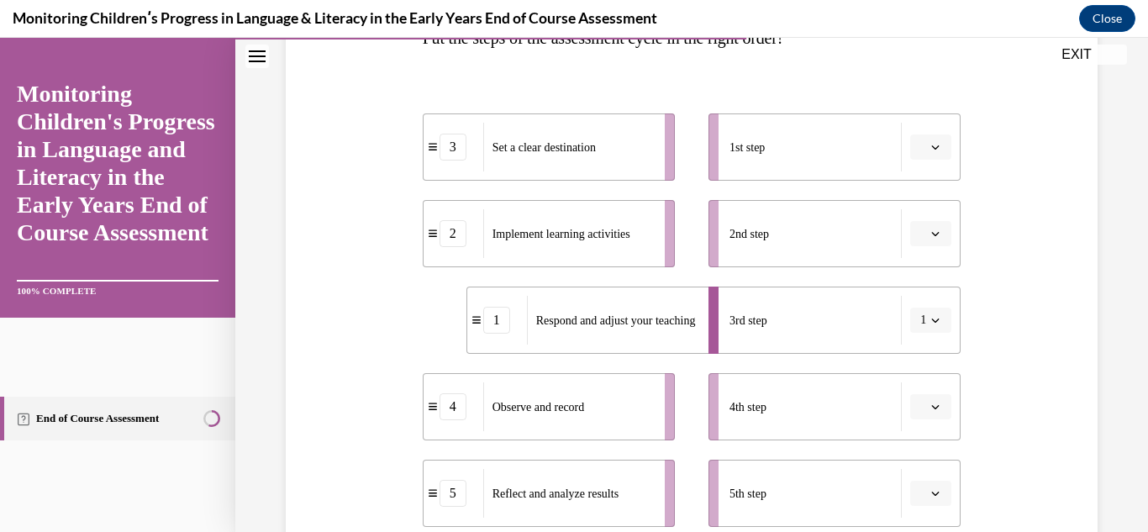
scroll to position [303, 0]
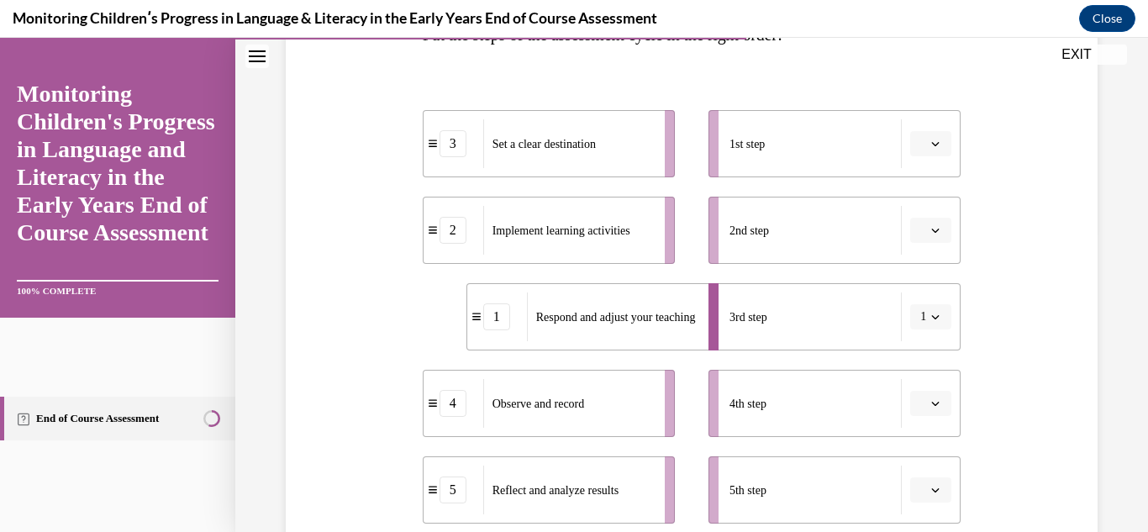
click at [932, 492] on icon "button" at bounding box center [936, 490] width 8 height 4
click at [908, 453] on div "5" at bounding box center [918, 452] width 42 height 34
click at [931, 234] on icon "button" at bounding box center [935, 230] width 8 height 8
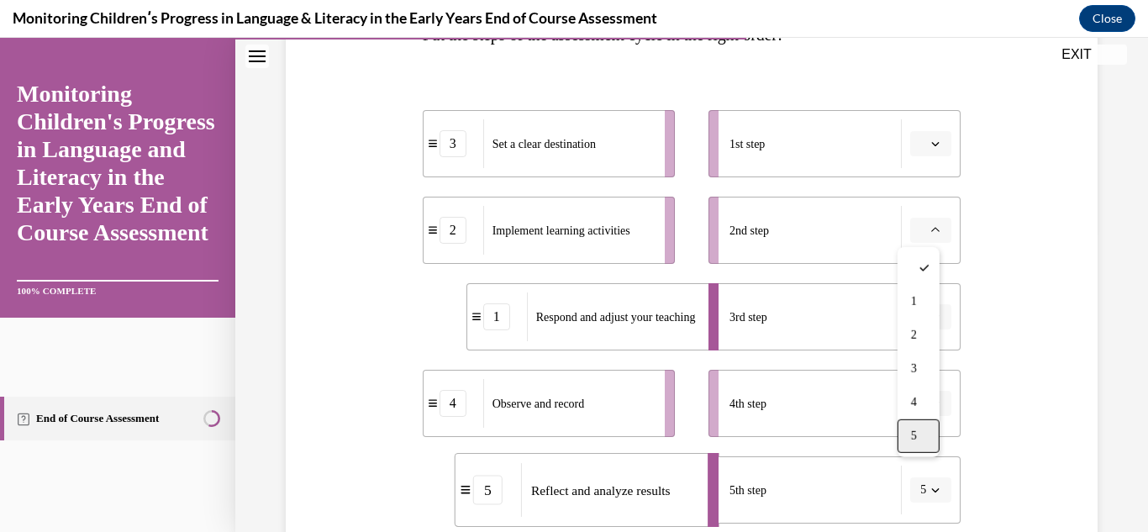
click at [910, 444] on div "5" at bounding box center [918, 436] width 42 height 34
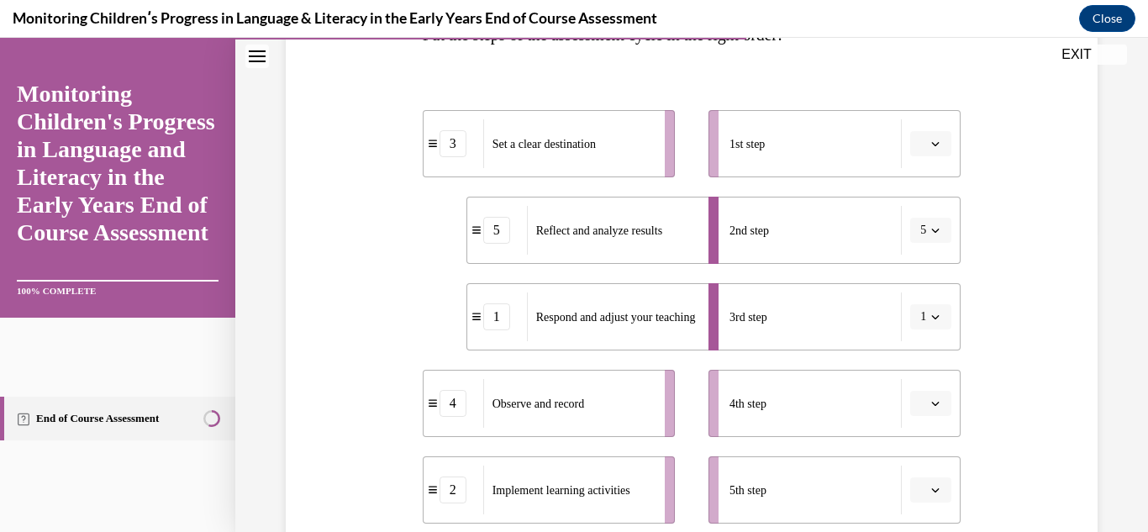
click at [931, 145] on icon "button" at bounding box center [935, 143] width 8 height 8
click at [918, 272] on div "3" at bounding box center [918, 283] width 42 height 34
click at [931, 317] on icon "button" at bounding box center [935, 317] width 8 height 8
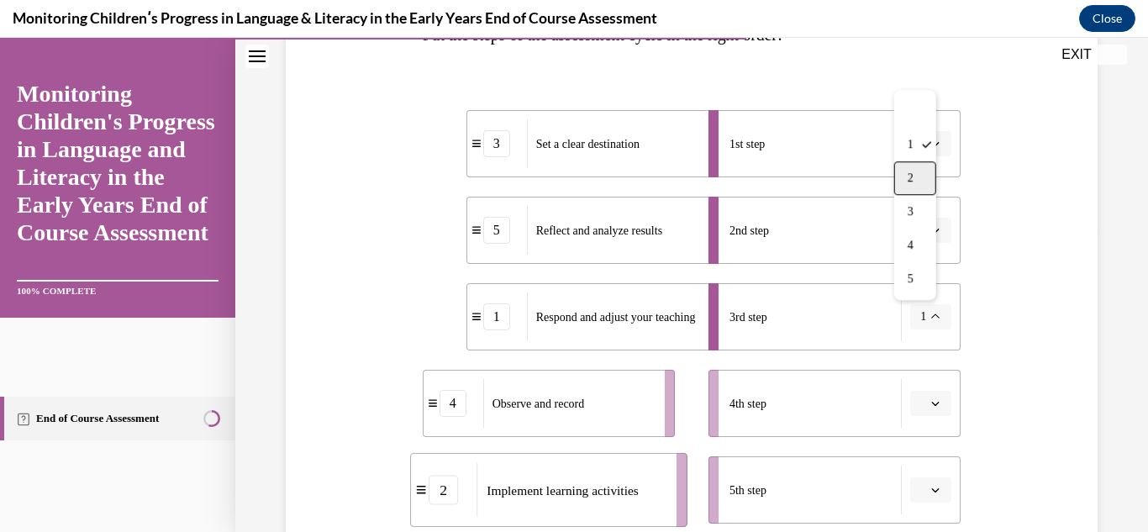
click at [914, 176] on div "2" at bounding box center [915, 178] width 42 height 34
click at [931, 318] on icon "button" at bounding box center [935, 317] width 8 height 8
click at [929, 397] on span "button" at bounding box center [935, 403] width 12 height 12
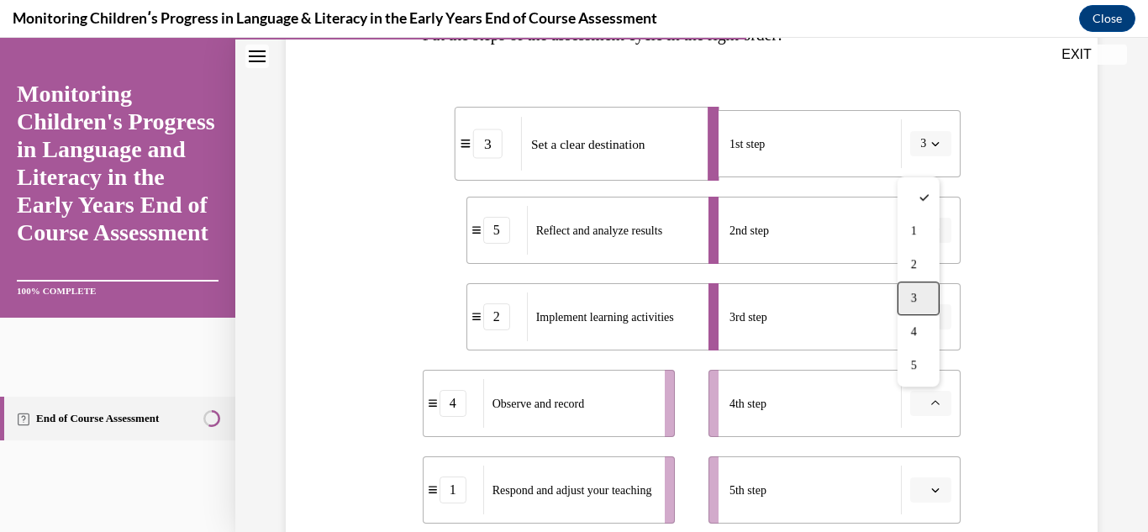
click at [920, 309] on div "3" at bounding box center [918, 298] width 42 height 34
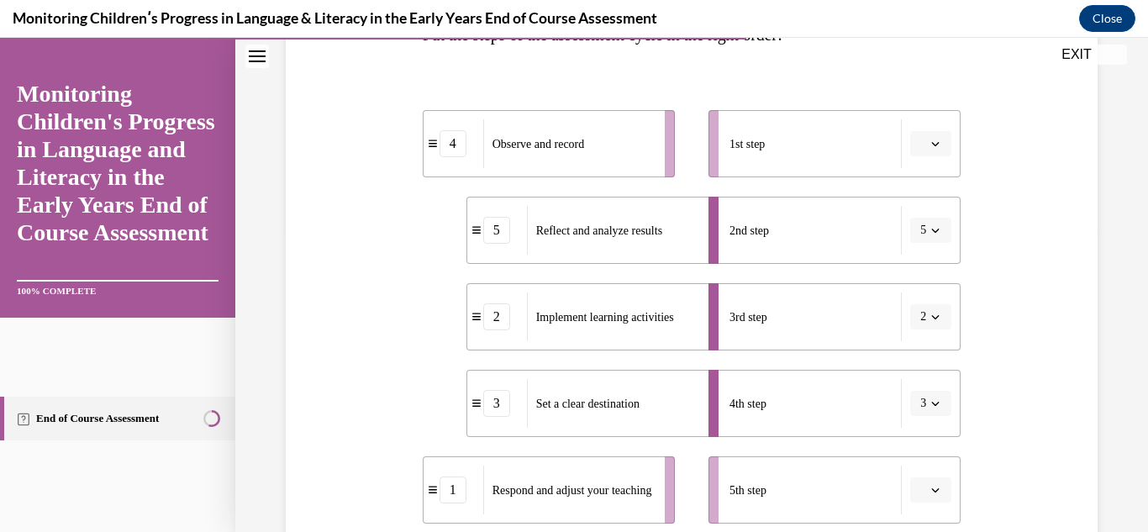
click at [1116, 465] on div "Question 10/16 Put the steps of the assessment cycle in the right order! 4 Obse…" at bounding box center [691, 276] width 913 height 977
click at [932, 145] on icon "button" at bounding box center [936, 144] width 8 height 4
click at [923, 287] on div "3" at bounding box center [918, 283] width 42 height 34
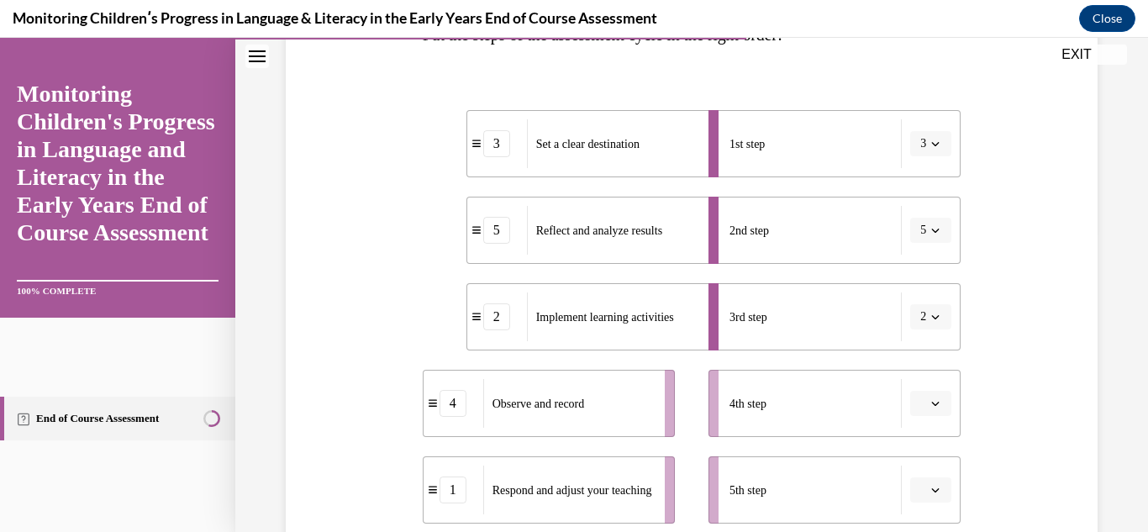
click at [931, 401] on icon "button" at bounding box center [935, 403] width 8 height 8
drag, startPoint x: 924, startPoint y: 401, endPoint x: 940, endPoint y: 271, distance: 131.2
click at [940, 271] on ul "1st step 3 2nd step 5 3rd step 2 4th step 5th step" at bounding box center [826, 316] width 269 height 413
click at [929, 397] on span "button" at bounding box center [935, 403] width 12 height 12
click at [921, 477] on button "button" at bounding box center [930, 489] width 41 height 25
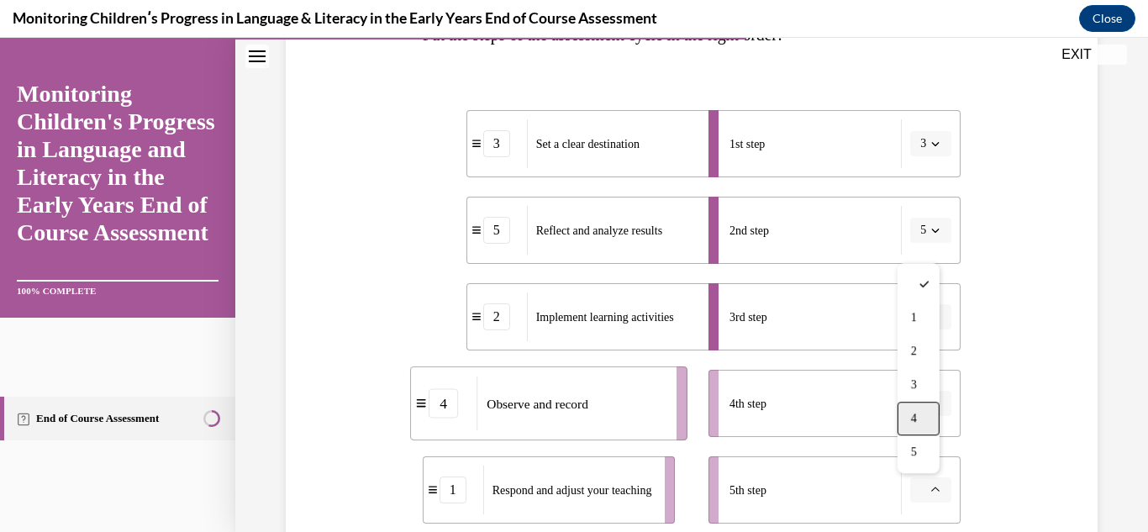
click at [913, 418] on span "4" at bounding box center [914, 418] width 6 height 13
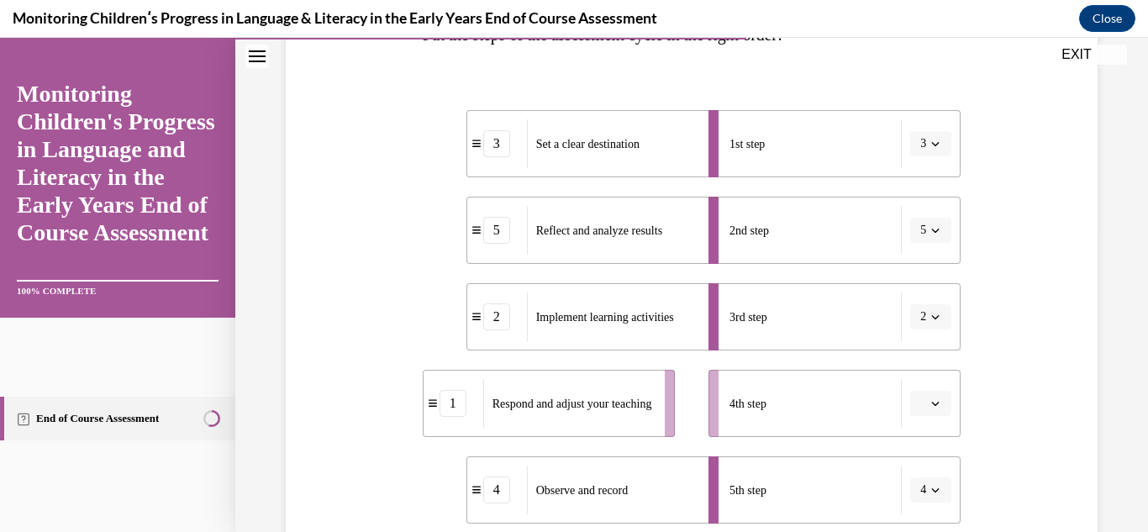
click at [921, 394] on button "button" at bounding box center [930, 403] width 41 height 25
click at [919, 323] on div "4" at bounding box center [918, 332] width 42 height 34
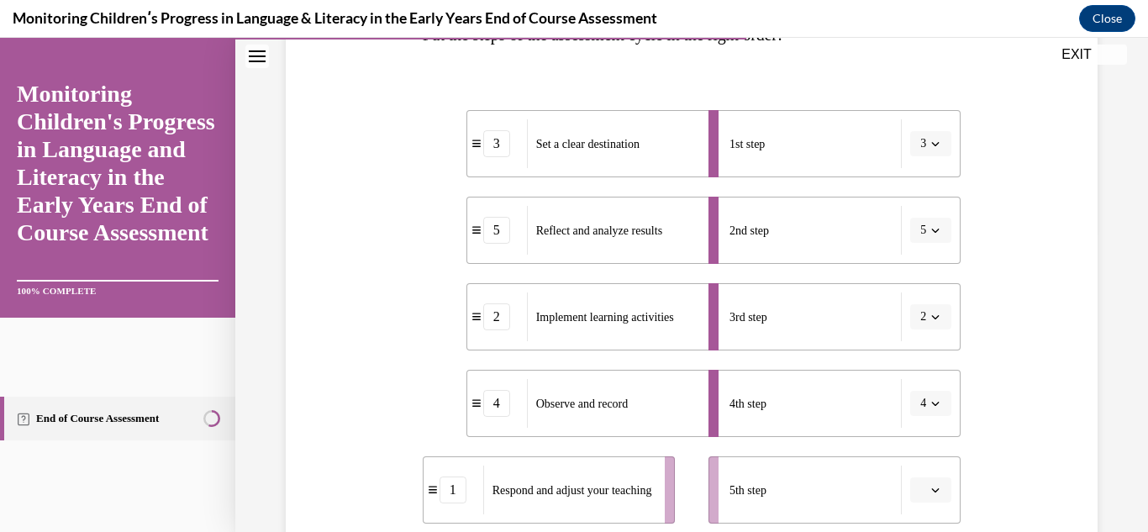
click at [1090, 351] on div "Question 10/16 Put the steps of the assessment cycle in the right order! 3 Set …" at bounding box center [691, 276] width 913 height 977
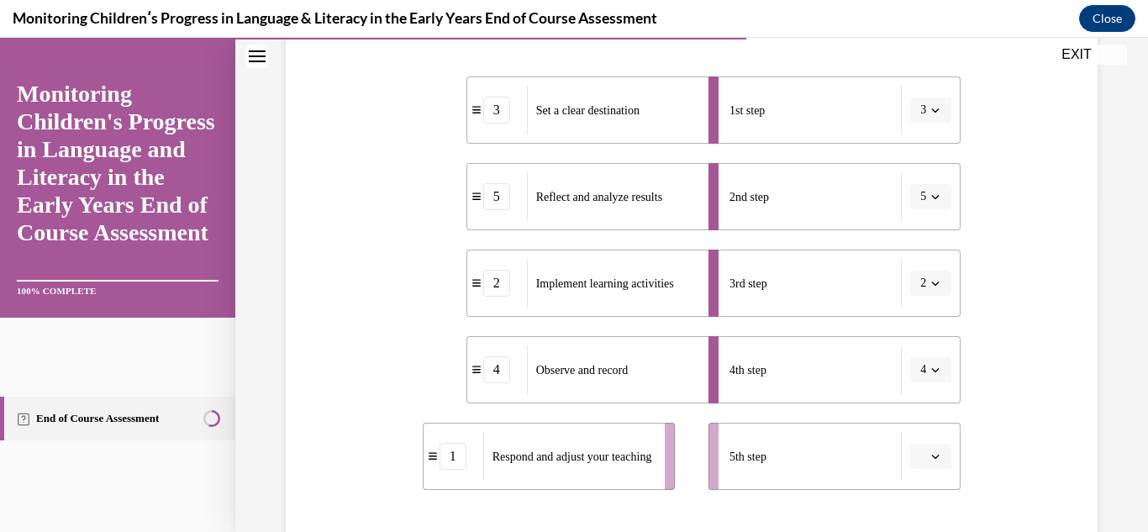
scroll to position [403, 0]
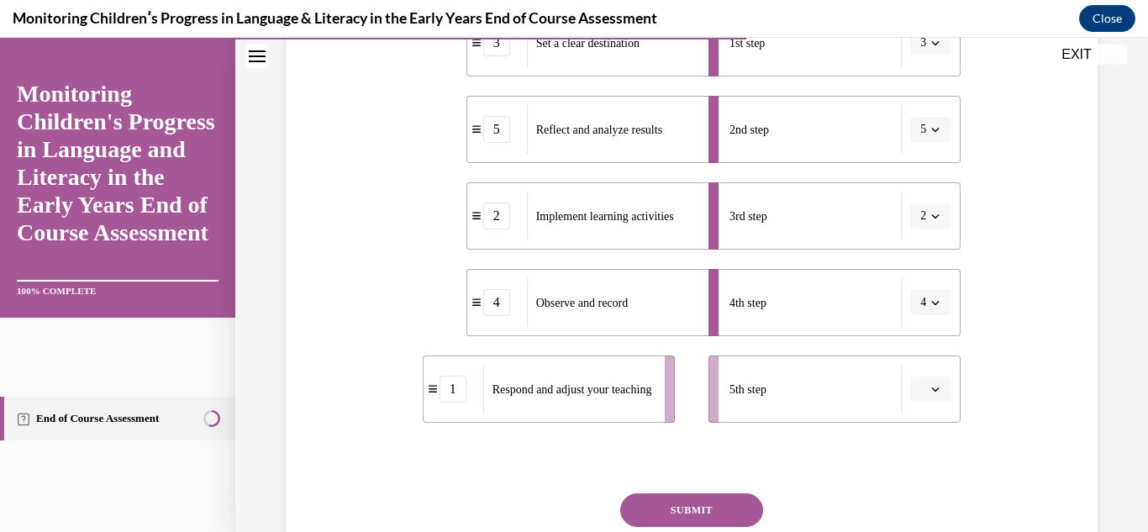
click at [698, 518] on button "SUBMIT" at bounding box center [691, 510] width 143 height 34
click at [932, 389] on icon "button" at bounding box center [936, 389] width 8 height 4
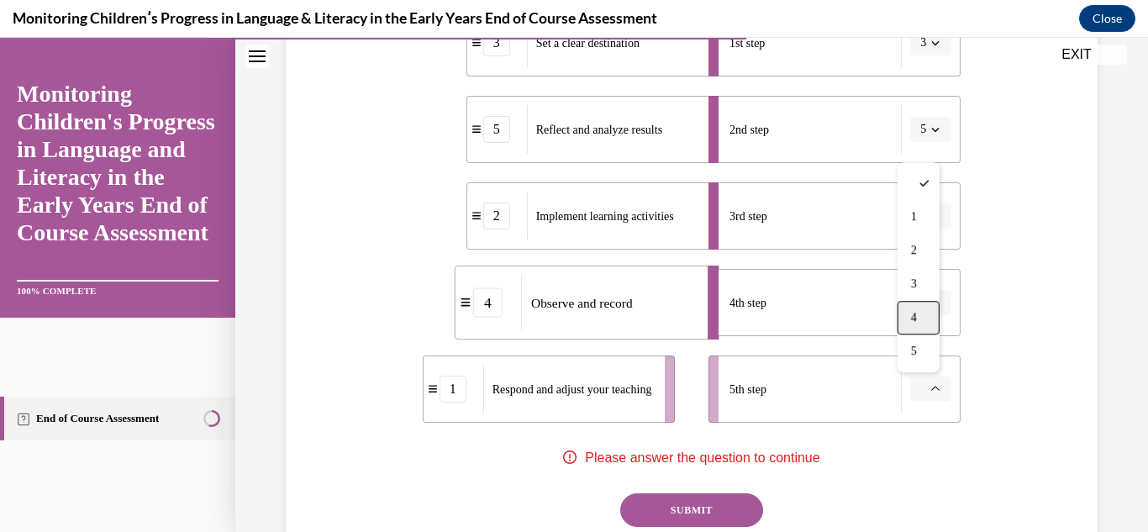
click at [909, 323] on div "4" at bounding box center [918, 318] width 42 height 34
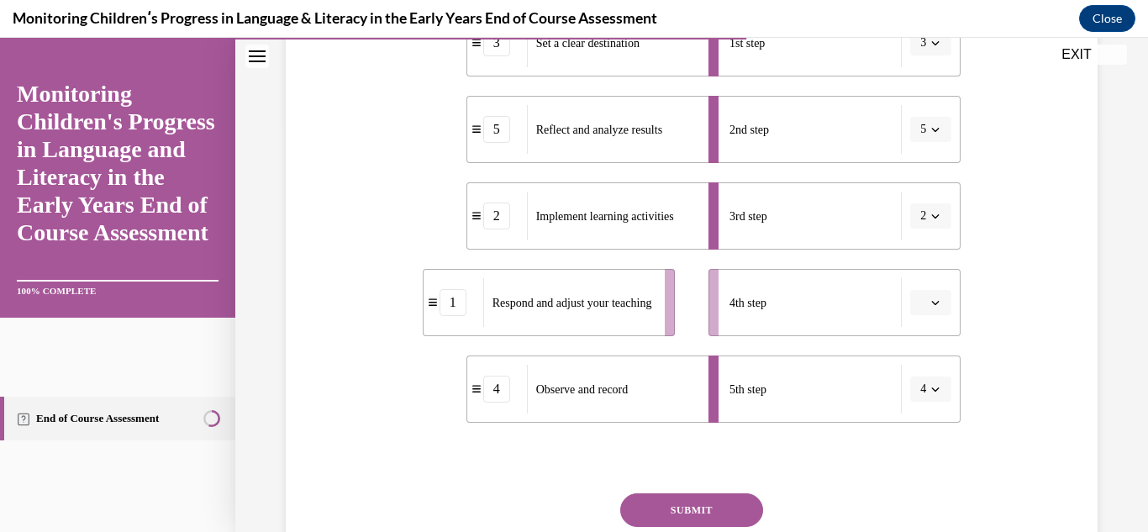
click at [920, 304] on span "Please select an option" at bounding box center [923, 302] width 6 height 17
click at [908, 376] on div "1" at bounding box center [918, 374] width 42 height 34
click at [733, 494] on button "SUBMIT" at bounding box center [691, 510] width 143 height 34
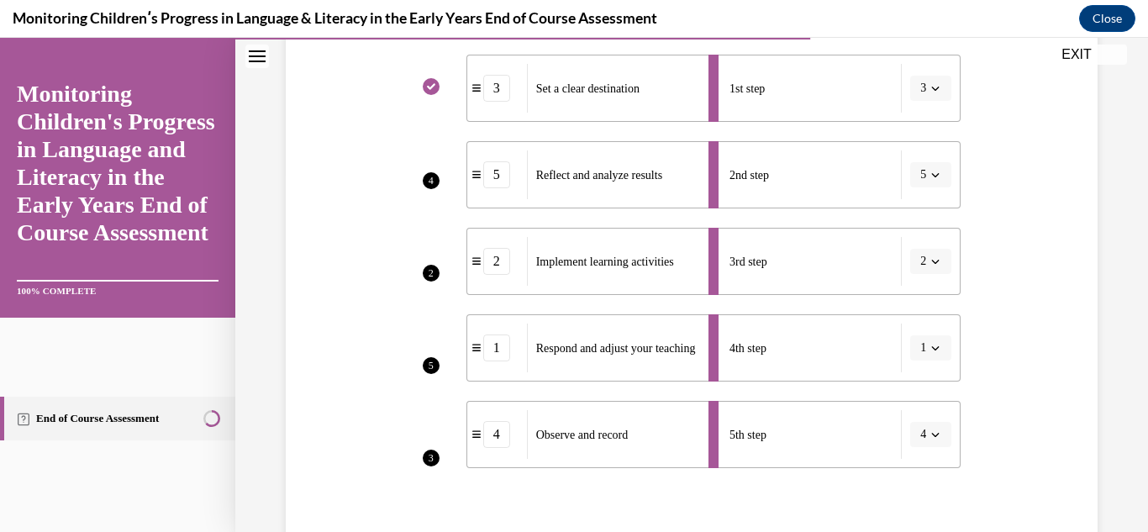
scroll to position [356, 0]
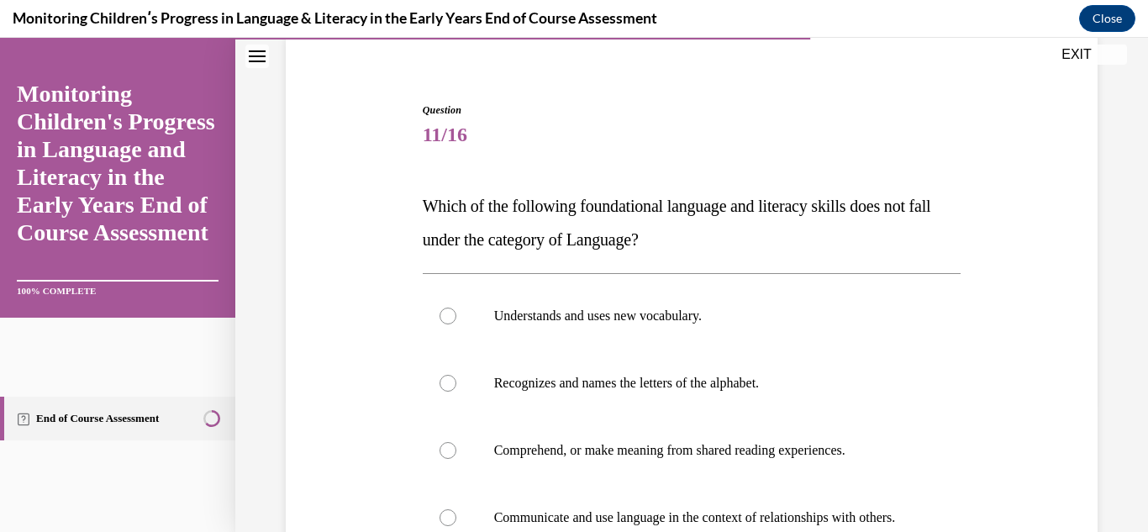
scroll to position [134, 0]
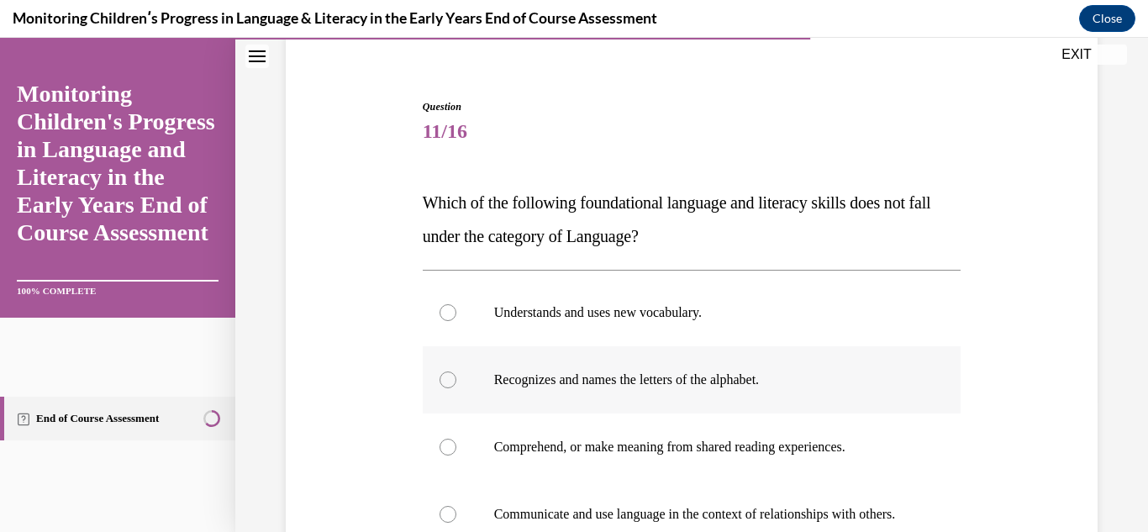
click at [443, 376] on div at bounding box center [447, 379] width 17 height 17
click at [443, 376] on input "Recognizes and names the letters of the alphabet." at bounding box center [447, 379] width 17 height 17
radio input "true"
click at [1066, 446] on div "Question 11/16 Which of the following foundational language and literacy skills…" at bounding box center [691, 403] width 820 height 708
click at [1107, 457] on div "Question 11/16 Which of the following foundational language and literacy skills…" at bounding box center [691, 373] width 913 height 834
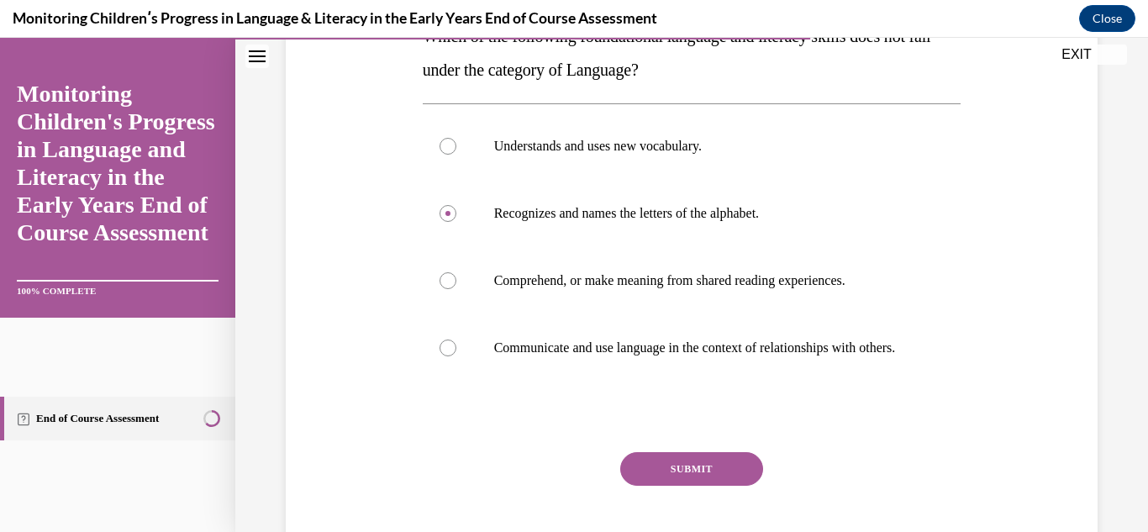
scroll to position [303, 0]
click at [742, 484] on button "SUBMIT" at bounding box center [691, 467] width 143 height 34
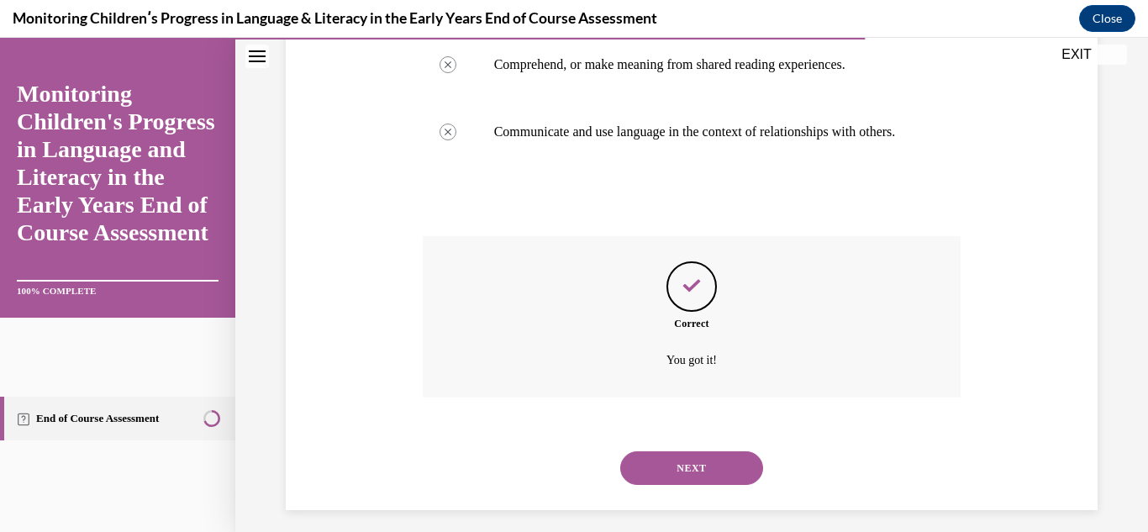
scroll to position [545, 0]
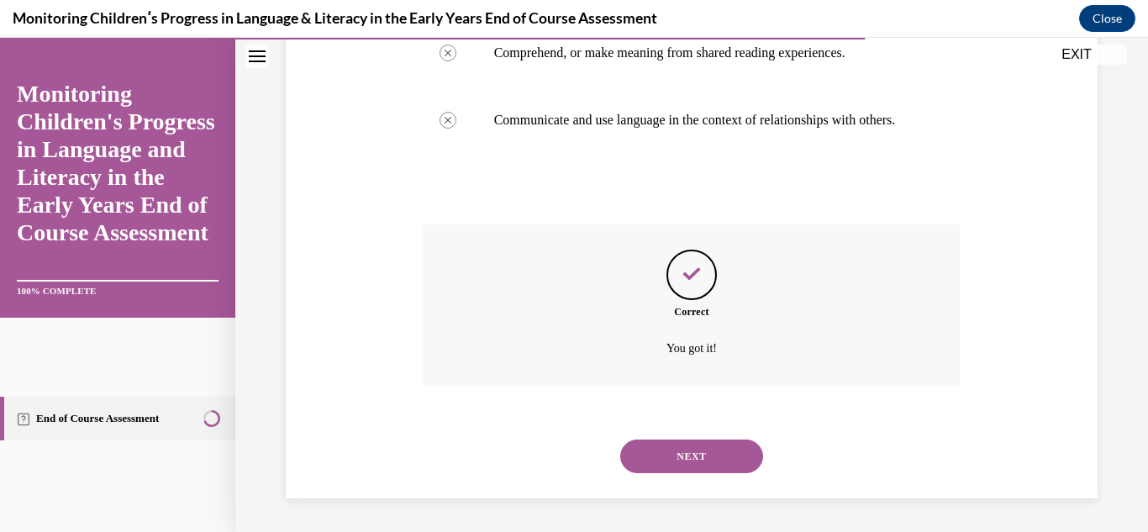
click at [674, 464] on button "NEXT" at bounding box center [691, 456] width 143 height 34
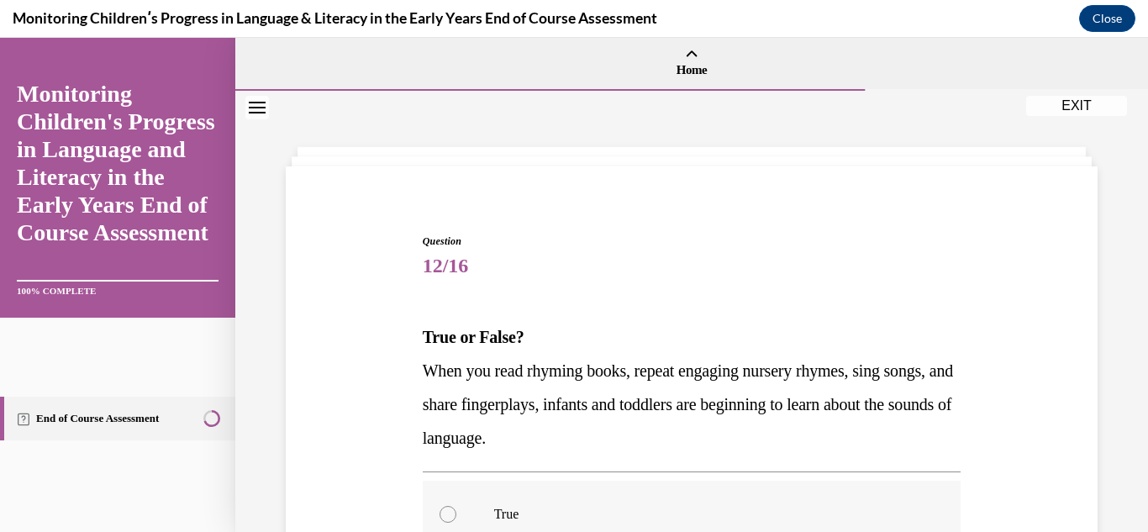
click at [449, 517] on div at bounding box center [447, 514] width 17 height 17
click at [449, 517] on input "True" at bounding box center [447, 514] width 17 height 17
radio input "true"
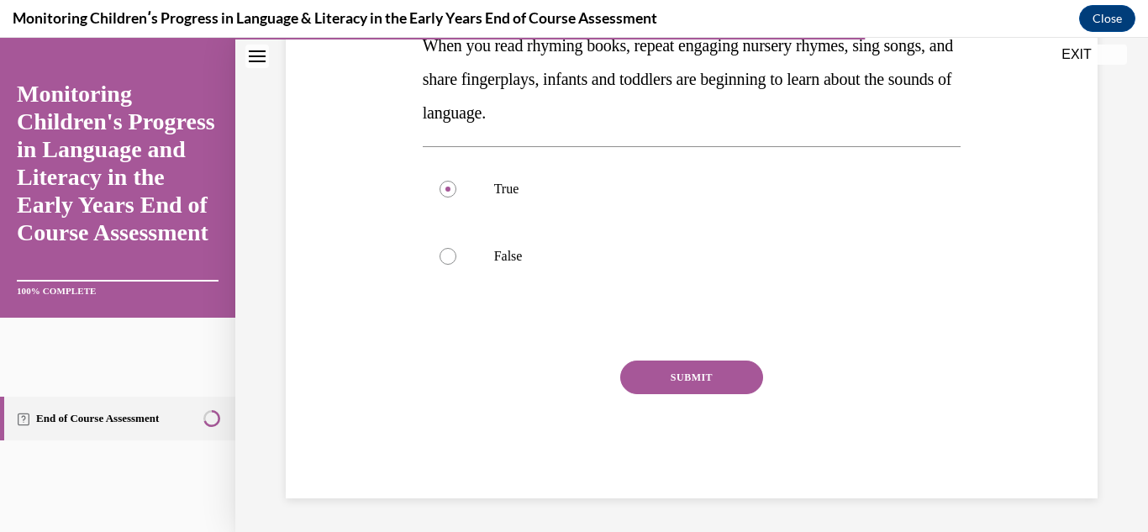
click at [694, 373] on button "SUBMIT" at bounding box center [691, 377] width 143 height 34
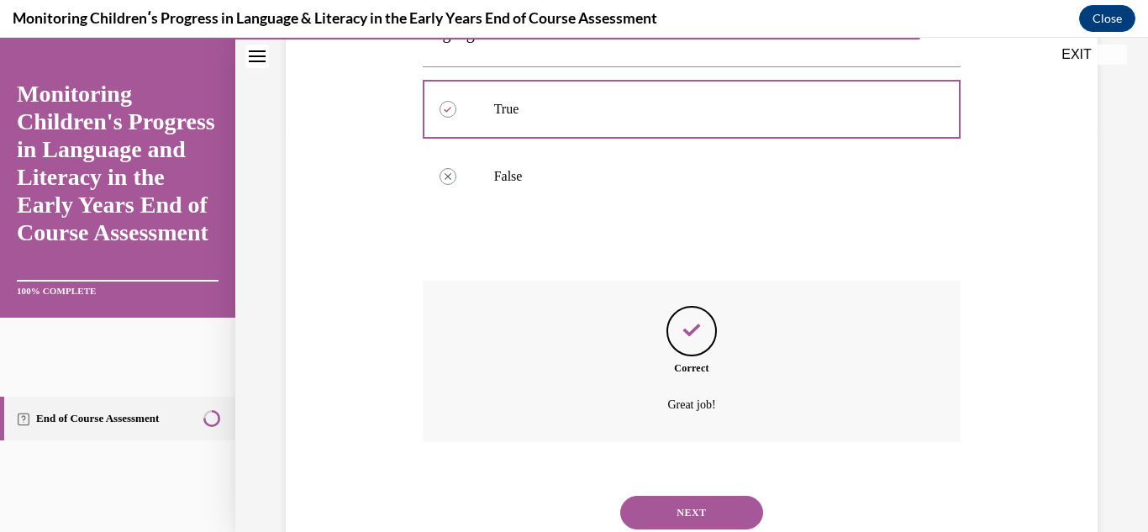
scroll to position [461, 0]
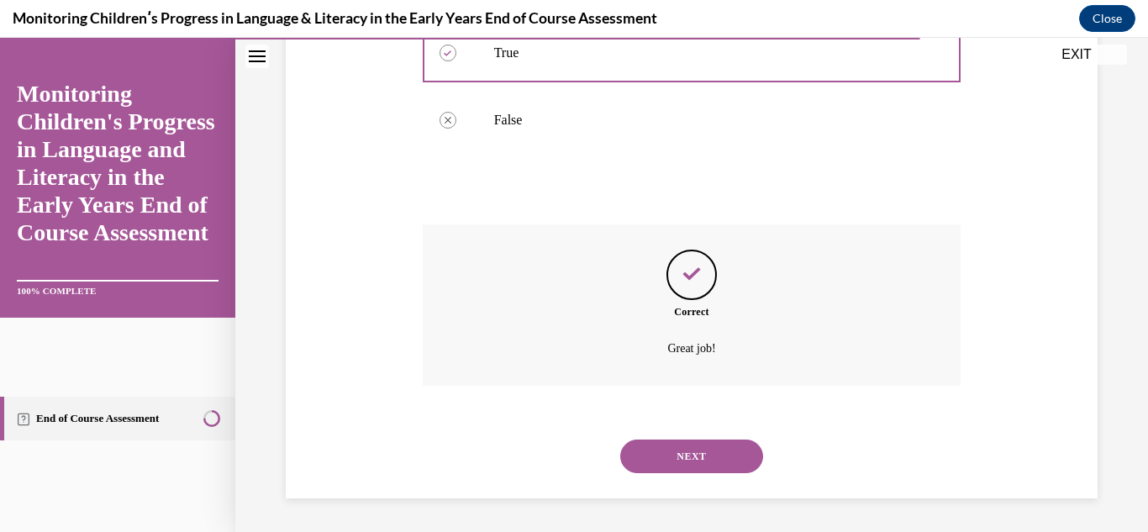
click at [659, 455] on button "NEXT" at bounding box center [691, 456] width 143 height 34
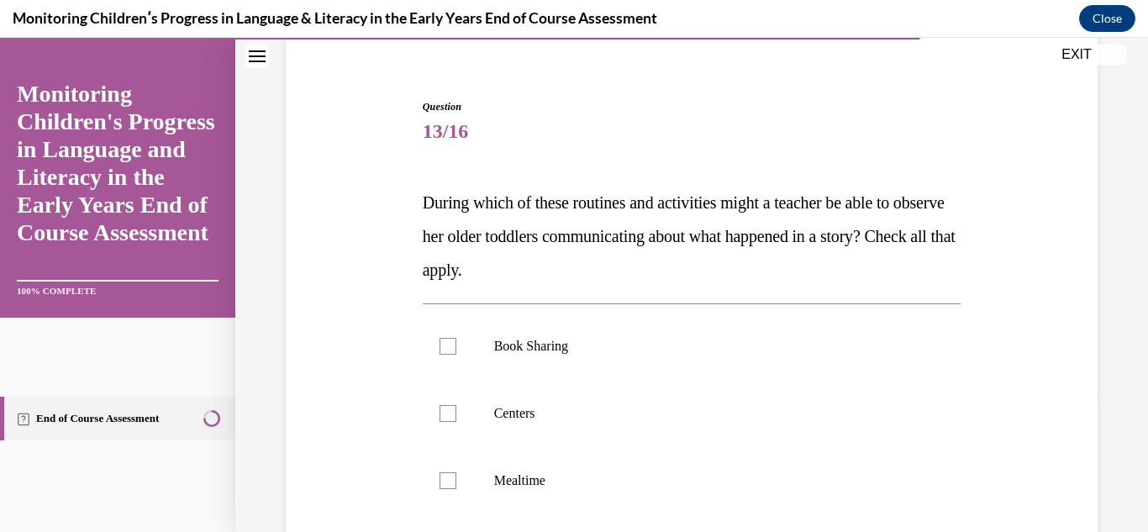
scroll to position [168, 0]
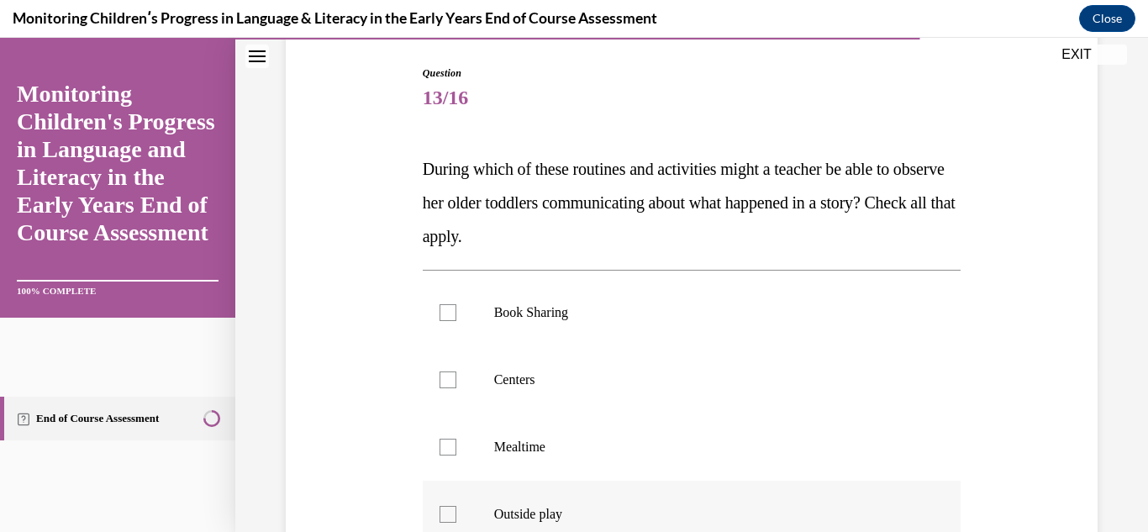
click at [441, 509] on div at bounding box center [447, 514] width 17 height 17
click at [441, 509] on input "Outside play" at bounding box center [447, 514] width 17 height 17
checkbox input "true"
click at [439, 442] on div at bounding box center [447, 447] width 17 height 17
click at [439, 442] on input "Mealtime" at bounding box center [447, 447] width 17 height 17
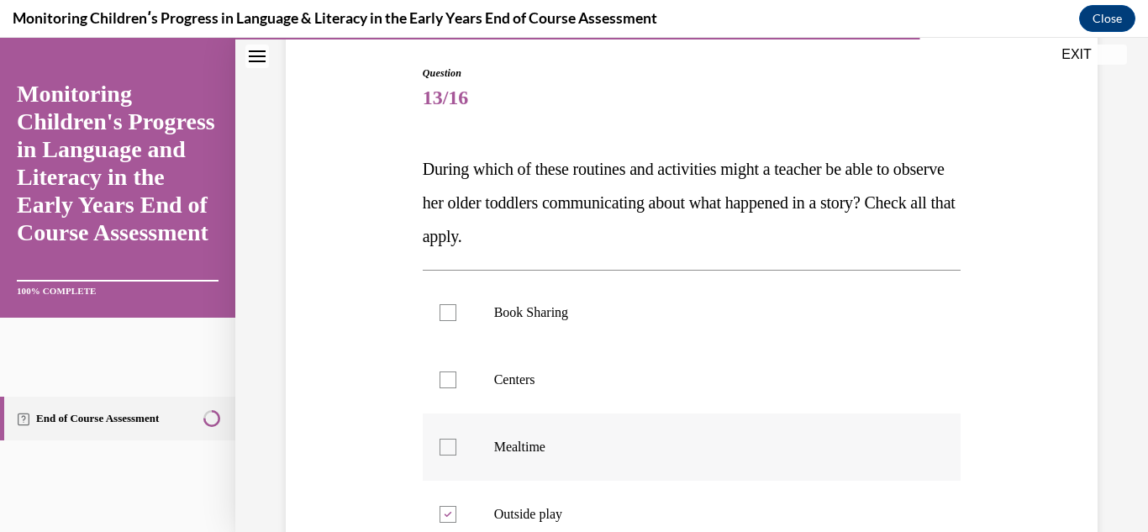
checkbox input "true"
click at [445, 380] on div at bounding box center [447, 379] width 17 height 17
click at [445, 380] on input "Centers" at bounding box center [447, 379] width 17 height 17
checkbox input "true"
click at [444, 307] on div at bounding box center [447, 312] width 17 height 17
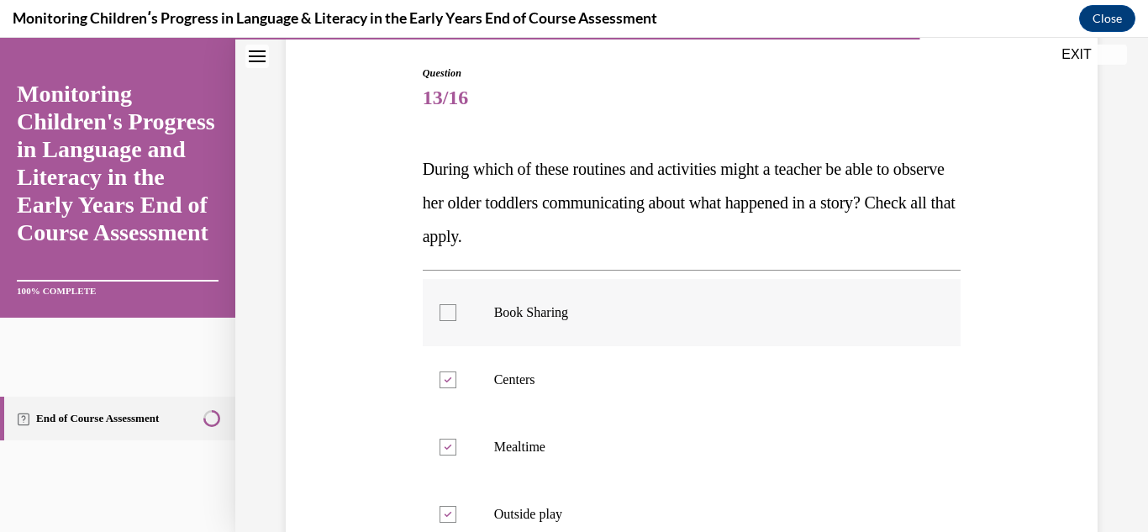
click at [444, 307] on input "Book Sharing" at bounding box center [447, 312] width 17 height 17
checkbox input "true"
click at [1091, 371] on div "Question 13/16 During which of these routines and activities might a teacher be…" at bounding box center [691, 356] width 913 height 867
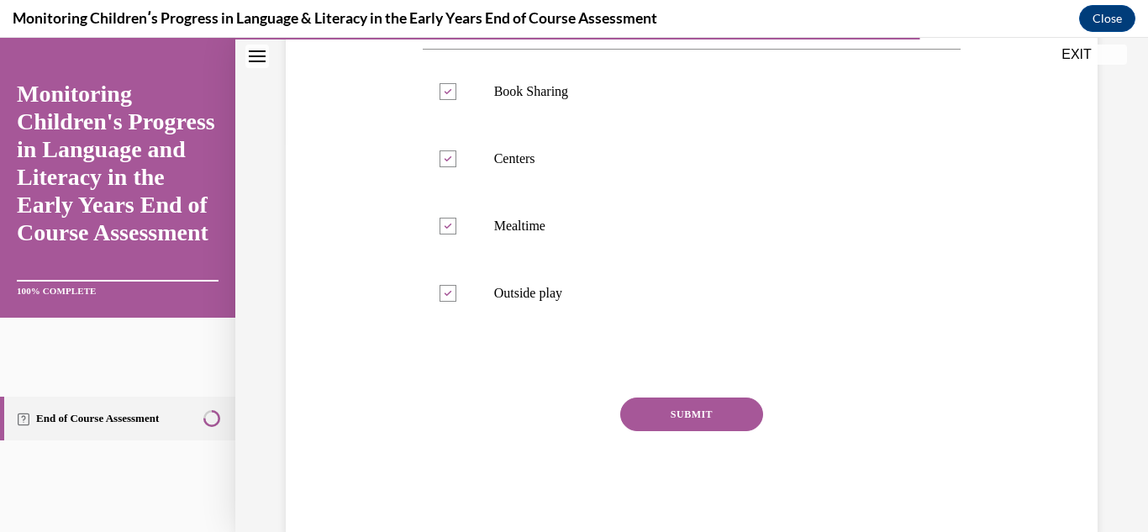
scroll to position [426, 0]
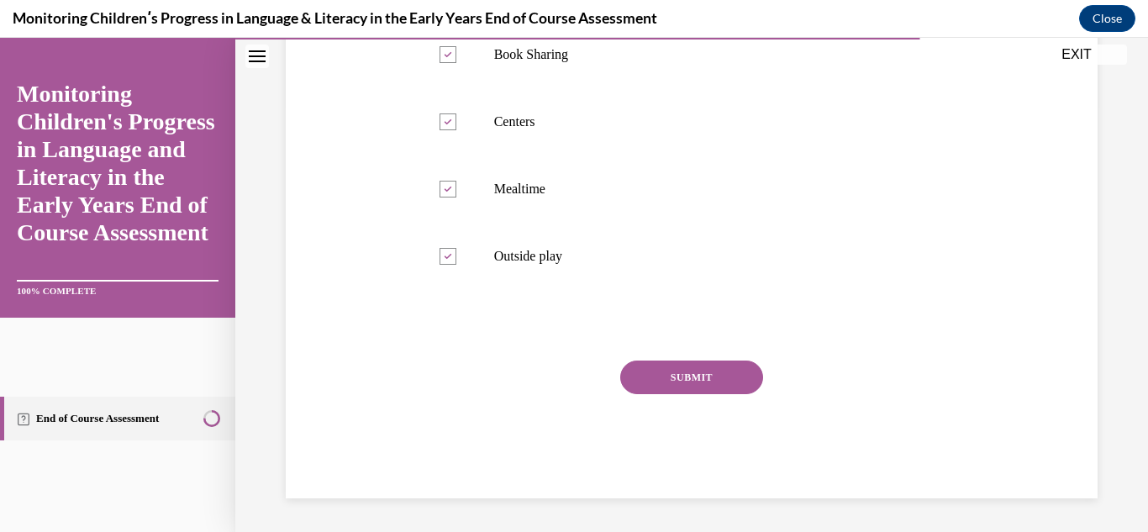
click at [741, 376] on button "SUBMIT" at bounding box center [691, 377] width 143 height 34
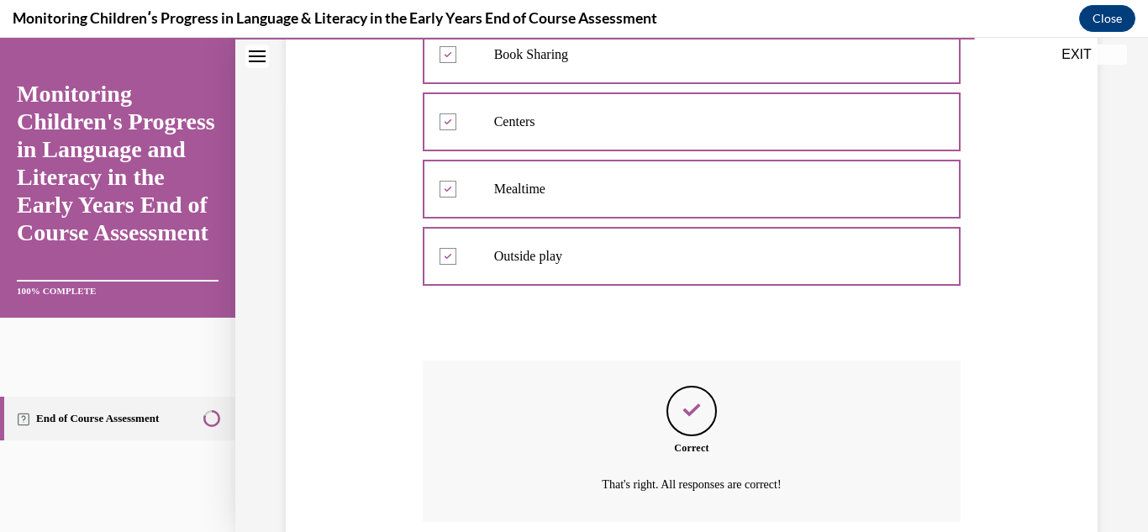
scroll to position [562, 0]
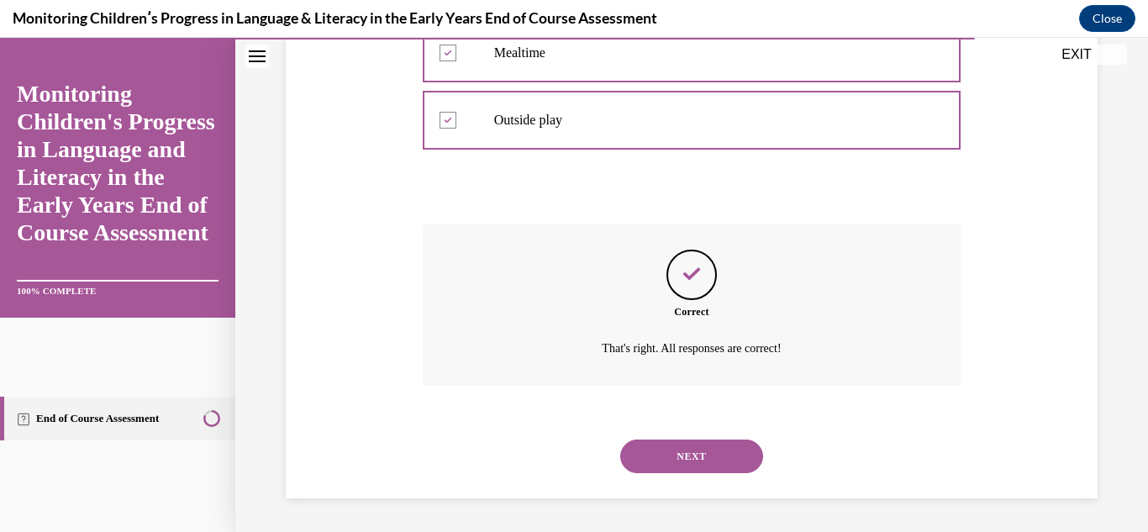
click at [683, 460] on button "NEXT" at bounding box center [691, 456] width 143 height 34
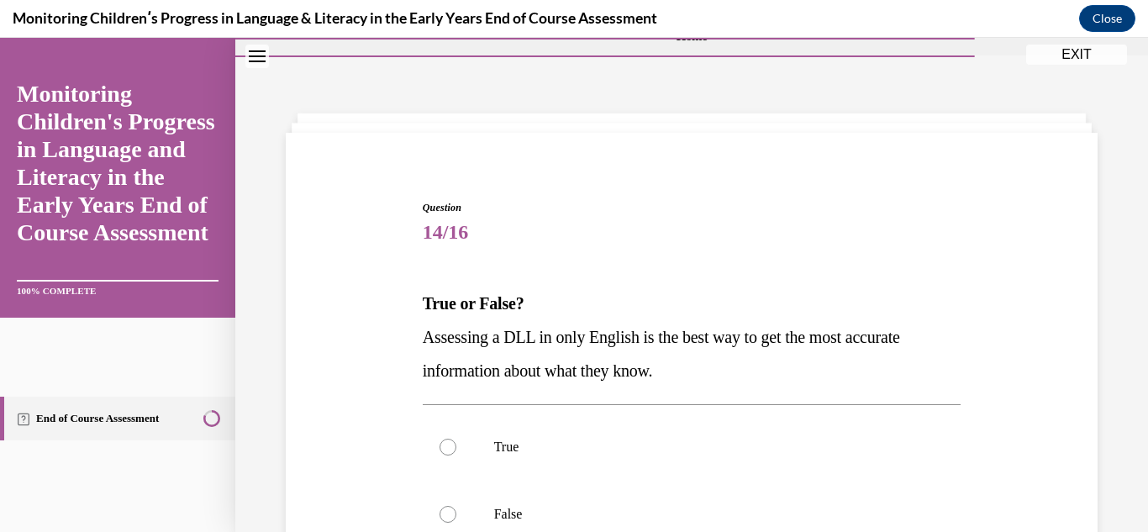
scroll to position [67, 0]
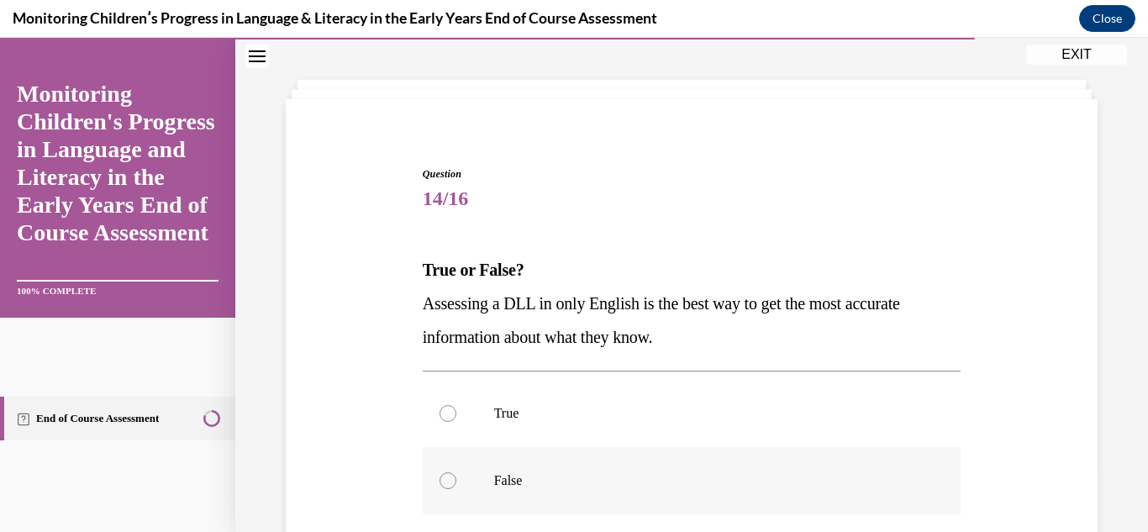
click at [451, 476] on div at bounding box center [447, 480] width 17 height 17
click at [451, 476] on input "False" at bounding box center [447, 480] width 17 height 17
radio input "true"
click at [1097, 432] on div "Question 14/16 True or False? Assessing a DLL in only English is the best way t…" at bounding box center [691, 390] width 913 height 733
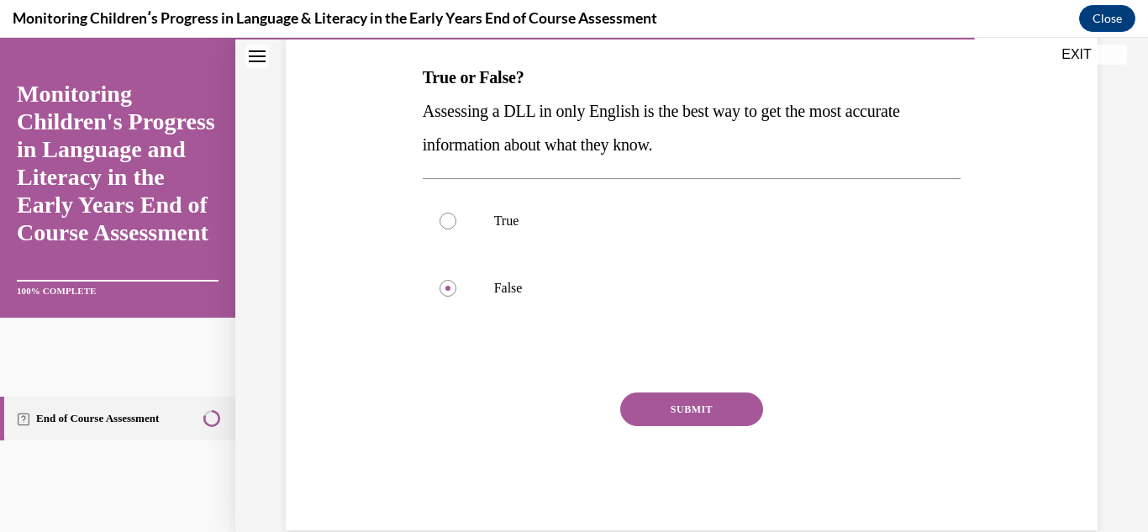
scroll to position [292, 0]
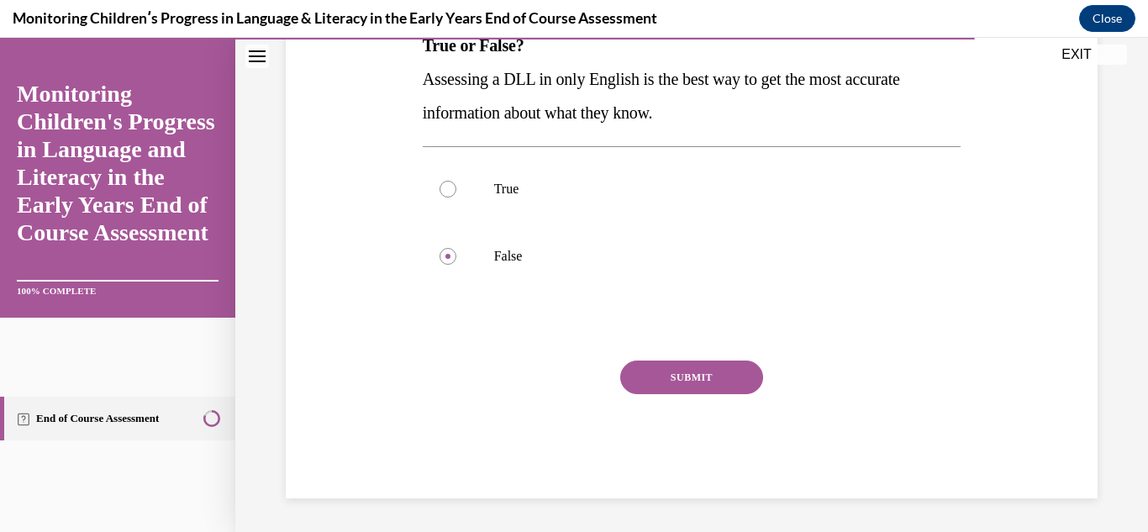
click at [721, 380] on button "SUBMIT" at bounding box center [691, 377] width 143 height 34
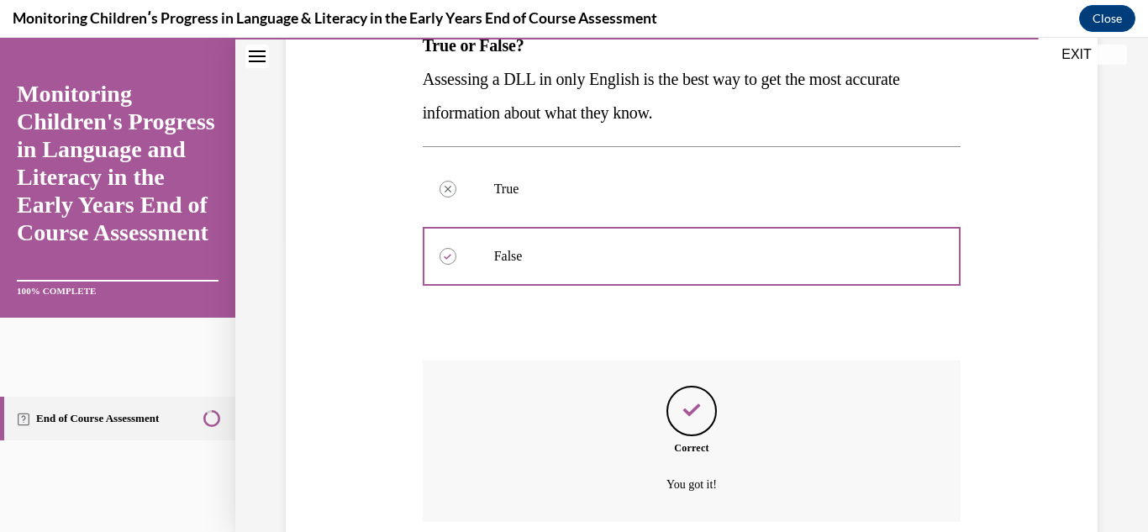
scroll to position [428, 0]
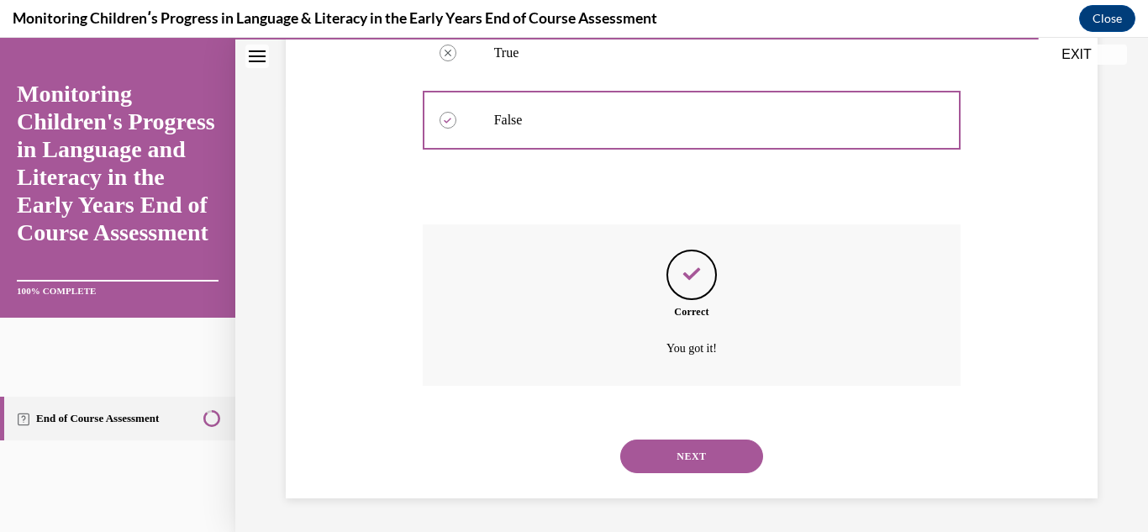
click at [687, 458] on button "NEXT" at bounding box center [691, 456] width 143 height 34
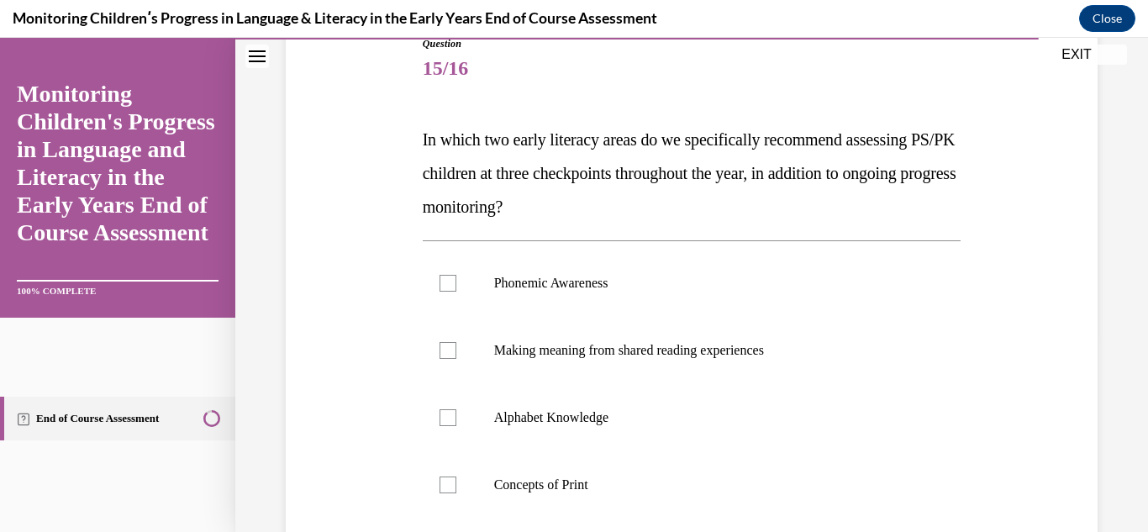
scroll to position [202, 0]
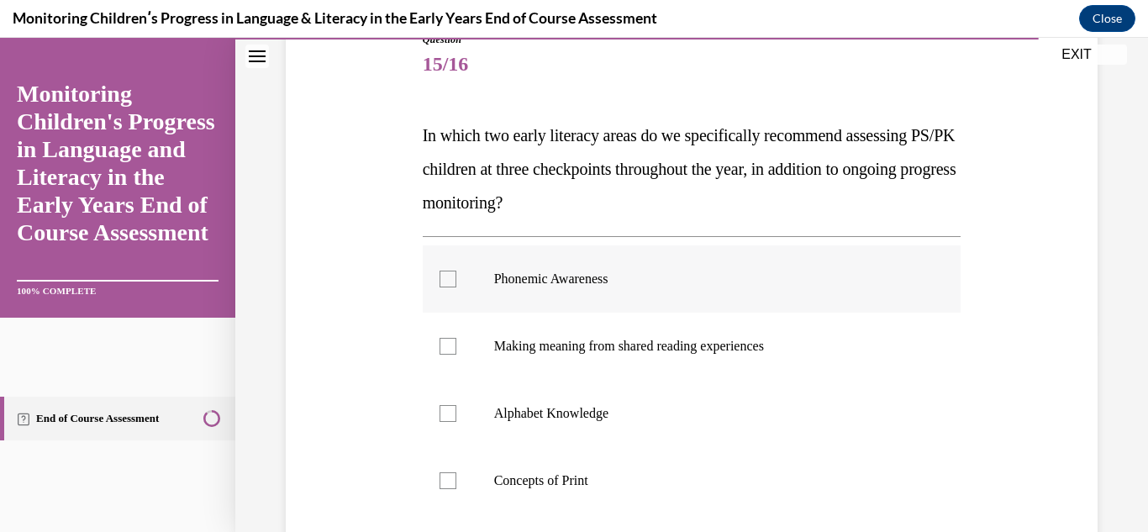
click at [442, 280] on div at bounding box center [447, 279] width 17 height 17
click at [442, 280] on input "Phonemic Awareness" at bounding box center [447, 279] width 17 height 17
checkbox input "true"
click at [445, 412] on div at bounding box center [447, 413] width 17 height 17
click at [445, 412] on input "Alphabet Knowledge" at bounding box center [447, 413] width 17 height 17
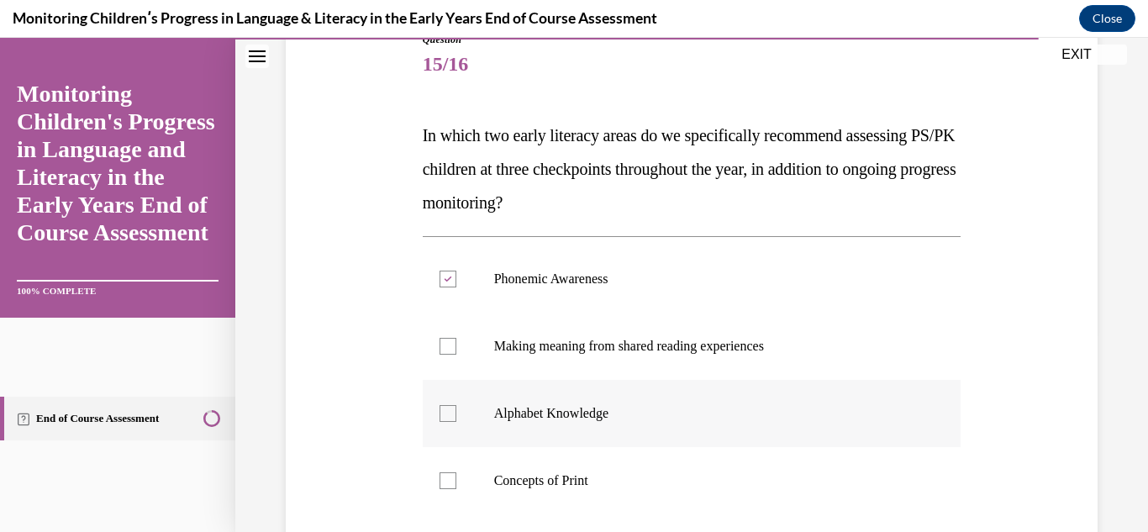
checkbox input "true"
click at [1106, 473] on div "Question 15/16 In which two early literacy areas do we specifically recommend a…" at bounding box center [691, 322] width 913 height 867
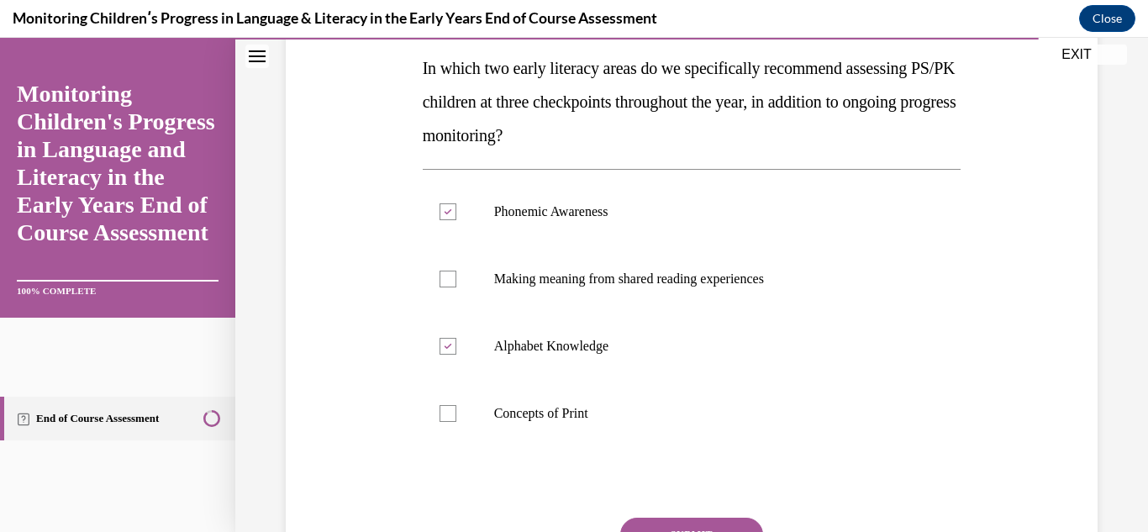
scroll to position [303, 0]
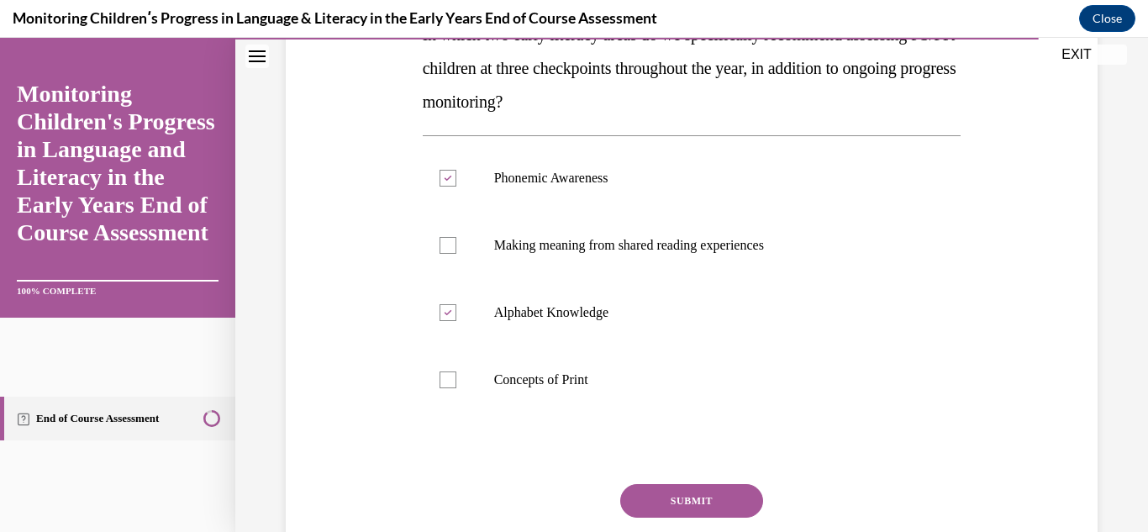
click at [723, 504] on button "SUBMIT" at bounding box center [691, 501] width 143 height 34
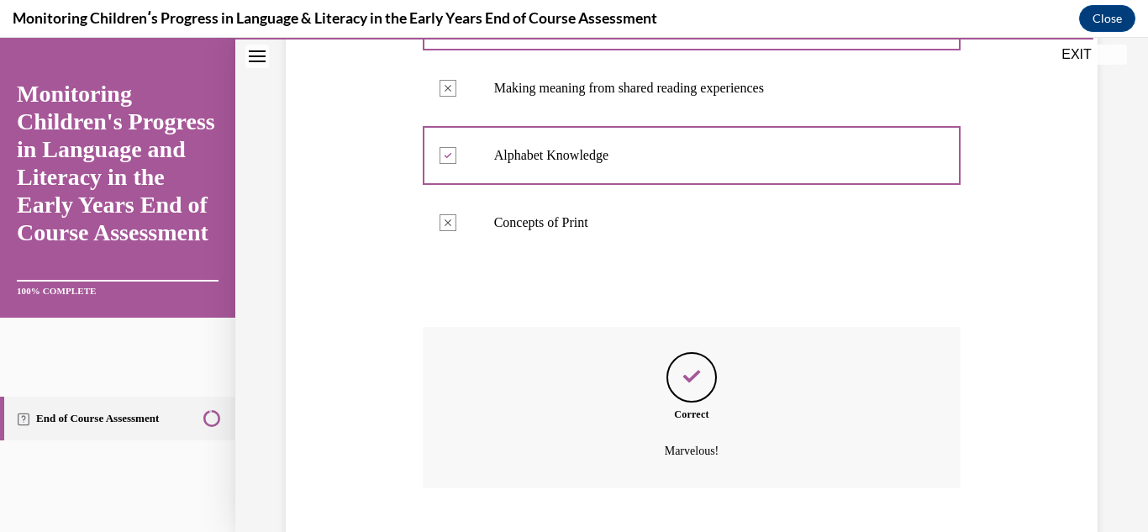
scroll to position [562, 0]
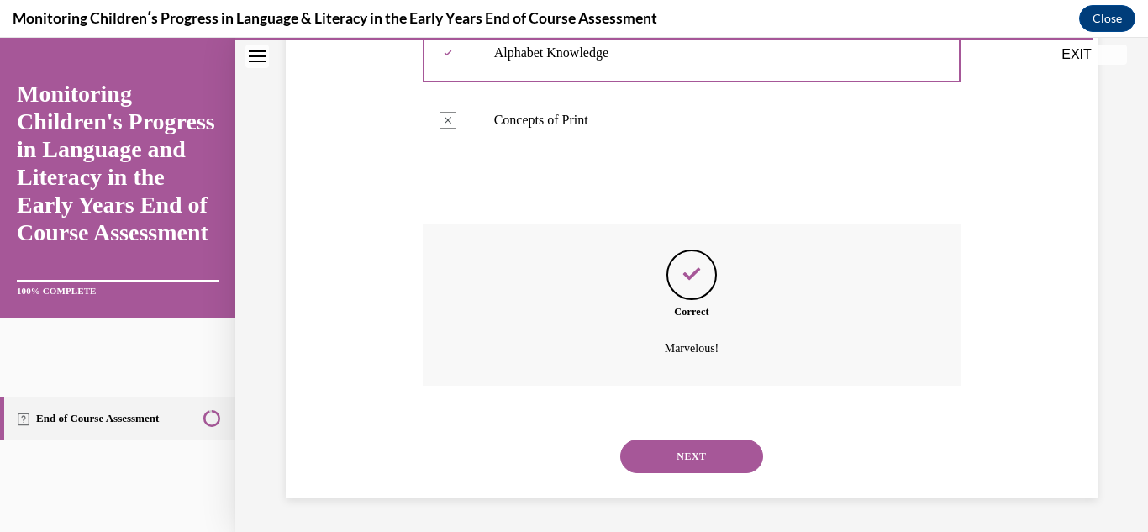
click at [686, 445] on button "NEXT" at bounding box center [691, 456] width 143 height 34
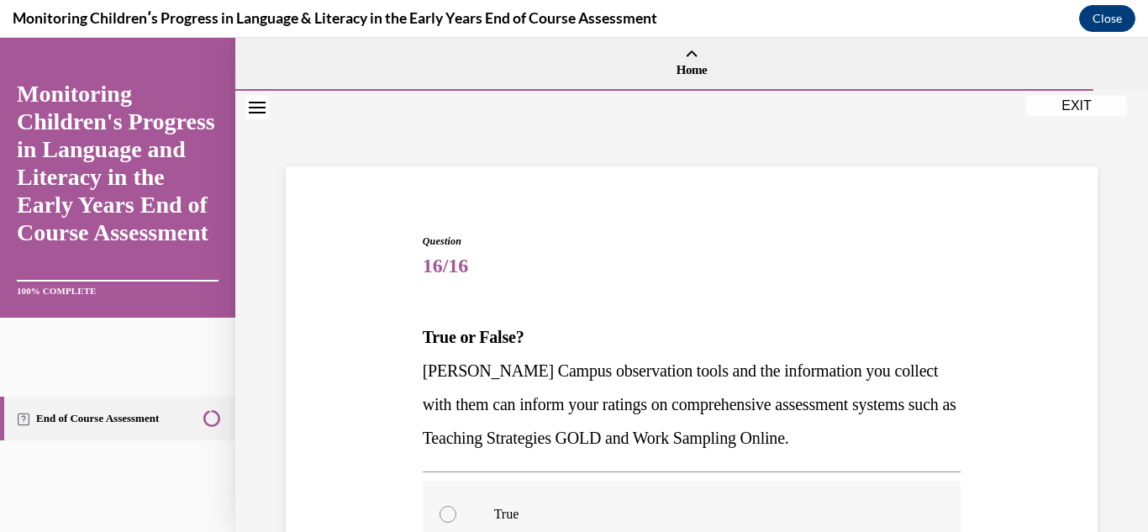
click at [448, 511] on div at bounding box center [447, 514] width 17 height 17
click at [448, 511] on input "True" at bounding box center [447, 514] width 17 height 17
radio input "true"
click at [1120, 481] on div "Question 16/16 True or False? Cox Campus observation tools and the information …" at bounding box center [691, 474] width 913 height 766
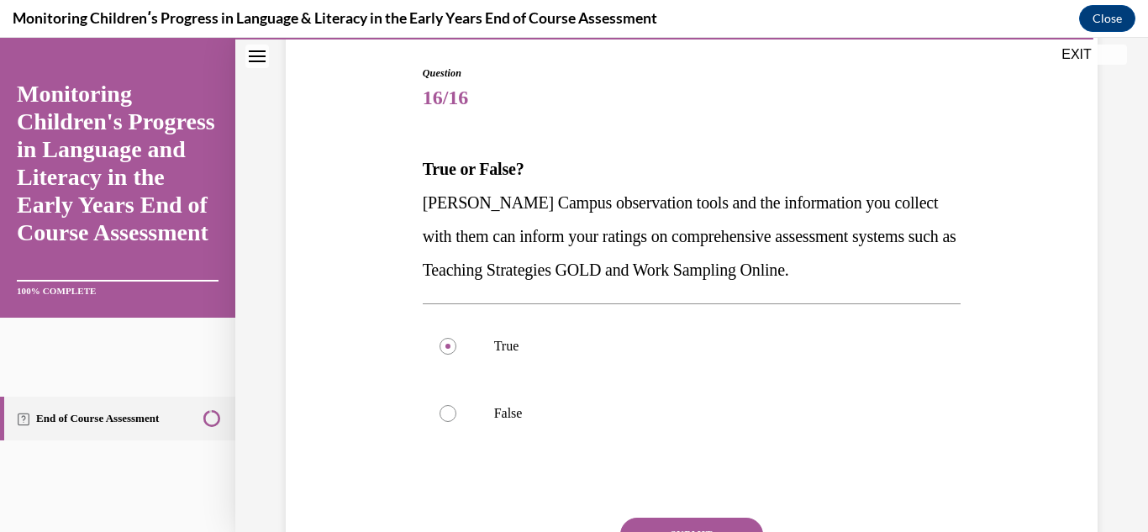
scroll to position [202, 0]
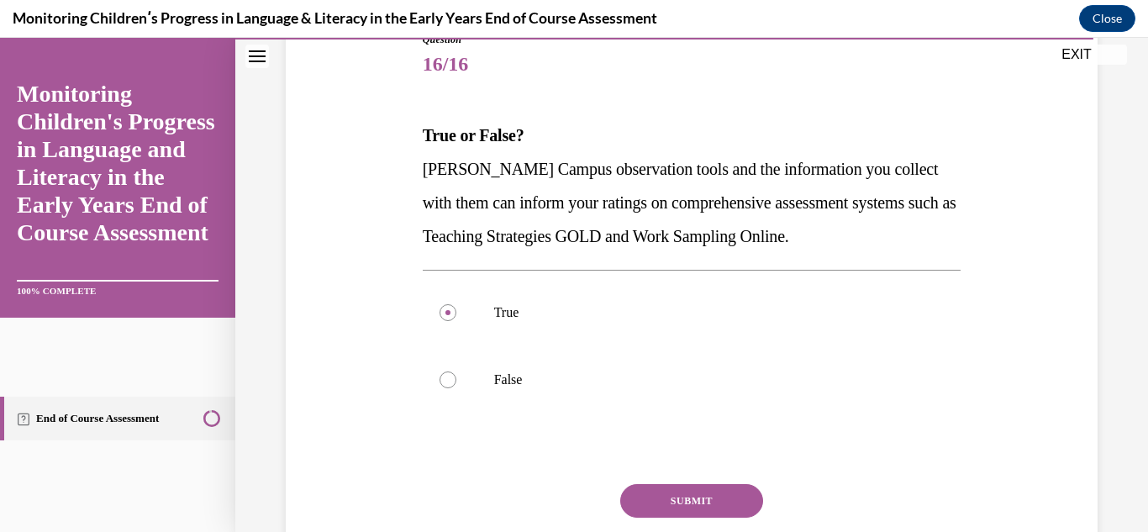
click at [723, 495] on button "SUBMIT" at bounding box center [691, 501] width 143 height 34
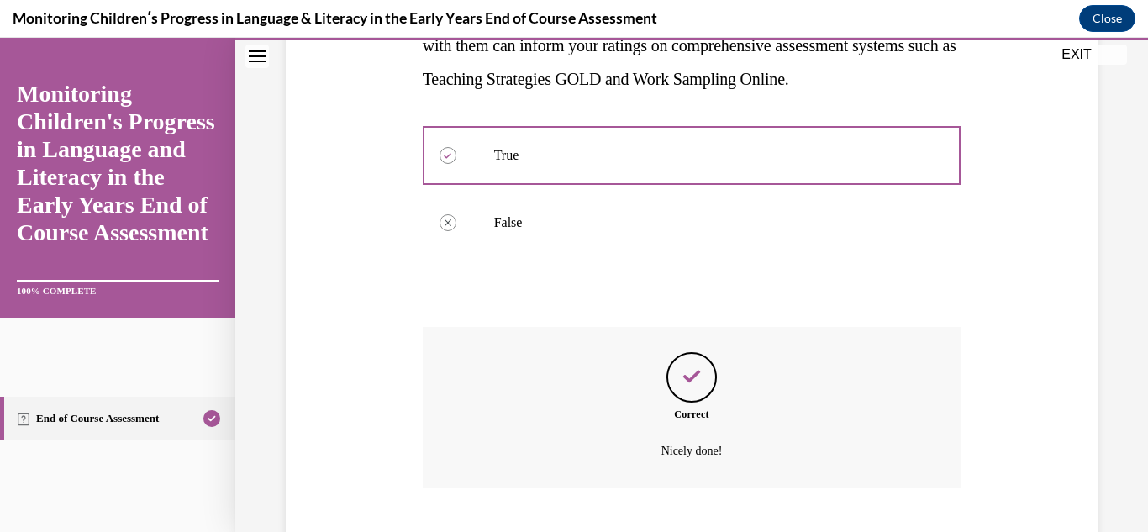
scroll to position [461, 0]
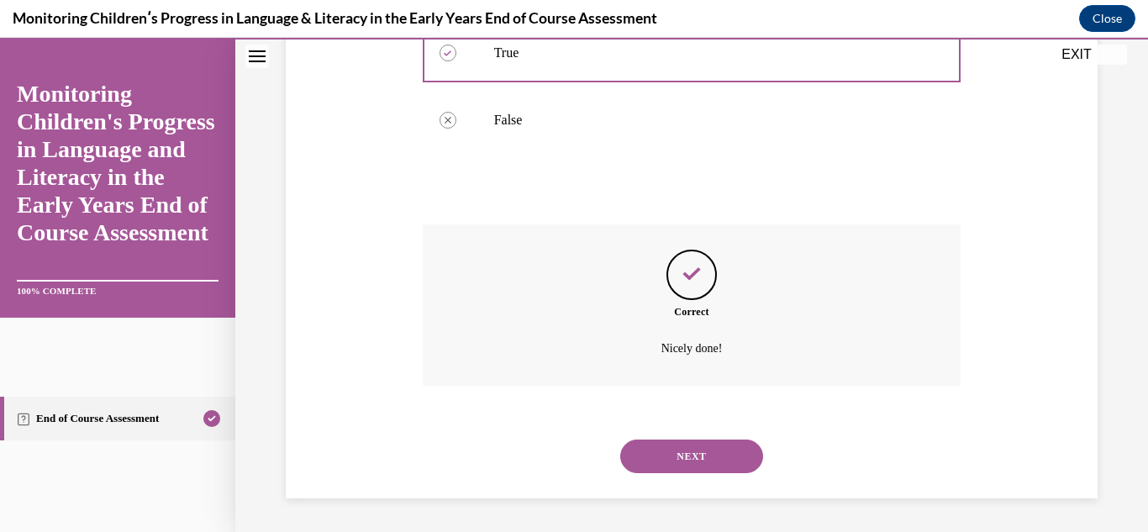
click at [702, 442] on button "NEXT" at bounding box center [691, 456] width 143 height 34
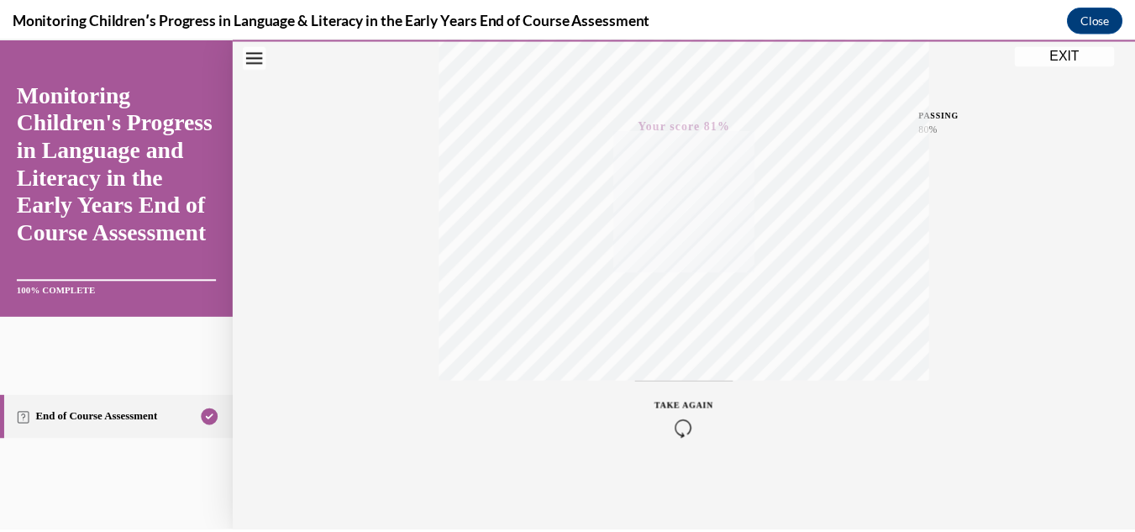
scroll to position [367, 0]
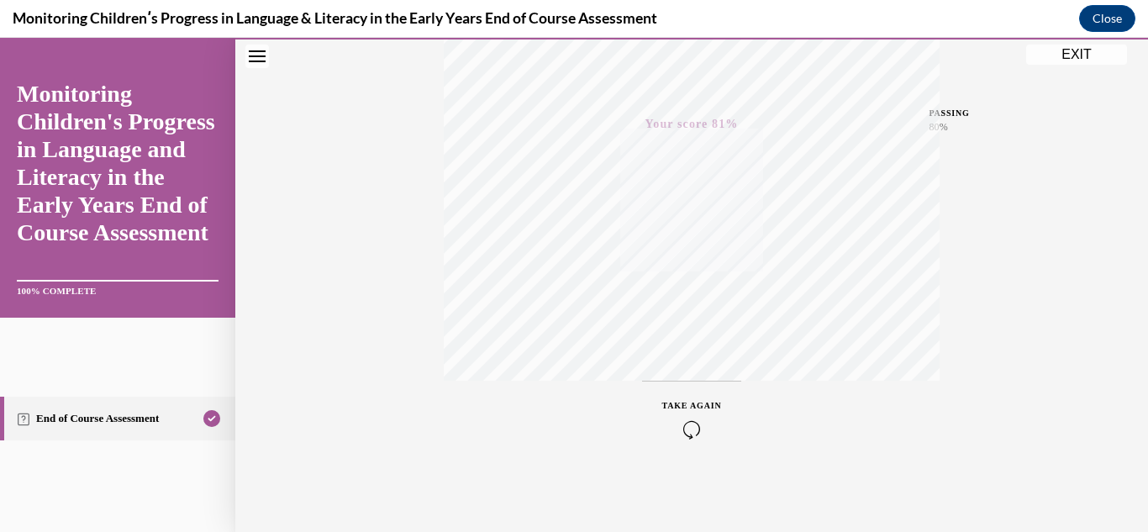
click at [1052, 59] on button "EXIT" at bounding box center [1076, 55] width 101 height 20
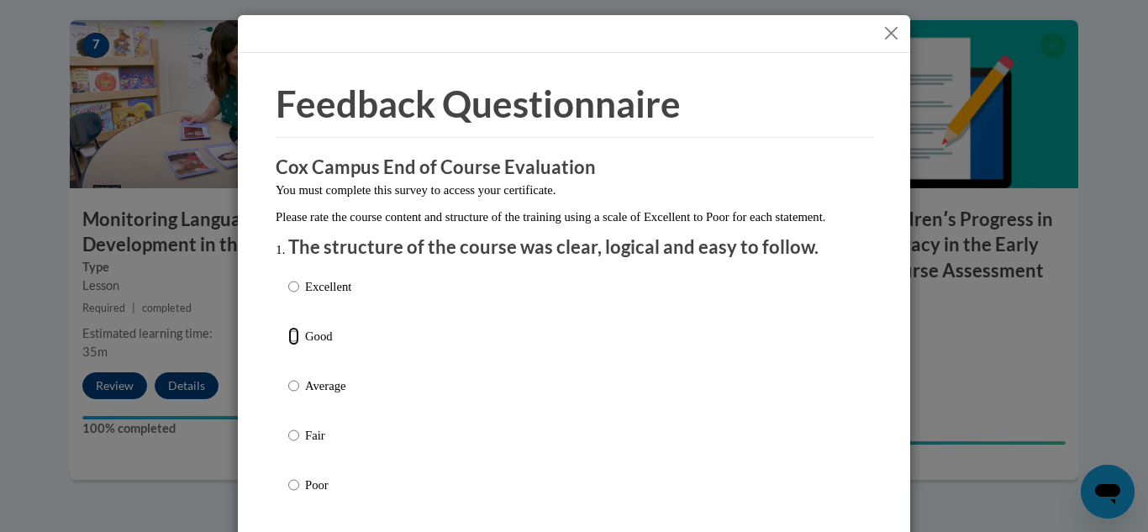
click at [288, 345] on input "Good" at bounding box center [293, 336] width 11 height 18
radio input "true"
click at [288, 376] on input "Average" at bounding box center [293, 385] width 11 height 18
radio input "true"
click at [288, 426] on input "Fair" at bounding box center [293, 435] width 11 height 18
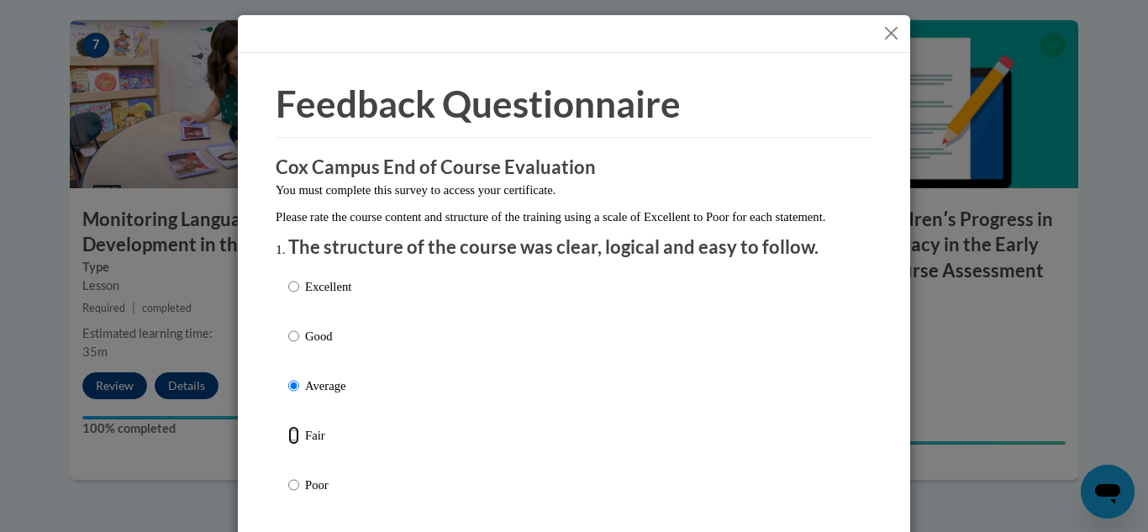
radio input "true"
click at [288, 376] on input "Average" at bounding box center [293, 385] width 11 height 18
radio input "true"
click at [288, 327] on input "Good" at bounding box center [293, 336] width 11 height 18
radio input "true"
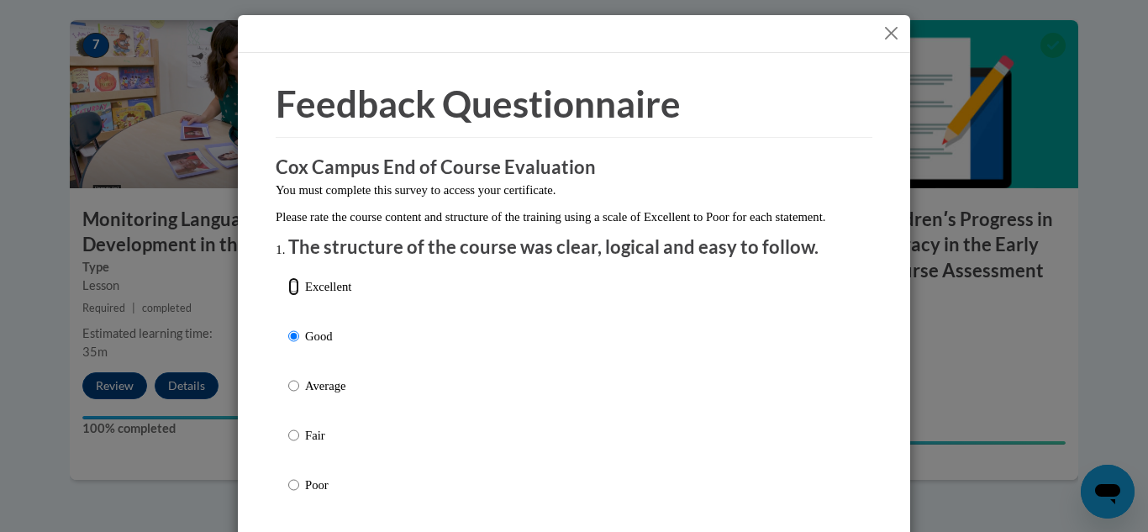
click at [288, 277] on input "Excellent" at bounding box center [293, 286] width 11 height 18
radio input "true"
click at [288, 327] on input "Good" at bounding box center [293, 336] width 11 height 18
radio input "true"
click at [989, 349] on div "Feedback Questionnaire Rate Course Comments Cox Campus End of Course Evaluation…" at bounding box center [574, 266] width 1148 height 532
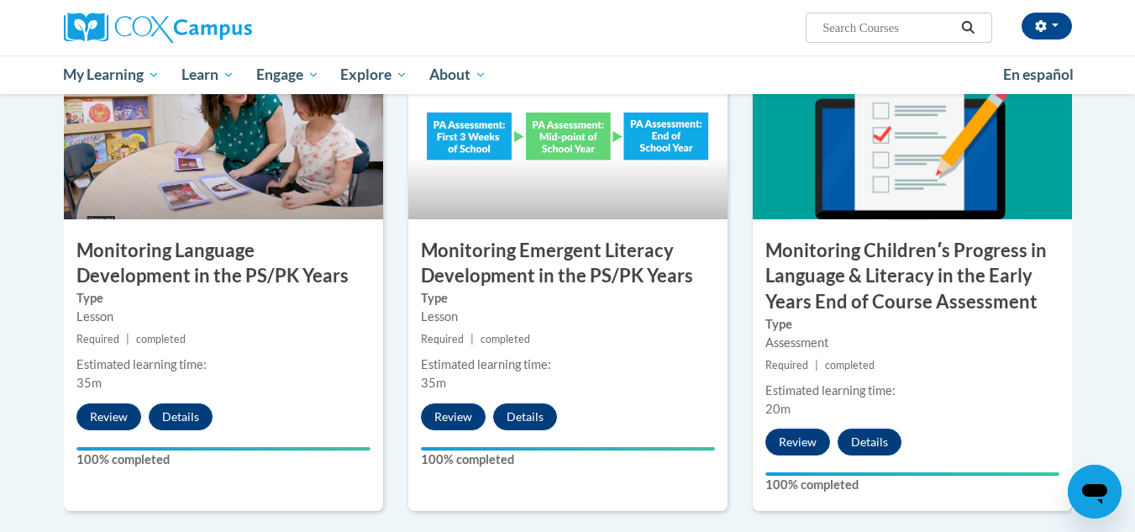
scroll to position [1378, 0]
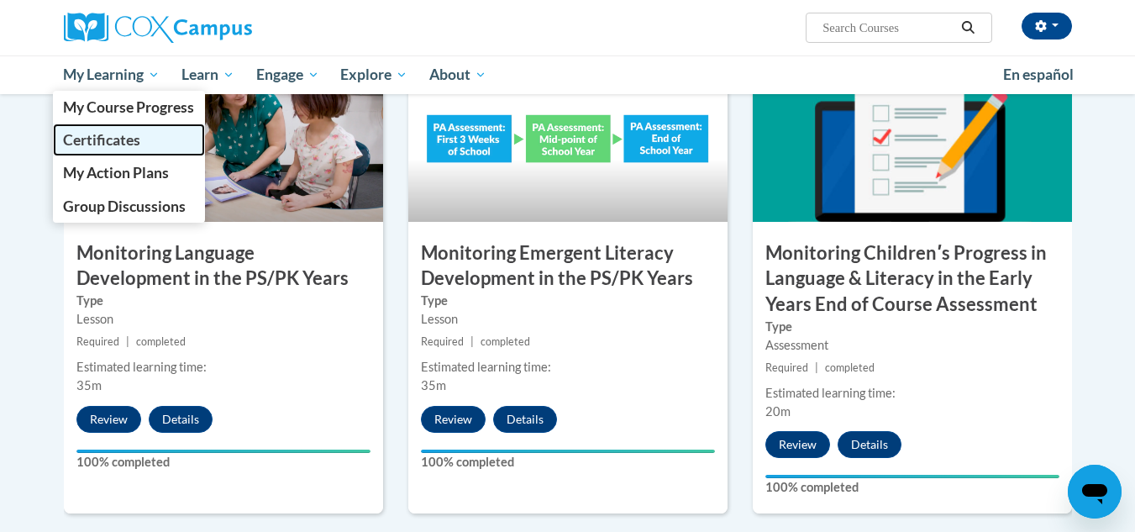
click at [109, 137] on span "Certificates" at bounding box center [101, 140] width 77 height 18
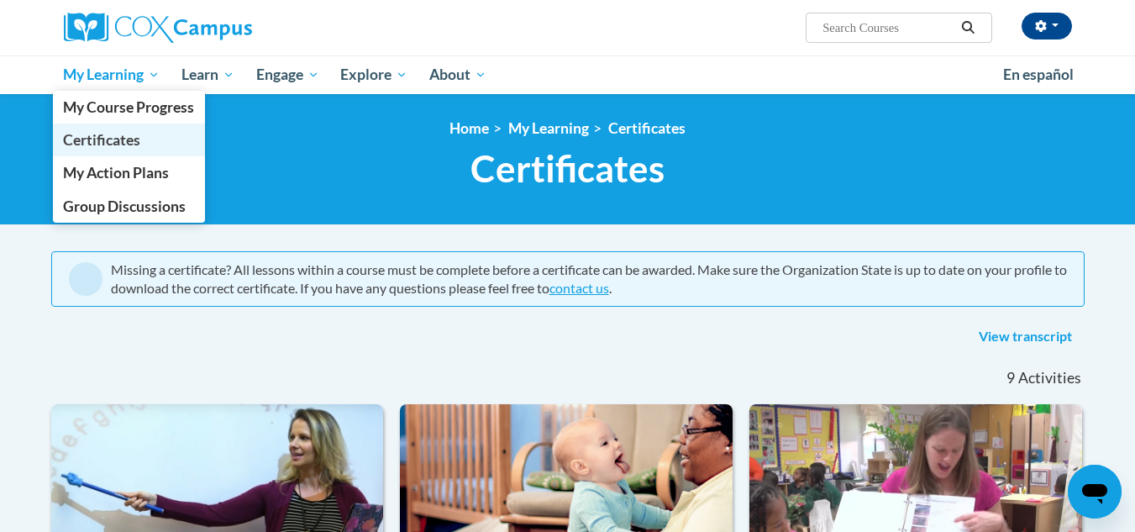
click at [107, 143] on span "Certificates" at bounding box center [101, 140] width 77 height 18
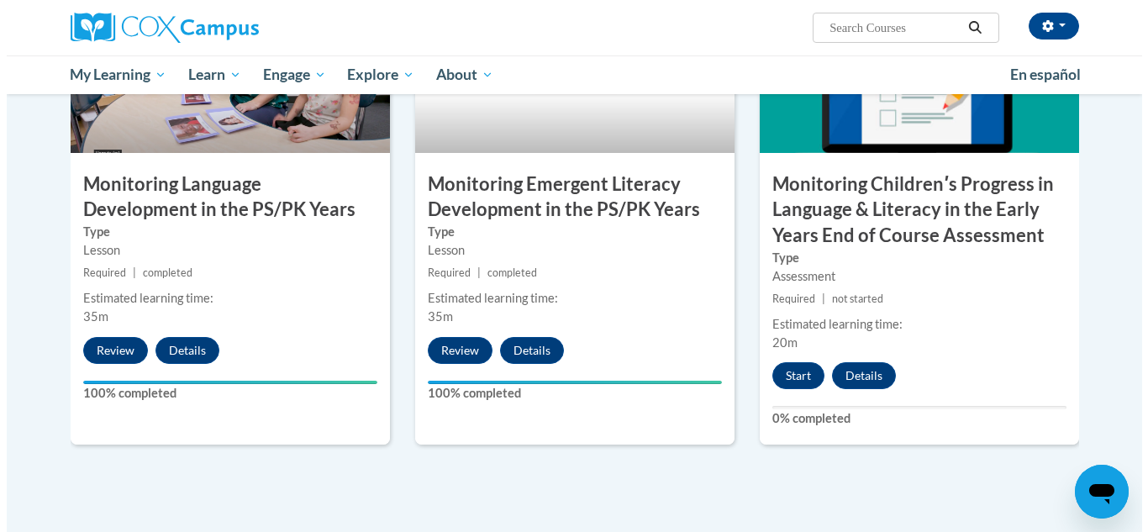
scroll to position [1445, 0]
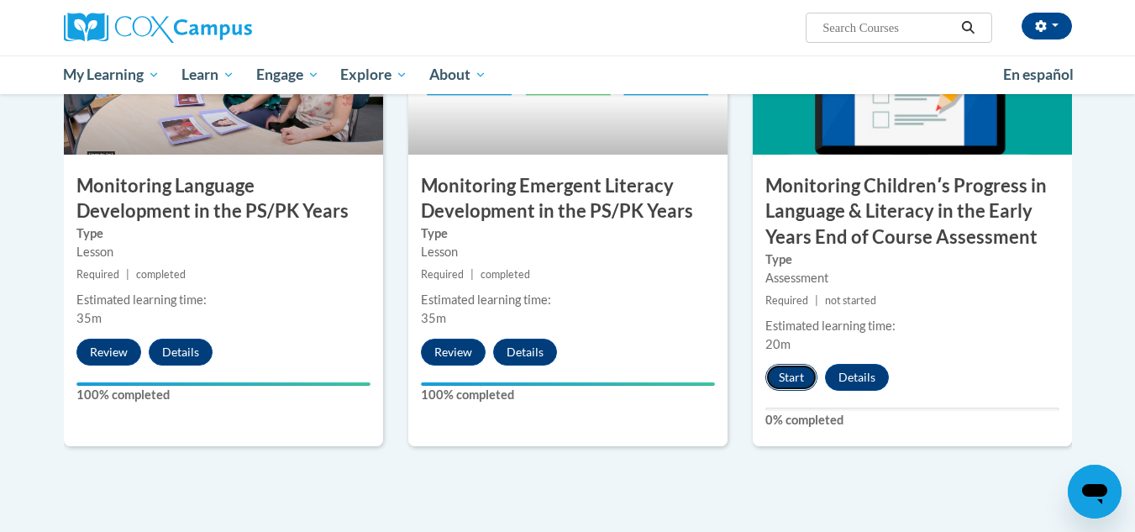
click at [789, 380] on button "Start" at bounding box center [792, 377] width 52 height 27
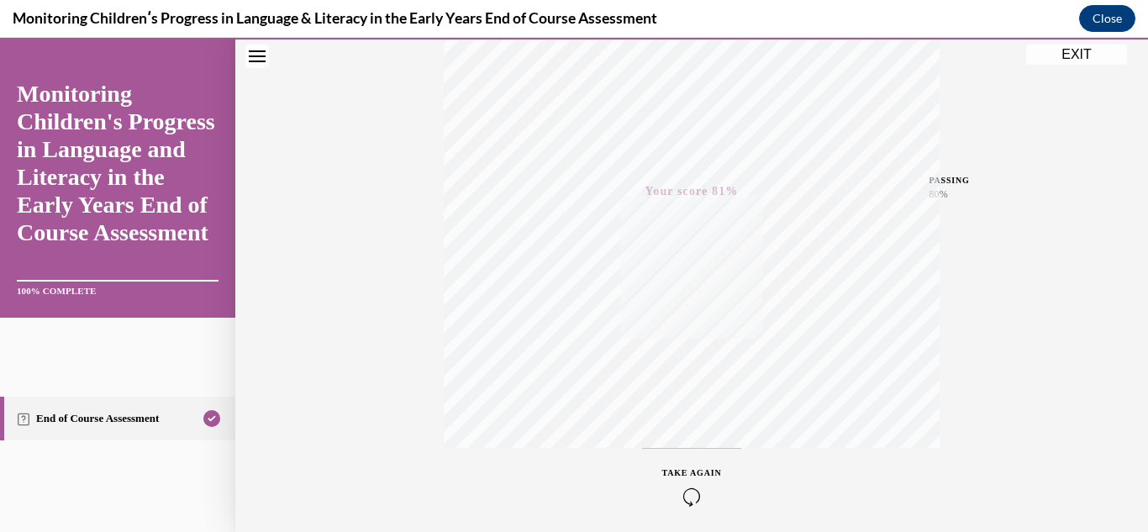
scroll to position [266, 0]
